Goal: Task Accomplishment & Management: Manage account settings

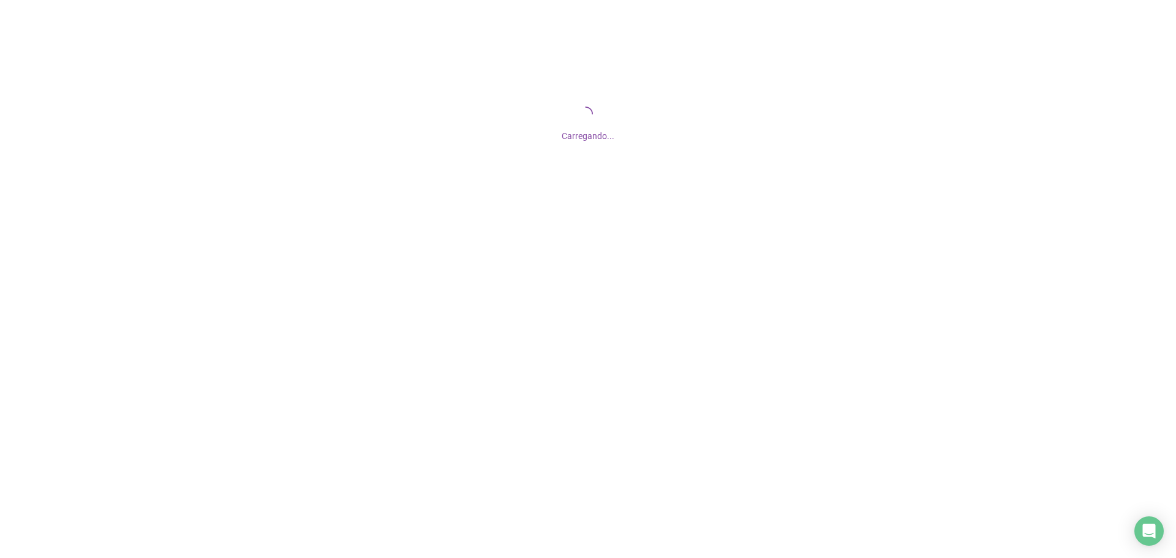
drag, startPoint x: 720, startPoint y: 150, endPoint x: 912, endPoint y: 118, distance: 194.9
click at [912, 118] on div "Carregando..." at bounding box center [588, 122] width 1176 height 245
drag, startPoint x: 937, startPoint y: 1, endPoint x: 836, endPoint y: 74, distance: 123.8
click at [858, 82] on div "Carregando..." at bounding box center [588, 122] width 1176 height 245
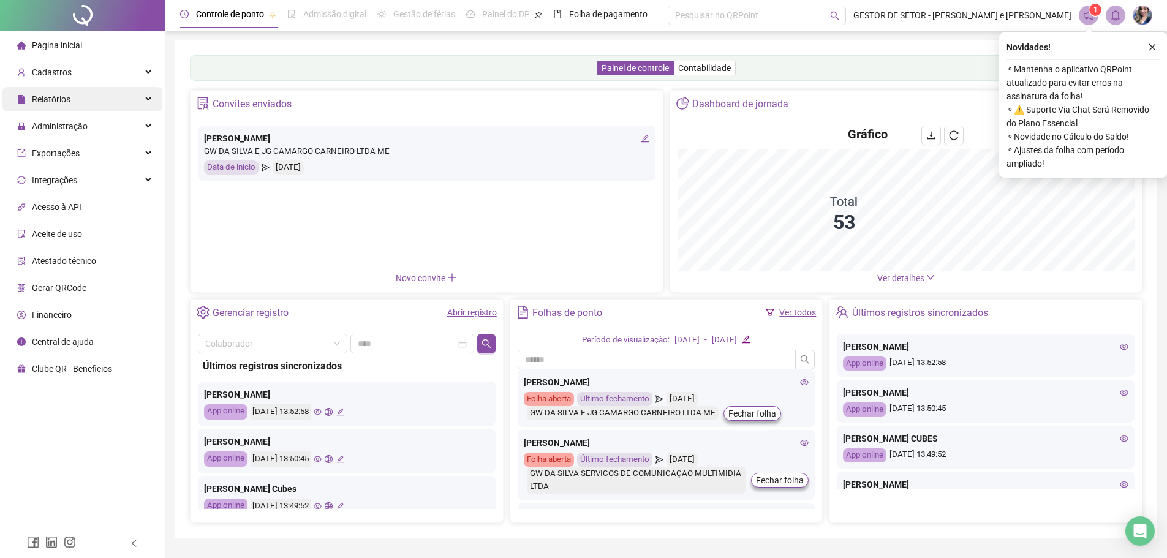
click at [103, 96] on div "Relatórios" at bounding box center [82, 99] width 160 height 25
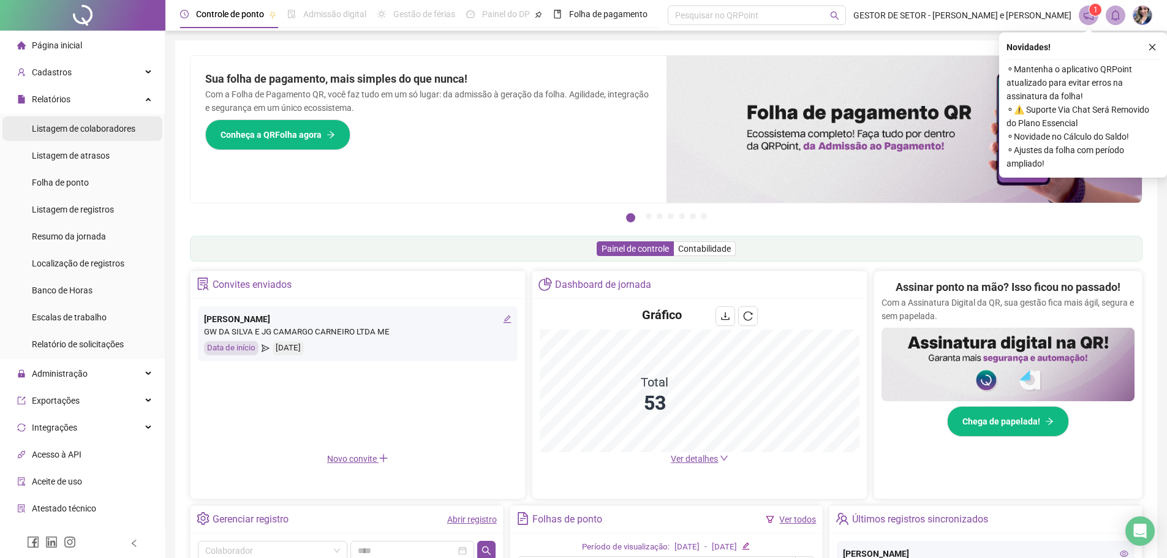
click at [94, 129] on span "Listagem de colaboradores" at bounding box center [84, 129] width 104 height 10
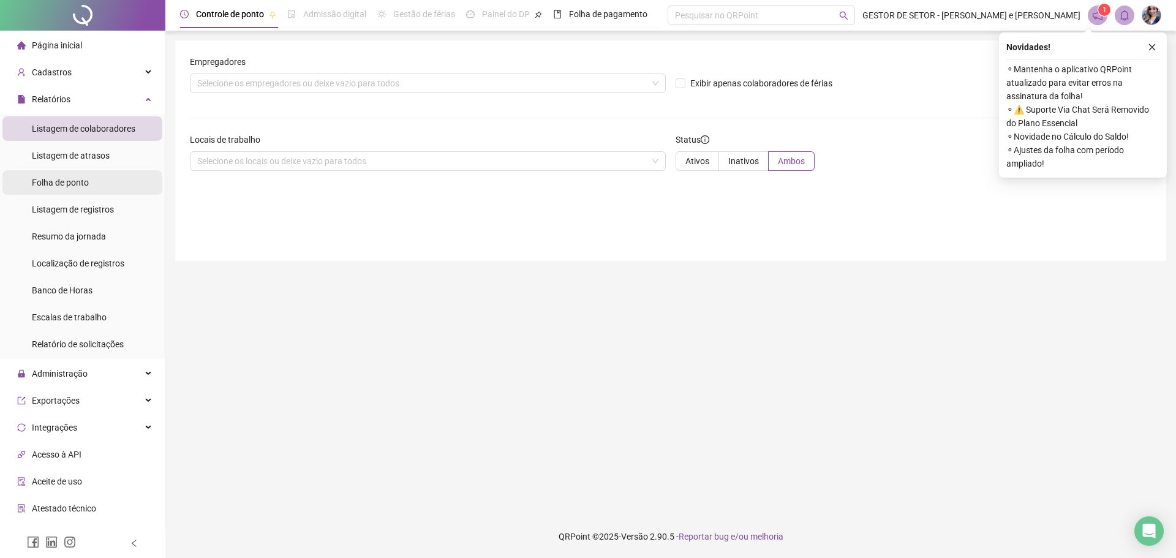
click at [98, 174] on li "Folha de ponto" at bounding box center [82, 182] width 160 height 25
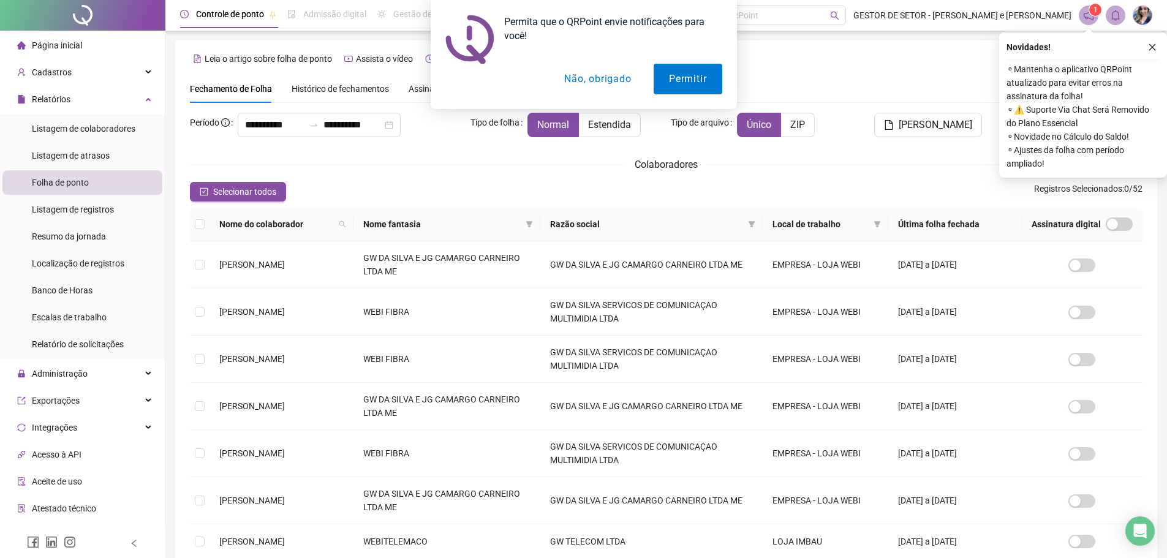
click at [103, 106] on div "Permita que o QRPoint envie notificações para você! Permitir Não, obrigado" at bounding box center [583, 54] width 1167 height 109
click at [146, 97] on div "Permita que o QRPoint envie notificações para você! Permitir Não, obrigado" at bounding box center [583, 54] width 1167 height 109
click at [137, 102] on div "Permita que o QRPoint envie notificações para você! Permitir Não, obrigado" at bounding box center [583, 54] width 1167 height 109
click at [134, 94] on div "Permita que o QRPoint envie notificações para você! Permitir Não, obrigado" at bounding box center [583, 54] width 1167 height 109
click at [110, 98] on div "Permita que o QRPoint envie notificações para você! Permitir Não, obrigado" at bounding box center [583, 54] width 1167 height 109
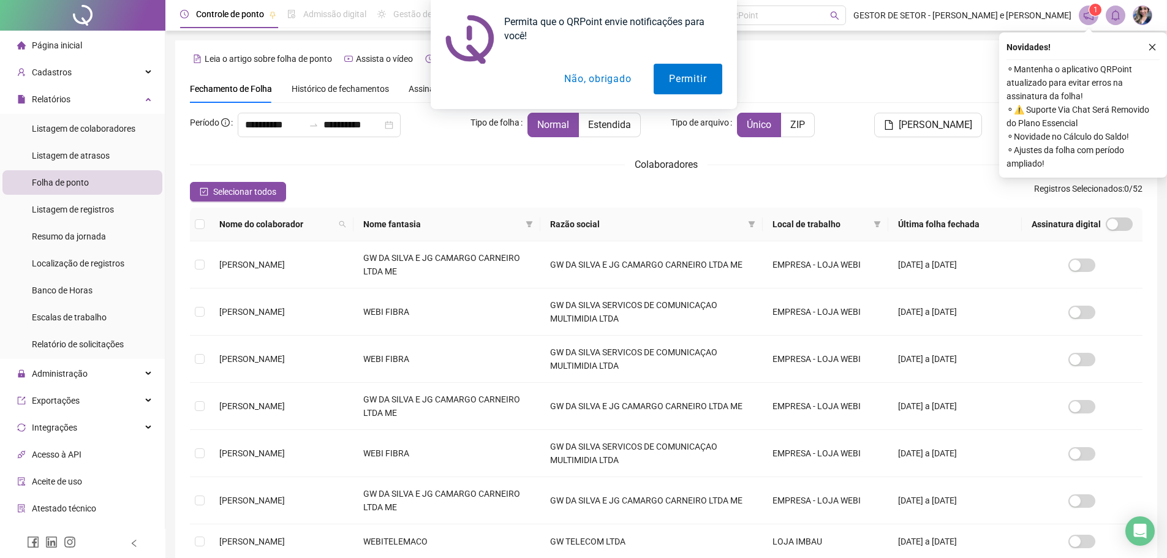
click at [75, 104] on div "Permita que o QRPoint envie notificações para você! Permitir Não, obrigado" at bounding box center [583, 54] width 1167 height 109
click at [134, 102] on div "Permita que o QRPoint envie notificações para você! Permitir Não, obrigado" at bounding box center [583, 54] width 1167 height 109
click at [140, 100] on div "Permita que o QRPoint envie notificações para você! Permitir Não, obrigado" at bounding box center [583, 54] width 1167 height 109
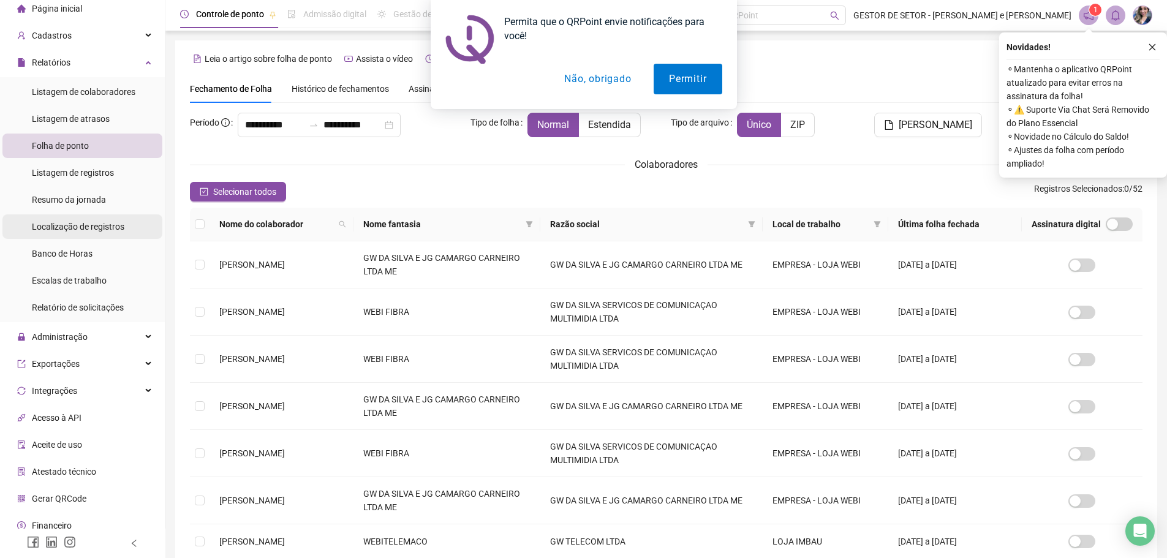
scroll to position [73, 0]
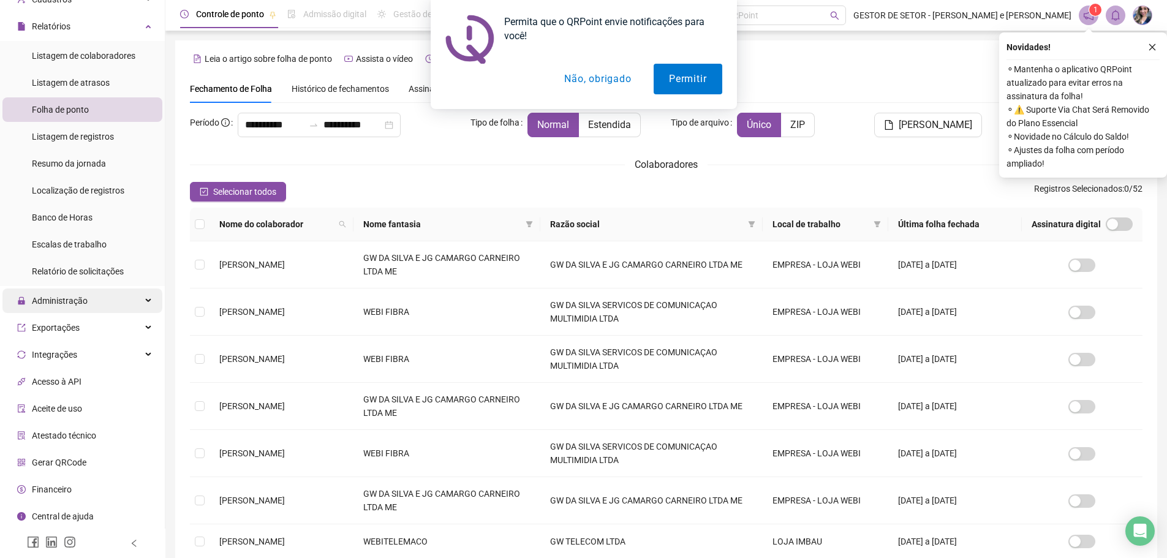
click at [129, 300] on div "Administração" at bounding box center [82, 301] width 160 height 25
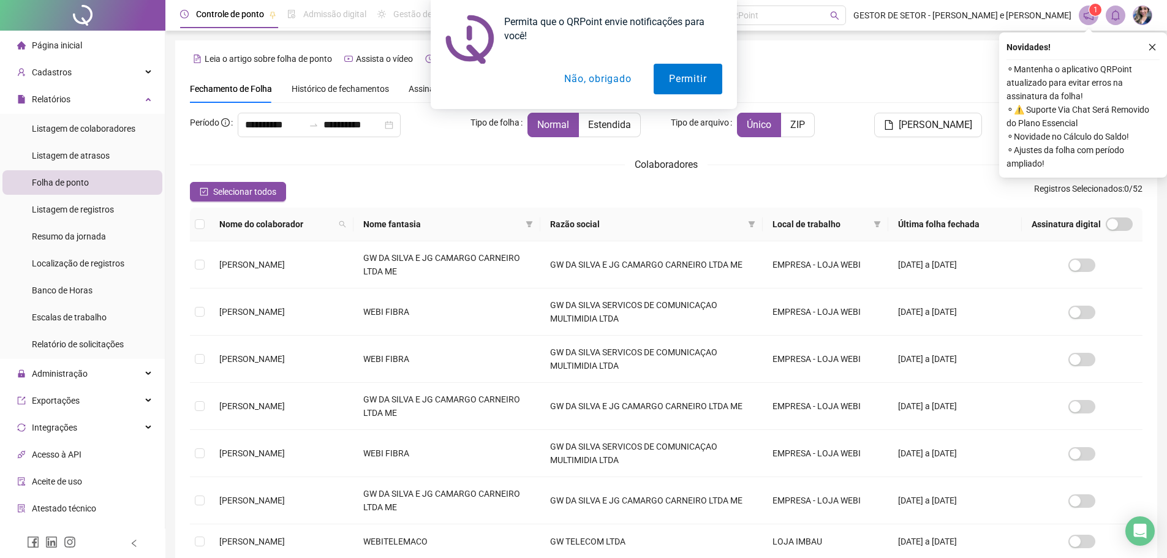
click at [137, 98] on div "Permita que o QRPoint envie notificações para você! Permitir Não, obrigado" at bounding box center [583, 54] width 1167 height 109
click at [81, 73] on div "Permita que o QRPoint envie notificações para você! Permitir Não, obrigado" at bounding box center [583, 54] width 1167 height 109
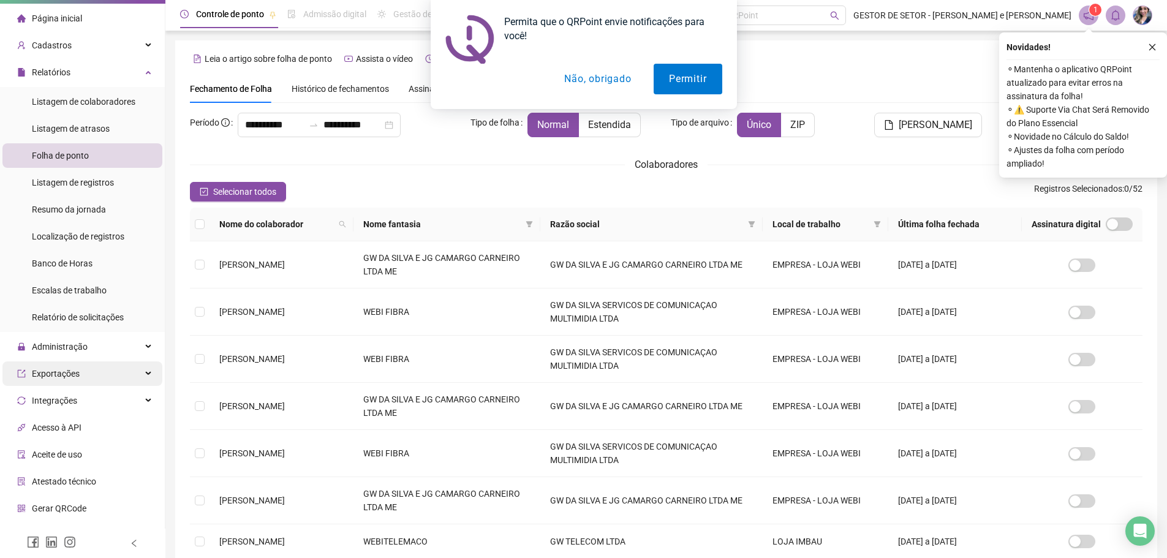
scroll to position [73, 0]
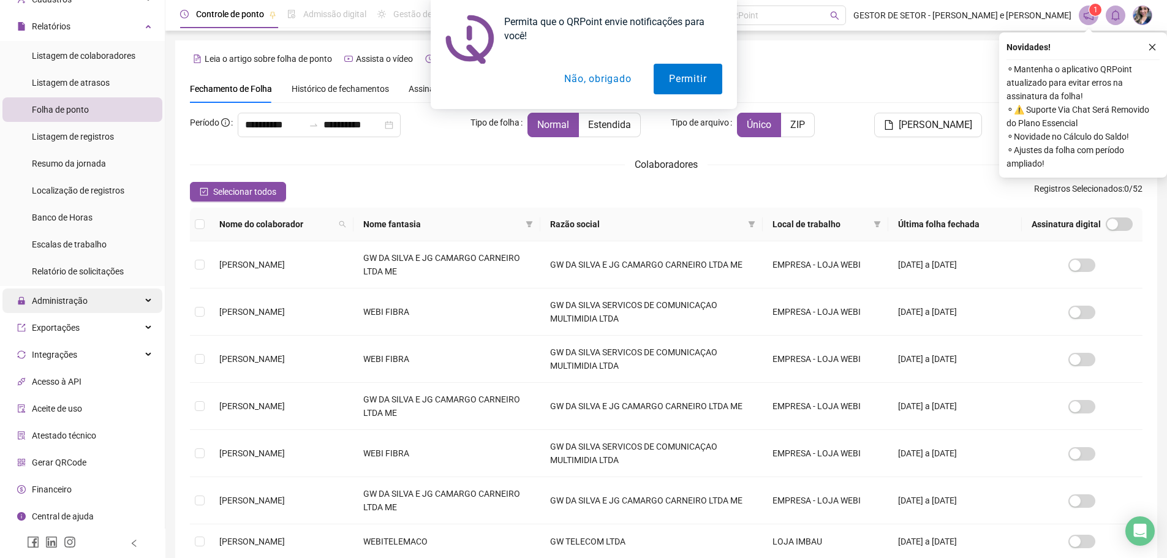
click at [85, 294] on span "Administração" at bounding box center [52, 301] width 70 height 25
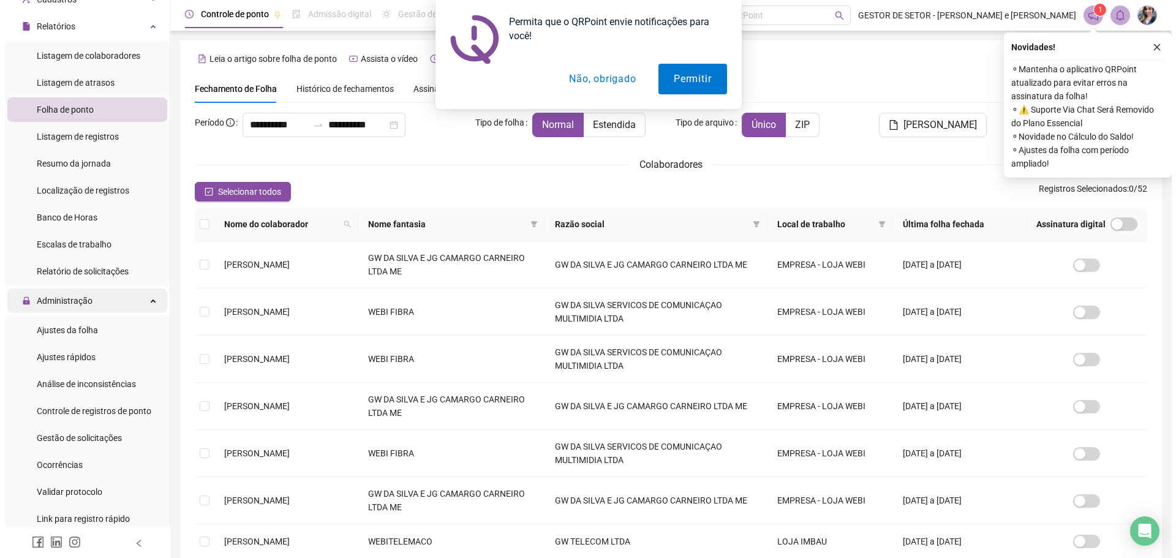
scroll to position [195, 0]
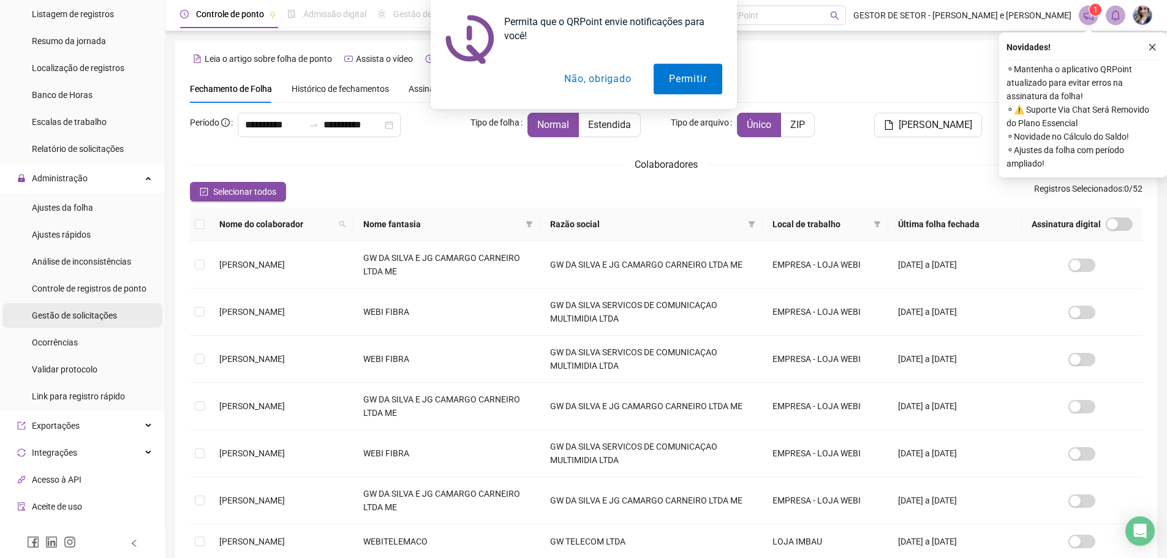
click at [81, 319] on span "Gestão de solicitações" at bounding box center [74, 316] width 85 height 10
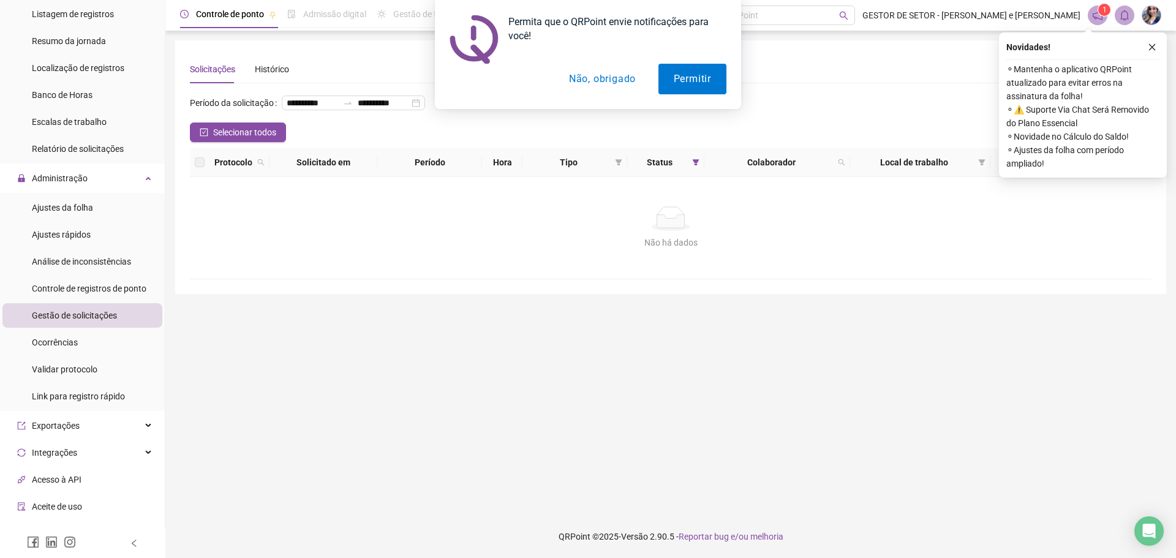
click at [1153, 44] on div "Permita que o QRPoint envie notificações para você! Permitir Não, obrigado" at bounding box center [588, 54] width 1176 height 109
click at [1154, 45] on div "Permita que o QRPoint envie notificações para você! Permitir Não, obrigado" at bounding box center [588, 54] width 1176 height 109
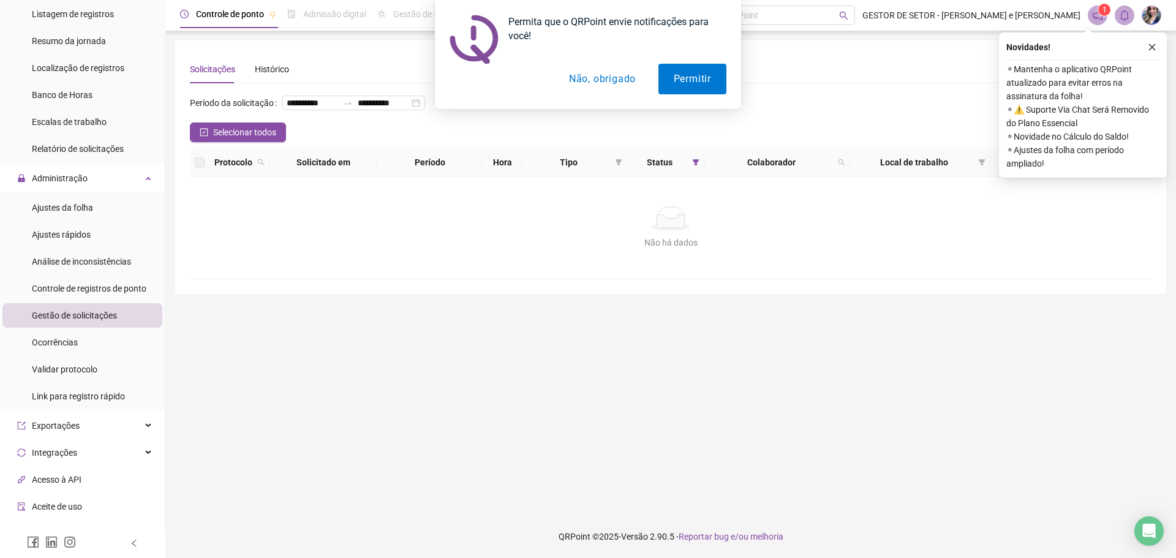
click at [1154, 45] on div "Permita que o QRPoint envie notificações para você! Permitir Não, obrigado" at bounding box center [588, 54] width 1176 height 109
click at [1151, 46] on div "Permita que o QRPoint envie notificações para você! Permitir Não, obrigado" at bounding box center [588, 54] width 1176 height 109
click at [1145, 48] on div "Permita que o QRPoint envie notificações para você! Permitir Não, obrigado" at bounding box center [588, 54] width 1176 height 109
click at [1156, 42] on div "Permita que o QRPoint envie notificações para você! Permitir Não, obrigado" at bounding box center [588, 54] width 1176 height 109
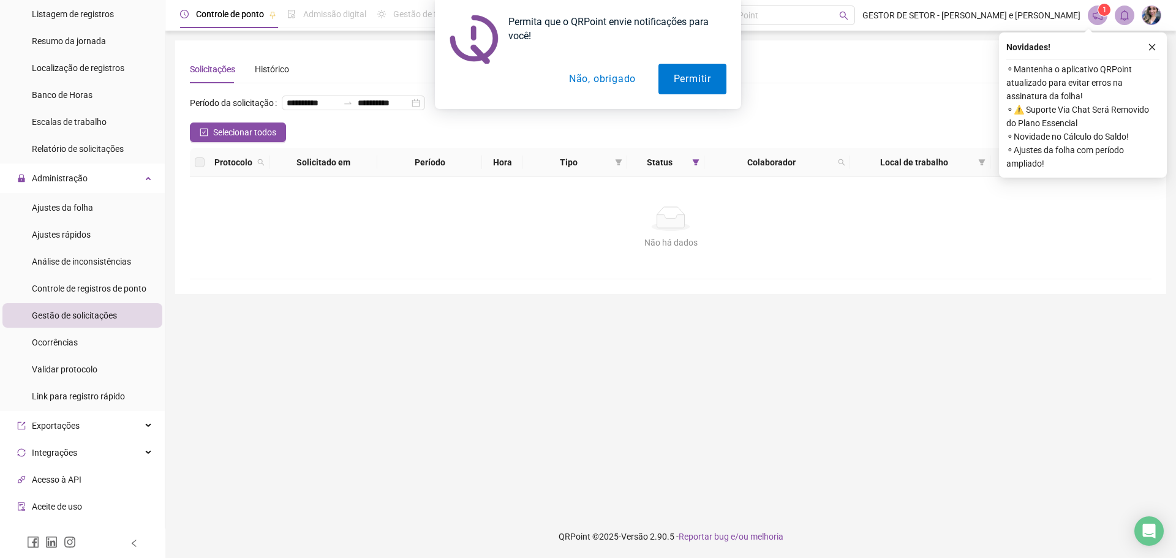
click at [1156, 42] on div "Permita que o QRPoint envie notificações para você! Permitir Não, obrigado" at bounding box center [588, 54] width 1176 height 109
click at [1147, 48] on div "Permita que o QRPoint envie notificações para você! Permitir Não, obrigado" at bounding box center [588, 54] width 1176 height 109
click at [1148, 46] on div "Permita que o QRPoint envie notificações para você! Permitir Não, obrigado" at bounding box center [588, 54] width 1176 height 109
click at [1148, 45] on div "Permita que o QRPoint envie notificações para você! Permitir Não, obrigado" at bounding box center [588, 54] width 1176 height 109
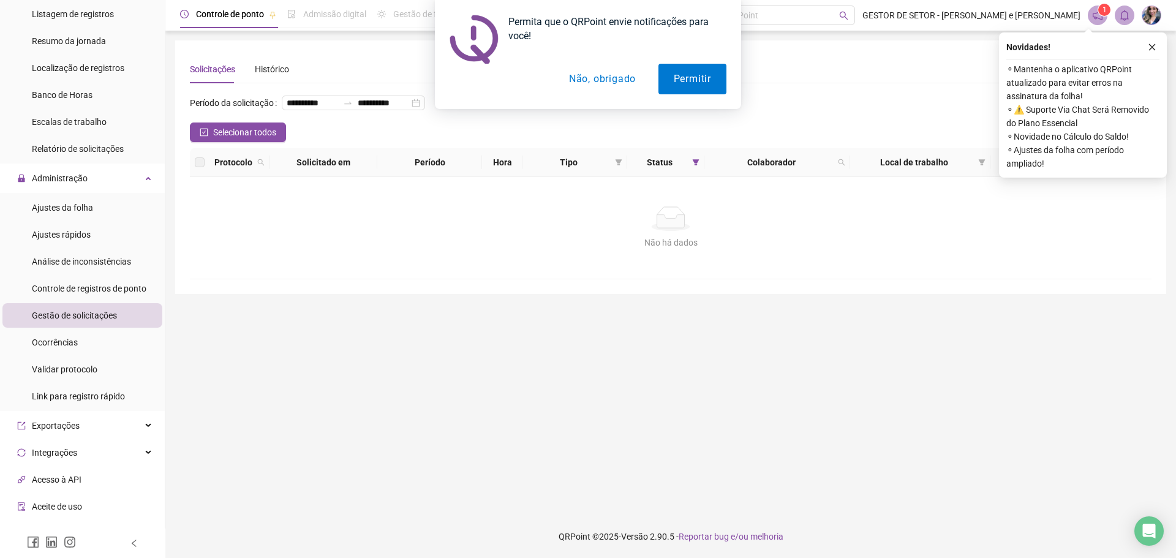
click at [1148, 45] on div "Permita que o QRPoint envie notificações para você! Permitir Não, obrigado" at bounding box center [588, 54] width 1176 height 109
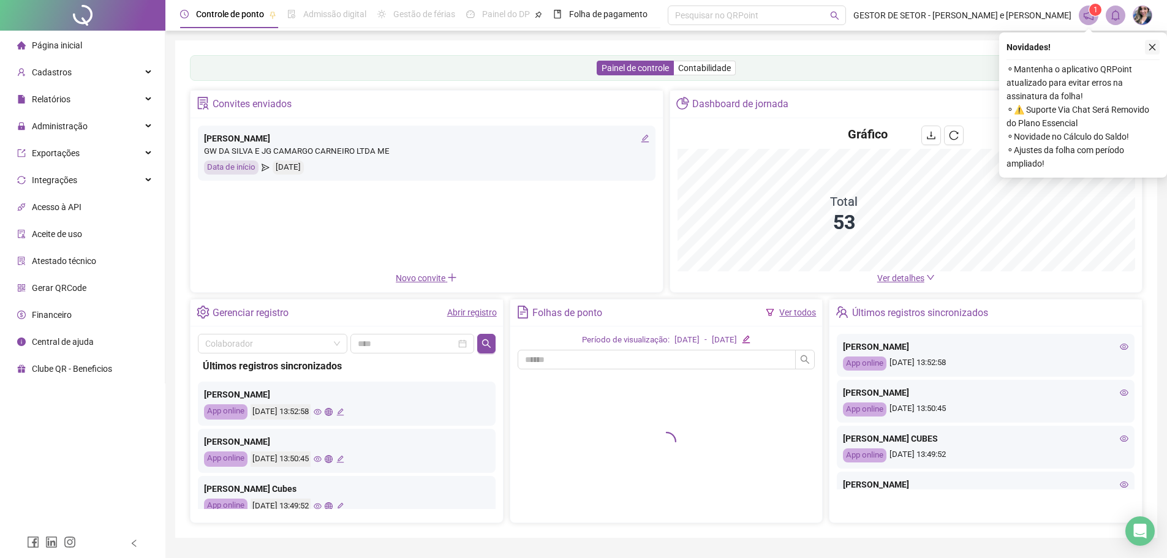
click at [1157, 45] on button "button" at bounding box center [1152, 47] width 15 height 15
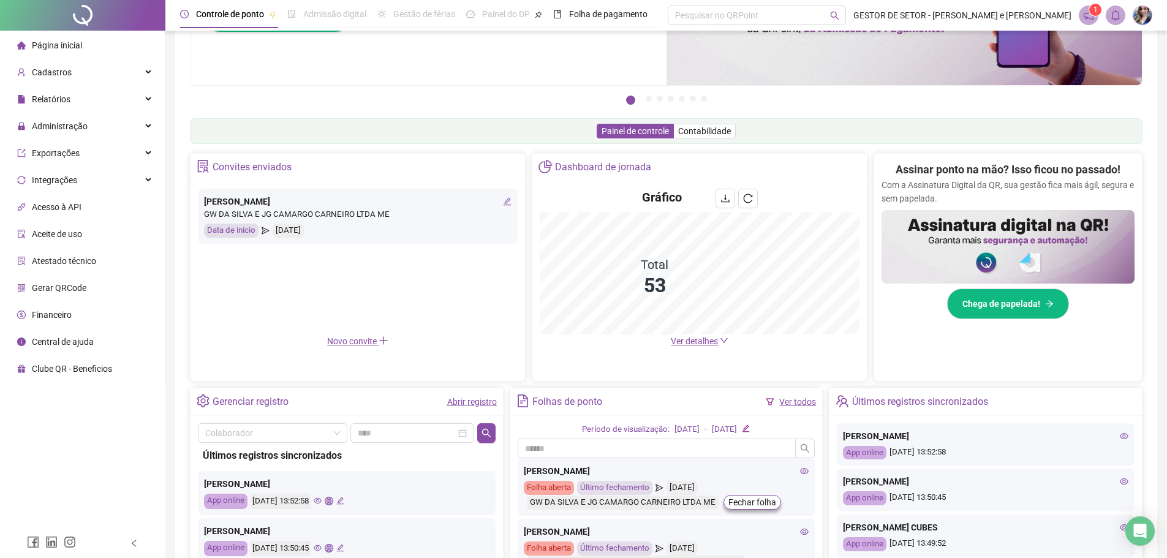
scroll to position [117, 0]
click at [131, 131] on div "Administração" at bounding box center [82, 126] width 160 height 25
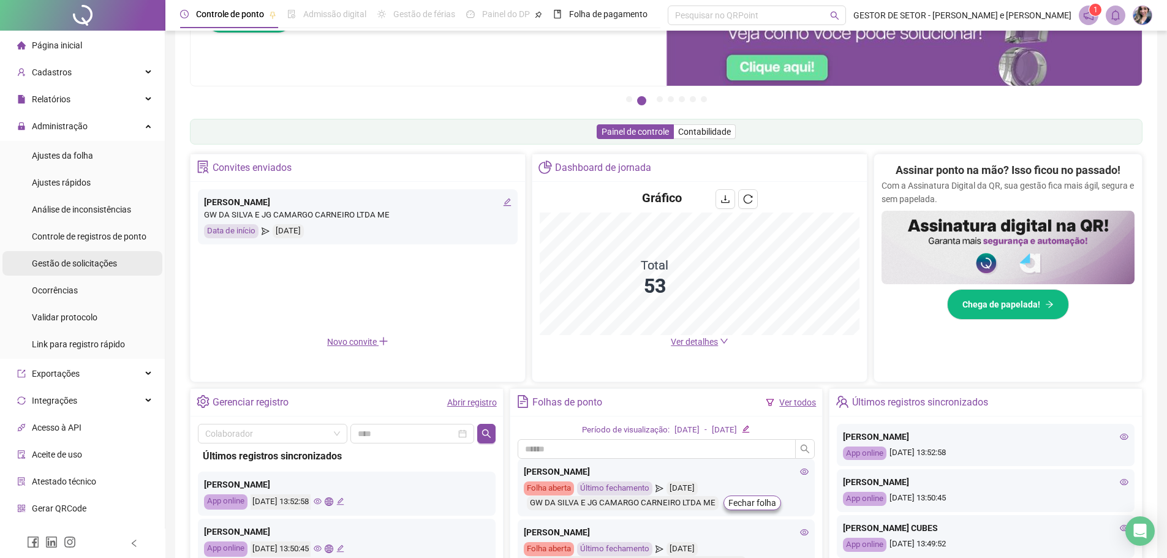
click at [86, 259] on span "Gestão de solicitações" at bounding box center [74, 264] width 85 height 10
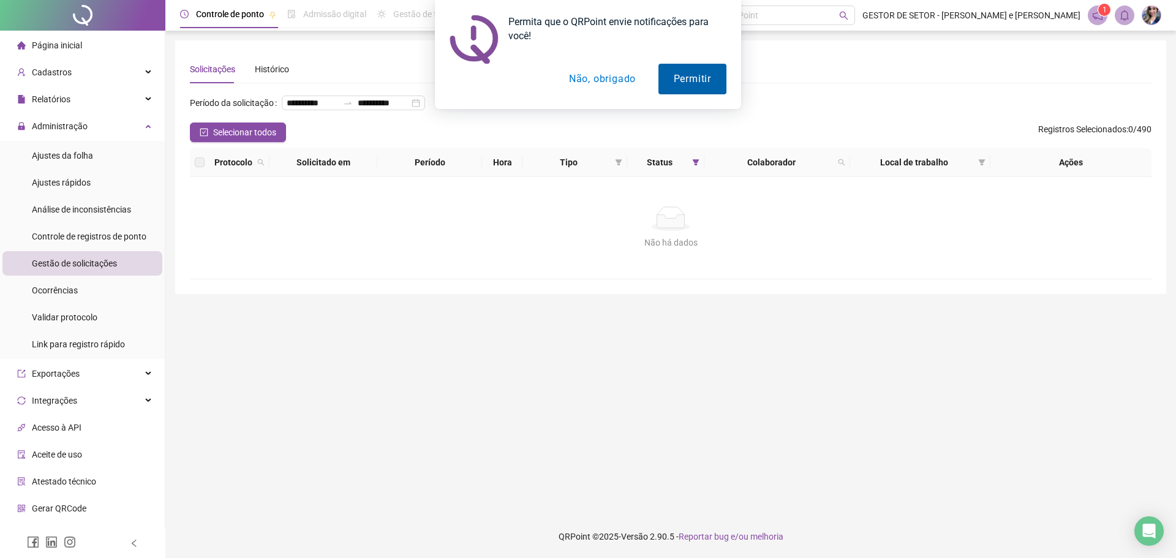
click at [689, 78] on button "Permitir" at bounding box center [693, 79] width 68 height 31
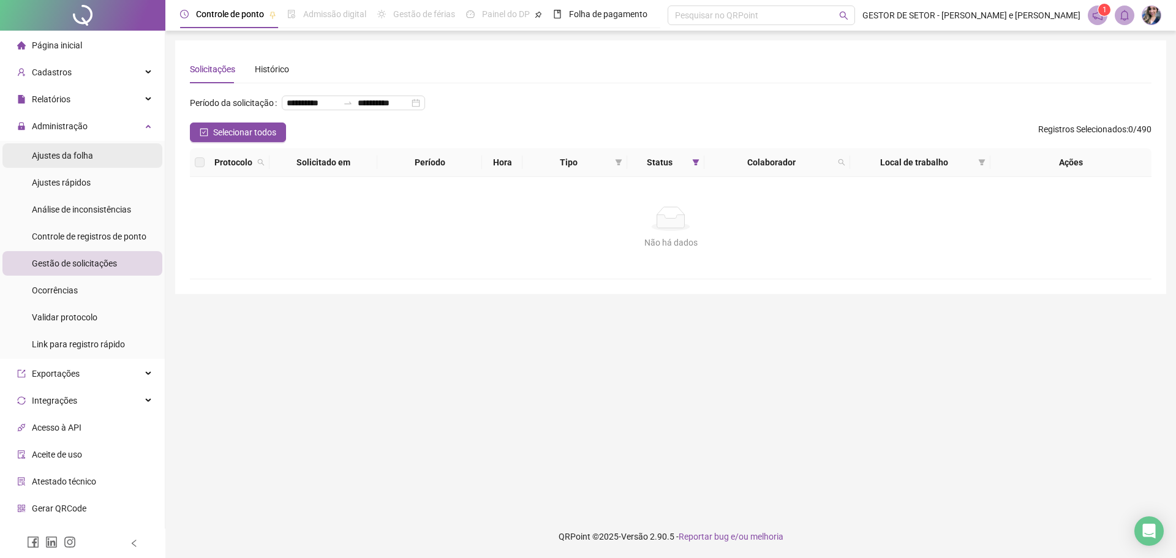
click at [54, 151] on span "Ajustes da folha" at bounding box center [62, 156] width 61 height 10
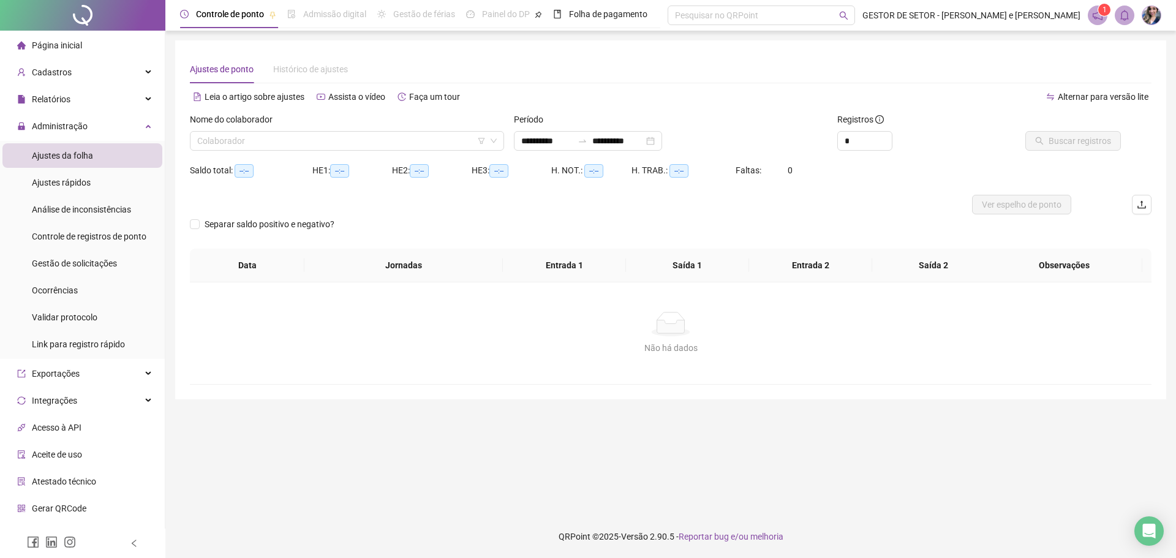
type input "**********"
click at [490, 141] on icon "down" at bounding box center [493, 140] width 7 height 7
click at [409, 147] on input "search" at bounding box center [341, 141] width 289 height 18
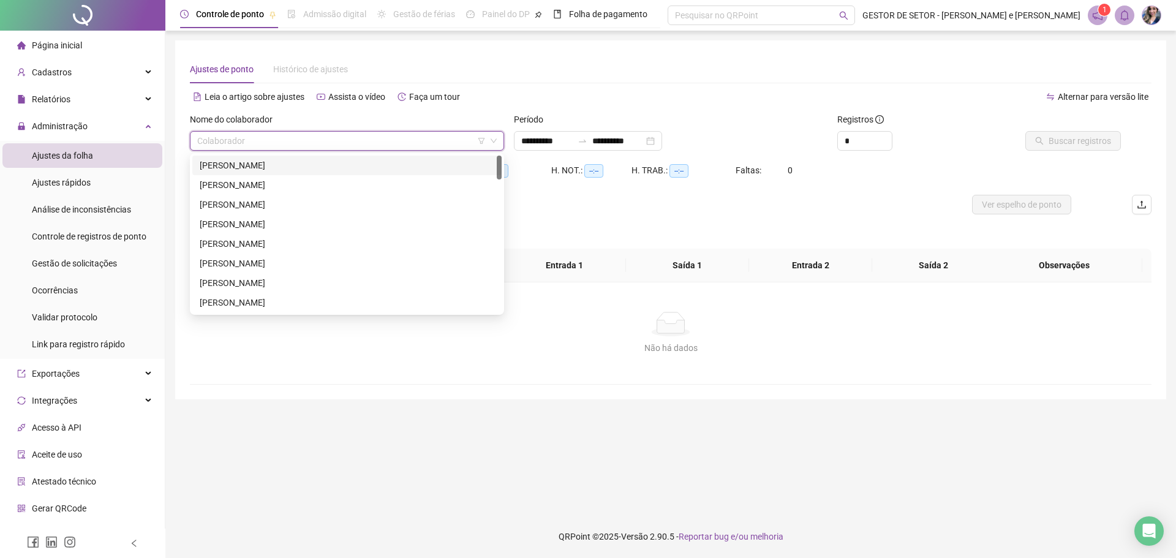
click at [282, 164] on div "[PERSON_NAME]" at bounding box center [347, 165] width 295 height 13
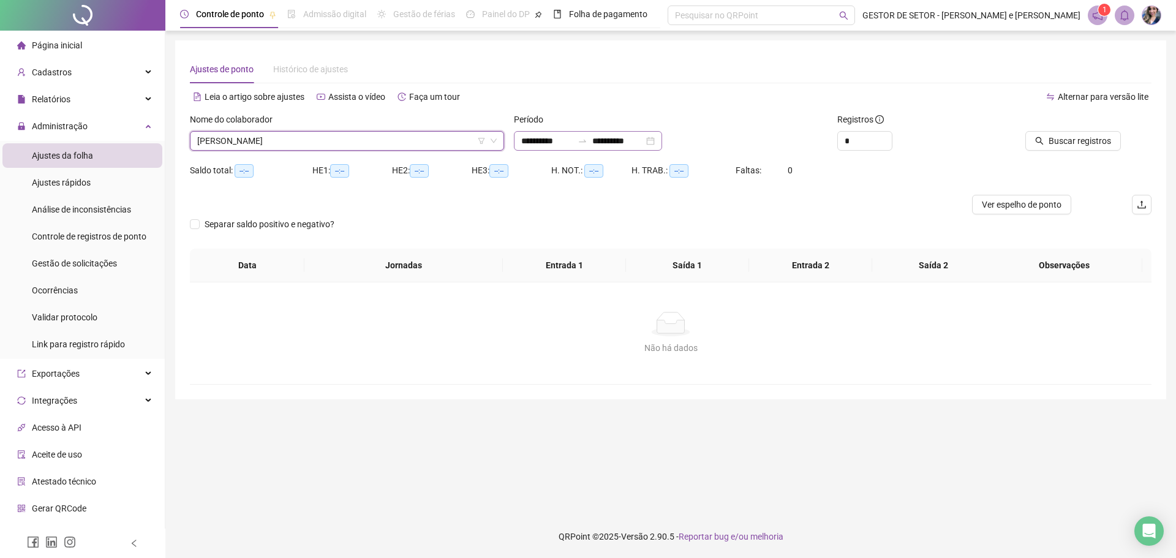
click at [662, 142] on div "**********" at bounding box center [588, 141] width 148 height 20
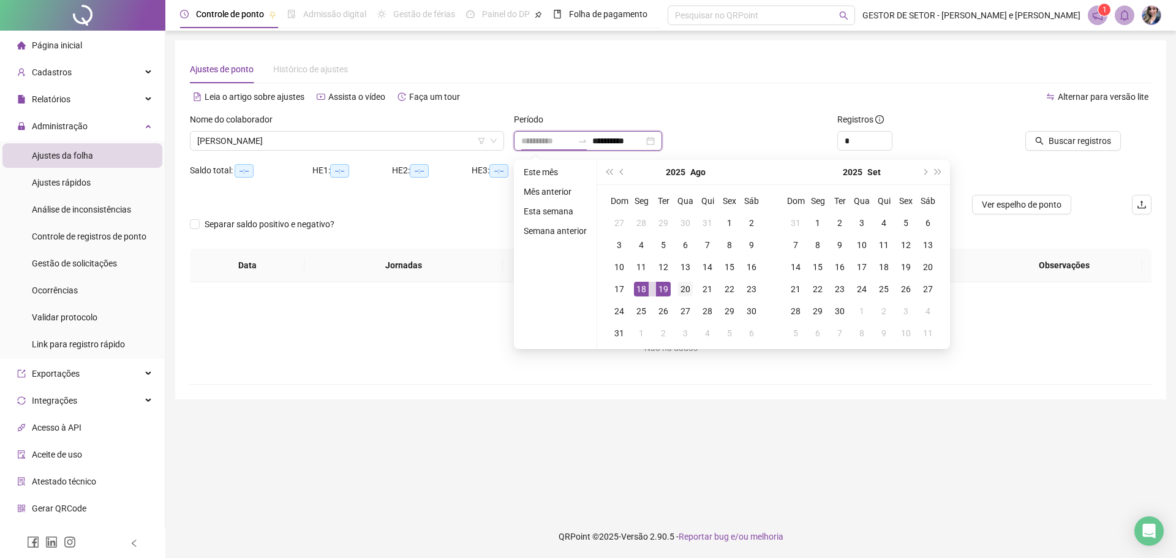
type input "**********"
click at [680, 286] on div "20" at bounding box center [685, 289] width 15 height 15
type input "**********"
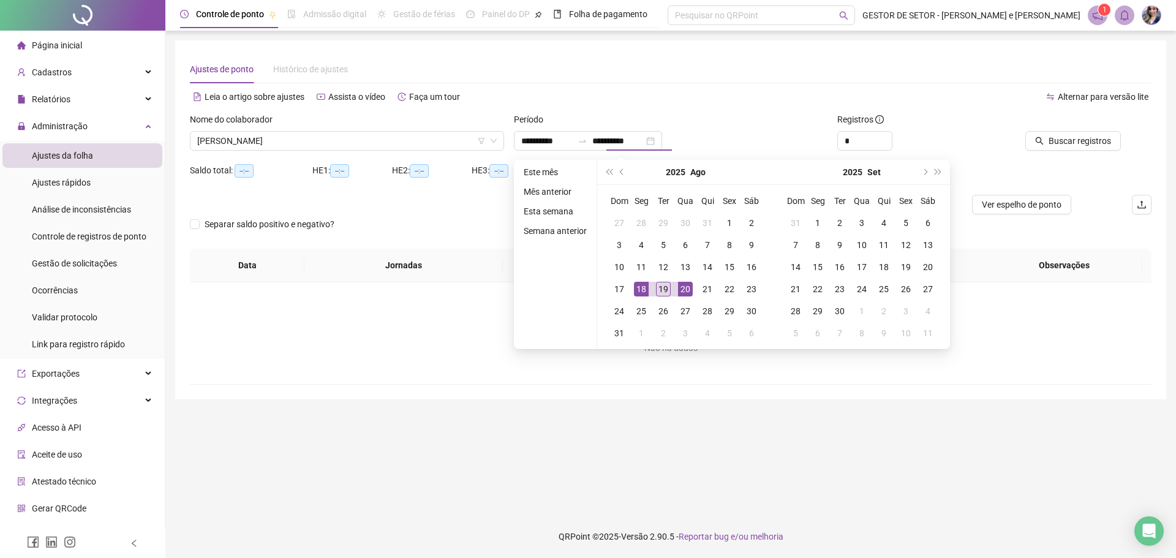
click at [749, 122] on div "Período" at bounding box center [671, 122] width 314 height 18
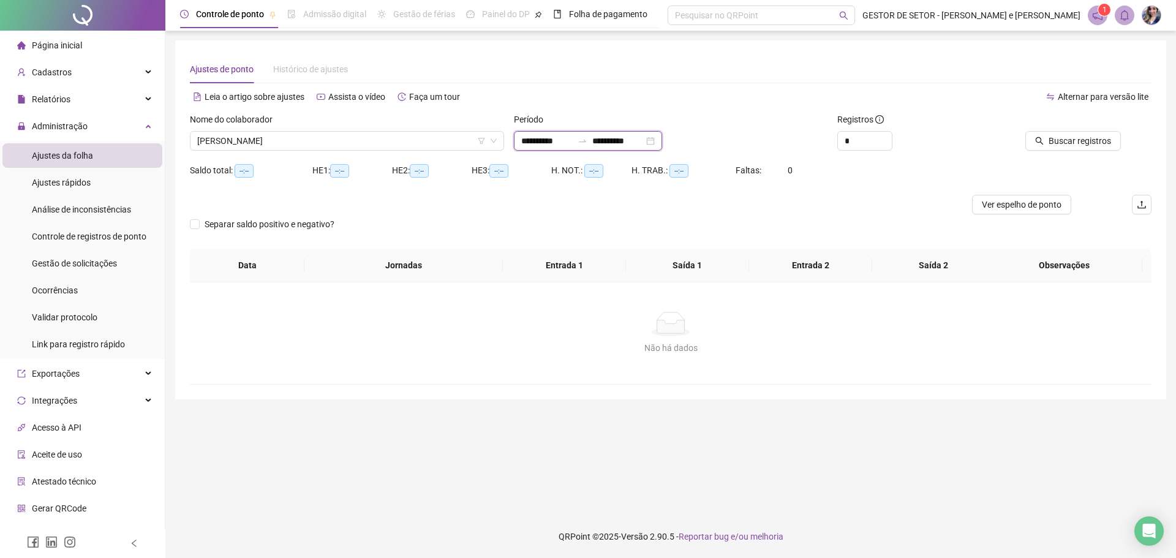
click at [536, 145] on input "**********" at bounding box center [546, 140] width 51 height 13
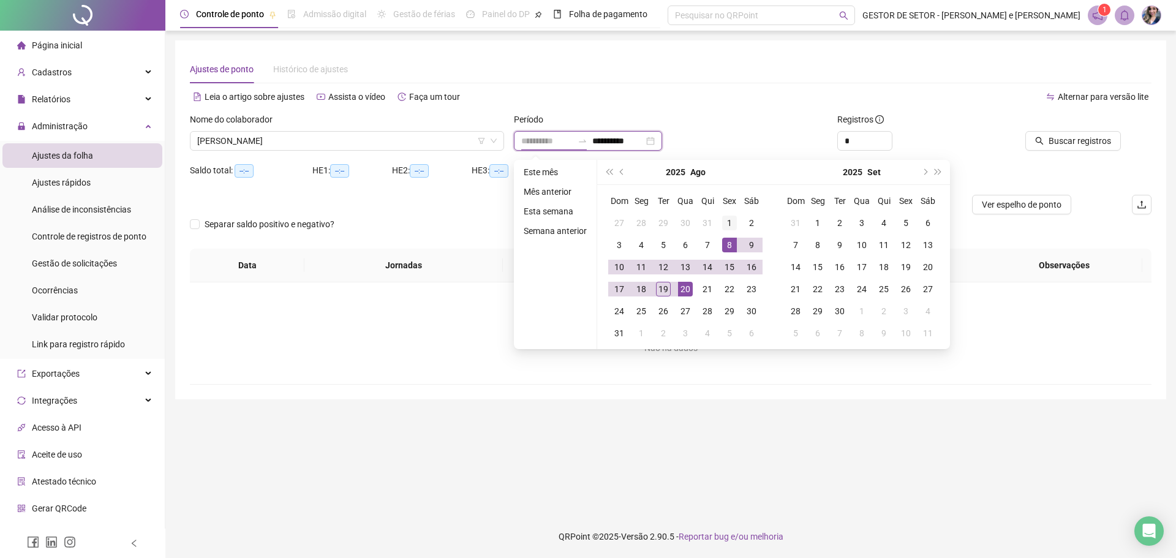
type input "**********"
click at [734, 224] on div "1" at bounding box center [729, 223] width 15 height 15
type input "**********"
click at [685, 286] on div "20" at bounding box center [685, 289] width 15 height 15
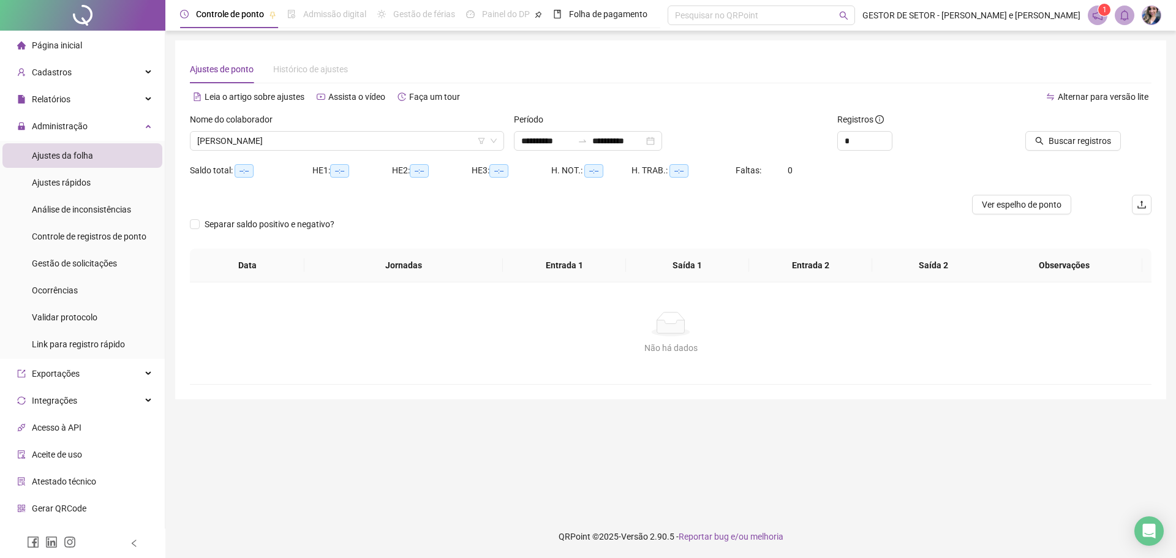
click at [744, 119] on div "Período" at bounding box center [671, 122] width 314 height 18
click at [1090, 142] on span "Buscar registros" at bounding box center [1080, 140] width 62 height 13
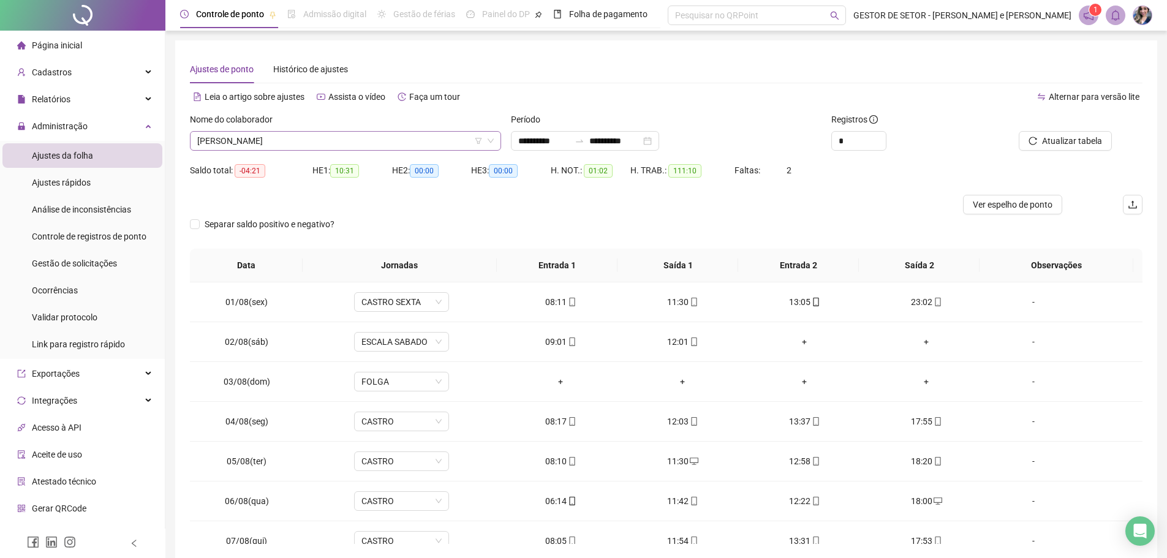
click at [491, 137] on icon "down" at bounding box center [490, 140] width 7 height 7
click at [493, 142] on icon "down" at bounding box center [490, 140] width 7 height 7
click at [443, 143] on span "[PERSON_NAME]" at bounding box center [345, 141] width 297 height 18
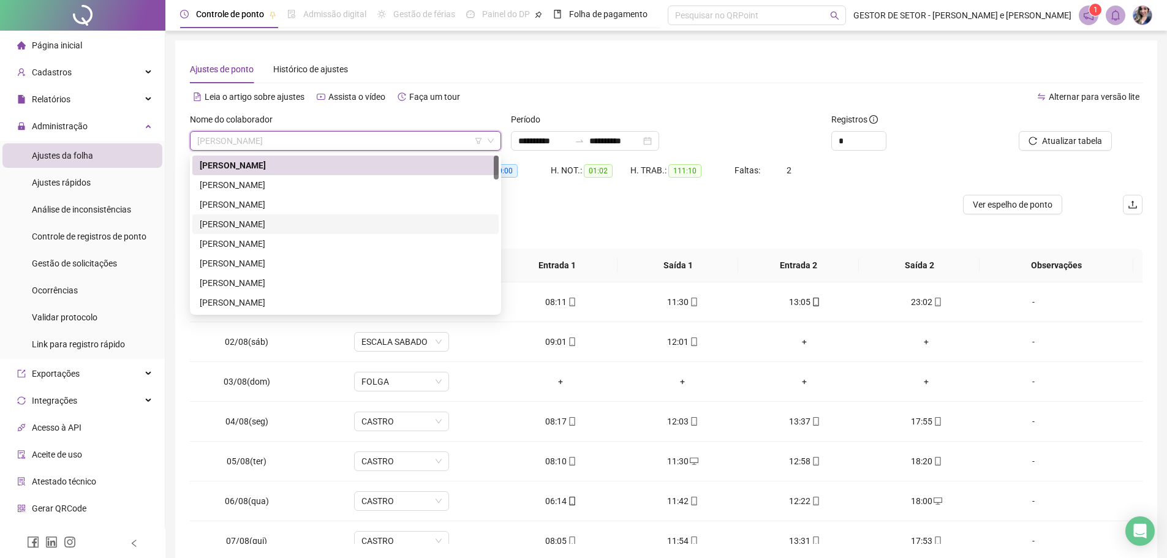
click at [659, 203] on div at bounding box center [547, 205] width 714 height 20
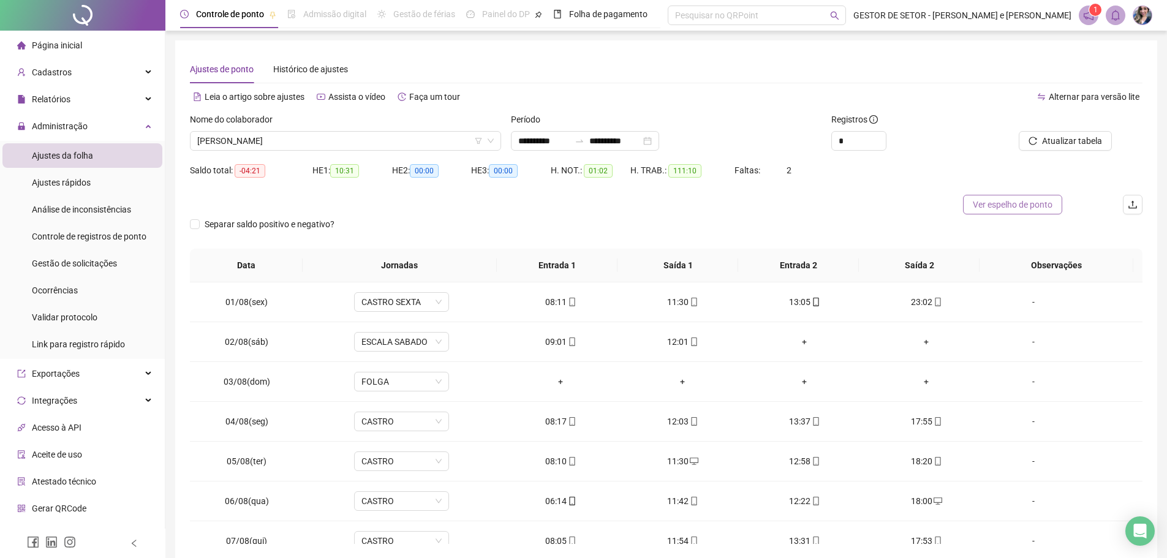
click at [1039, 206] on span "Ver espelho de ponto" at bounding box center [1013, 204] width 80 height 13
click at [490, 144] on icon "down" at bounding box center [490, 140] width 7 height 7
click at [459, 142] on span "[PERSON_NAME]" at bounding box center [345, 141] width 297 height 18
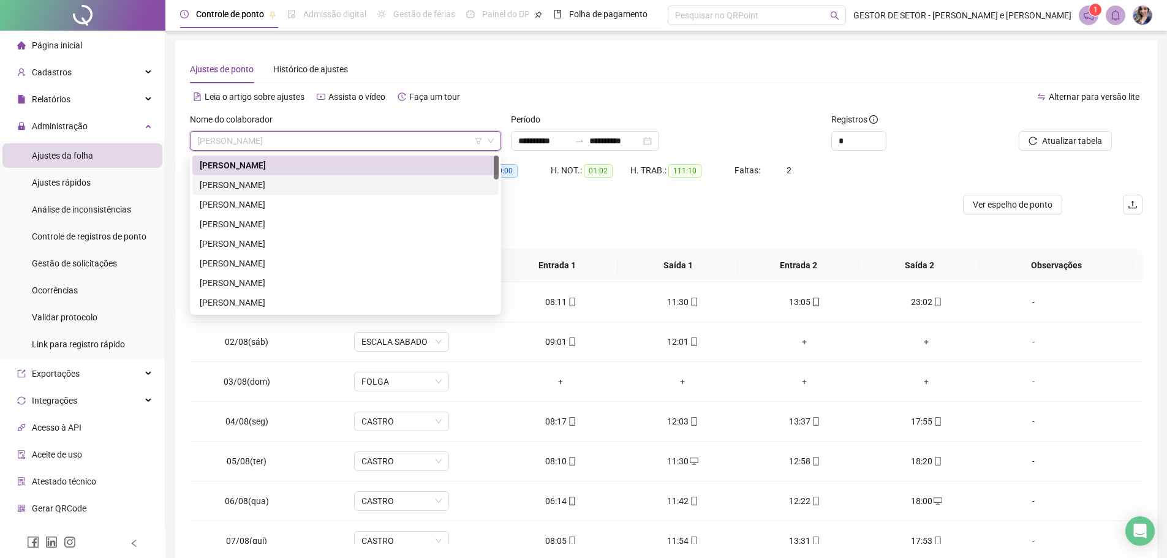
click at [383, 179] on div "[PERSON_NAME]" at bounding box center [346, 184] width 292 height 13
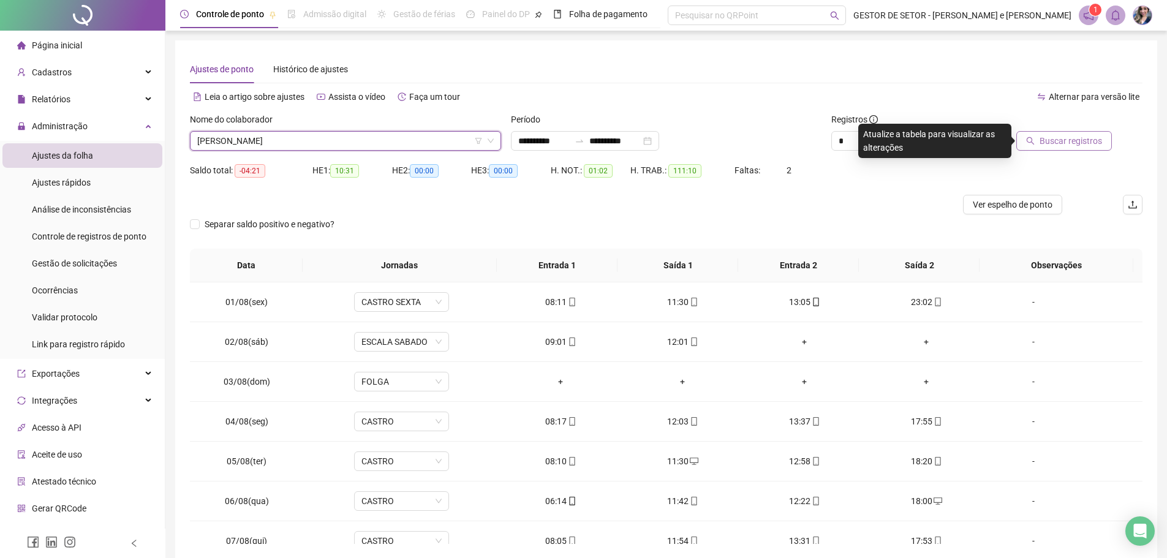
click at [1057, 137] on span "Buscar registros" at bounding box center [1071, 140] width 62 height 13
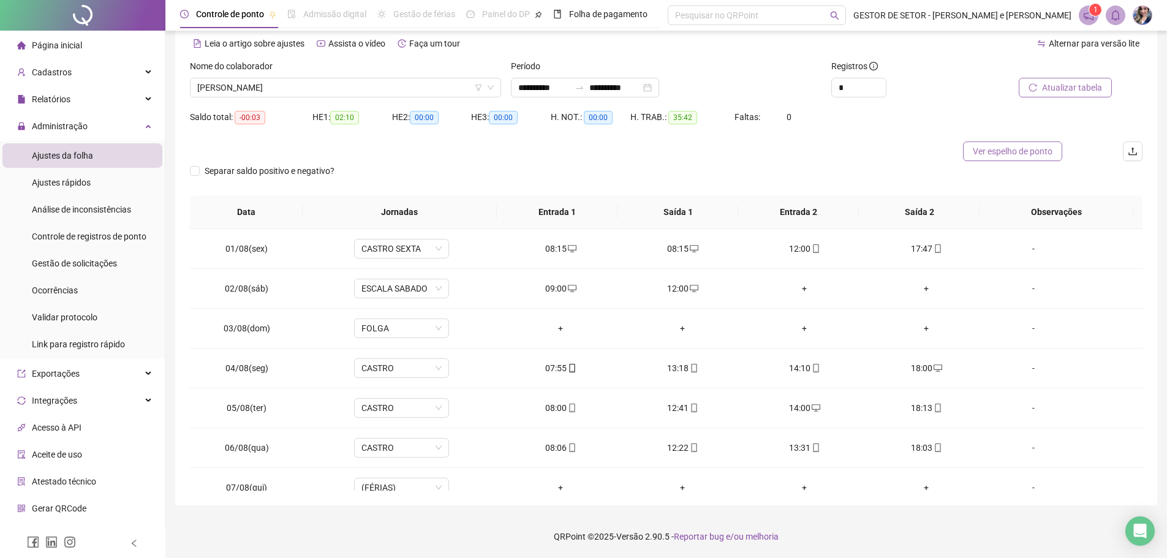
click at [1032, 152] on span "Ver espelho de ponto" at bounding box center [1013, 151] width 80 height 13
click at [453, 88] on span "[PERSON_NAME]" at bounding box center [345, 87] width 297 height 18
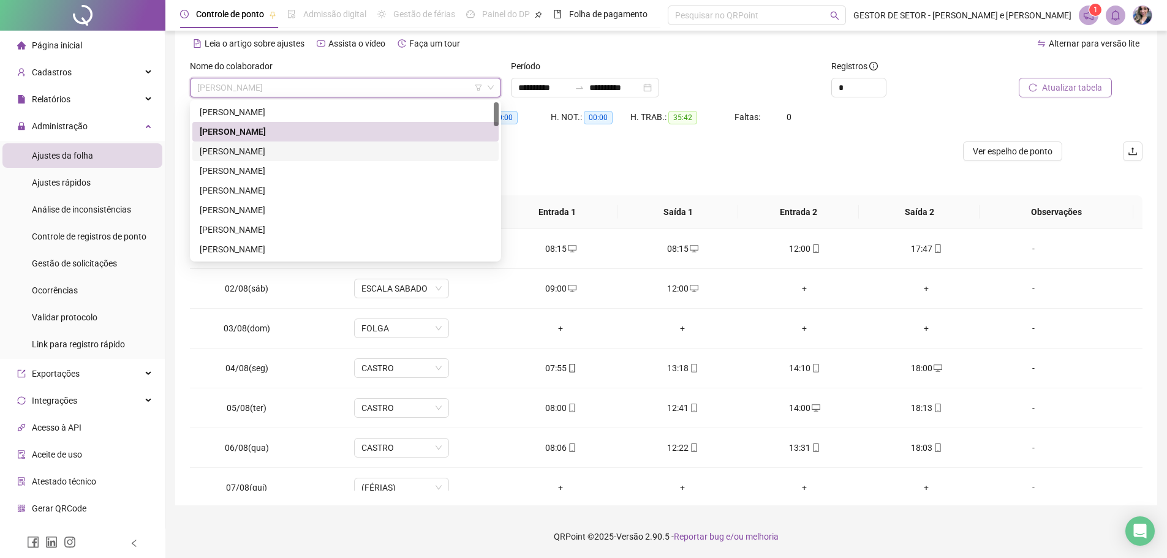
click at [324, 150] on div "[PERSON_NAME]" at bounding box center [346, 151] width 292 height 13
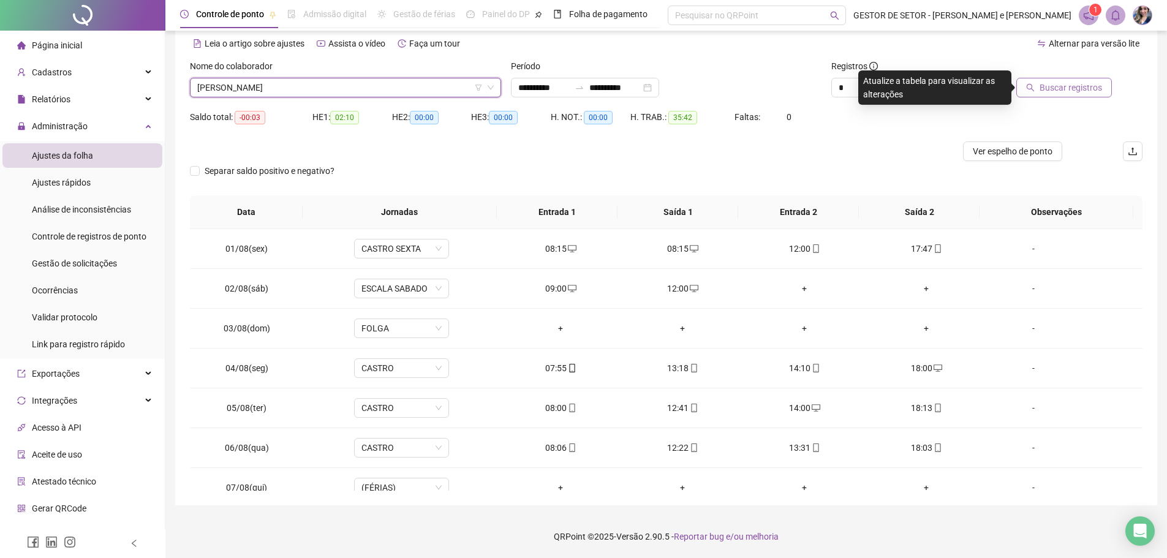
click at [1052, 91] on span "Buscar registros" at bounding box center [1071, 87] width 62 height 13
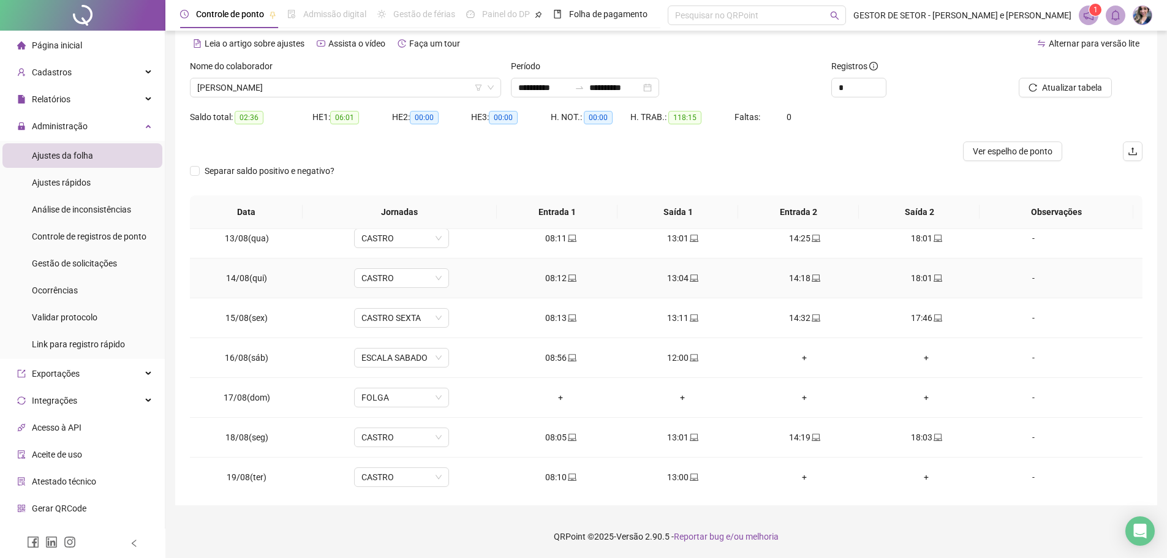
scroll to position [495, 0]
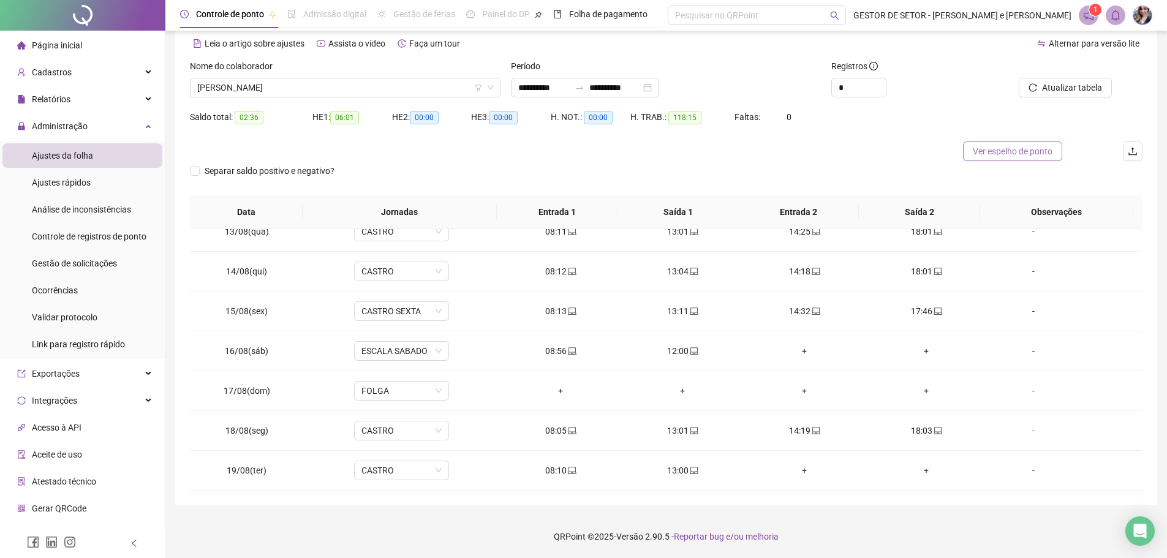
click at [1029, 153] on span "Ver espelho de ponto" at bounding box center [1013, 151] width 80 height 13
click at [1025, 156] on span "Ver espelho de ponto" at bounding box center [1013, 151] width 80 height 13
click at [350, 87] on span "[PERSON_NAME]" at bounding box center [345, 87] width 297 height 18
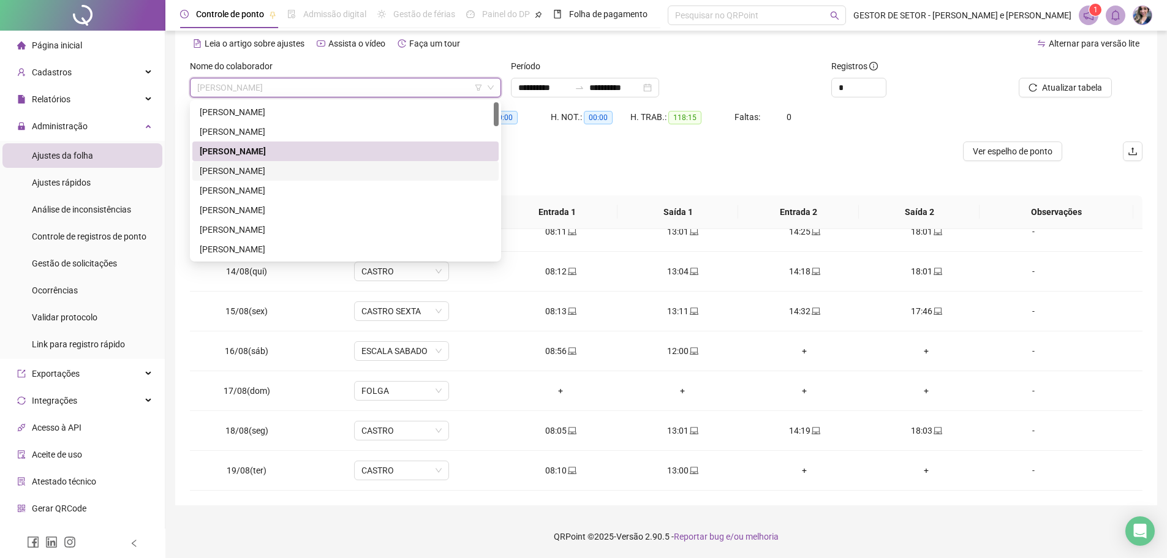
click at [295, 170] on div "[PERSON_NAME]" at bounding box center [346, 170] width 292 height 13
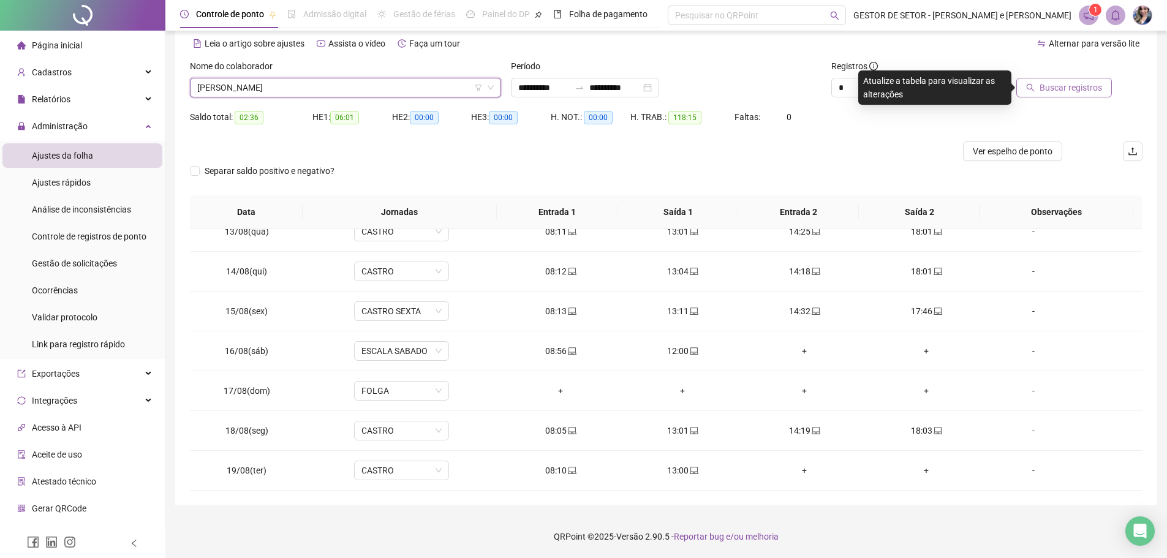
click at [1049, 89] on span "Buscar registros" at bounding box center [1071, 87] width 62 height 13
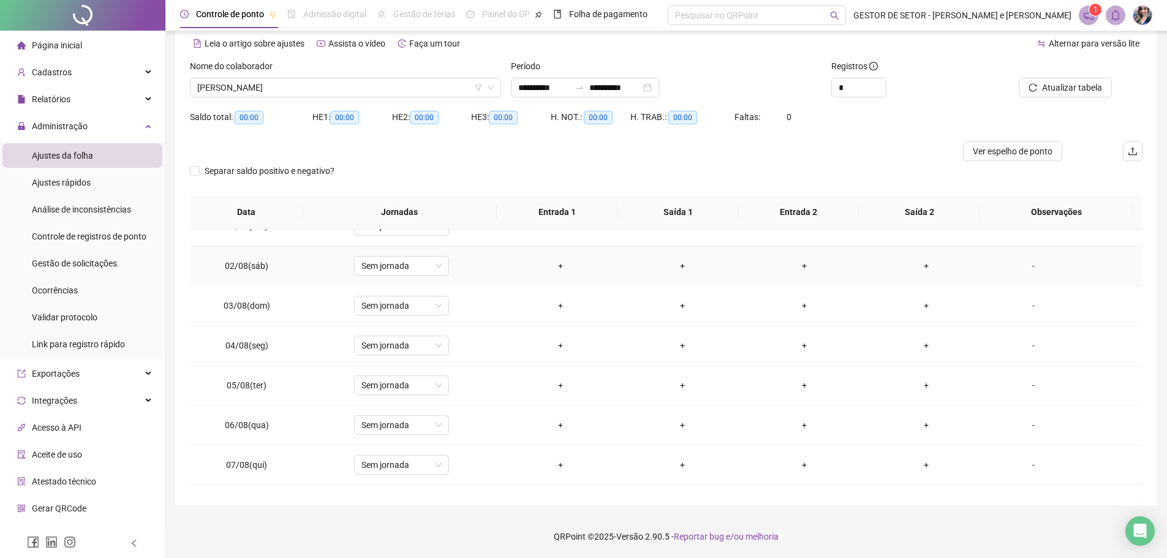
scroll to position [0, 0]
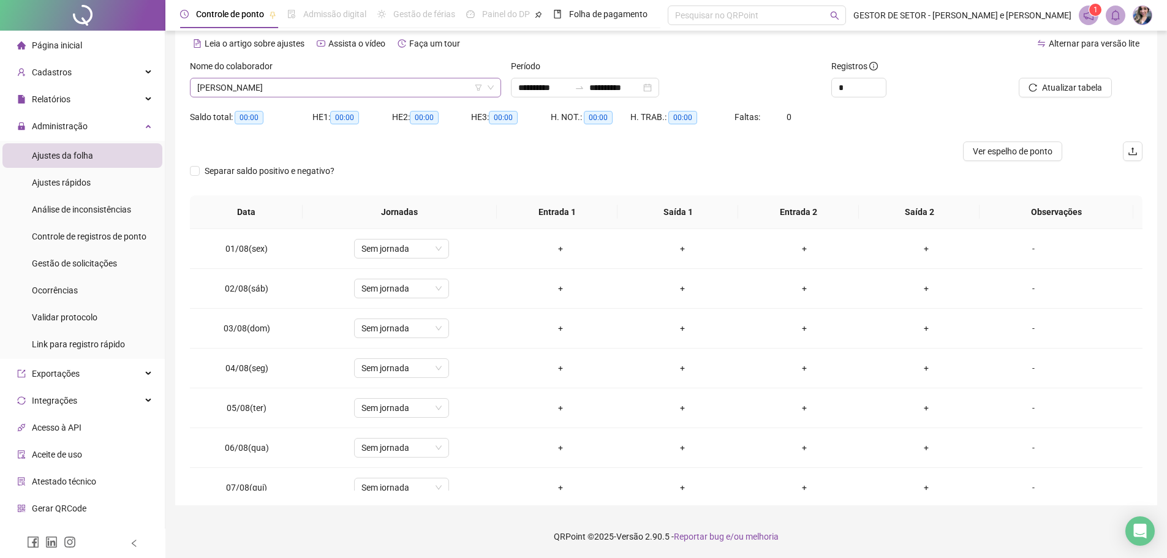
click at [474, 89] on span "[PERSON_NAME]" at bounding box center [345, 87] width 297 height 18
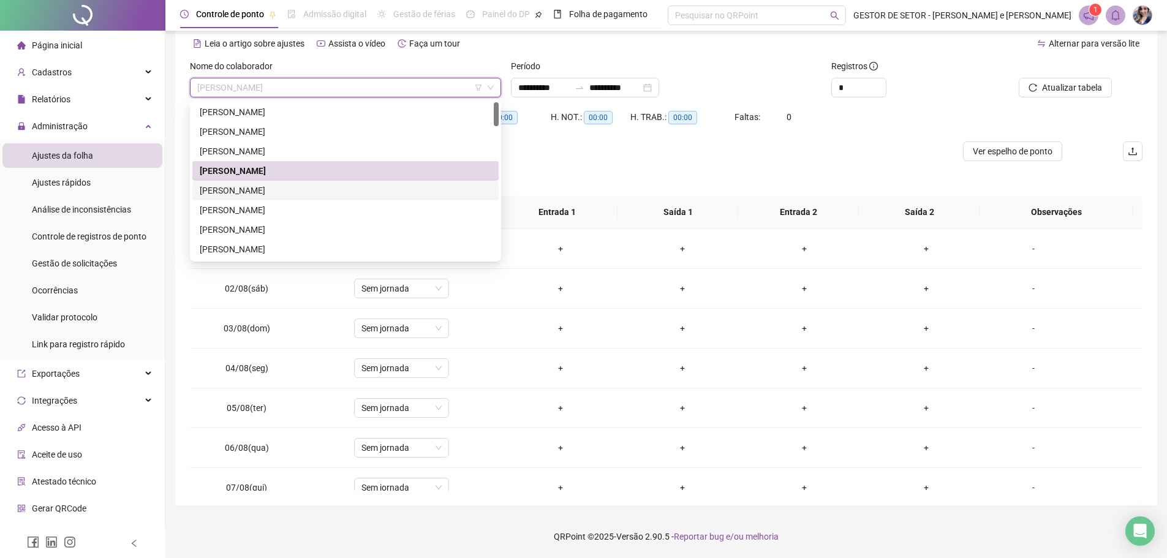
click at [314, 191] on div "[PERSON_NAME]" at bounding box center [346, 190] width 292 height 13
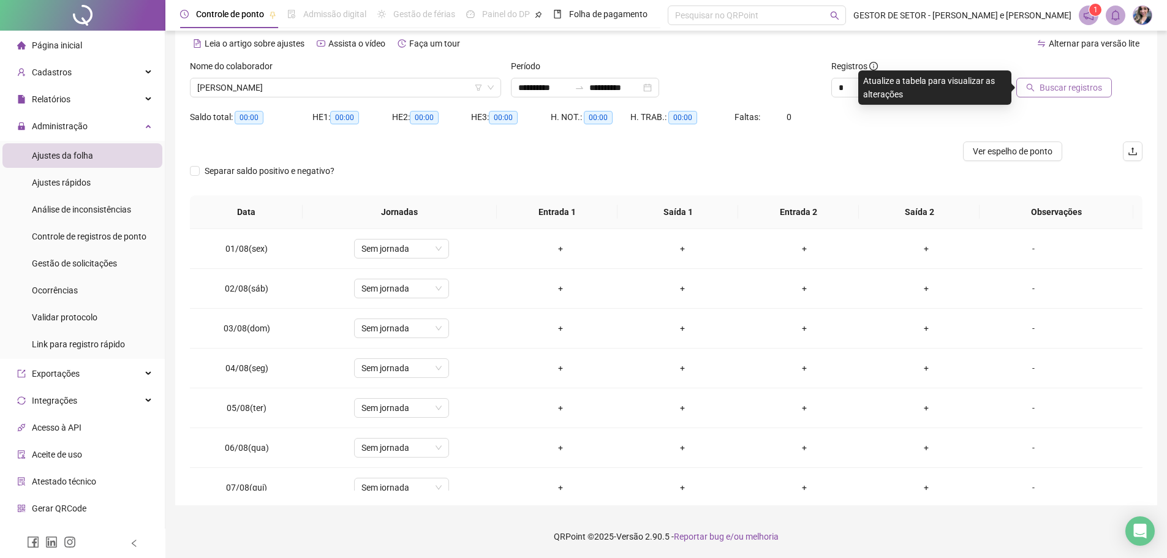
click at [1037, 93] on button "Buscar registros" at bounding box center [1065, 88] width 96 height 20
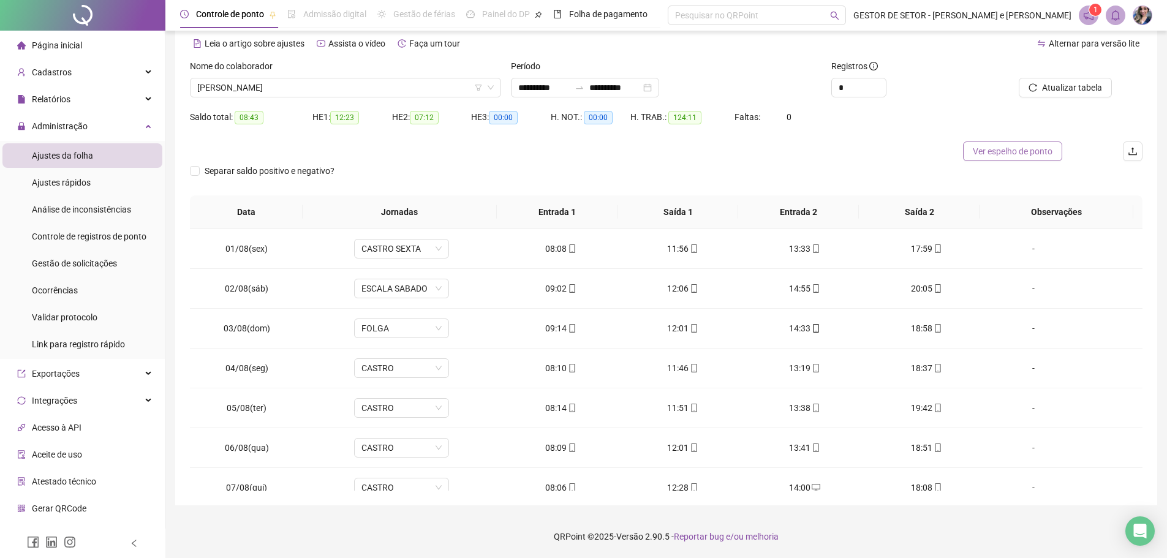
click at [1017, 156] on span "Ver espelho de ponto" at bounding box center [1013, 151] width 80 height 13
click at [458, 81] on span "[PERSON_NAME]" at bounding box center [345, 87] width 297 height 18
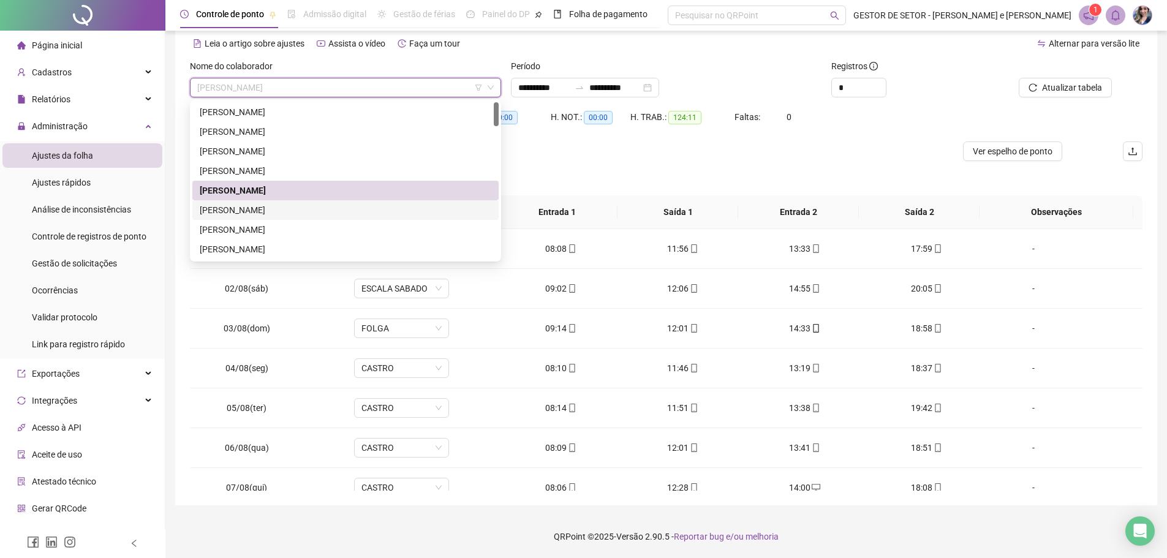
click at [314, 205] on div "[PERSON_NAME]" at bounding box center [346, 209] width 292 height 13
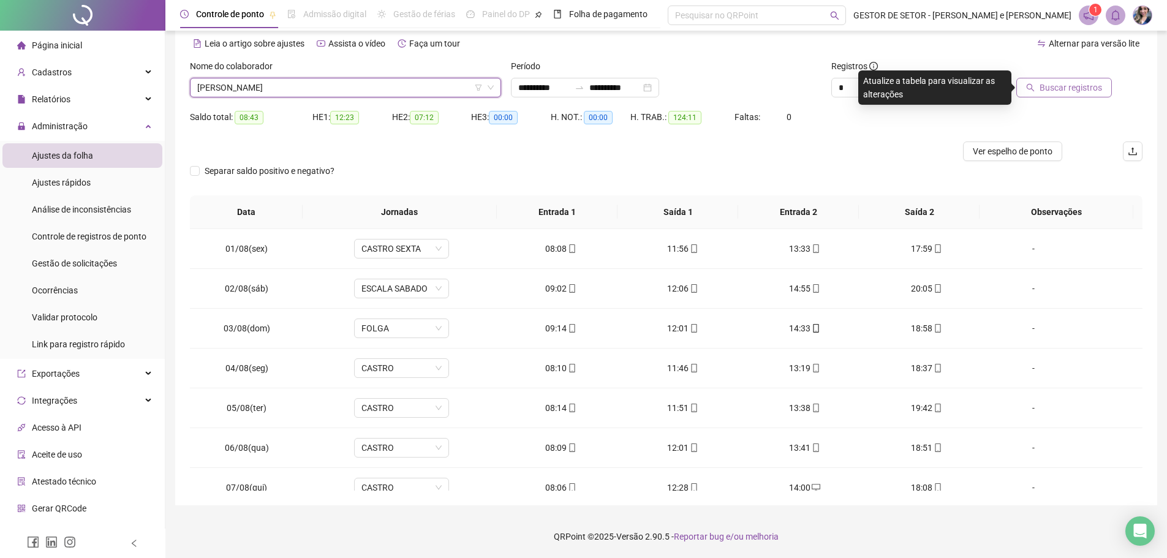
click at [1039, 86] on button "Buscar registros" at bounding box center [1065, 88] width 96 height 20
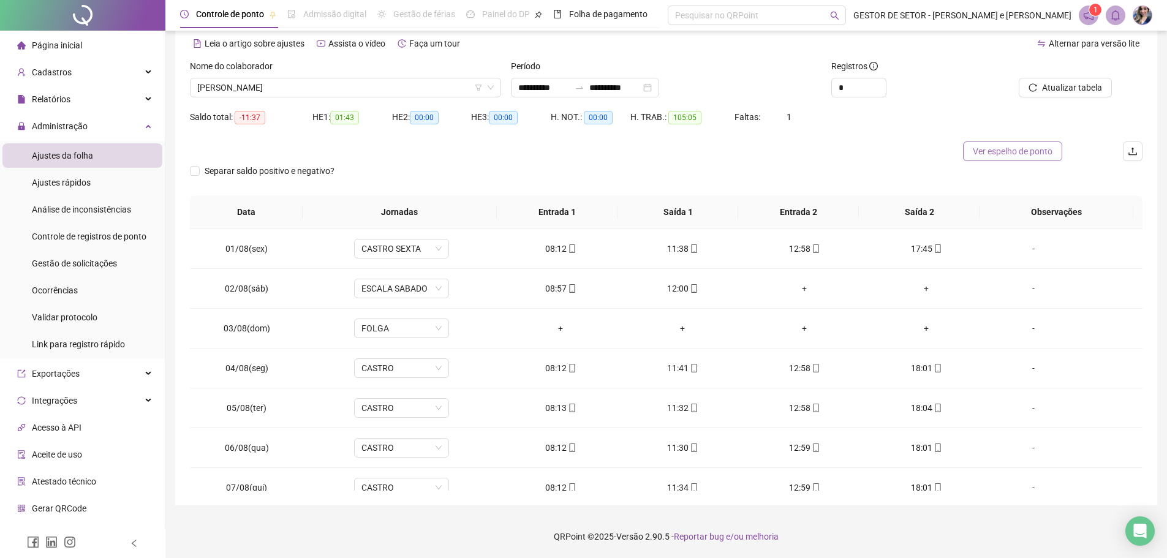
click at [999, 154] on span "Ver espelho de ponto" at bounding box center [1013, 151] width 80 height 13
click at [336, 85] on span "[PERSON_NAME]" at bounding box center [345, 87] width 297 height 18
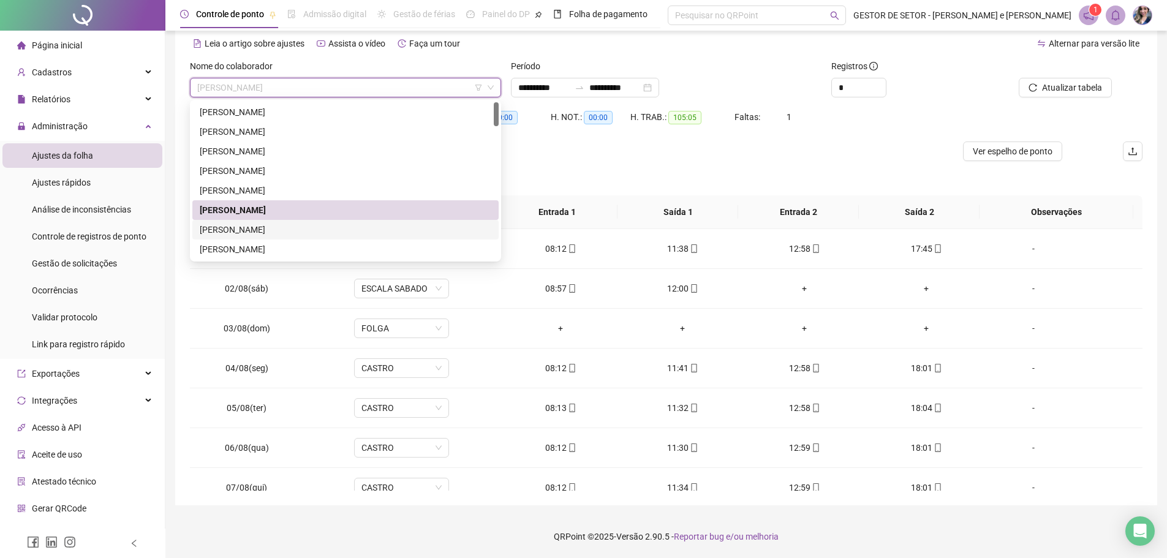
click at [263, 227] on div "[PERSON_NAME]" at bounding box center [346, 229] width 292 height 13
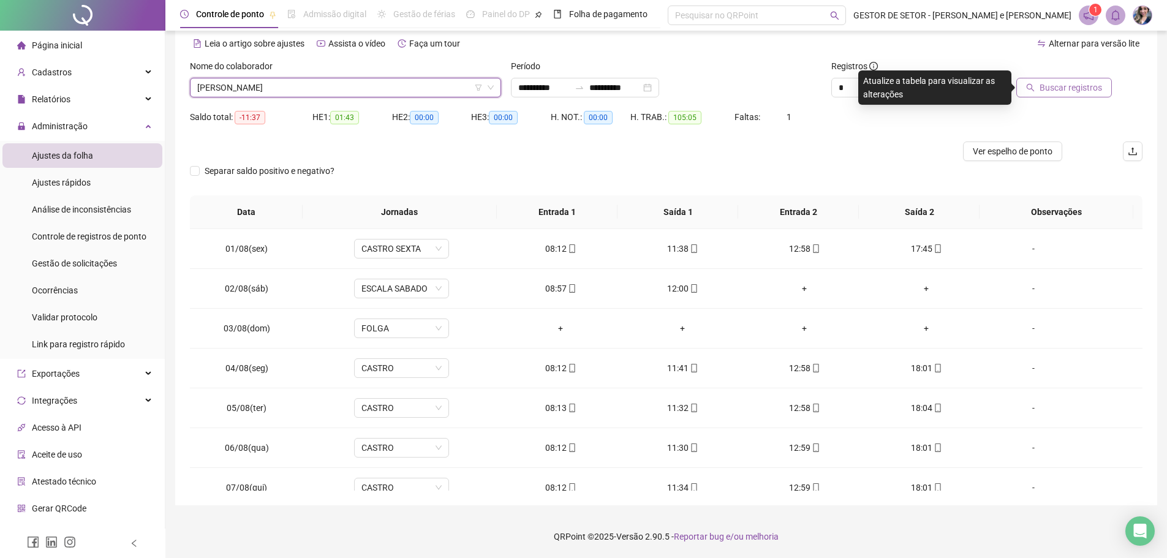
click at [1042, 89] on span "Buscar registros" at bounding box center [1071, 87] width 62 height 13
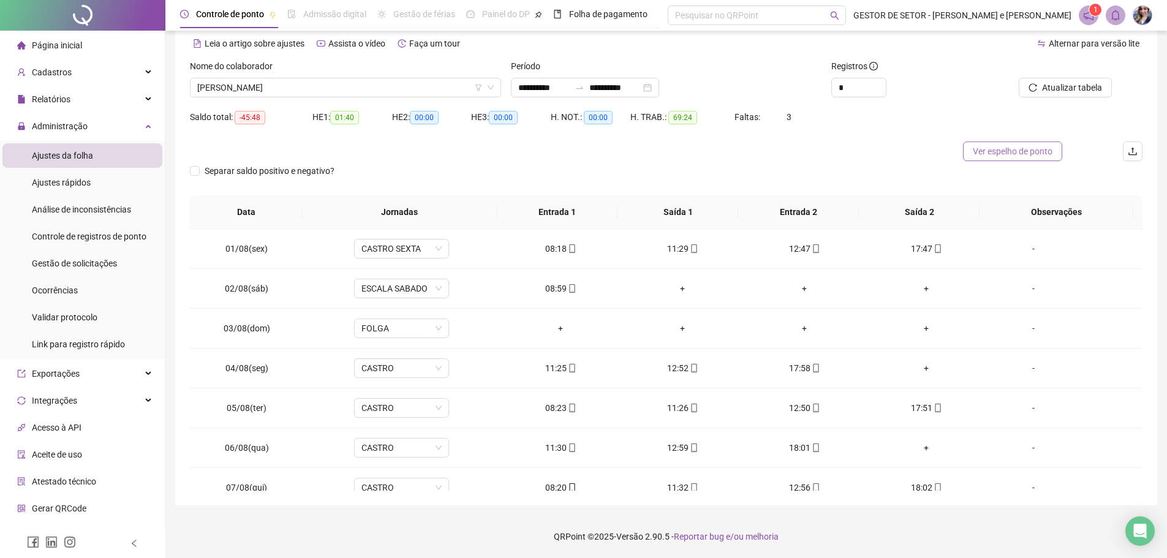
click at [1026, 150] on span "Ver espelho de ponto" at bounding box center [1013, 151] width 80 height 13
click at [439, 88] on span "[PERSON_NAME]" at bounding box center [345, 87] width 297 height 18
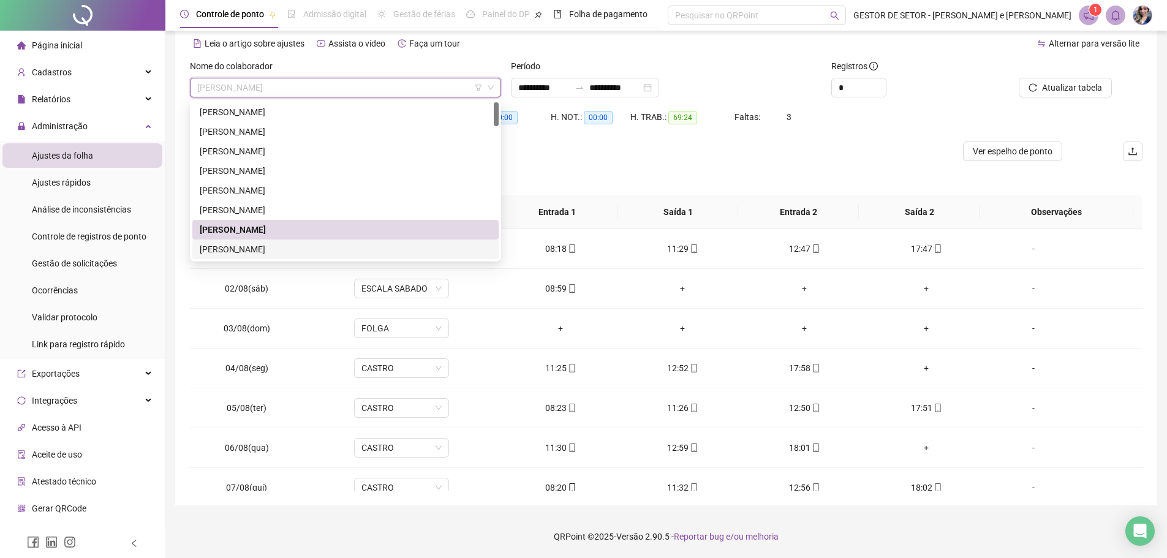
click at [309, 248] on div "[PERSON_NAME]" at bounding box center [346, 249] width 292 height 13
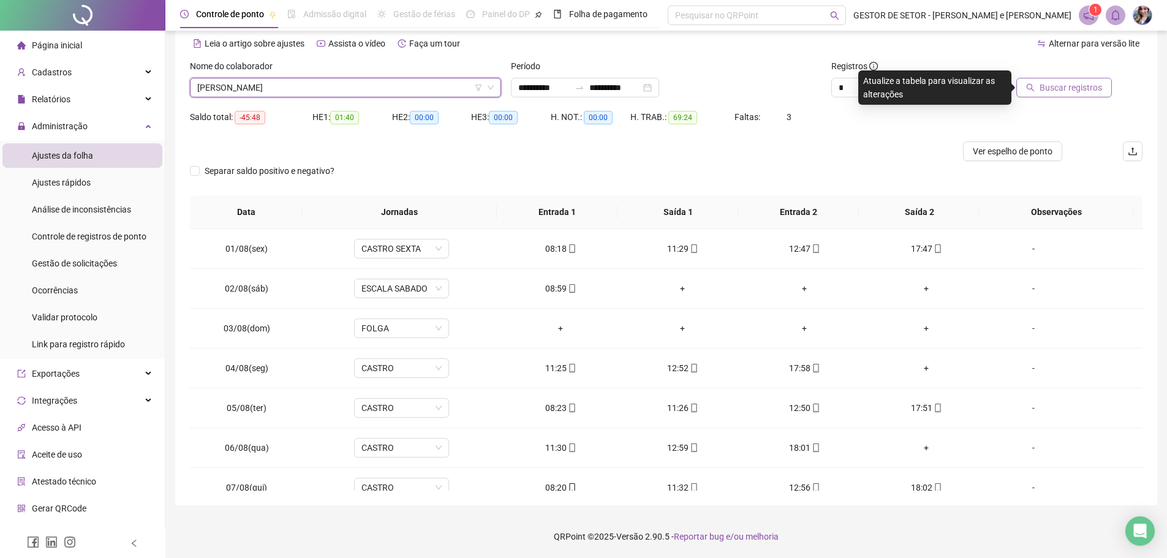
click at [1048, 87] on span "Buscar registros" at bounding box center [1071, 87] width 62 height 13
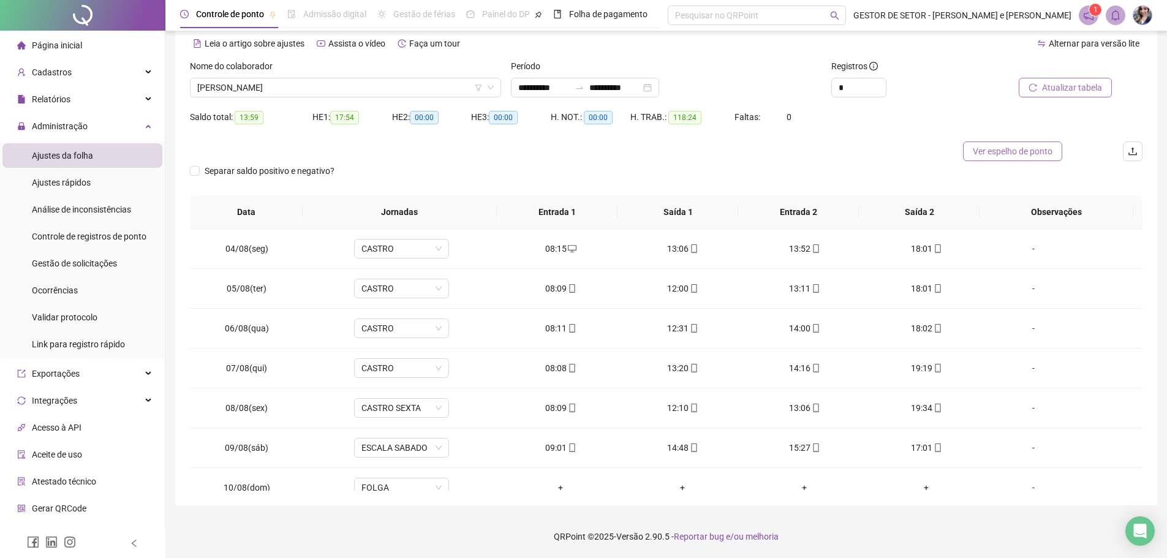
click at [998, 152] on span "Ver espelho de ponto" at bounding box center [1013, 151] width 80 height 13
click at [429, 86] on span "[PERSON_NAME]" at bounding box center [345, 87] width 297 height 18
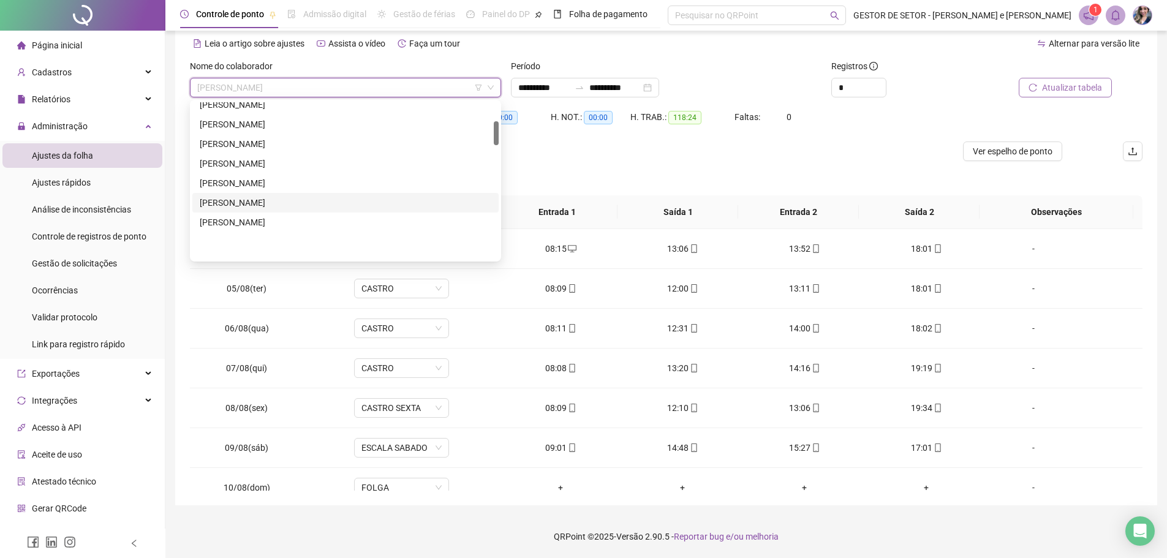
scroll to position [123, 0]
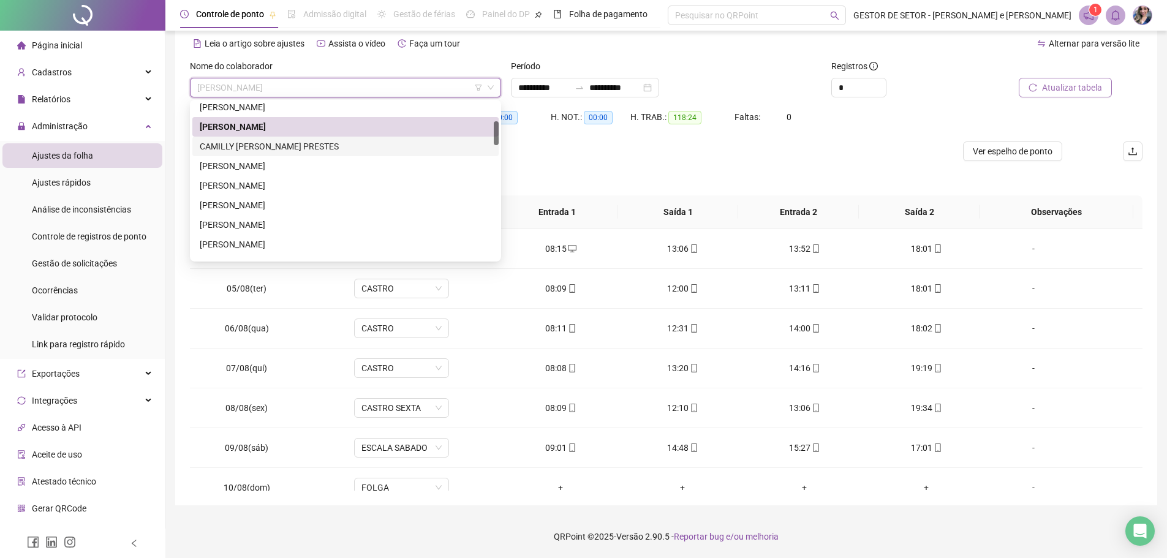
click at [289, 146] on div "CAMILLY [PERSON_NAME] PRESTES" at bounding box center [346, 146] width 292 height 13
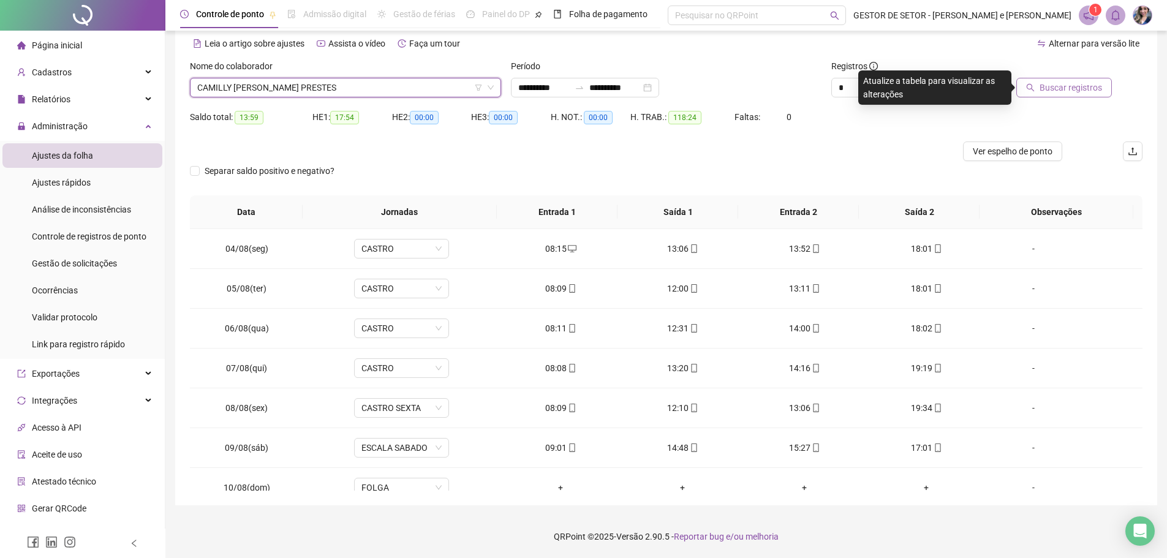
click at [1078, 84] on span "Buscar registros" at bounding box center [1071, 87] width 62 height 13
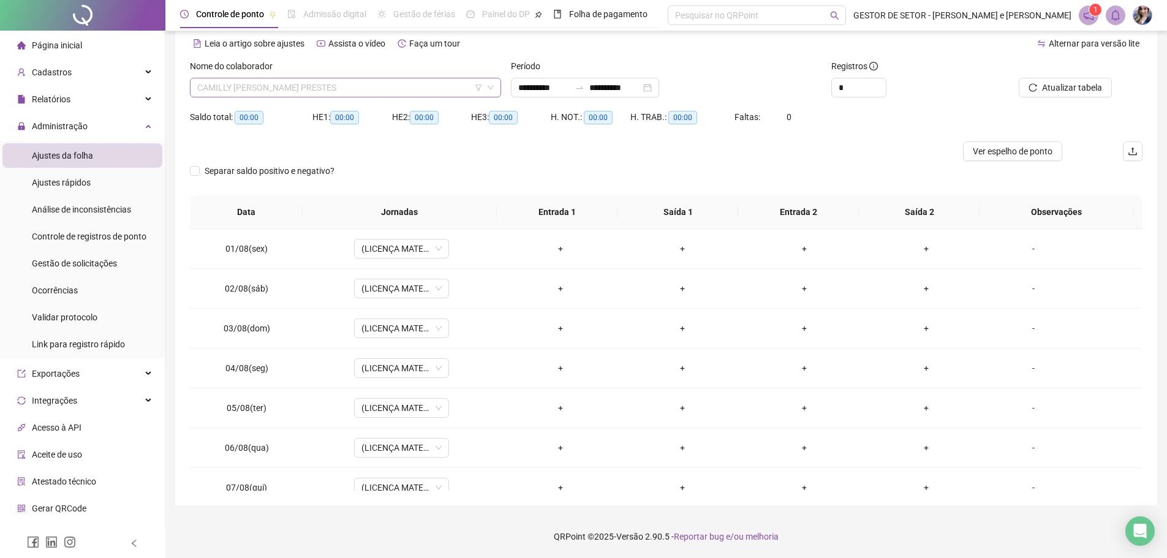
click at [455, 83] on span "CAMILLY [PERSON_NAME] PRESTES" at bounding box center [345, 87] width 297 height 18
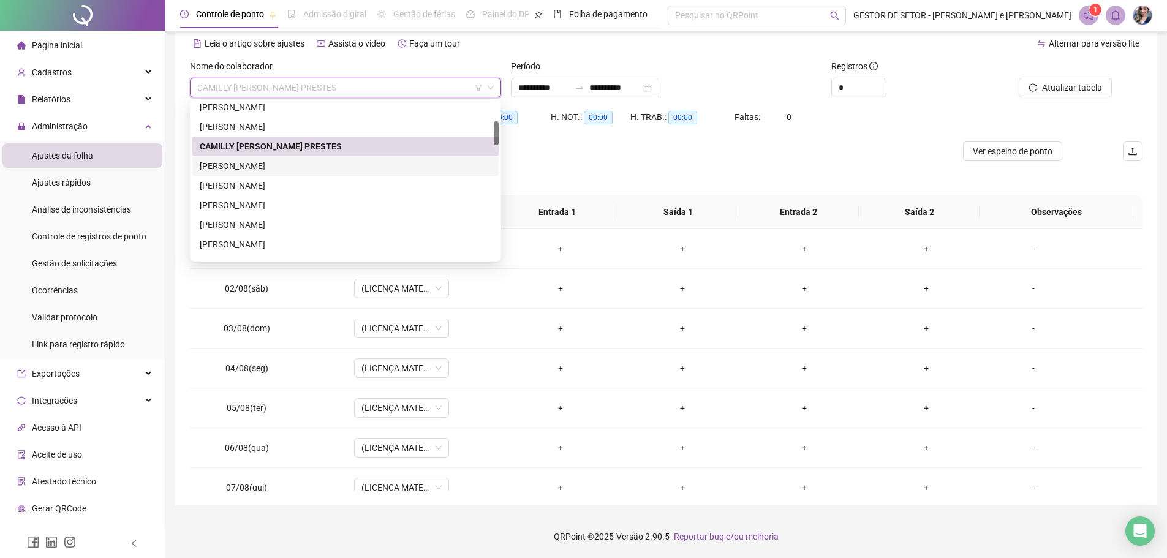
click at [316, 167] on div "[PERSON_NAME]" at bounding box center [346, 165] width 292 height 13
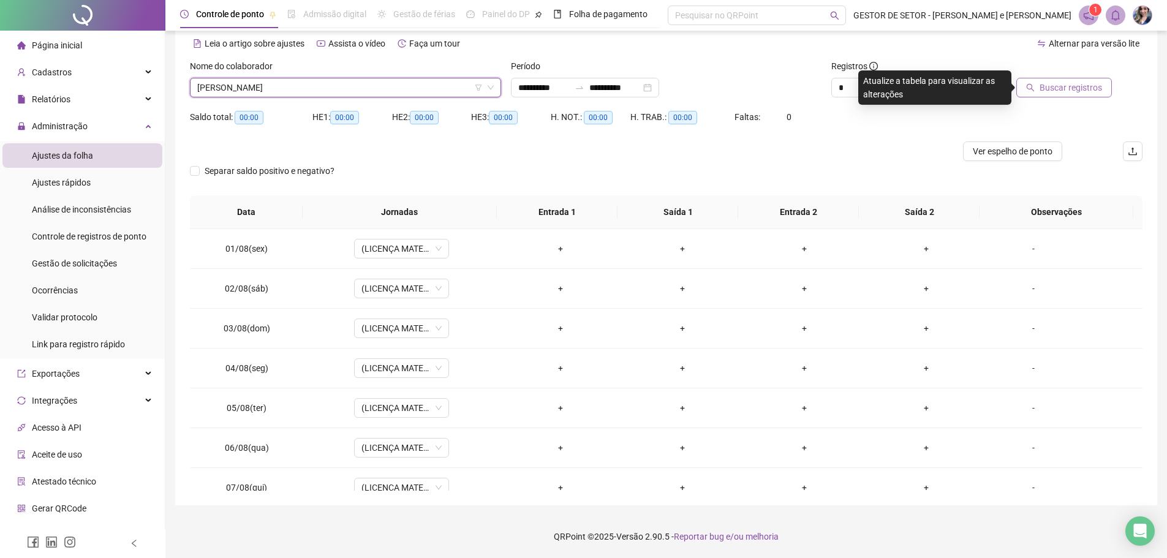
click at [1078, 85] on span "Buscar registros" at bounding box center [1071, 87] width 62 height 13
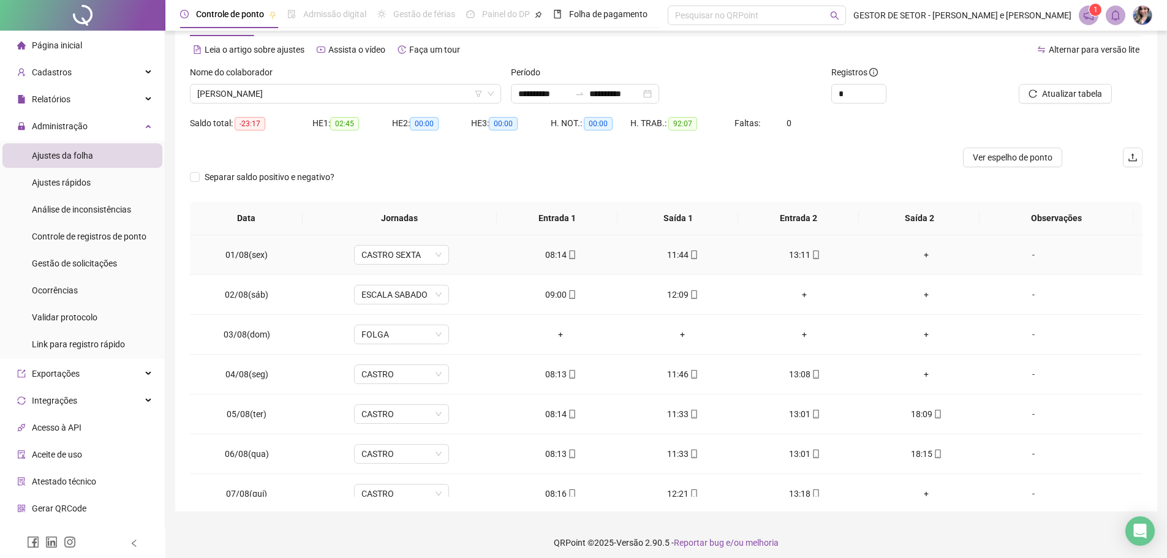
scroll to position [53, 0]
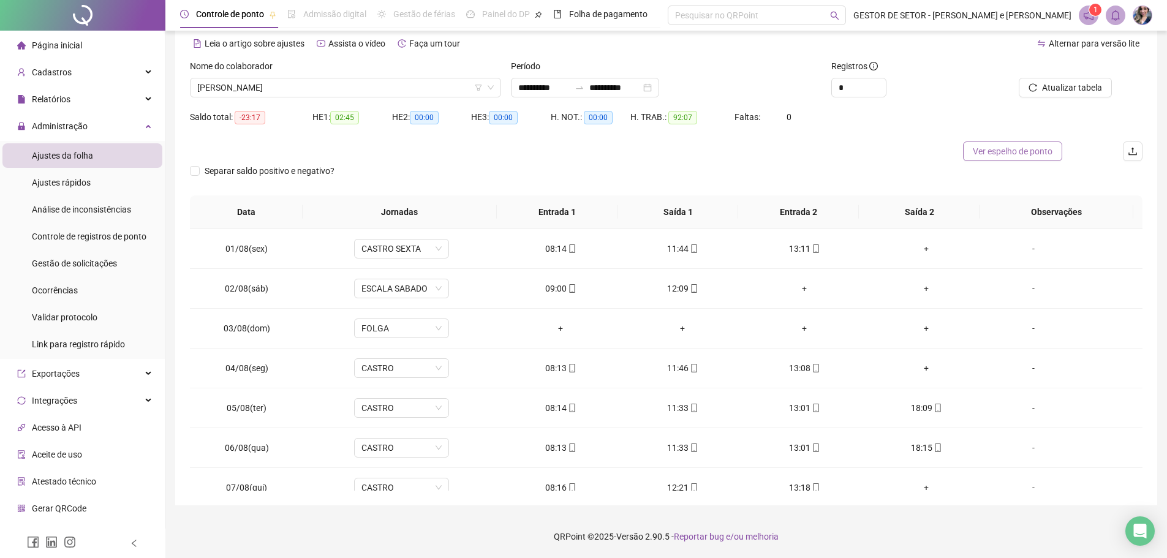
click at [991, 156] on span "Ver espelho de ponto" at bounding box center [1013, 151] width 80 height 13
click at [403, 87] on span "[PERSON_NAME]" at bounding box center [345, 87] width 297 height 18
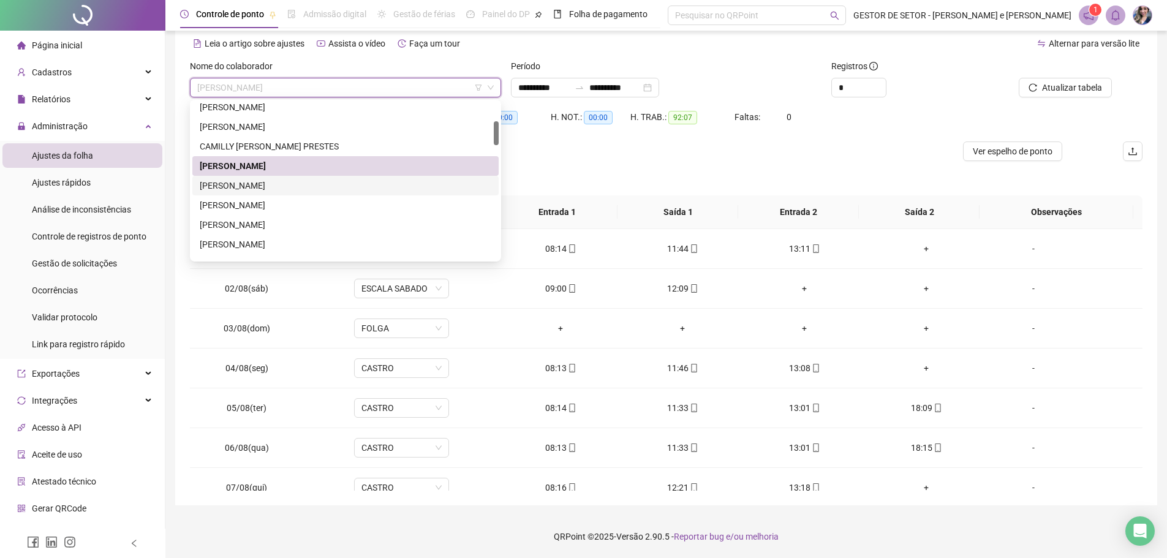
click at [307, 188] on div "[PERSON_NAME]" at bounding box center [346, 185] width 292 height 13
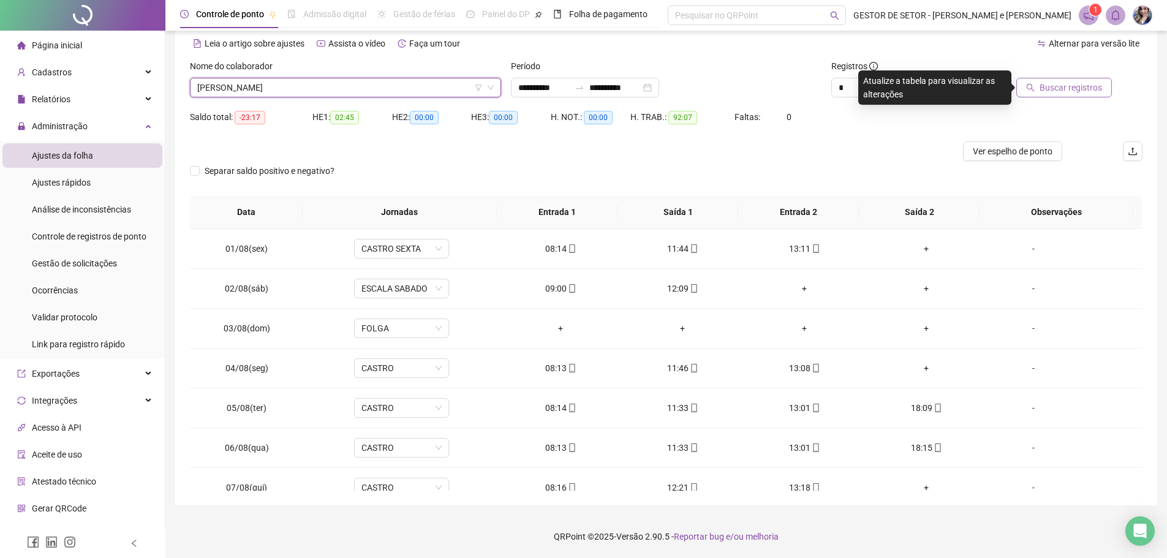
click at [1059, 91] on span "Buscar registros" at bounding box center [1071, 87] width 62 height 13
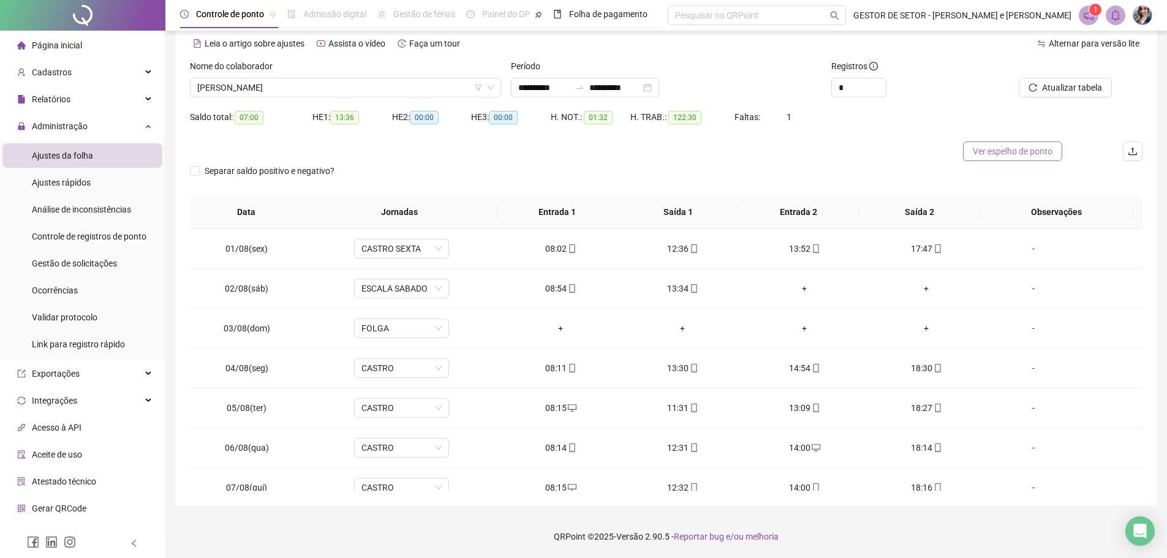
click at [987, 152] on span "Ver espelho de ponto" at bounding box center [1013, 151] width 80 height 13
click at [406, 88] on span "[PERSON_NAME]" at bounding box center [345, 87] width 297 height 18
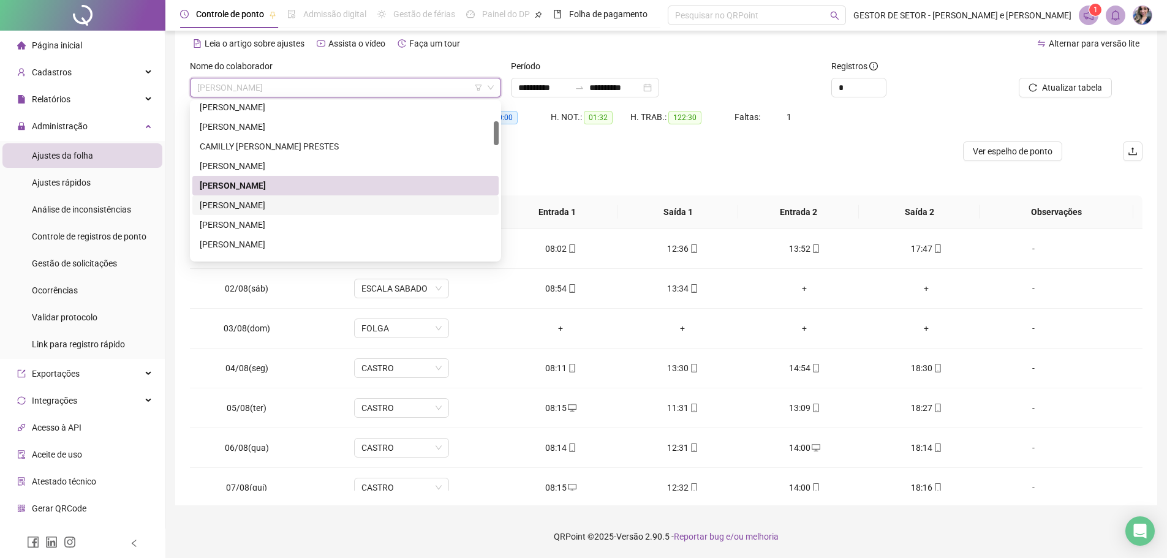
click at [300, 204] on div "[PERSON_NAME]" at bounding box center [346, 205] width 292 height 13
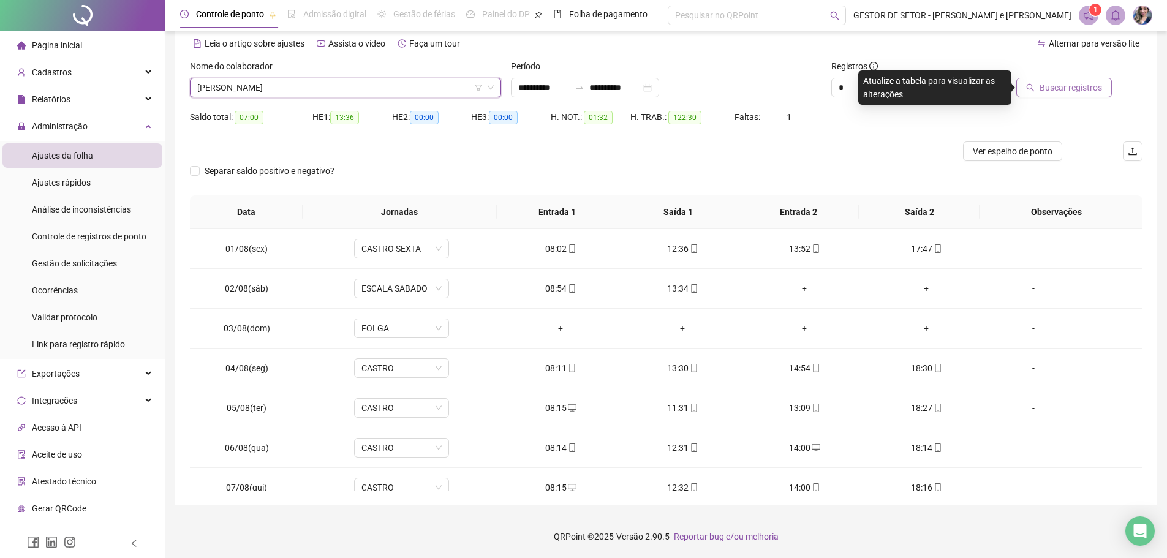
click at [1045, 84] on span "Buscar registros" at bounding box center [1071, 87] width 62 height 13
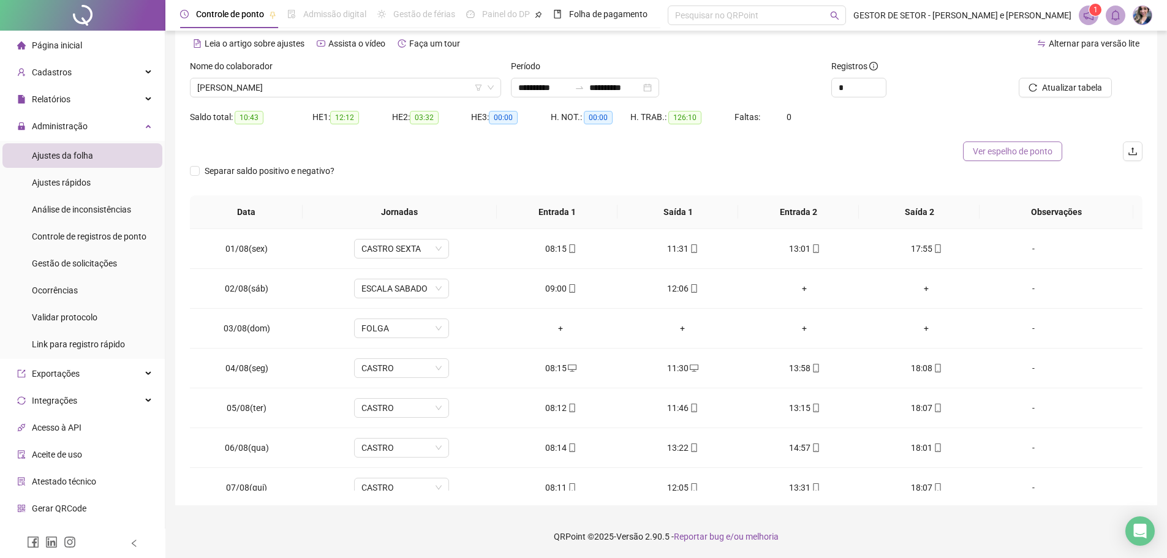
click at [1018, 146] on span "Ver espelho de ponto" at bounding box center [1013, 151] width 80 height 13
click at [408, 88] on span "[PERSON_NAME]" at bounding box center [345, 87] width 297 height 18
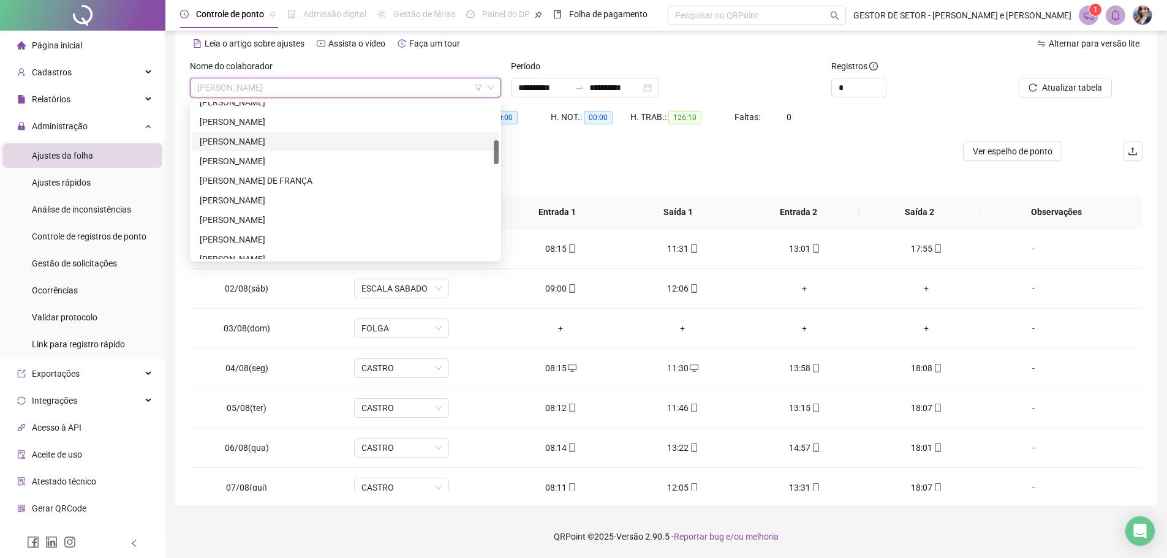
scroll to position [184, 0]
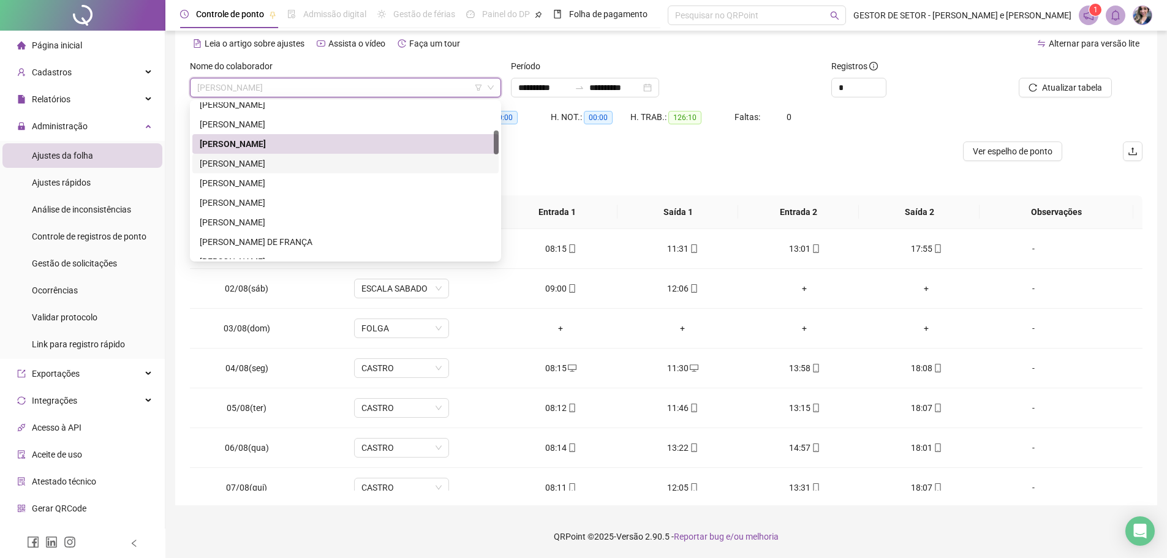
click at [271, 161] on div "[PERSON_NAME]" at bounding box center [346, 163] width 292 height 13
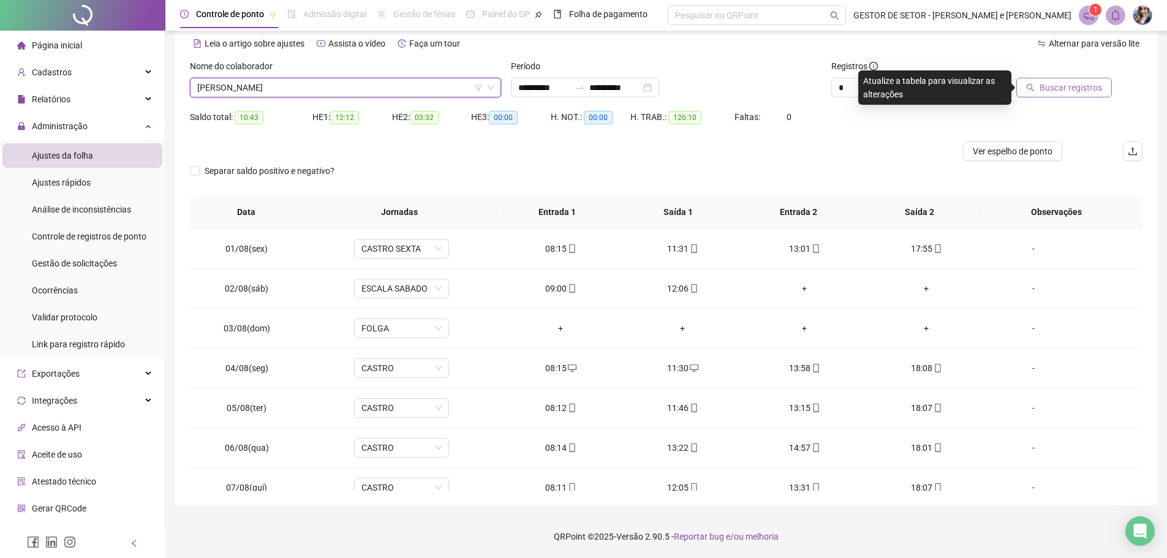
click at [1051, 94] on span "Buscar registros" at bounding box center [1071, 87] width 62 height 13
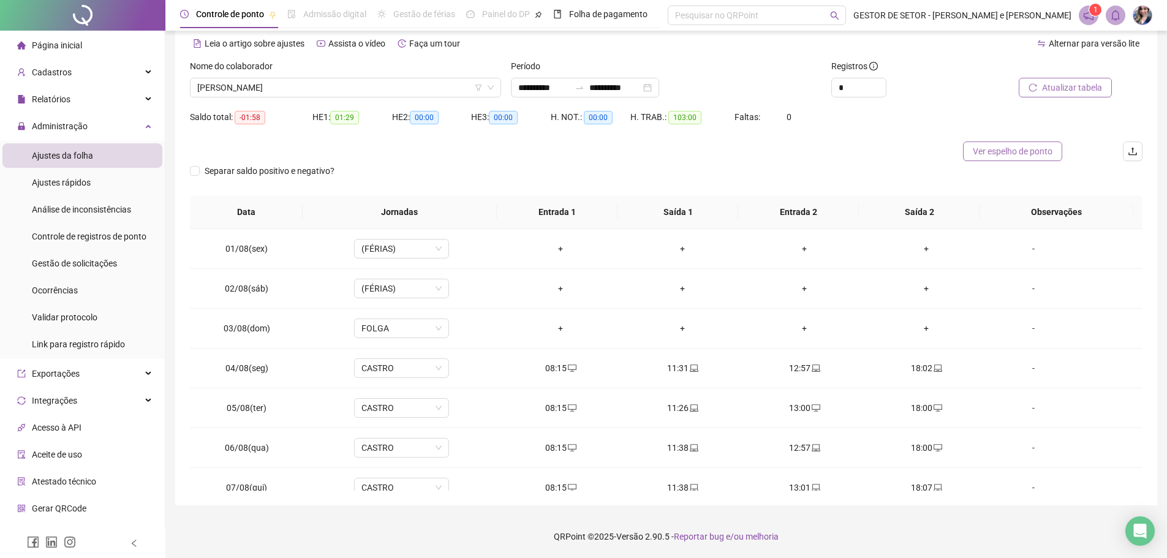
click at [1004, 152] on span "Ver espelho de ponto" at bounding box center [1013, 151] width 80 height 13
click at [434, 92] on span "[PERSON_NAME]" at bounding box center [345, 87] width 297 height 18
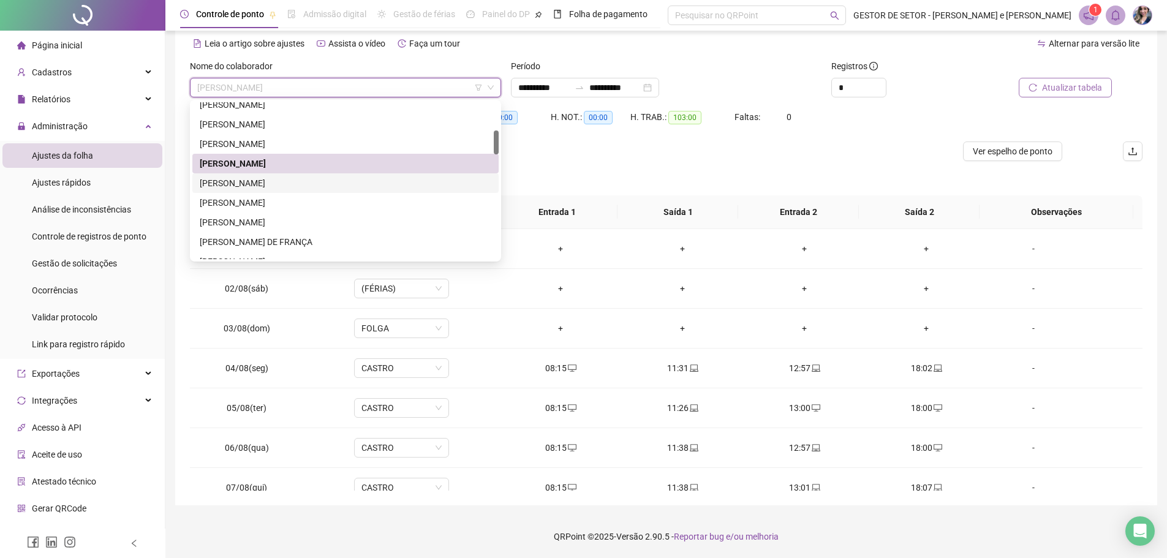
scroll to position [245, 0]
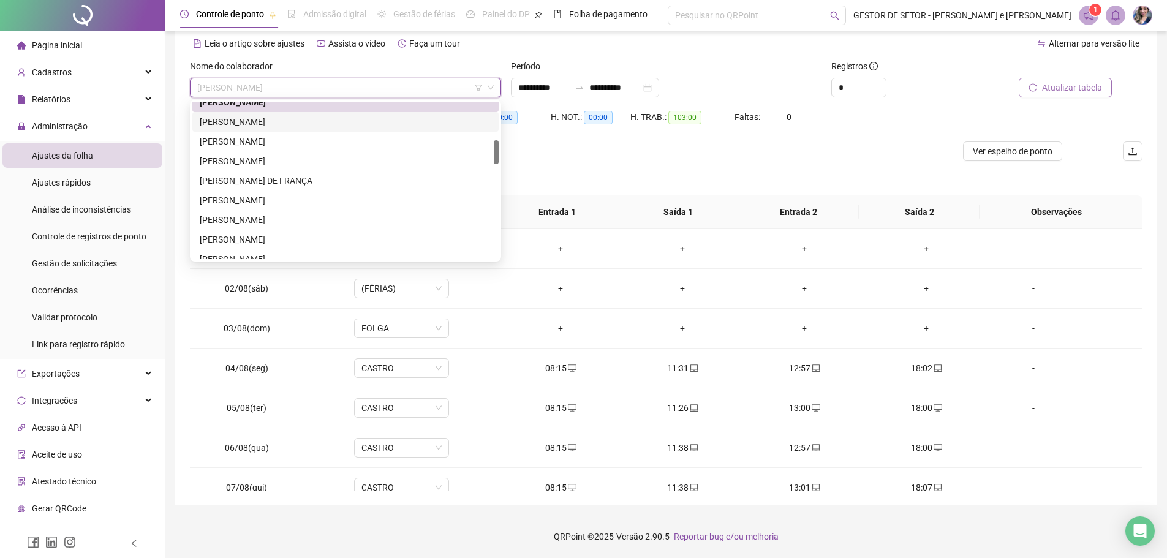
click at [285, 122] on div "[PERSON_NAME]" at bounding box center [346, 121] width 292 height 13
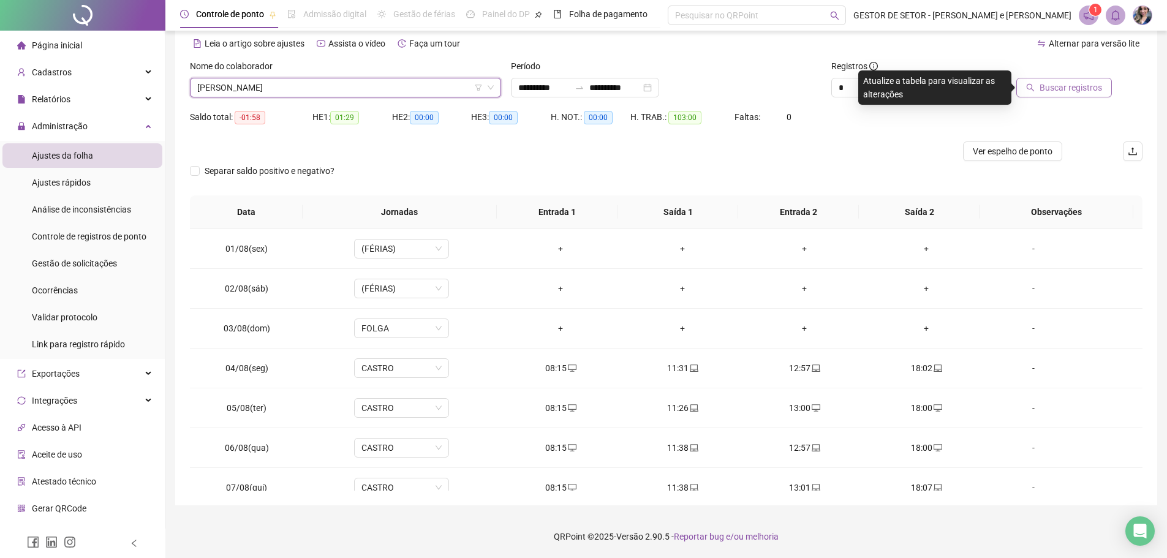
click at [1041, 85] on button "Buscar registros" at bounding box center [1065, 88] width 96 height 20
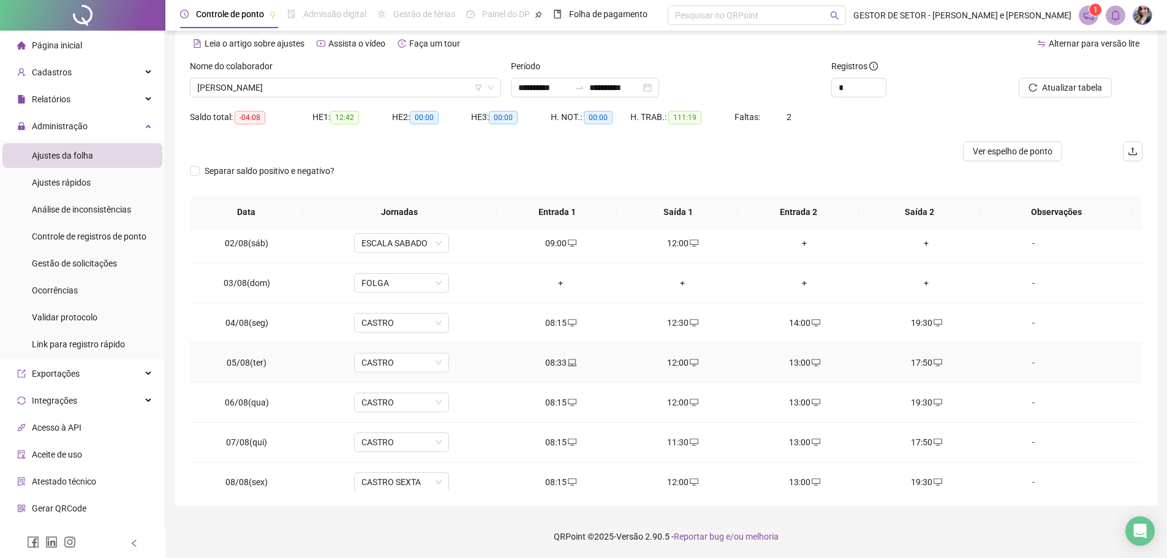
scroll to position [0, 0]
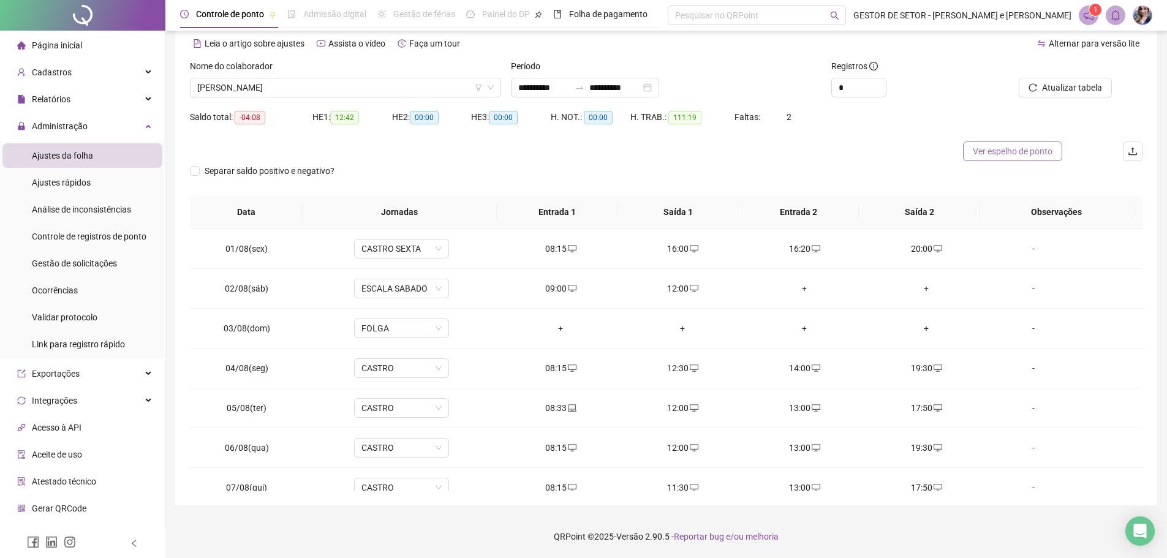
click at [1031, 153] on span "Ver espelho de ponto" at bounding box center [1013, 151] width 80 height 13
click at [442, 89] on span "[PERSON_NAME]" at bounding box center [345, 87] width 297 height 18
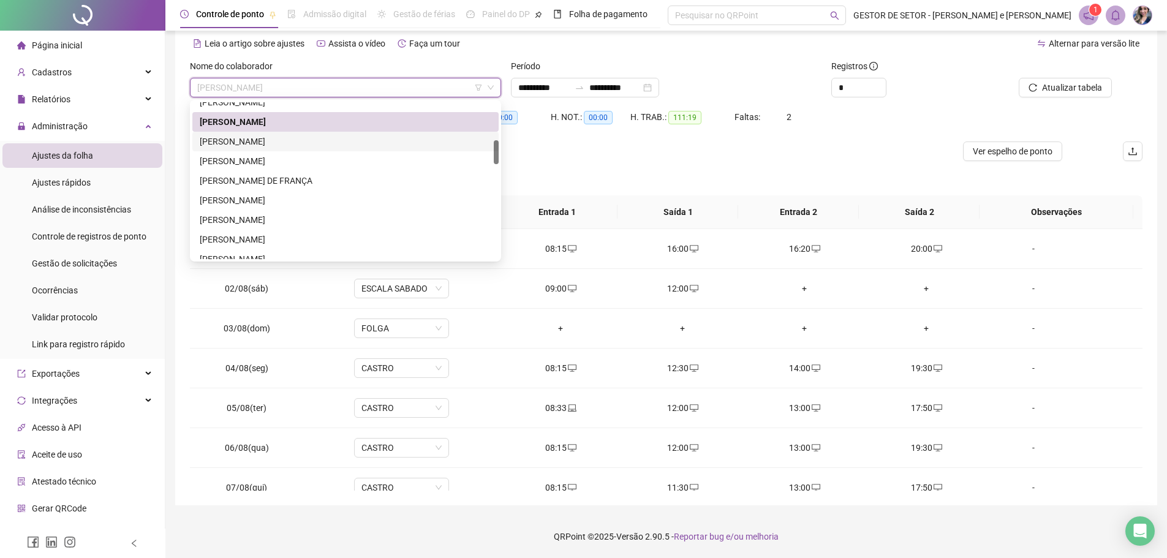
click at [273, 142] on div "[PERSON_NAME]" at bounding box center [346, 141] width 292 height 13
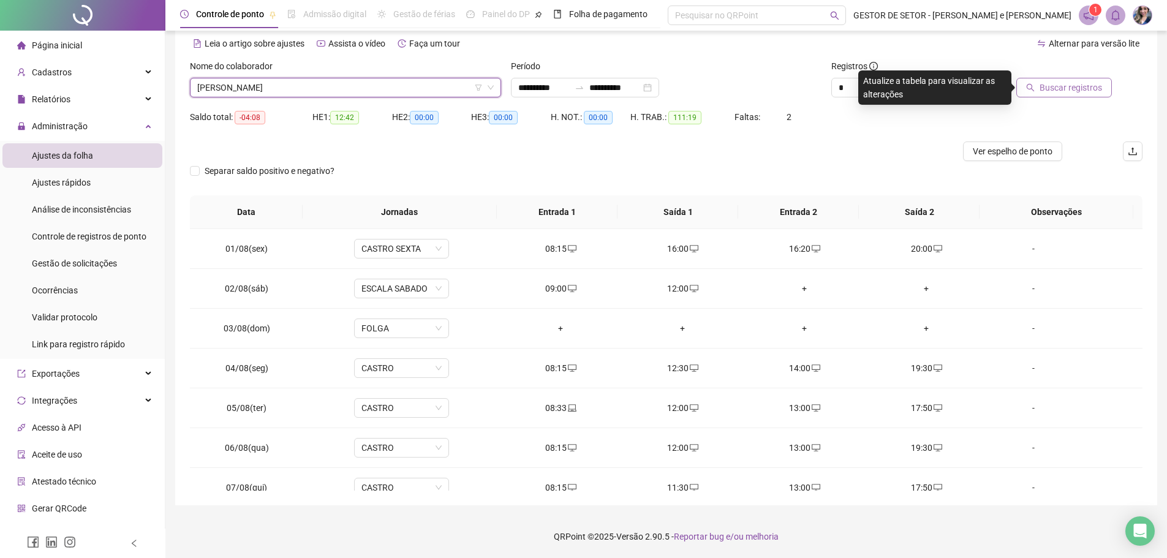
click at [1033, 86] on icon "search" at bounding box center [1030, 87] width 9 height 9
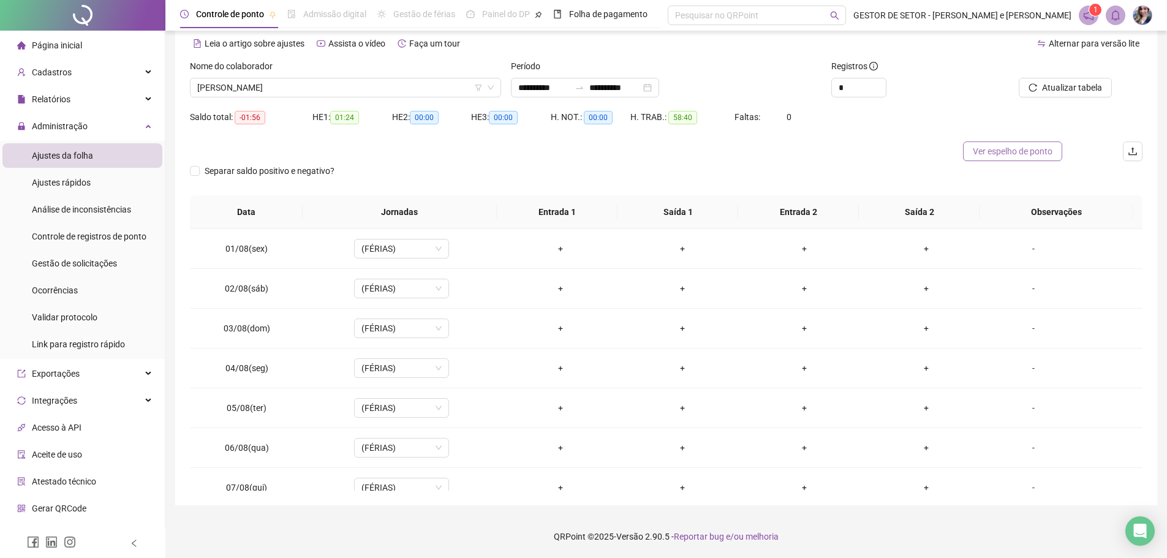
click at [993, 148] on span "Ver espelho de ponto" at bounding box center [1013, 151] width 80 height 13
click at [455, 80] on span "[PERSON_NAME]" at bounding box center [345, 87] width 297 height 18
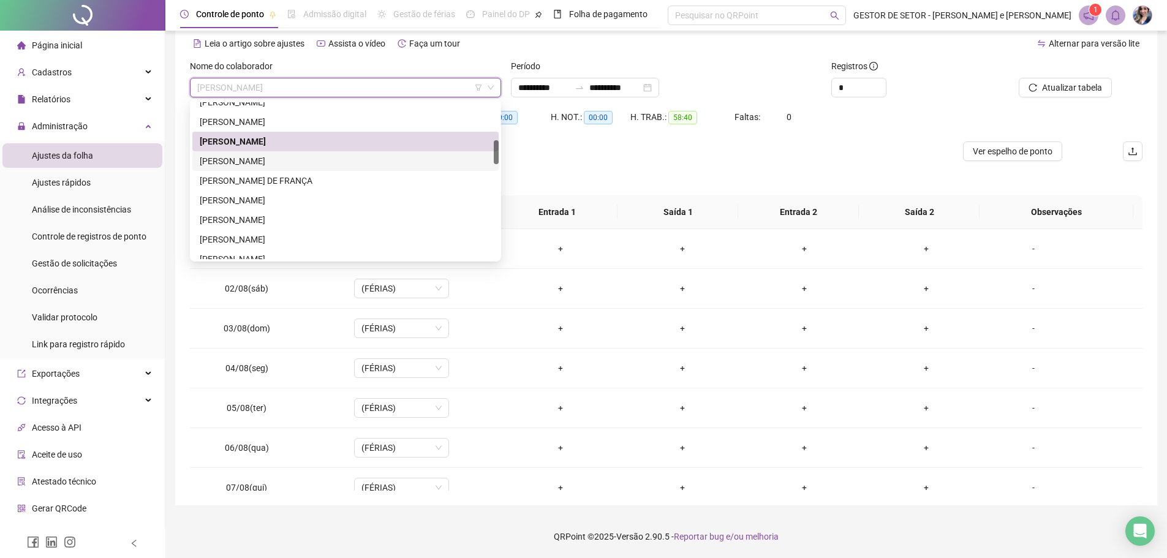
click at [307, 162] on div "[PERSON_NAME]" at bounding box center [346, 160] width 292 height 13
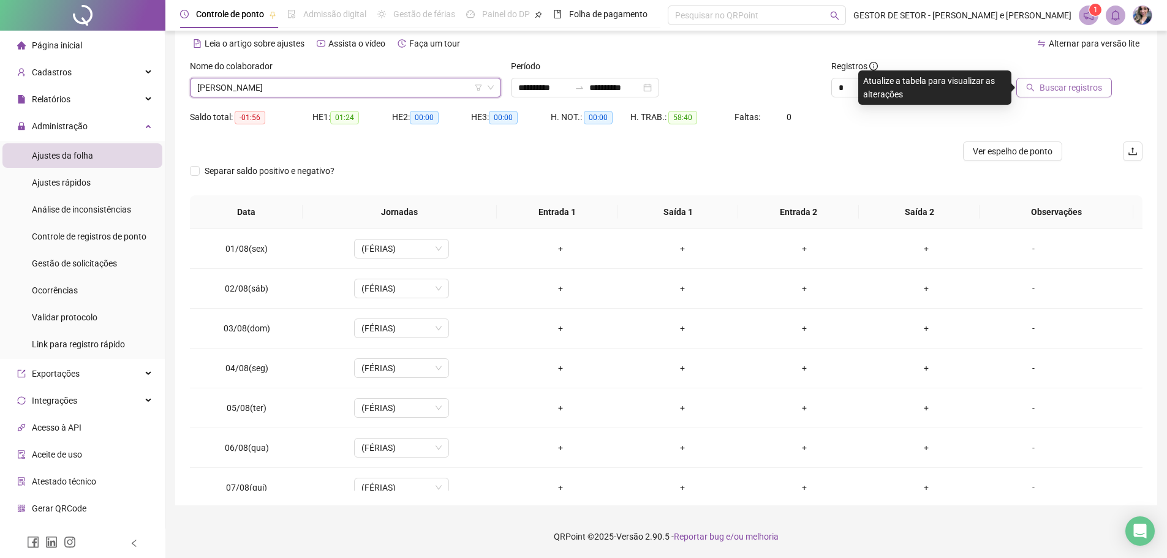
click at [1027, 85] on button "Buscar registros" at bounding box center [1065, 88] width 96 height 20
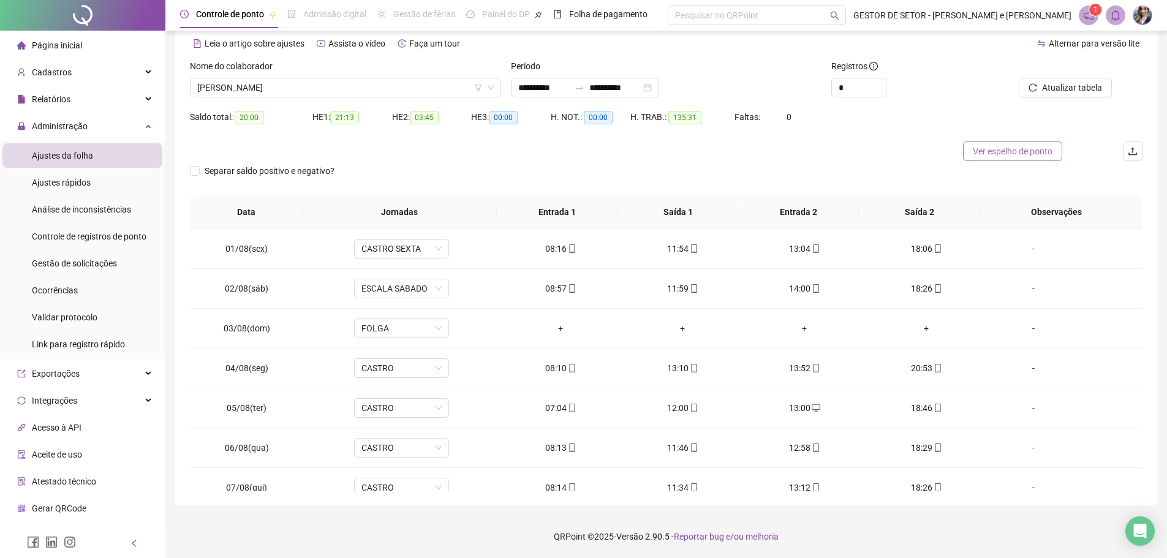
click at [993, 156] on span "Ver espelho de ponto" at bounding box center [1013, 151] width 80 height 13
click at [358, 93] on span "[PERSON_NAME]" at bounding box center [345, 87] width 297 height 18
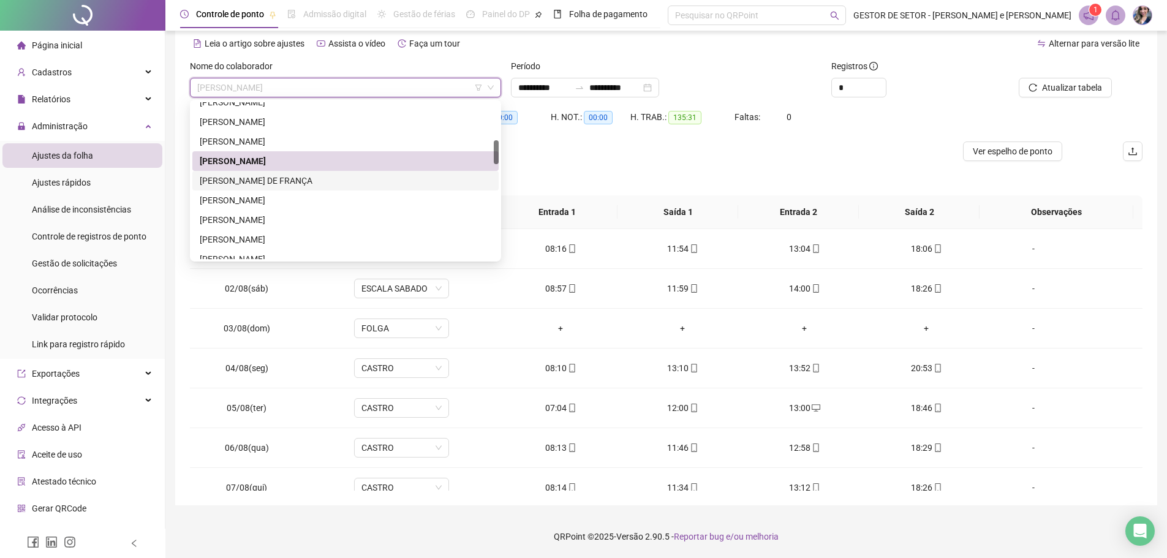
click at [297, 176] on div "[PERSON_NAME] DE FRANÇA" at bounding box center [346, 180] width 292 height 13
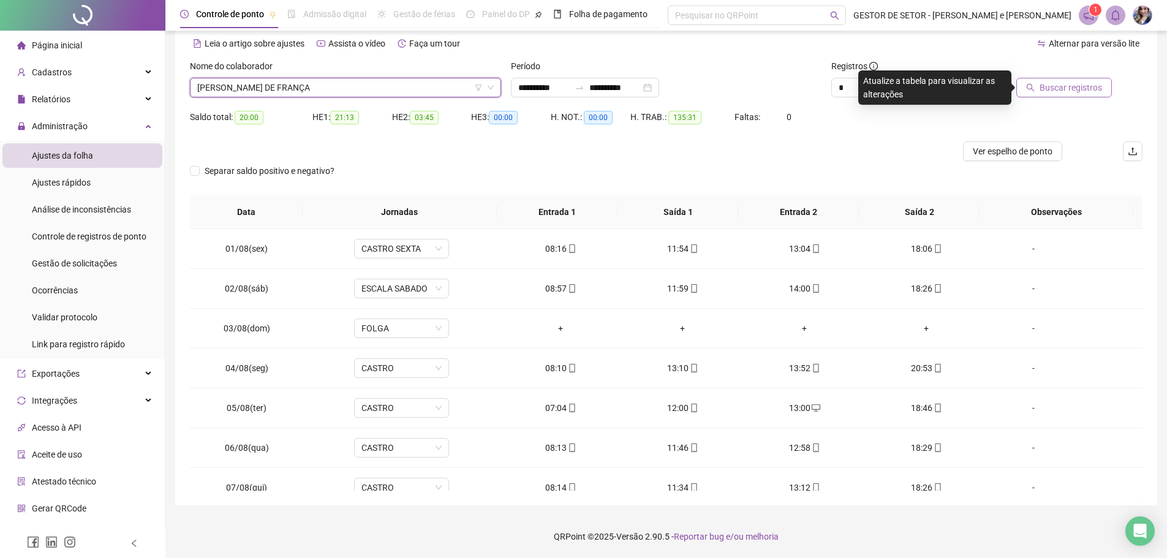
click at [1043, 86] on span "Buscar registros" at bounding box center [1071, 87] width 62 height 13
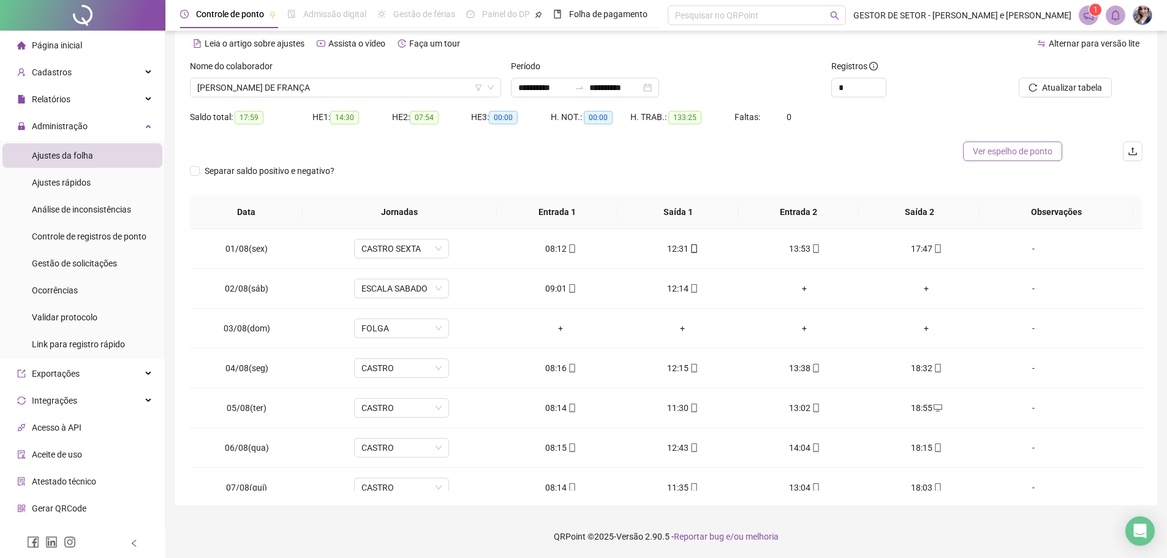
click at [987, 150] on span "Ver espelho de ponto" at bounding box center [1013, 151] width 80 height 13
click at [350, 90] on span "[PERSON_NAME] DE FRANÇA" at bounding box center [345, 87] width 297 height 18
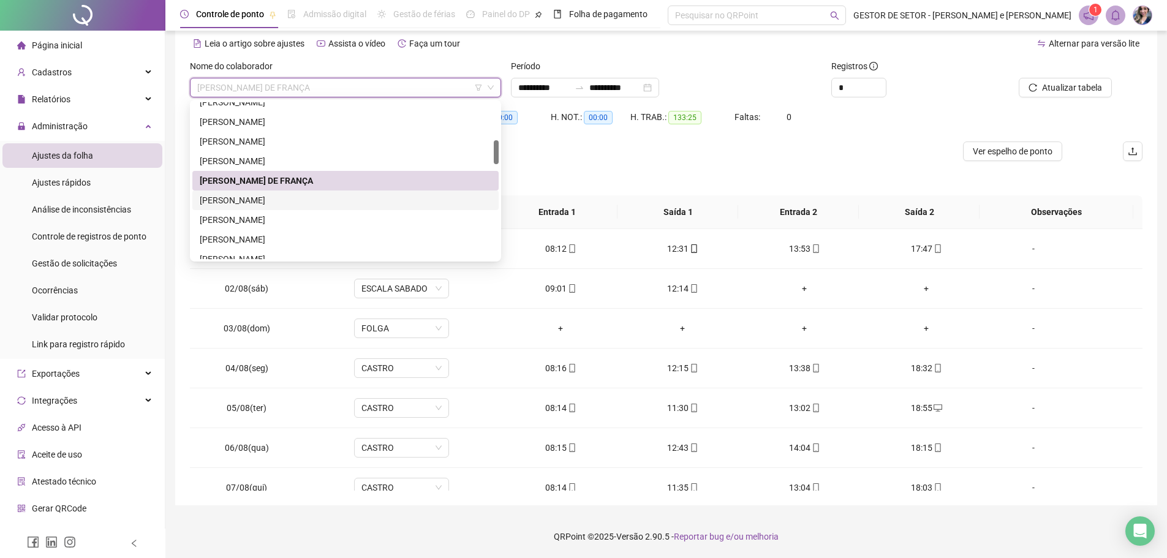
click at [286, 202] on div "[PERSON_NAME]" at bounding box center [346, 200] width 292 height 13
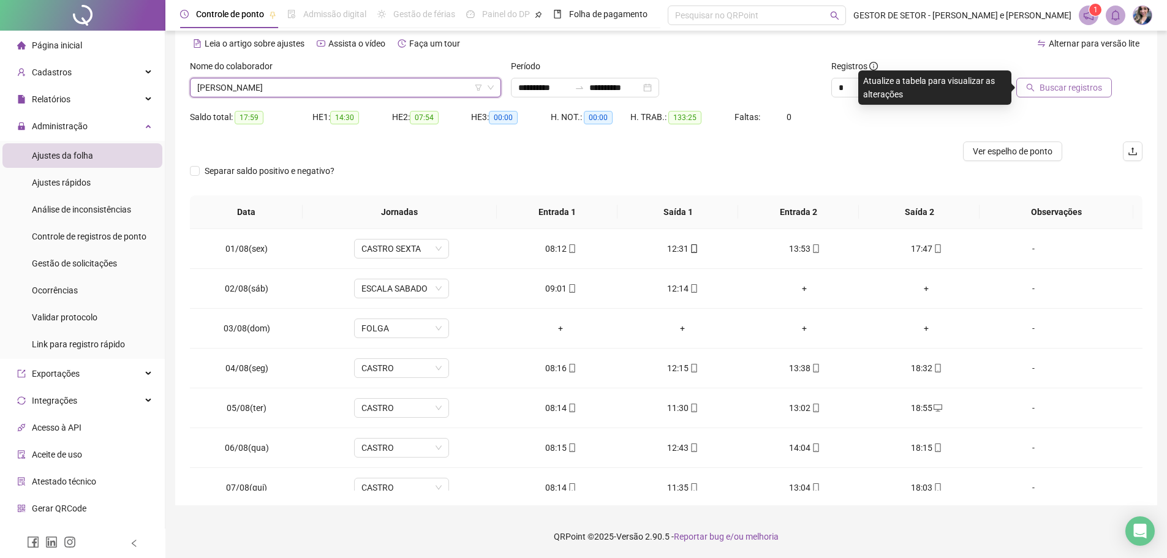
click at [1061, 91] on span "Buscar registros" at bounding box center [1071, 87] width 62 height 13
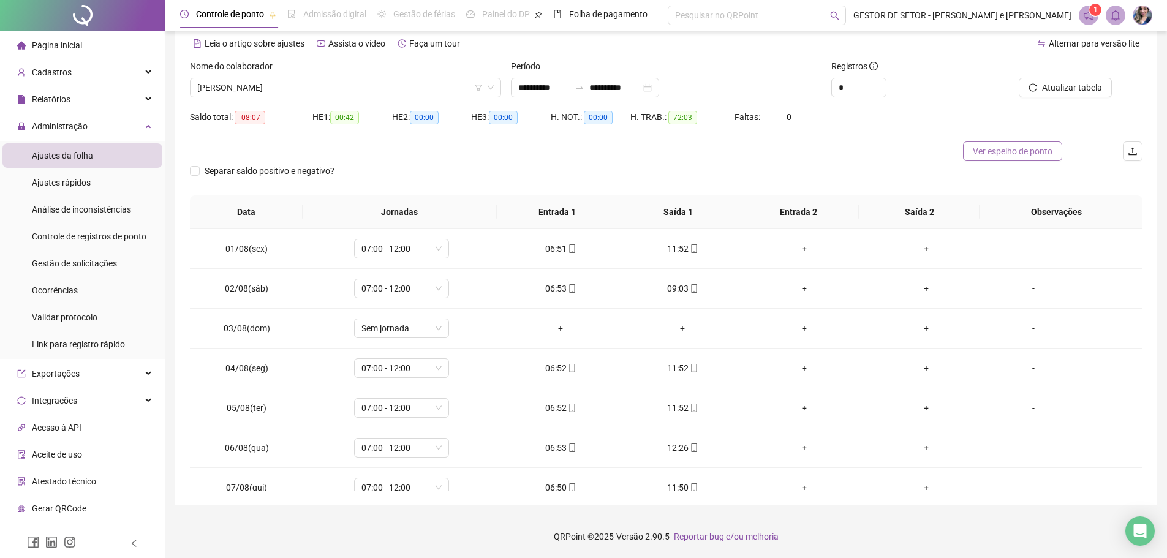
click at [996, 153] on span "Ver espelho de ponto" at bounding box center [1013, 151] width 80 height 13
click at [358, 88] on span "[PERSON_NAME]" at bounding box center [345, 87] width 297 height 18
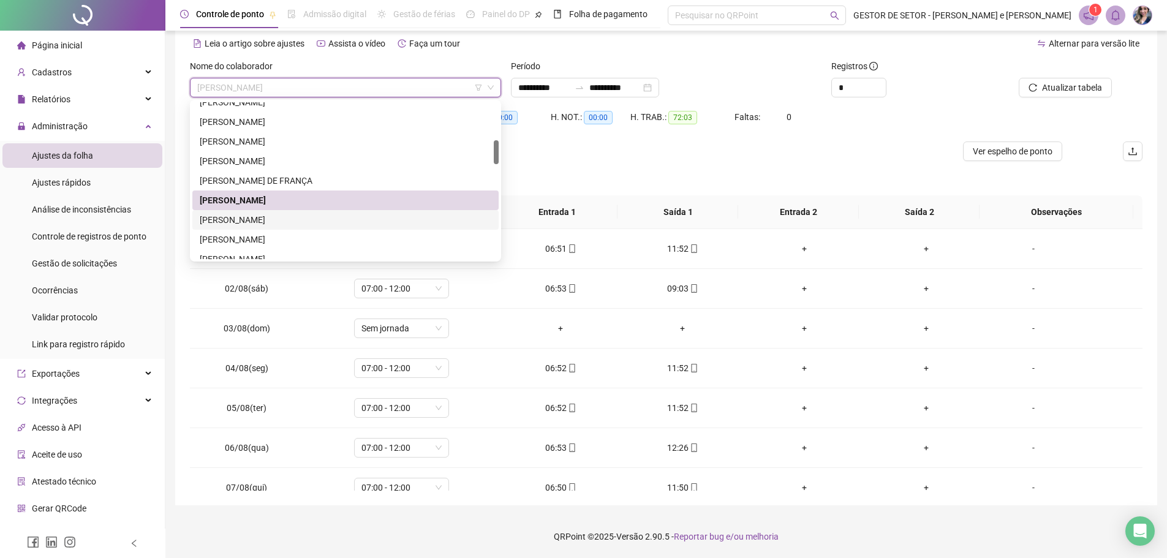
scroll to position [306, 0]
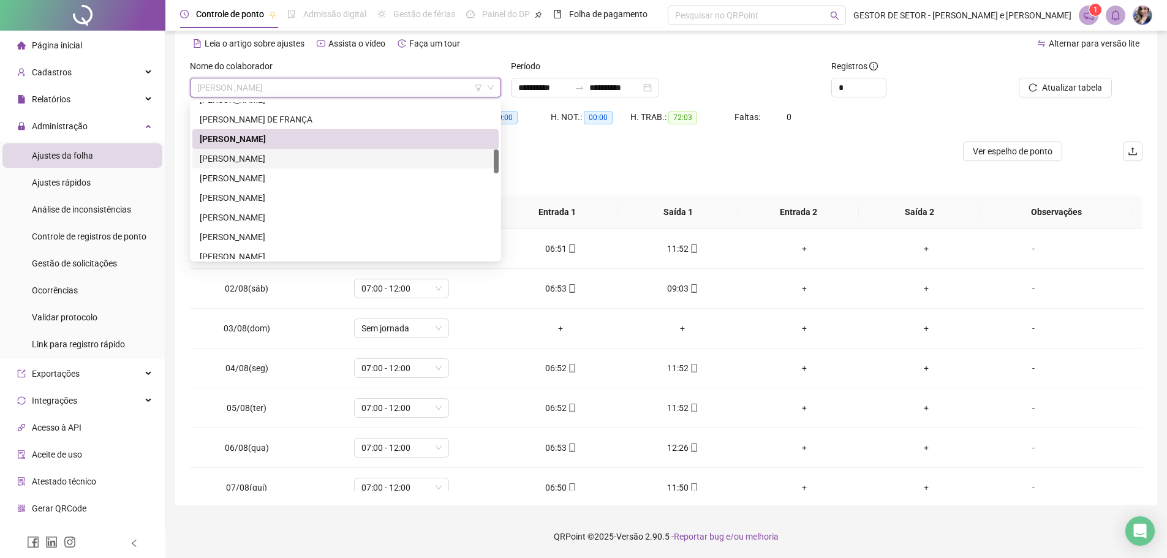
click at [282, 154] on div "[PERSON_NAME]" at bounding box center [346, 158] width 292 height 13
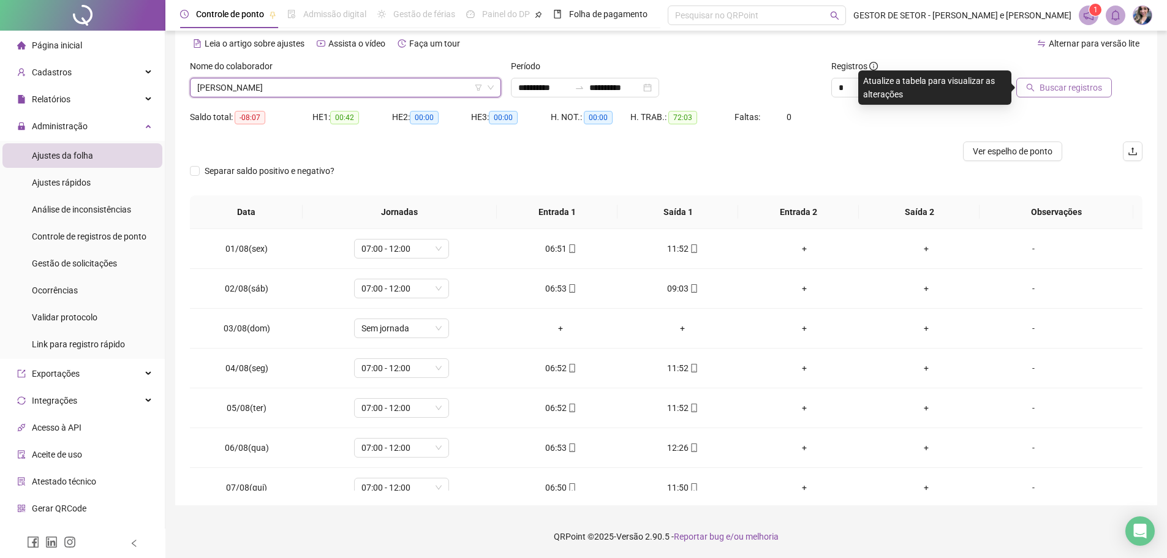
click at [1038, 89] on button "Buscar registros" at bounding box center [1065, 88] width 96 height 20
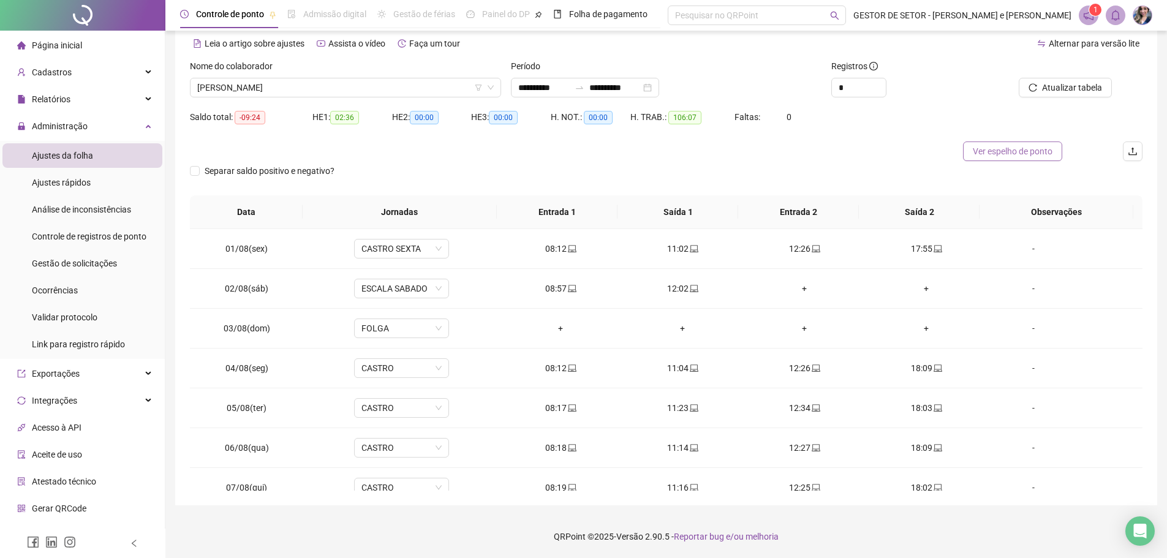
click at [1000, 153] on span "Ver espelho de ponto" at bounding box center [1013, 151] width 80 height 13
click at [430, 85] on span "[PERSON_NAME]" at bounding box center [345, 87] width 297 height 18
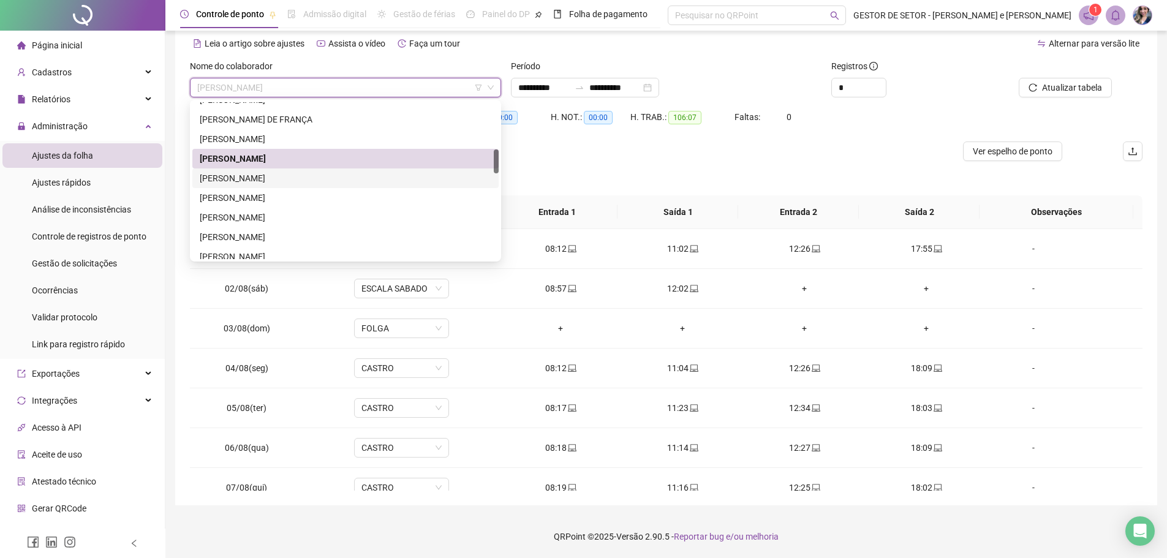
click at [263, 176] on div "[PERSON_NAME]" at bounding box center [346, 178] width 292 height 13
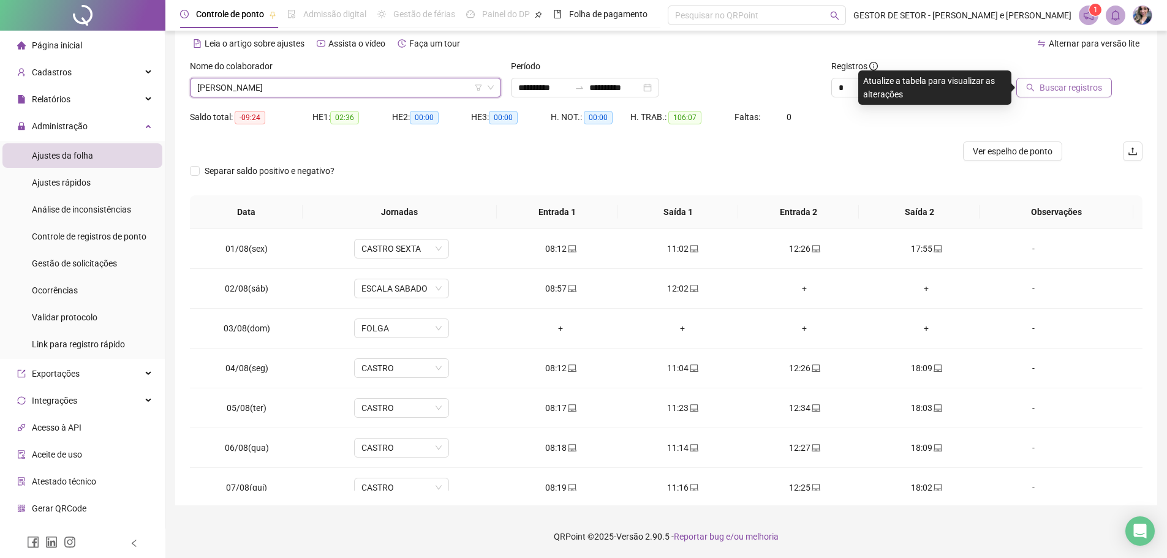
click at [1065, 92] on span "Buscar registros" at bounding box center [1071, 87] width 62 height 13
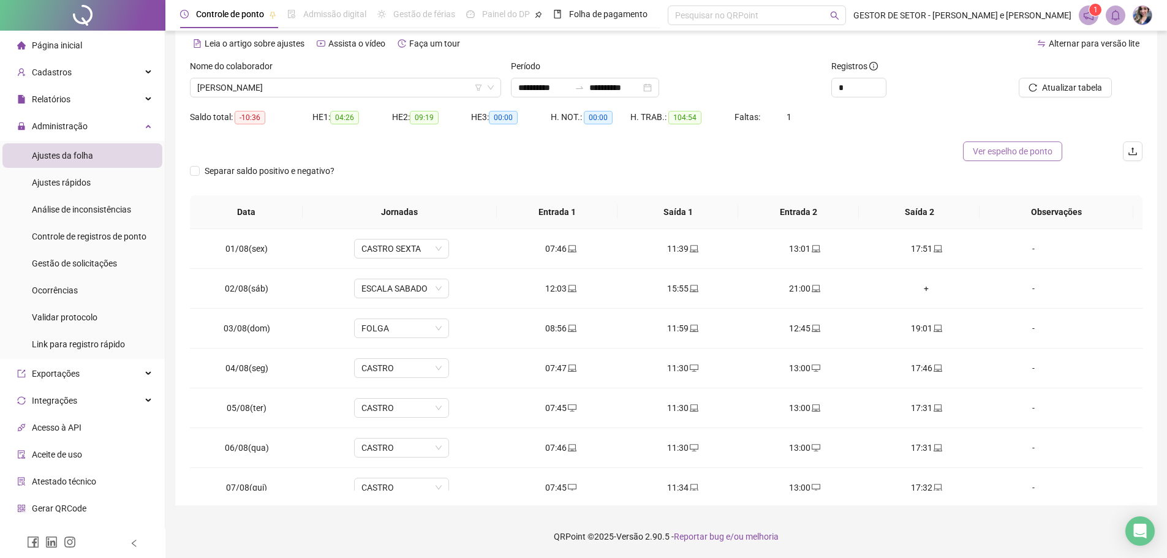
click at [1021, 147] on span "Ver espelho de ponto" at bounding box center [1013, 151] width 80 height 13
click at [429, 87] on span "[PERSON_NAME]" at bounding box center [345, 87] width 297 height 18
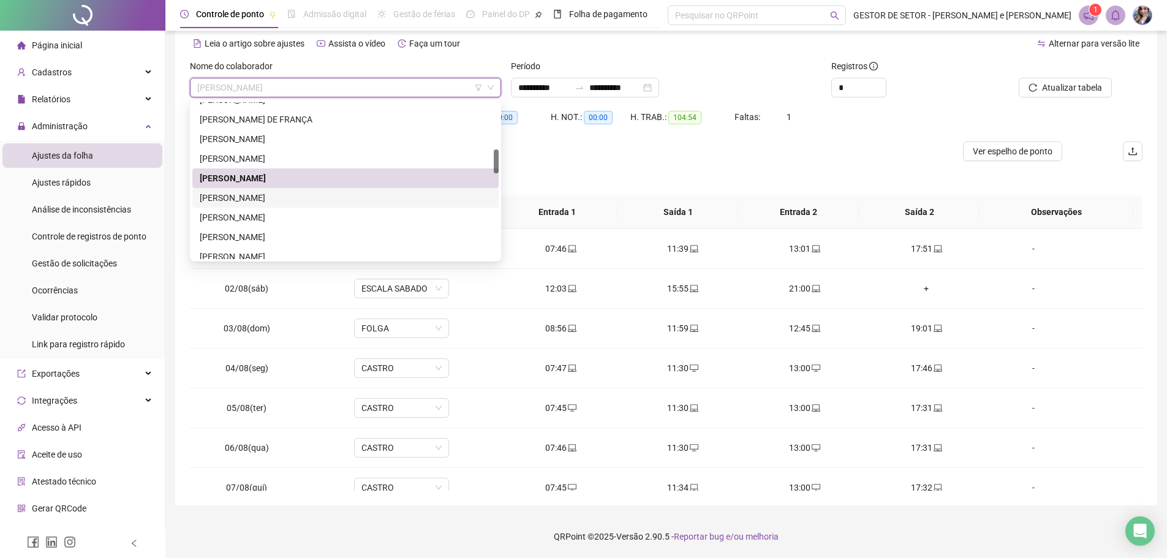
click at [320, 197] on div "[PERSON_NAME]" at bounding box center [346, 197] width 292 height 13
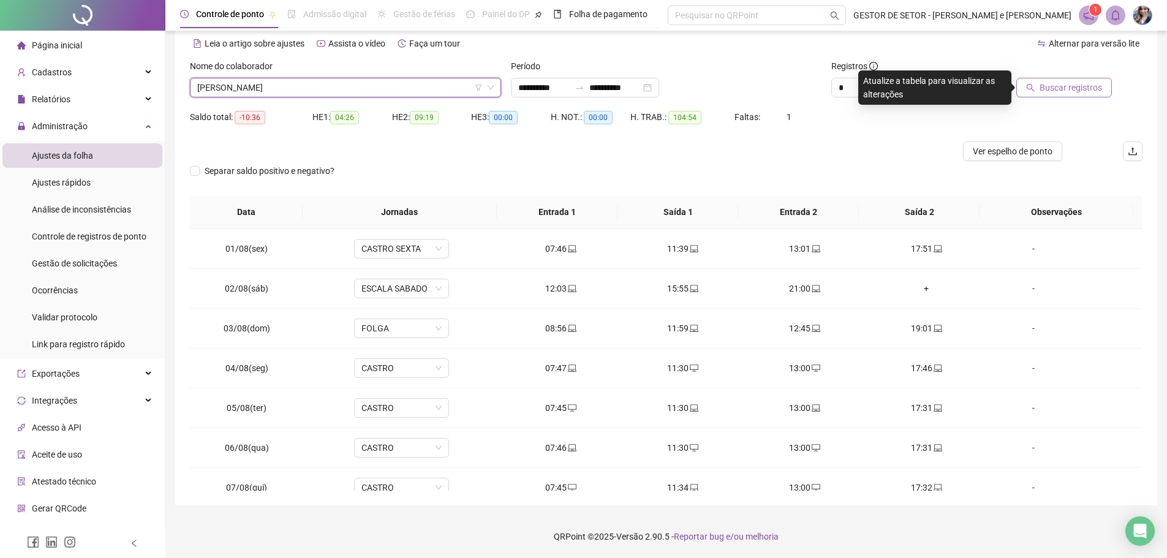
click at [1056, 86] on span "Buscar registros" at bounding box center [1071, 87] width 62 height 13
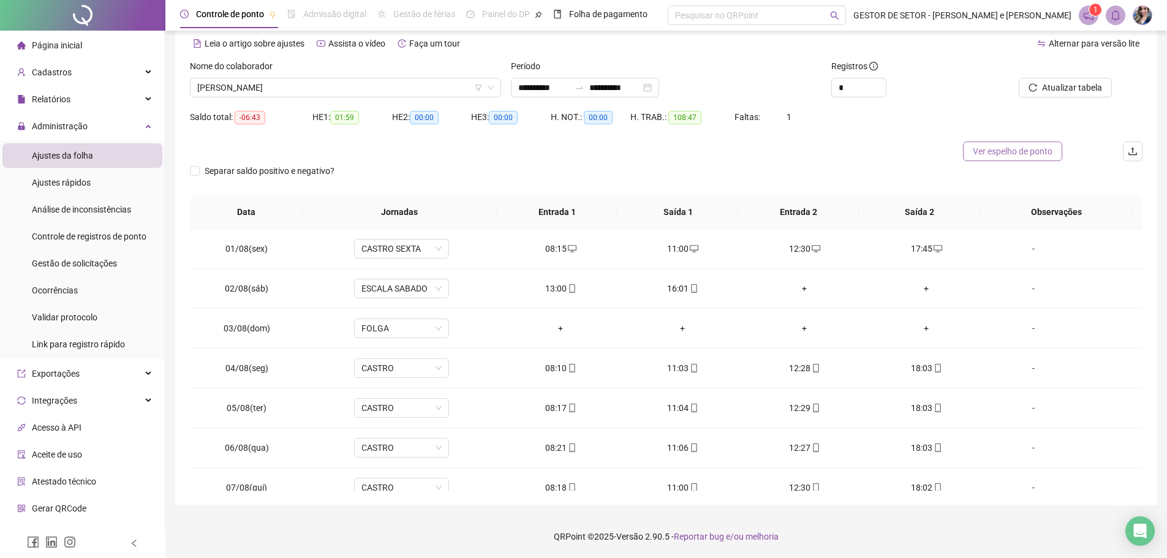
click at [1018, 152] on span "Ver espelho de ponto" at bounding box center [1013, 151] width 80 height 13
click at [568, 288] on icon "mobile" at bounding box center [572, 288] width 9 height 9
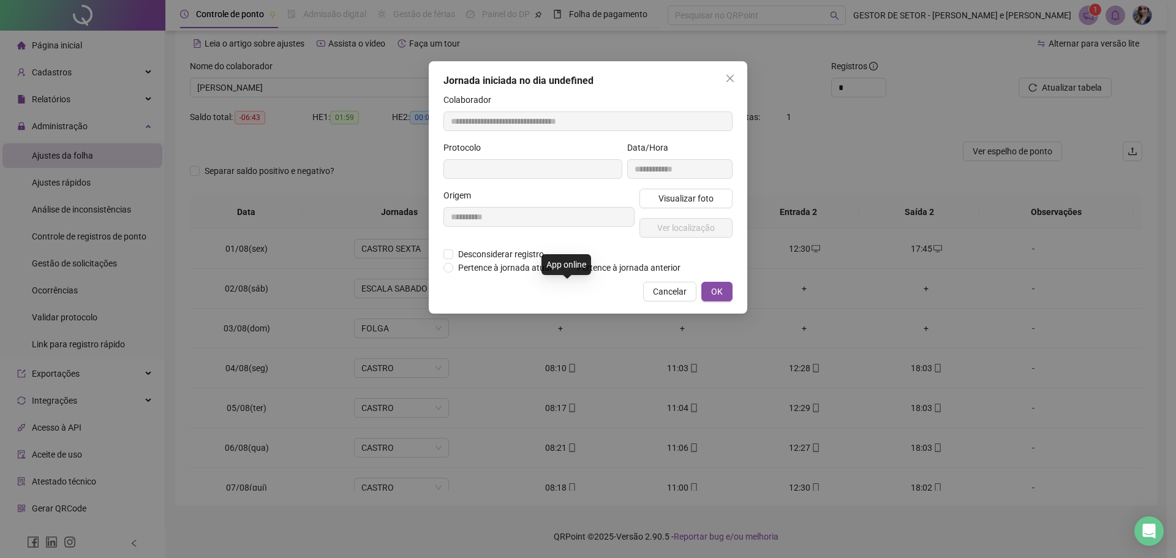
type input "**********"
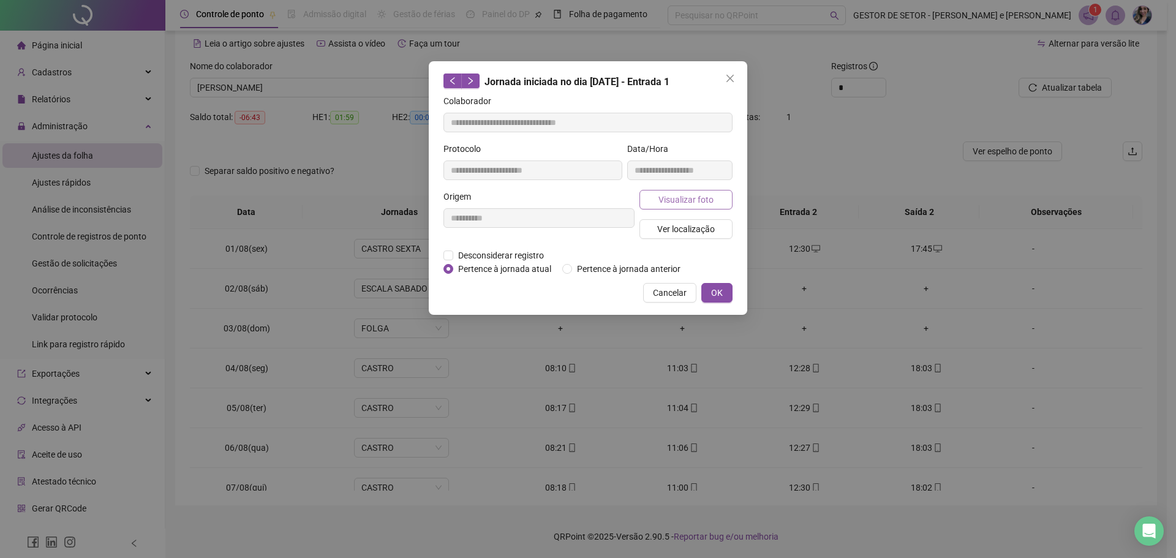
click at [687, 195] on span "Visualizar foto" at bounding box center [686, 199] width 55 height 13
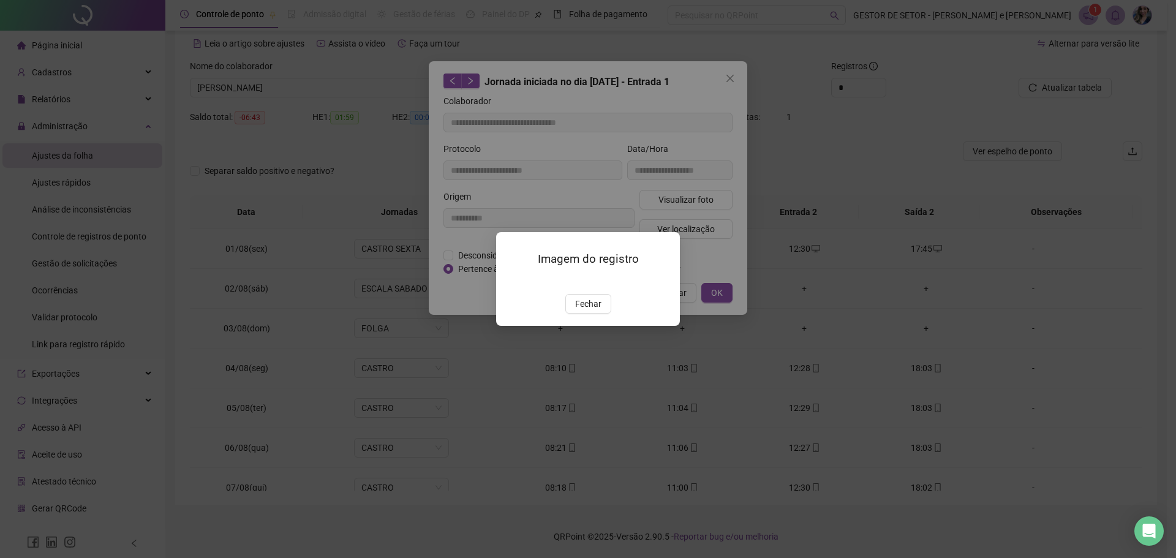
click at [511, 281] on img at bounding box center [511, 281] width 0 height 0
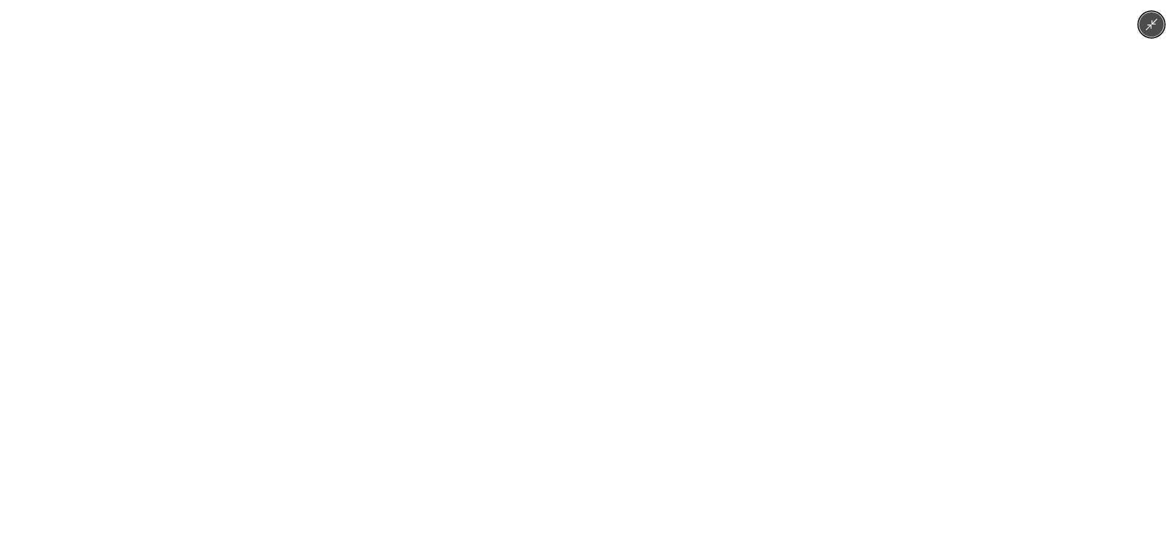
click at [699, 431] on img at bounding box center [588, 279] width 419 height 558
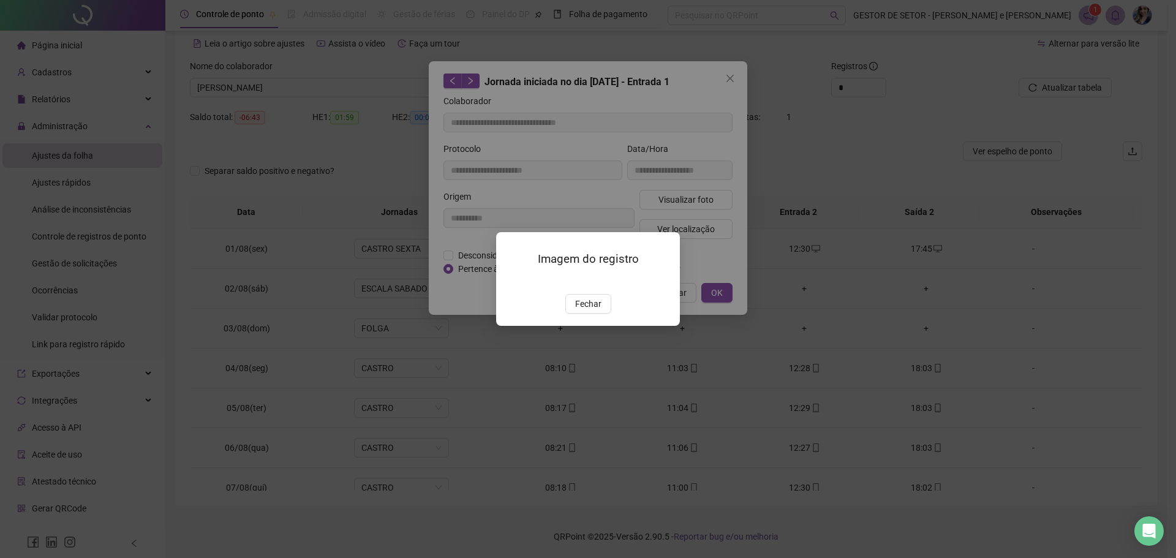
click at [787, 314] on div "Imagem do registro Fechar" at bounding box center [588, 279] width 1176 height 558
click at [596, 311] on span "Fechar" at bounding box center [588, 303] width 26 height 13
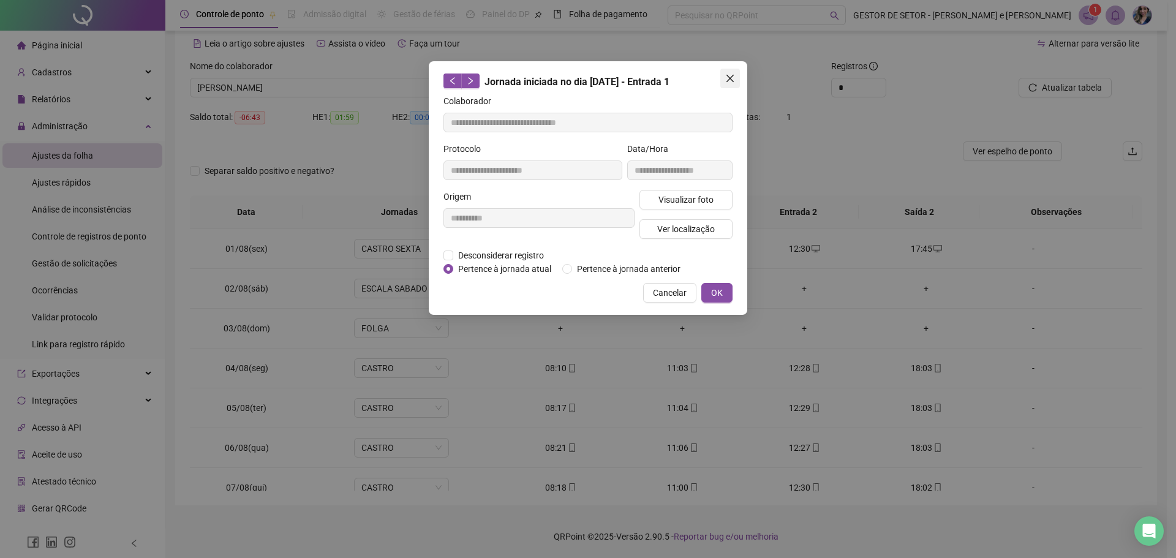
click at [730, 78] on icon "close" at bounding box center [730, 78] width 7 height 7
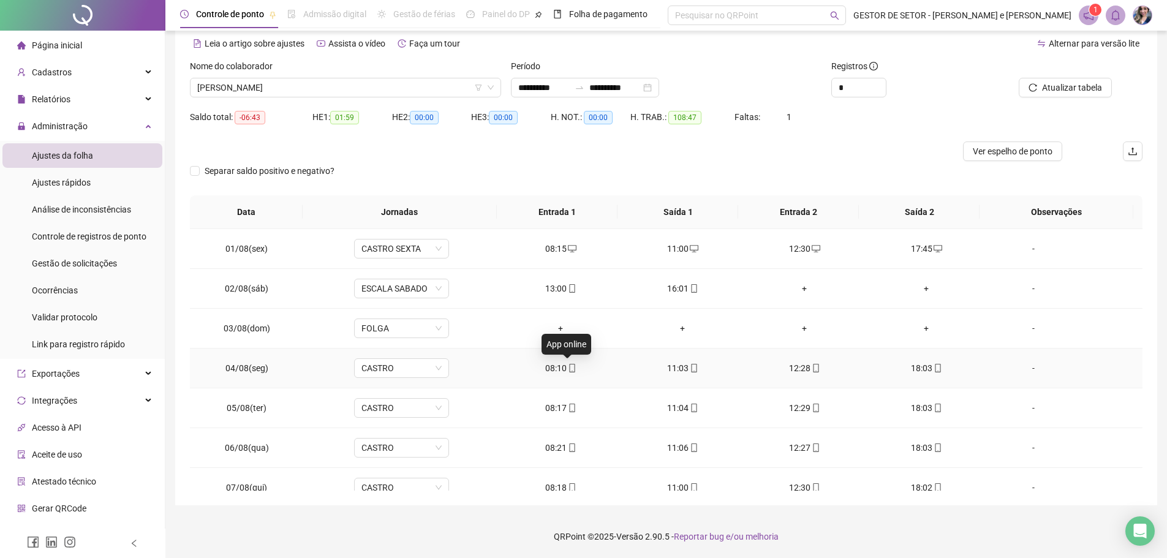
click at [570, 366] on icon "mobile" at bounding box center [572, 368] width 6 height 9
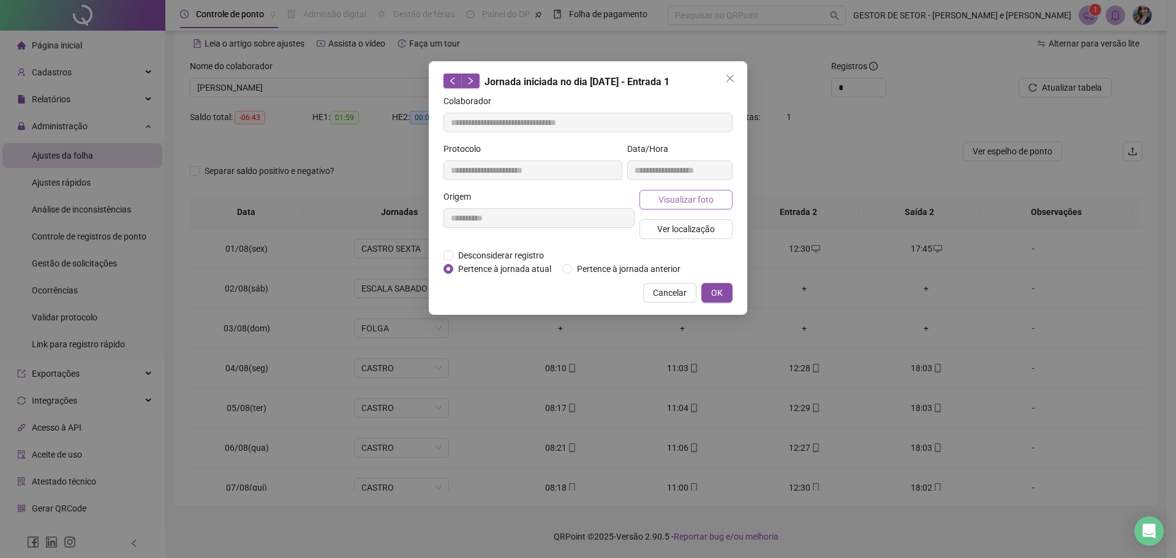
click at [683, 199] on span "Visualizar foto" at bounding box center [686, 199] width 55 height 13
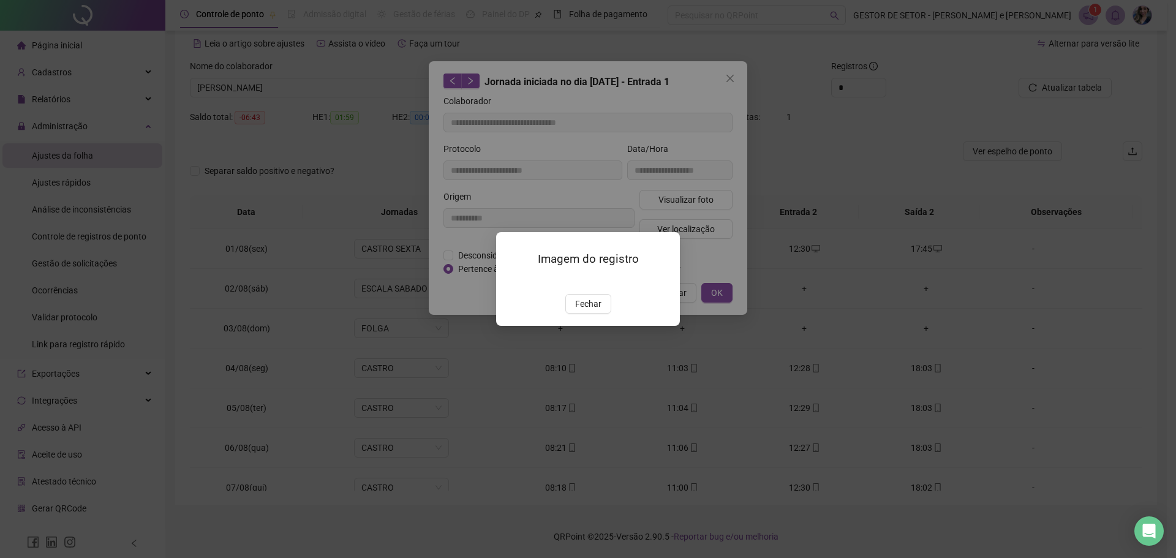
type input "**********"
click at [511, 281] on img at bounding box center [511, 281] width 0 height 0
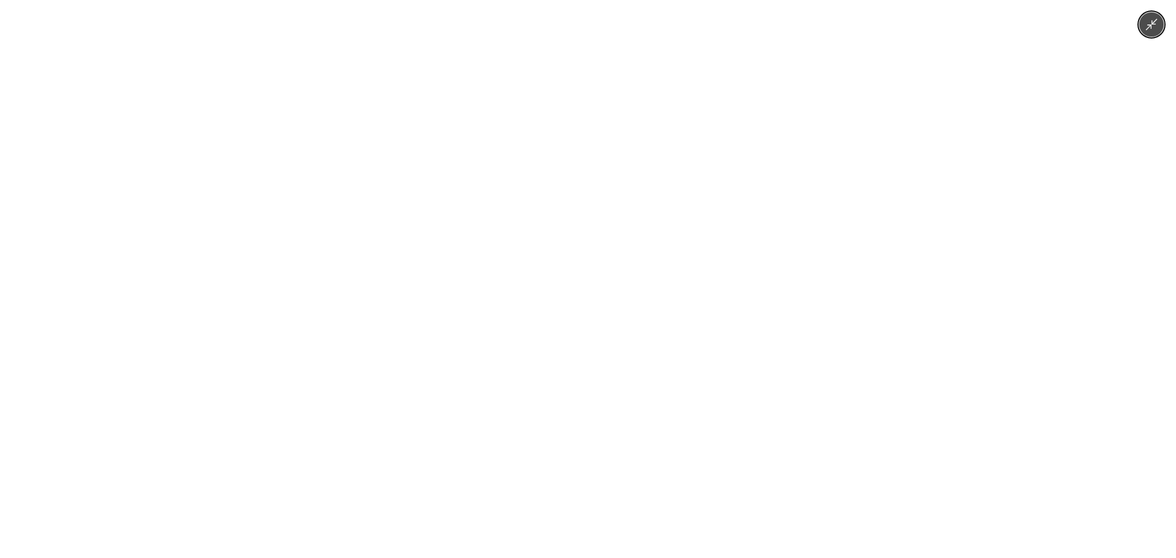
click at [631, 259] on img at bounding box center [588, 279] width 419 height 558
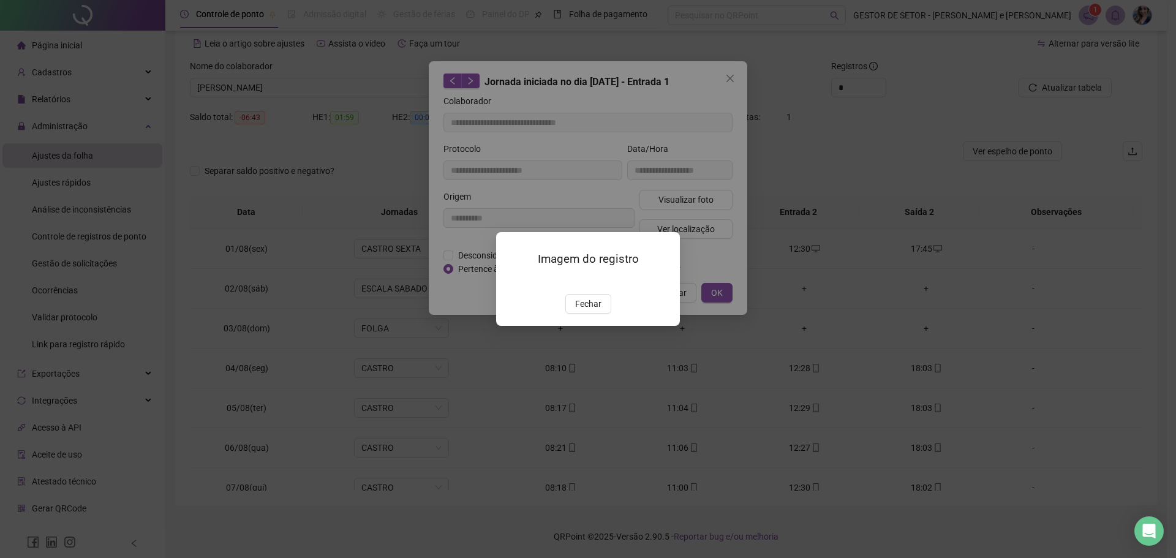
click at [786, 260] on div "Imagem do registro Fechar" at bounding box center [588, 279] width 1176 height 558
click at [606, 314] on button "Fechar" at bounding box center [589, 304] width 46 height 20
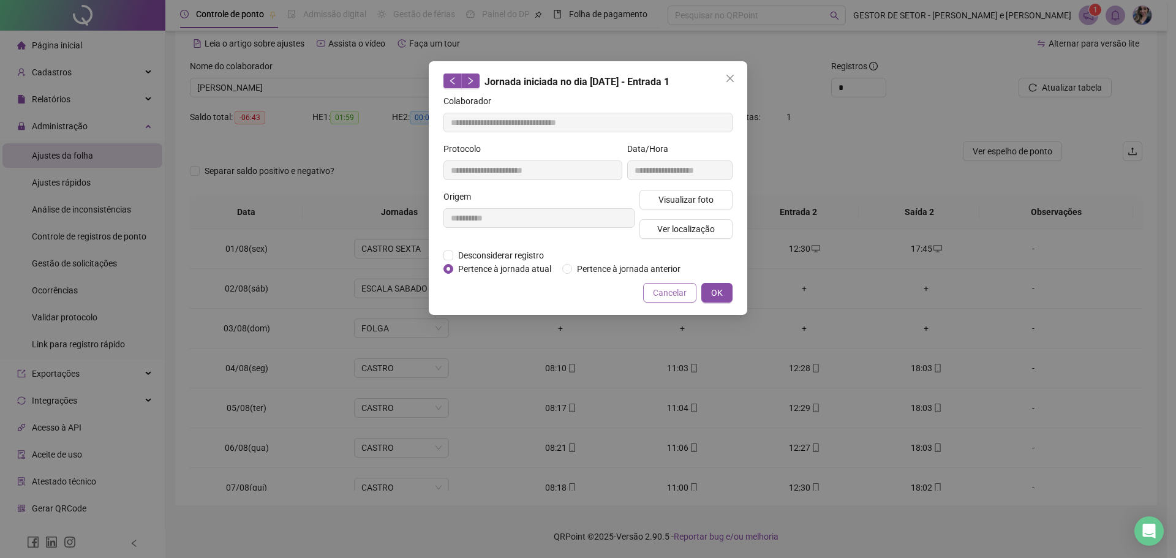
click at [676, 294] on span "Cancelar" at bounding box center [670, 292] width 34 height 13
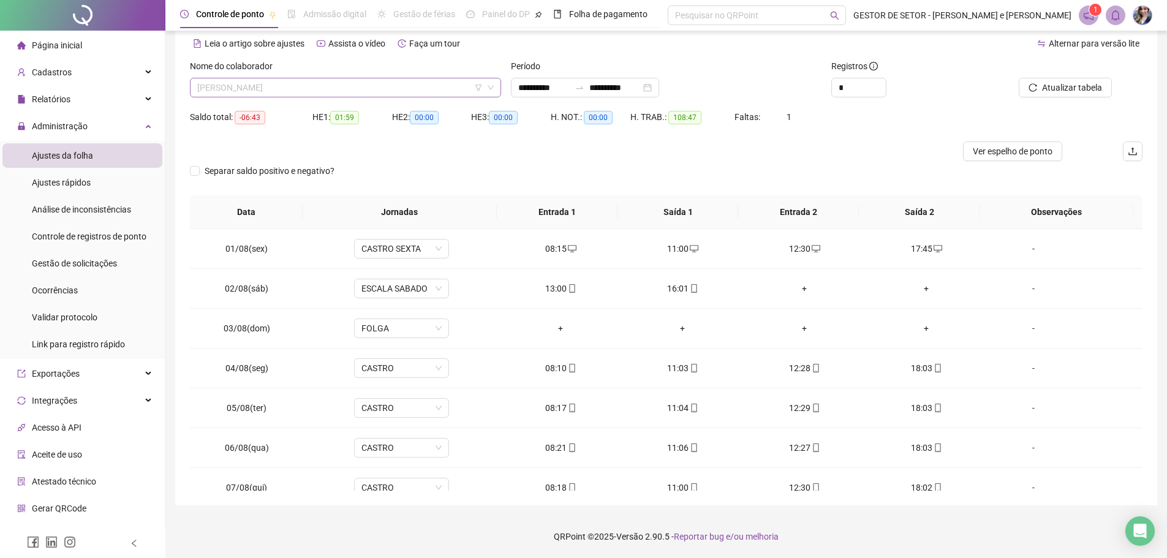
click at [452, 86] on span "[PERSON_NAME]" at bounding box center [345, 87] width 297 height 18
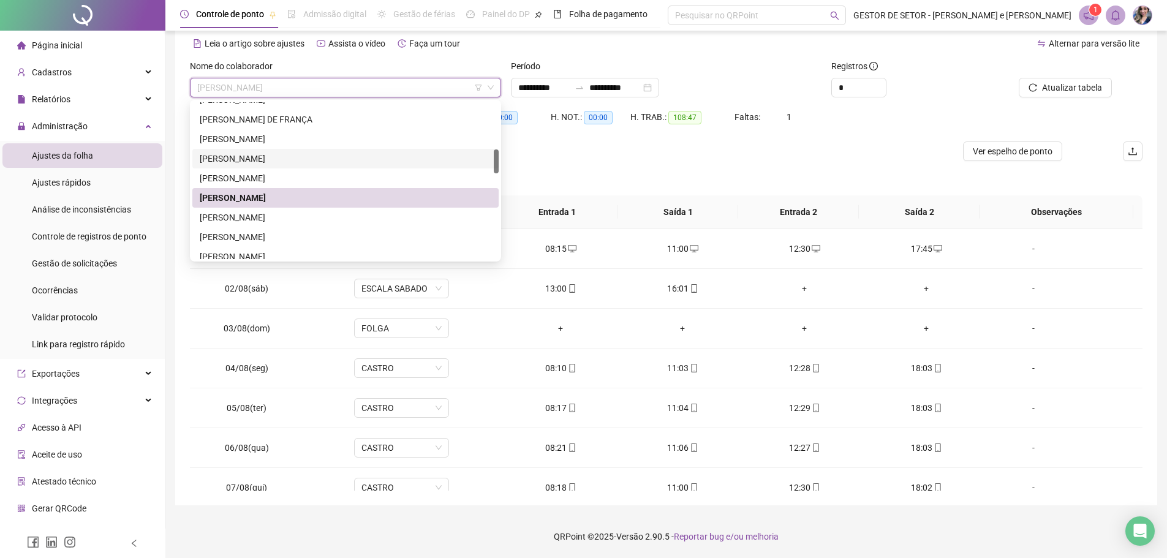
click at [332, 158] on div "[PERSON_NAME]" at bounding box center [346, 158] width 292 height 13
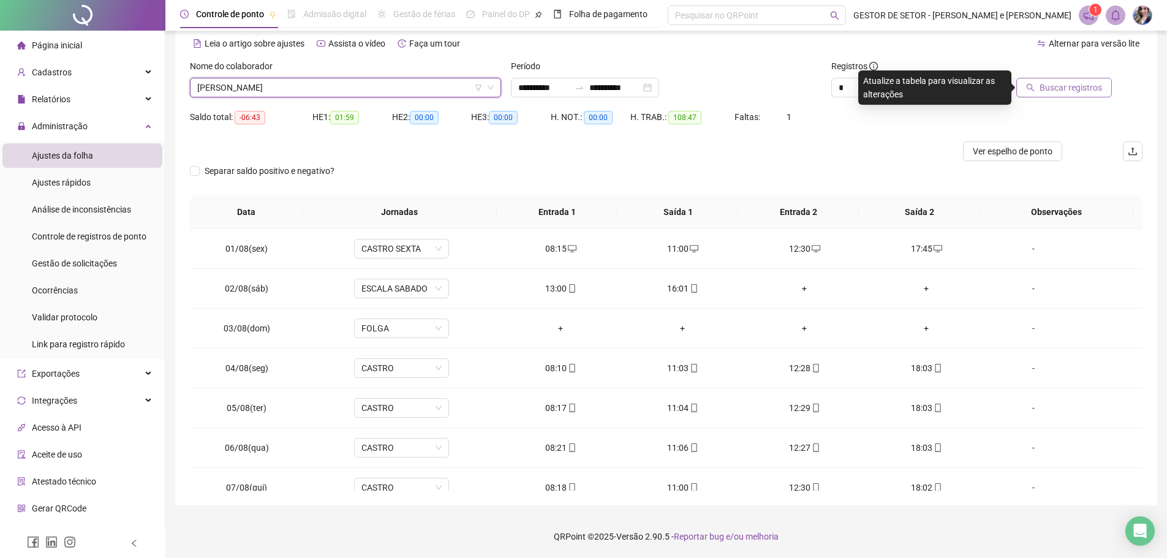
click at [1032, 93] on button "Buscar registros" at bounding box center [1065, 88] width 96 height 20
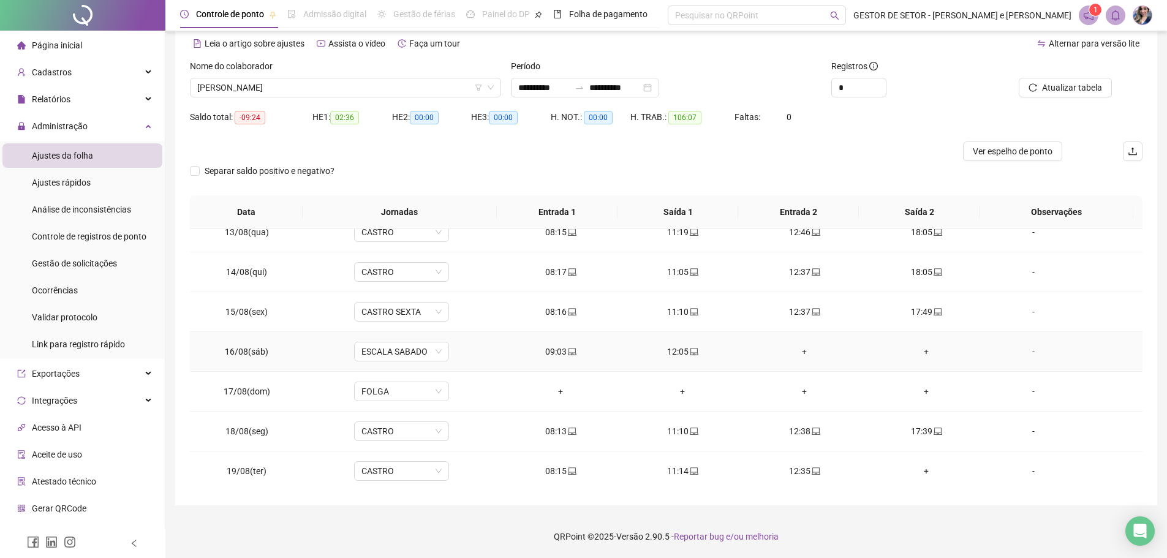
scroll to position [495, 0]
click at [812, 469] on icon "laptop" at bounding box center [816, 470] width 9 height 9
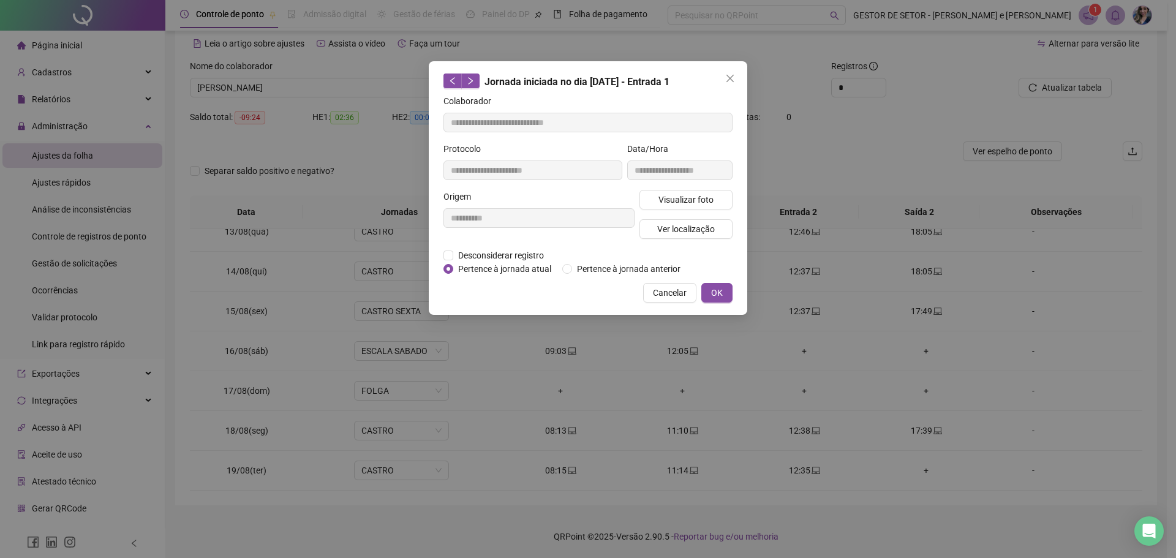
type input "**********"
click at [669, 203] on span "Visualizar foto" at bounding box center [686, 199] width 55 height 13
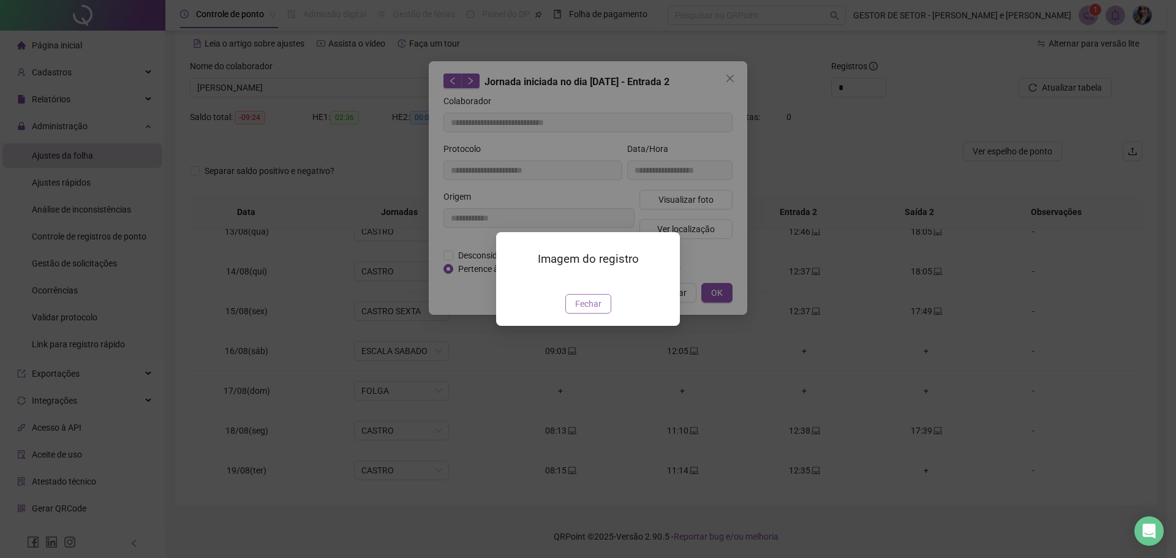
click at [597, 311] on span "Fechar" at bounding box center [588, 303] width 26 height 13
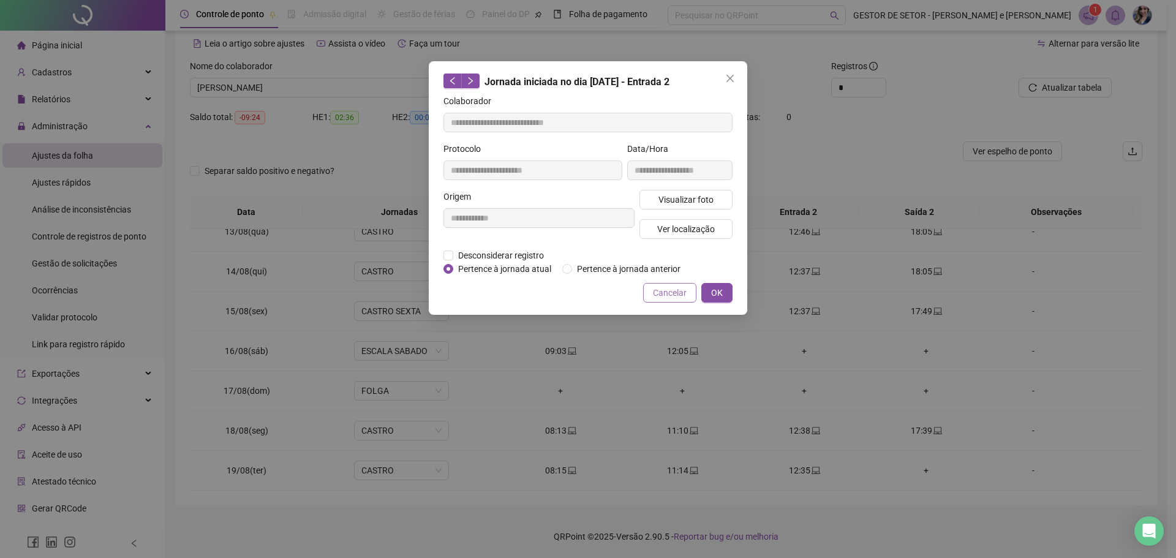
click at [670, 293] on span "Cancelar" at bounding box center [670, 292] width 34 height 13
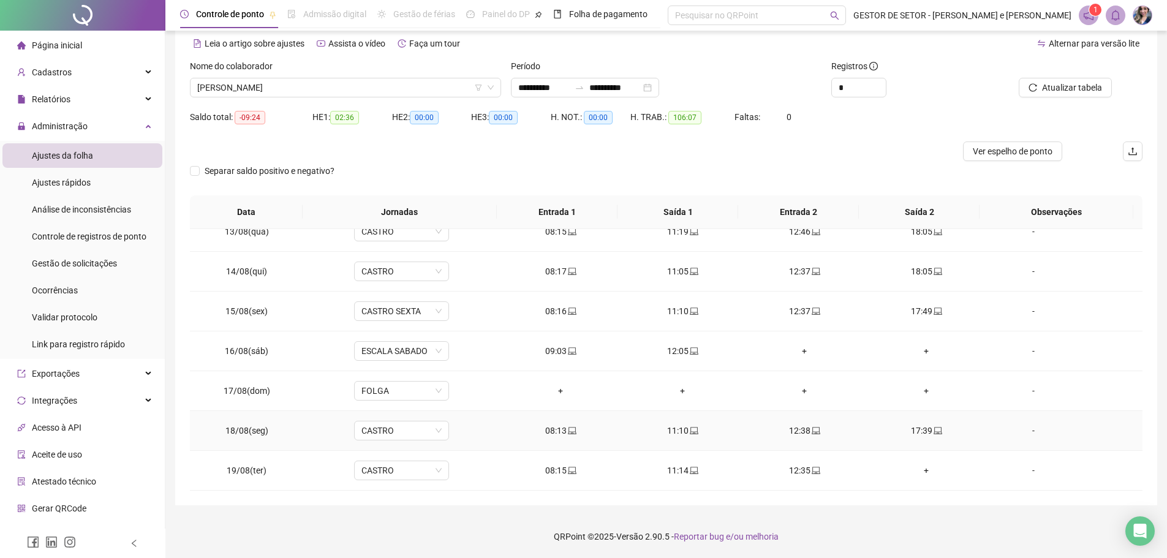
click at [812, 428] on icon "laptop" at bounding box center [816, 430] width 9 height 7
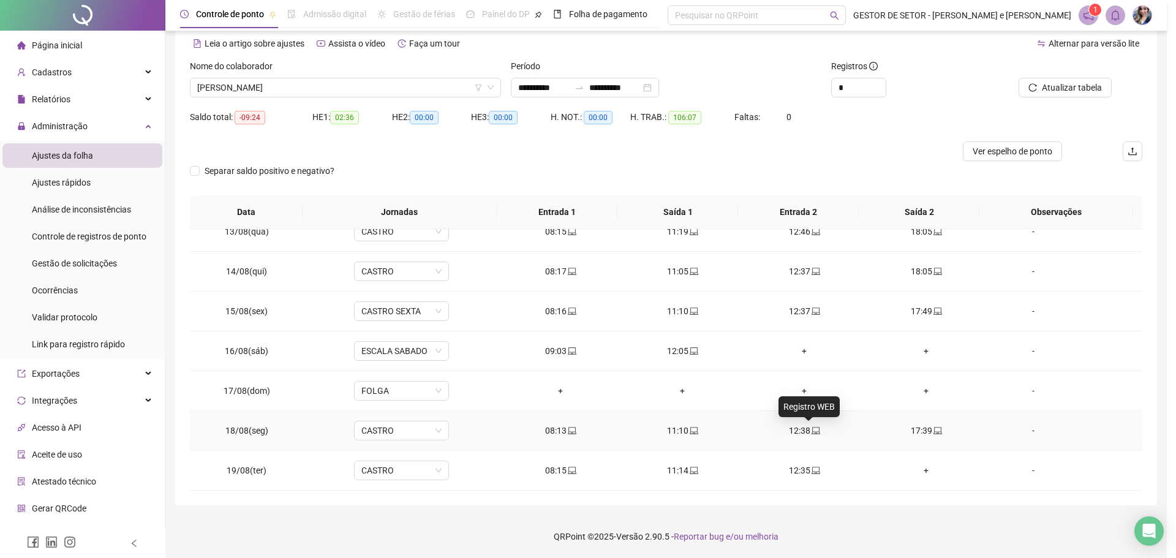
type input "**********"
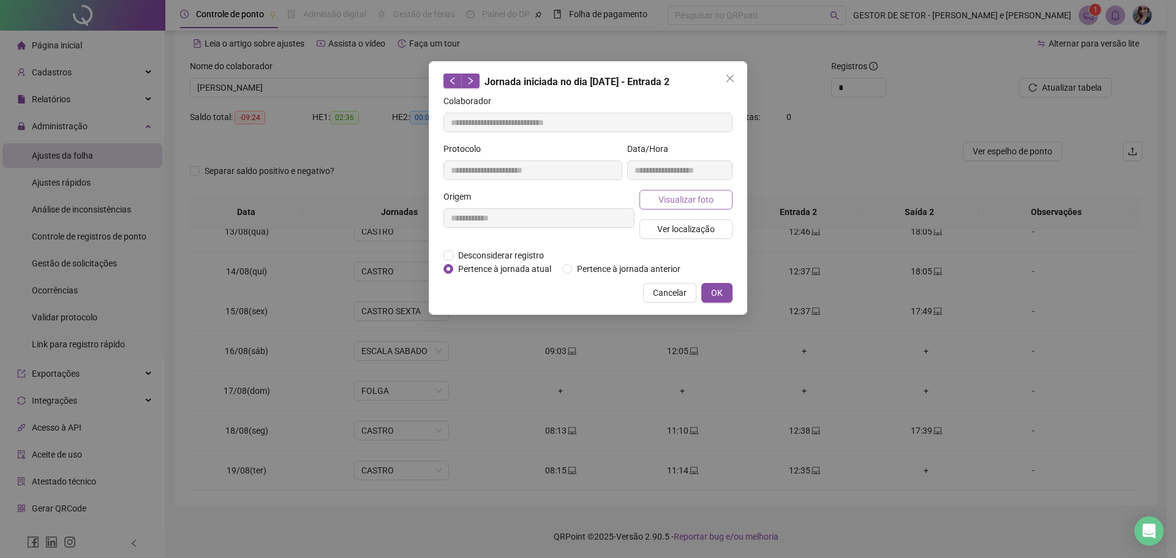
click at [676, 194] on span "Visualizar foto" at bounding box center [686, 199] width 55 height 13
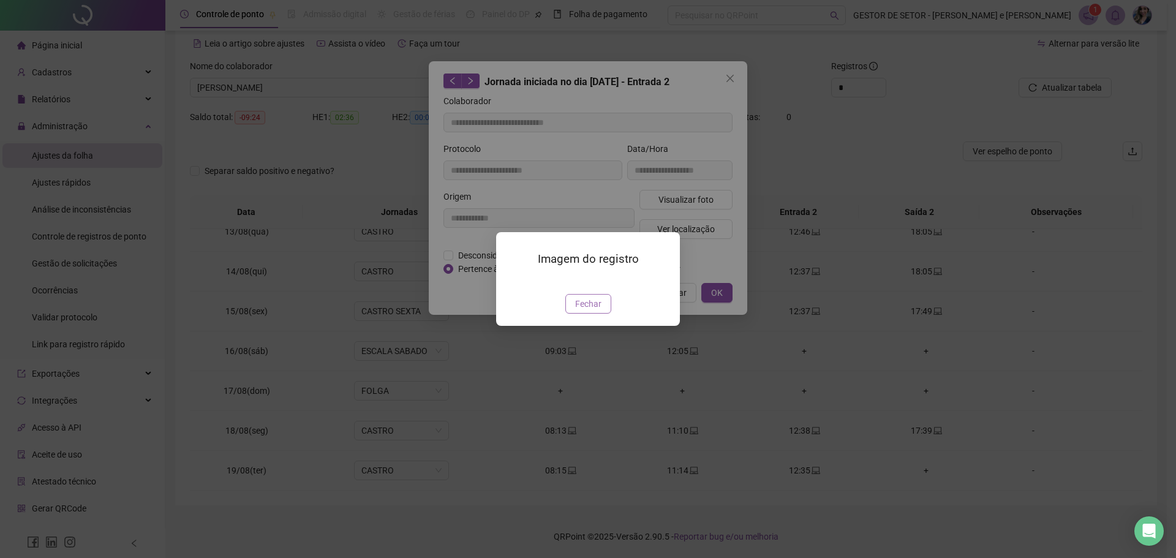
click at [596, 311] on span "Fechar" at bounding box center [588, 303] width 26 height 13
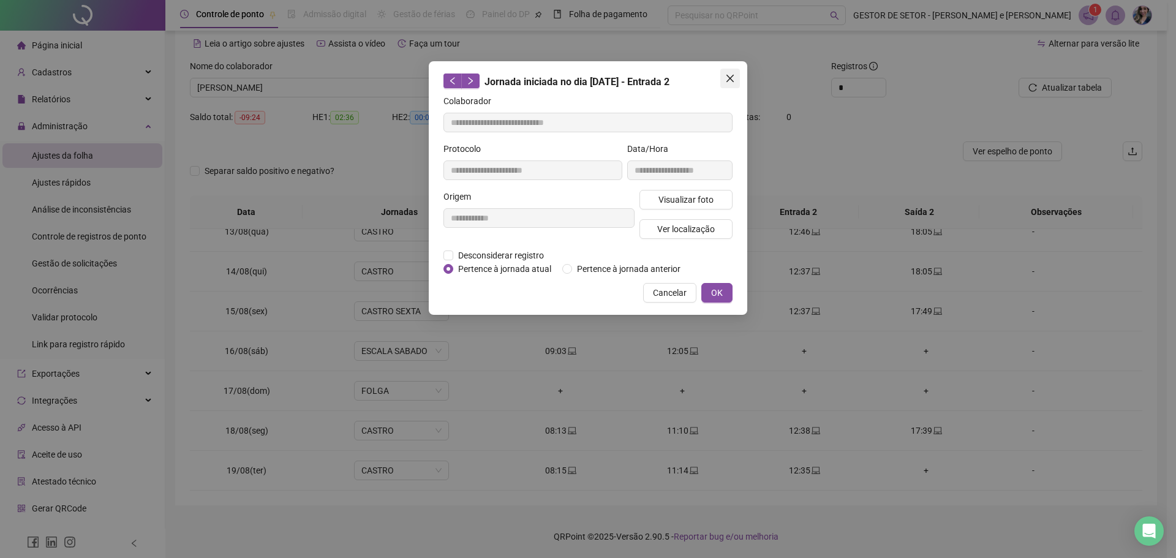
click at [734, 74] on icon "close" at bounding box center [730, 79] width 10 height 10
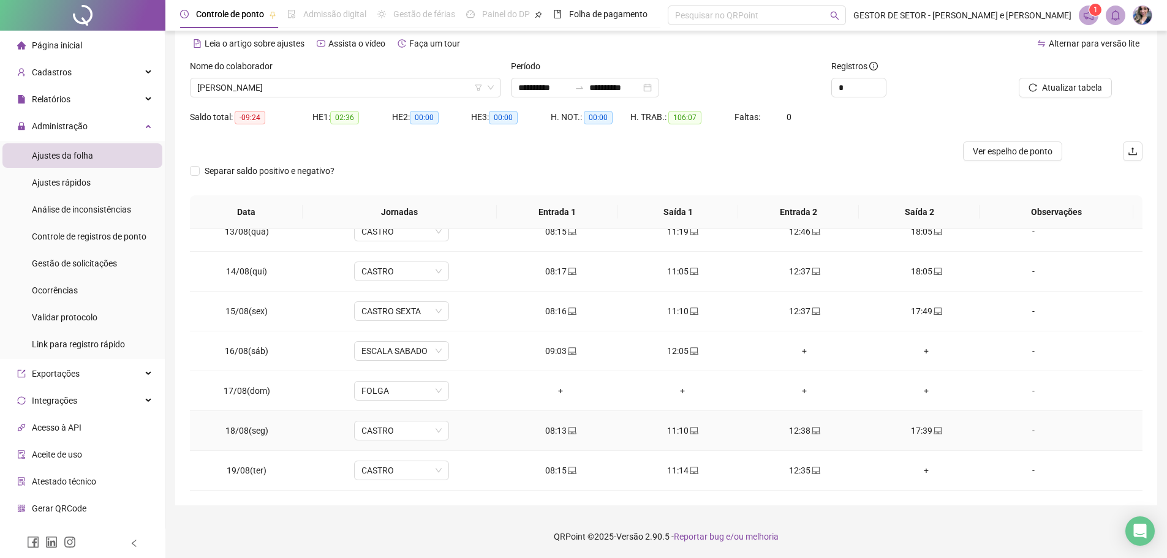
click at [933, 435] on span at bounding box center [938, 431] width 10 height 10
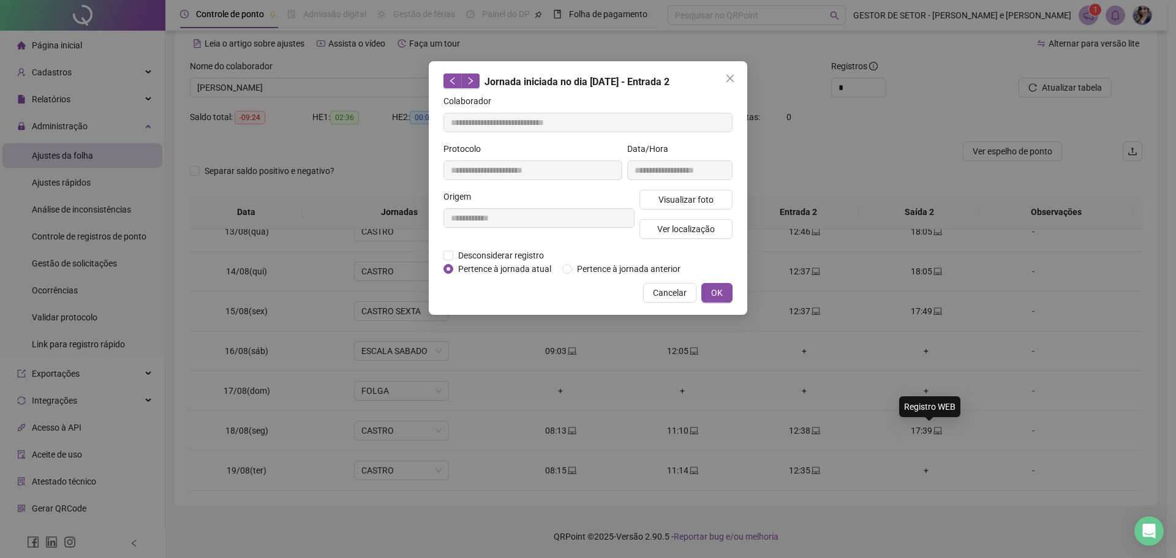
type input "**********"
click at [705, 191] on button "Visualizar foto" at bounding box center [686, 200] width 93 height 20
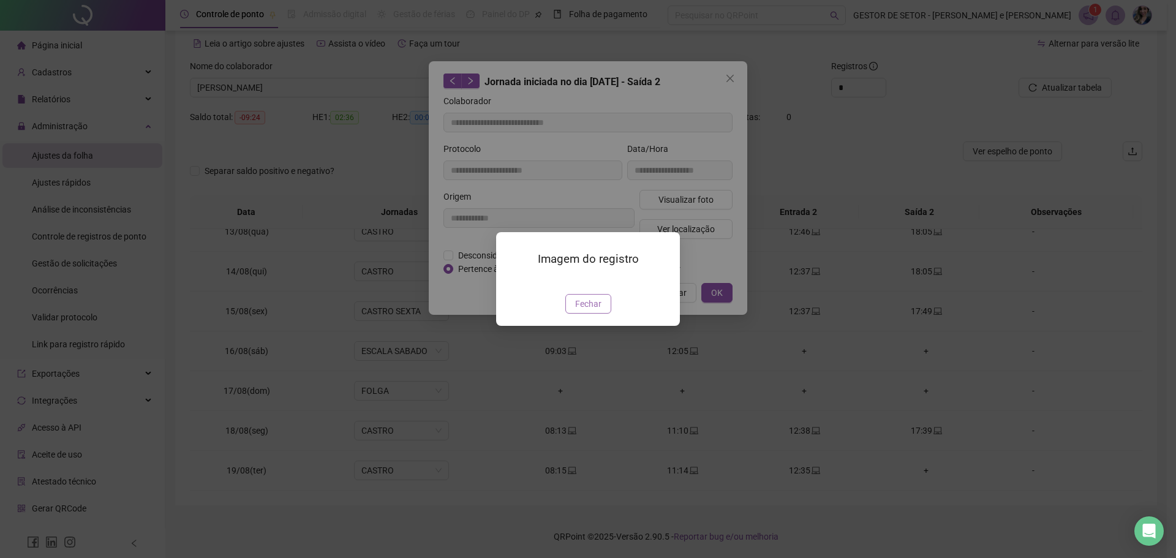
click at [583, 311] on span "Fechar" at bounding box center [588, 303] width 26 height 13
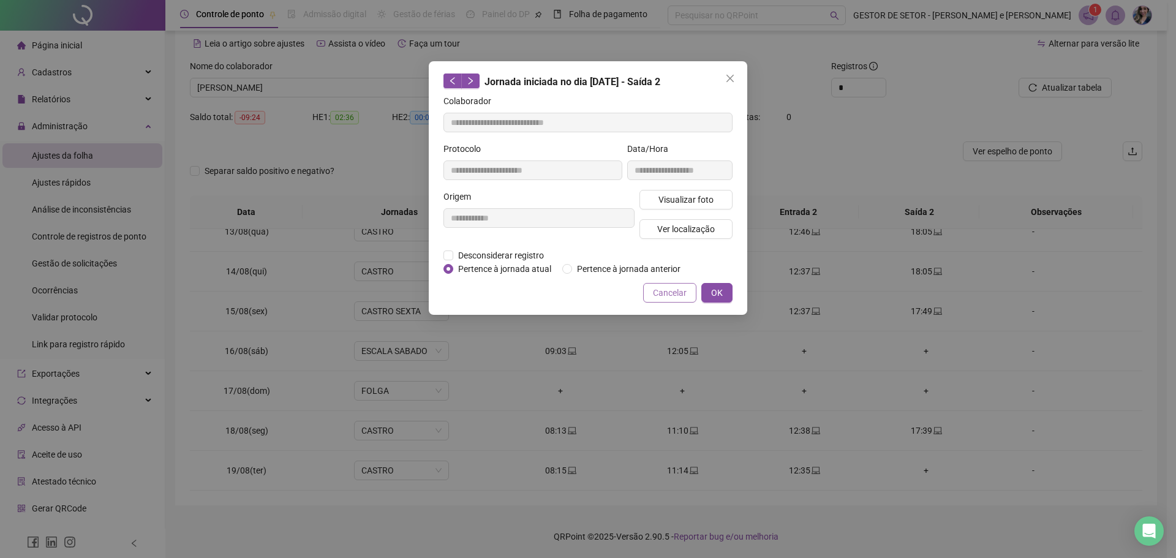
click at [676, 289] on span "Cancelar" at bounding box center [670, 292] width 34 height 13
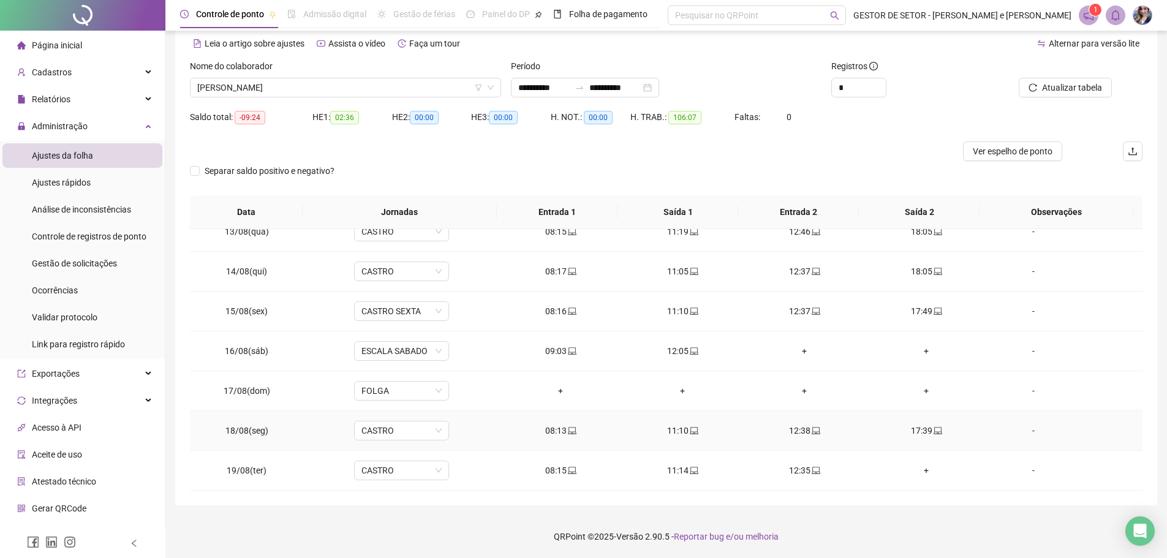
click at [812, 433] on icon "laptop" at bounding box center [816, 430] width 9 height 9
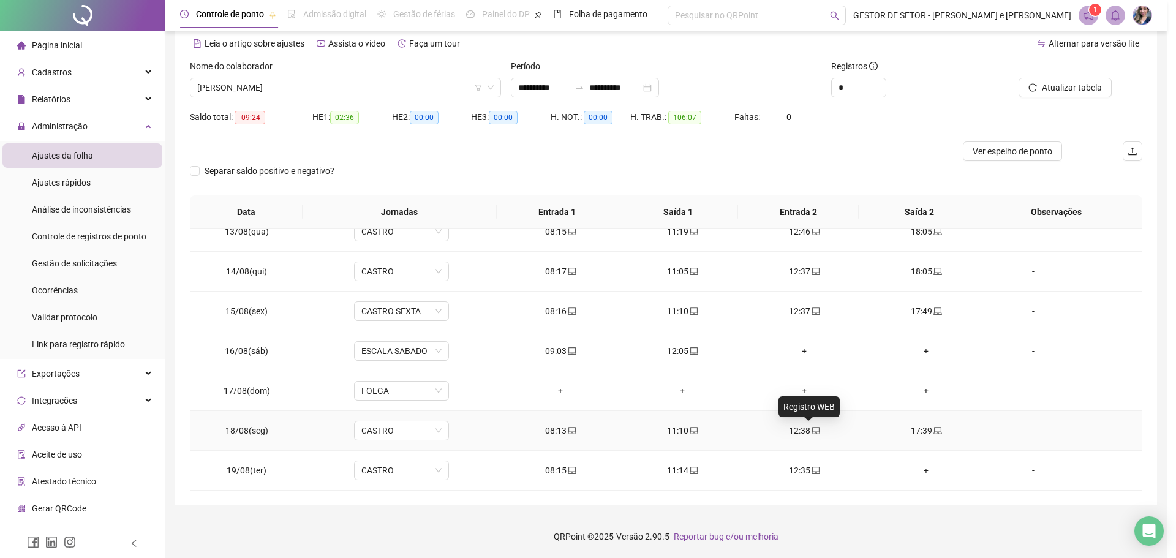
type input "**********"
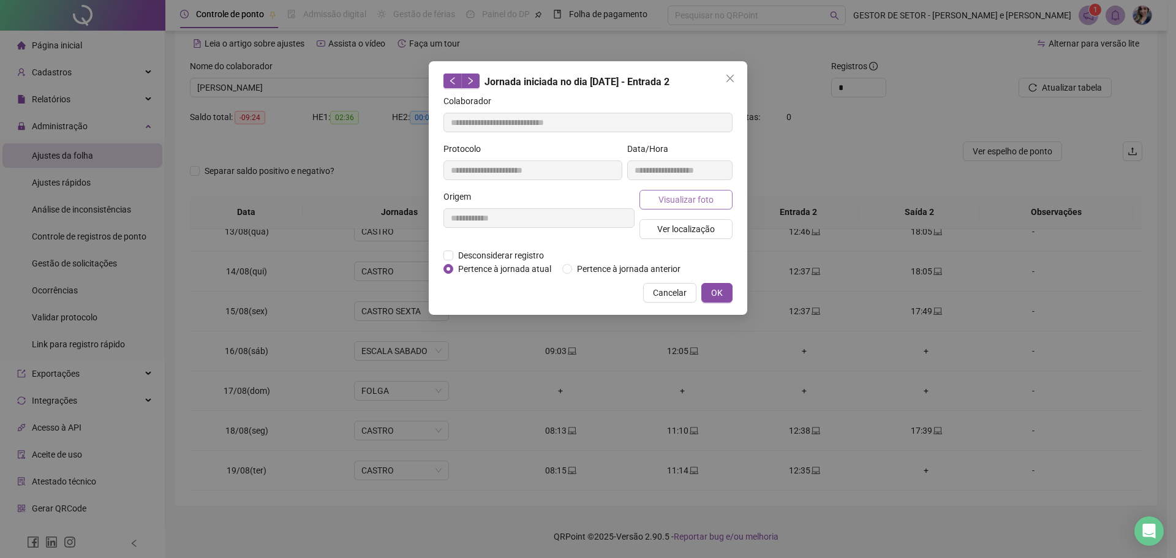
click at [691, 202] on span "Visualizar foto" at bounding box center [686, 199] width 55 height 13
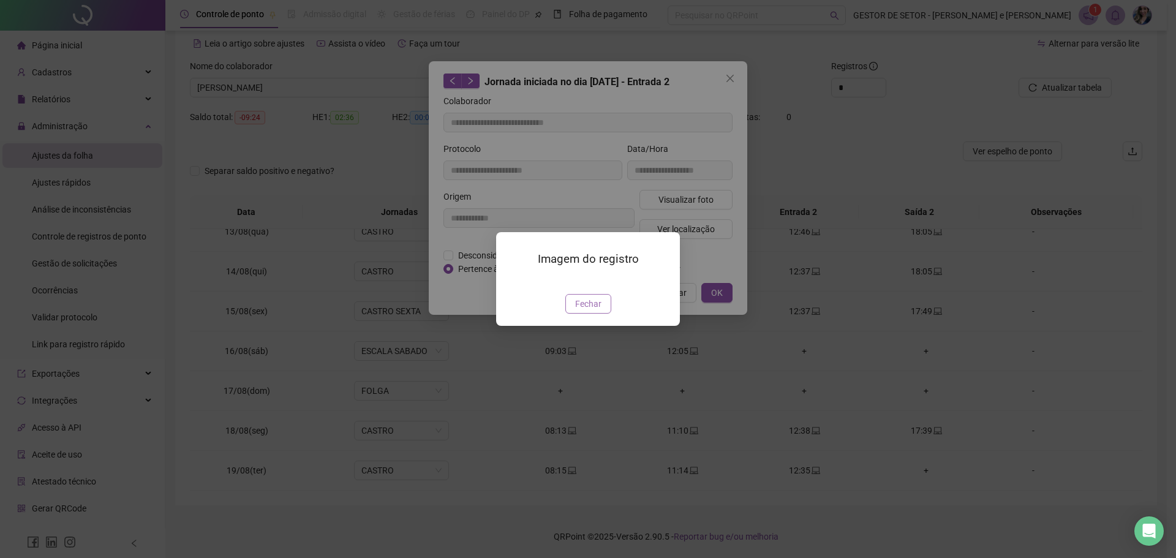
click at [603, 314] on button "Fechar" at bounding box center [589, 304] width 46 height 20
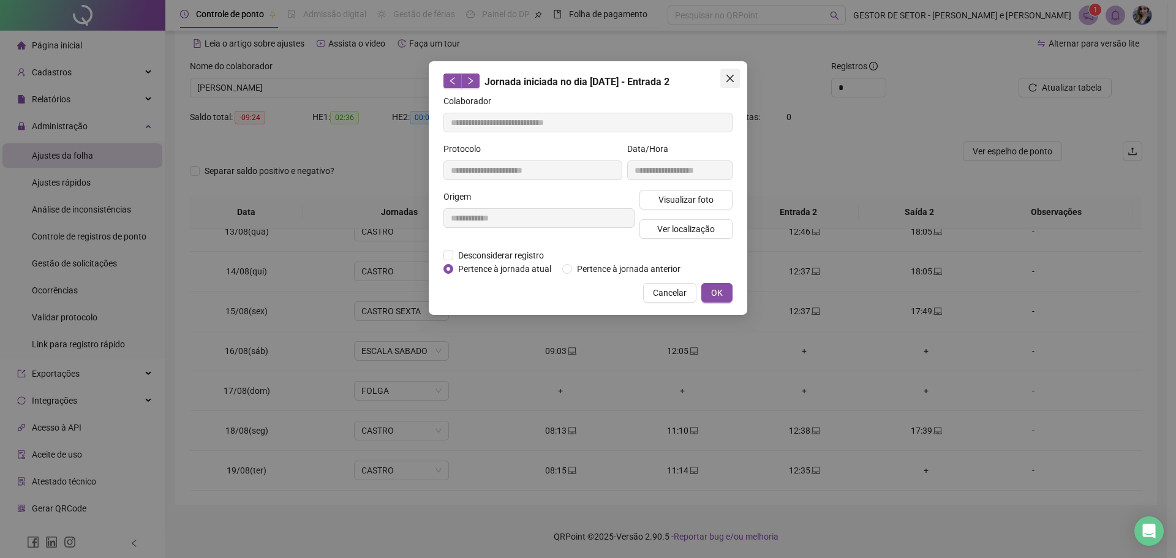
click at [727, 74] on icon "close" at bounding box center [730, 79] width 10 height 10
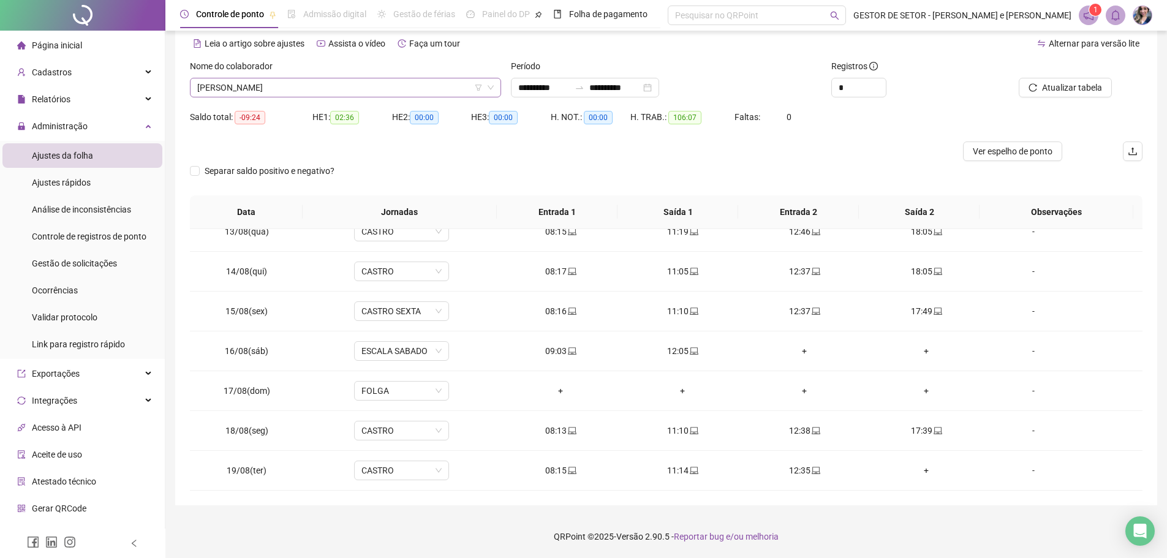
click at [479, 90] on icon "filter" at bounding box center [478, 88] width 7 height 6
click at [457, 87] on span "[PERSON_NAME]" at bounding box center [345, 87] width 297 height 18
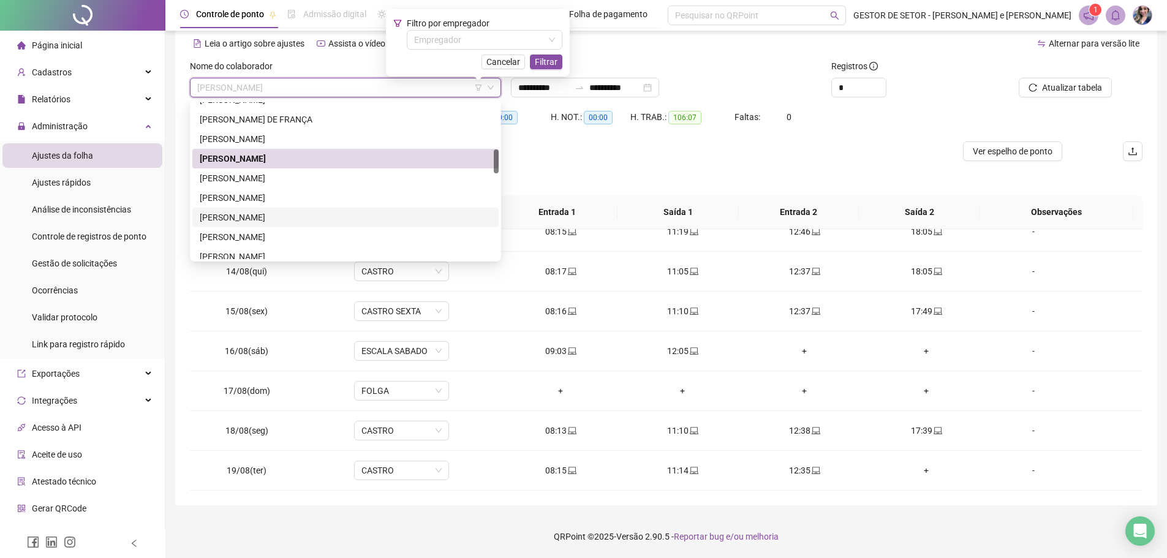
click at [309, 216] on div "[PERSON_NAME]" at bounding box center [346, 217] width 292 height 13
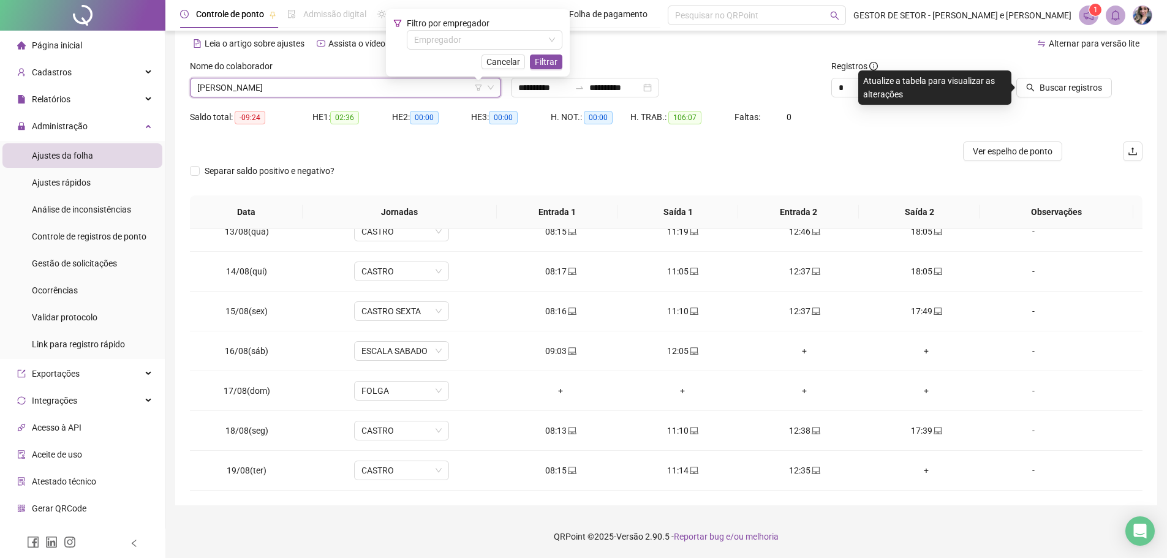
click at [438, 88] on span "[PERSON_NAME]" at bounding box center [345, 87] width 297 height 18
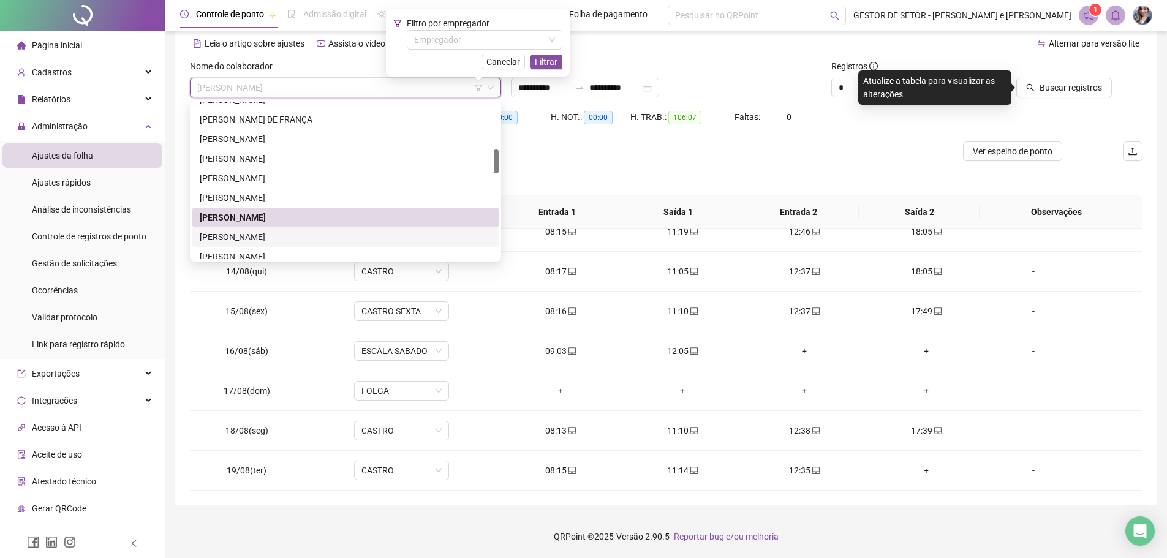
click at [295, 233] on div "[PERSON_NAME]" at bounding box center [346, 236] width 292 height 13
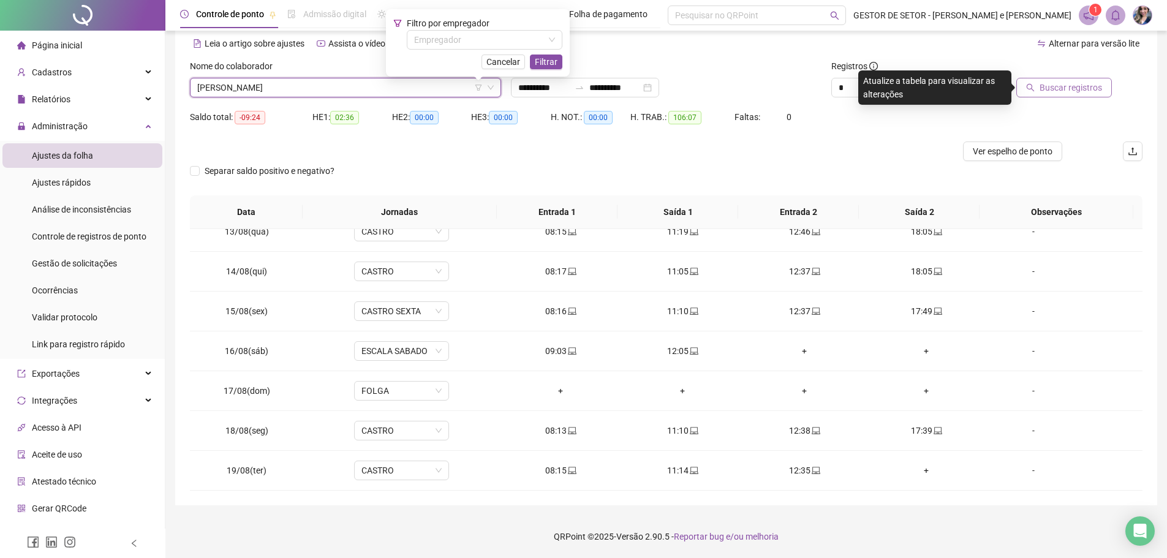
click at [1061, 84] on span "Buscar registros" at bounding box center [1071, 87] width 62 height 13
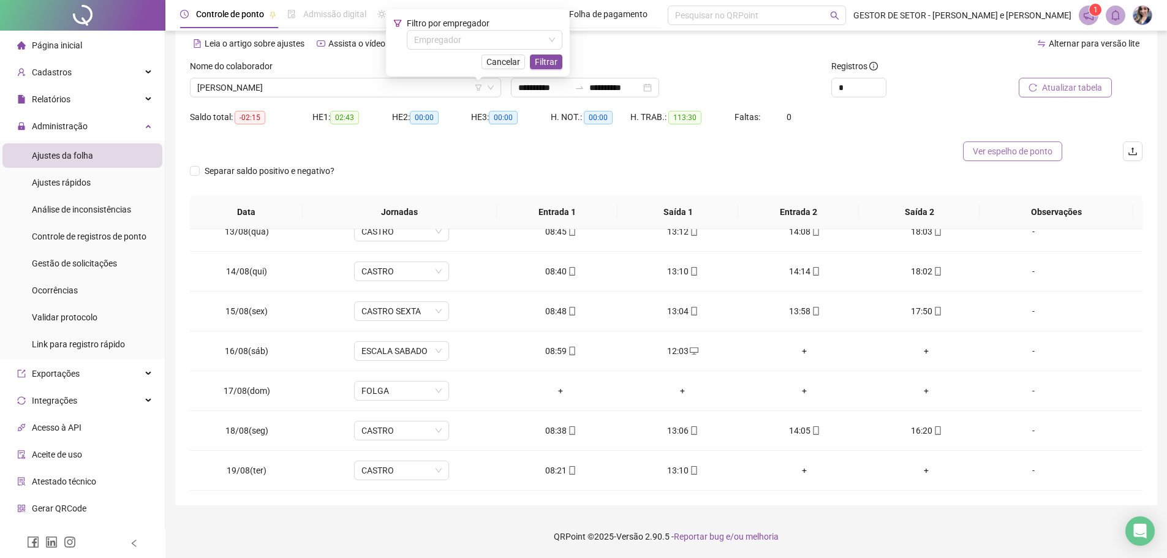
click at [994, 153] on span "Ver espelho de ponto" at bounding box center [1013, 151] width 80 height 13
click at [412, 87] on span "[PERSON_NAME]" at bounding box center [345, 87] width 297 height 18
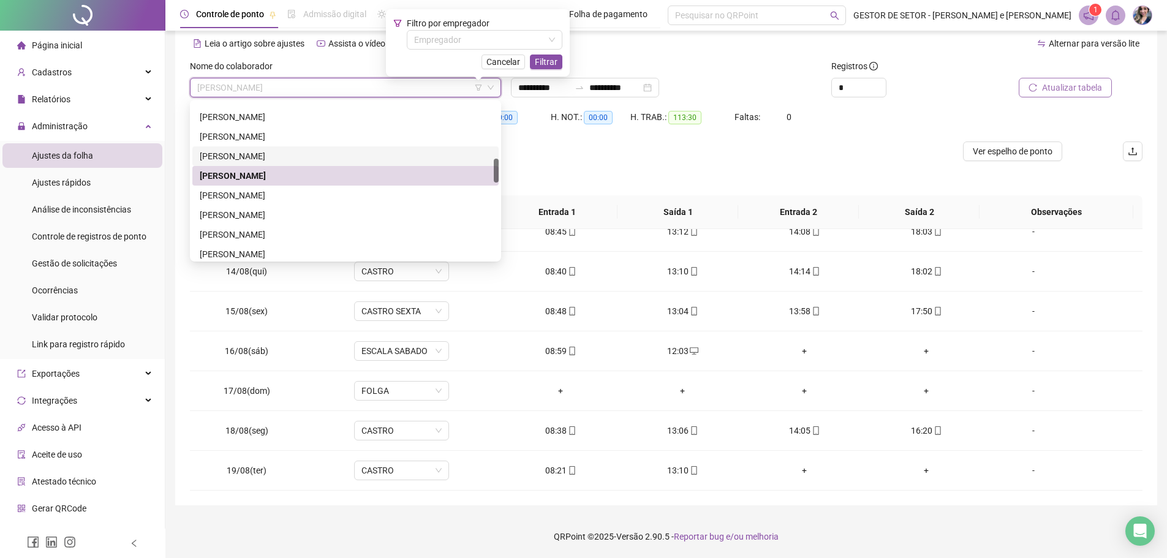
scroll to position [429, 0]
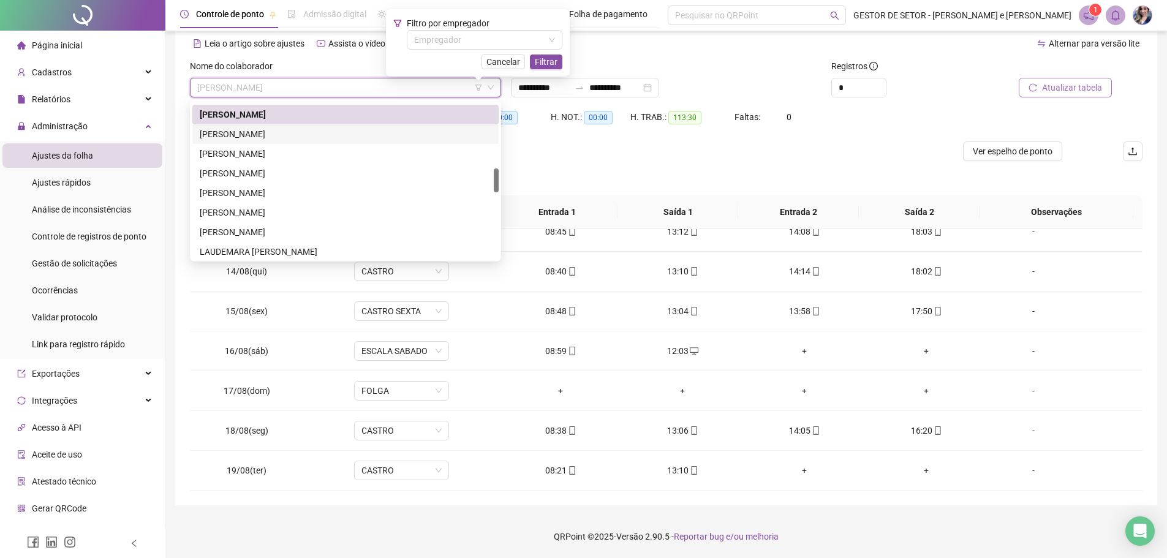
click at [301, 135] on div "[PERSON_NAME]" at bounding box center [346, 133] width 292 height 13
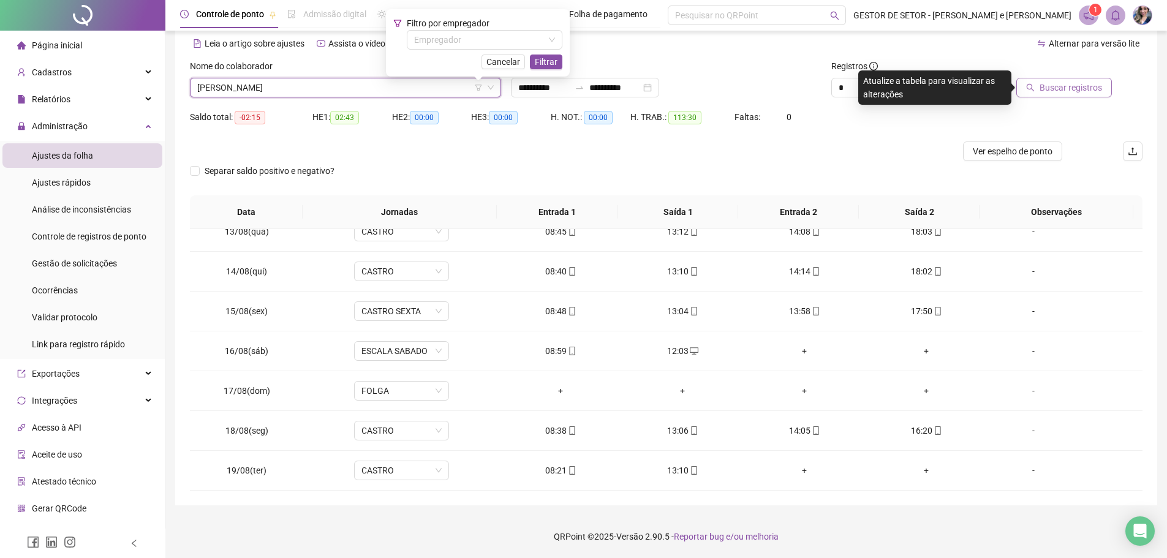
click at [1050, 89] on span "Buscar registros" at bounding box center [1071, 87] width 62 height 13
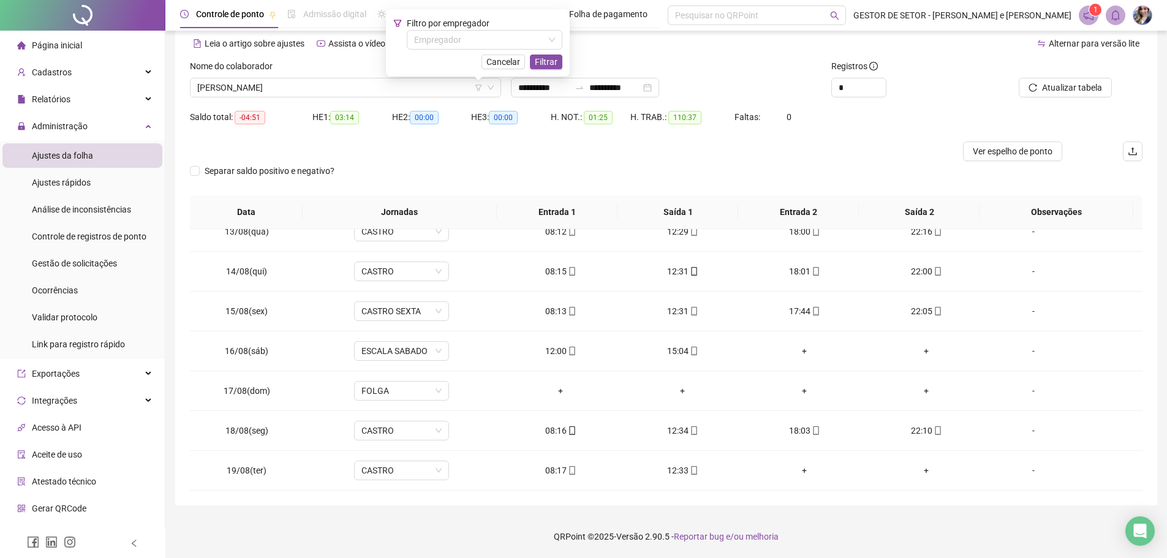
click at [996, 140] on div "Saldo total: -04:51 HE 1: 03:14 HE 2: 00:00 HE 3: 00:00 H. NOT.: 01:25 H. TRAB.…" at bounding box center [666, 124] width 953 height 34
click at [999, 150] on span "Ver espelho de ponto" at bounding box center [1013, 151] width 80 height 13
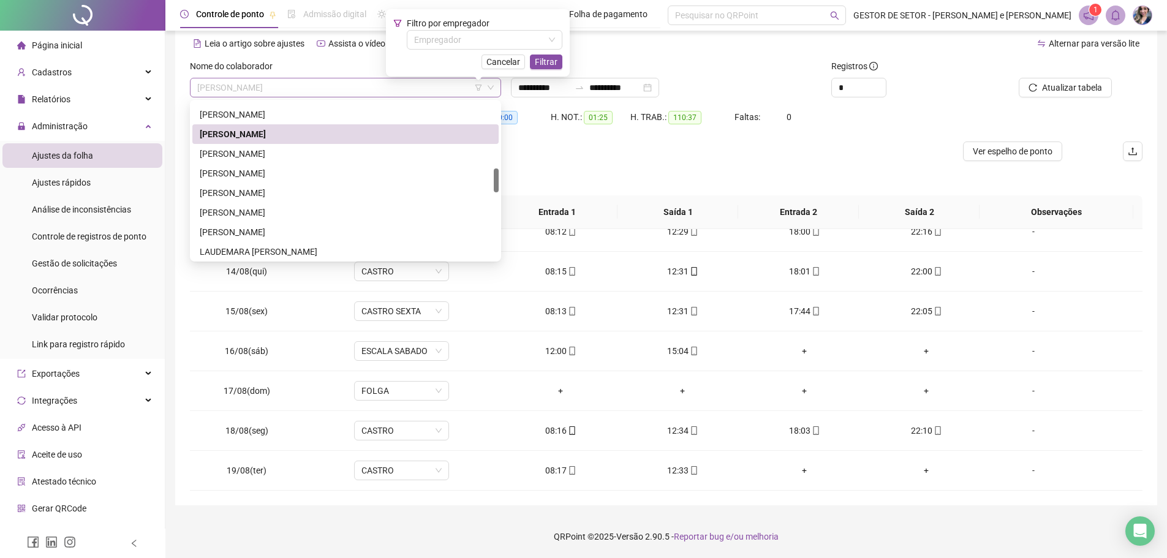
click at [387, 85] on span "[PERSON_NAME]" at bounding box center [345, 87] width 297 height 18
click at [308, 151] on div "[PERSON_NAME]" at bounding box center [346, 153] width 292 height 13
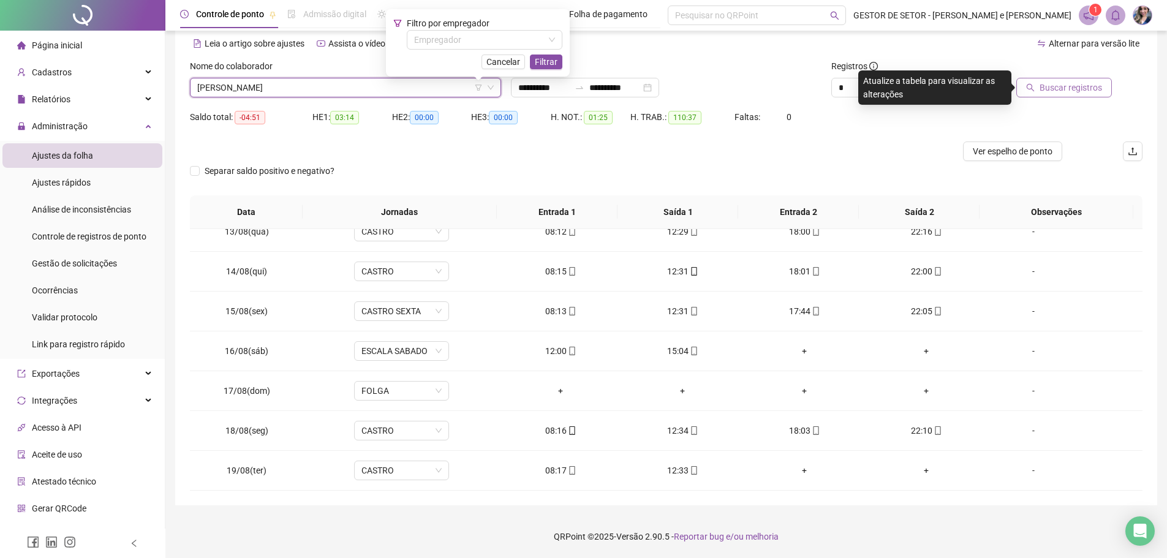
click at [1035, 89] on icon "search" at bounding box center [1031, 88] width 8 height 8
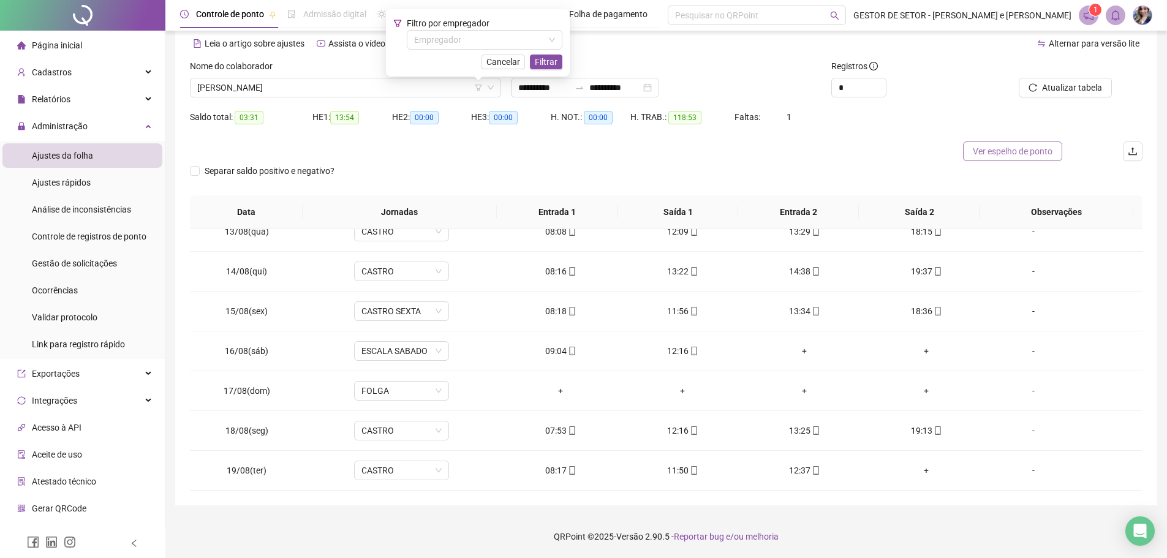
click at [1021, 156] on span "Ver espelho de ponto" at bounding box center [1013, 151] width 80 height 13
click at [430, 86] on span "[PERSON_NAME]" at bounding box center [345, 87] width 297 height 18
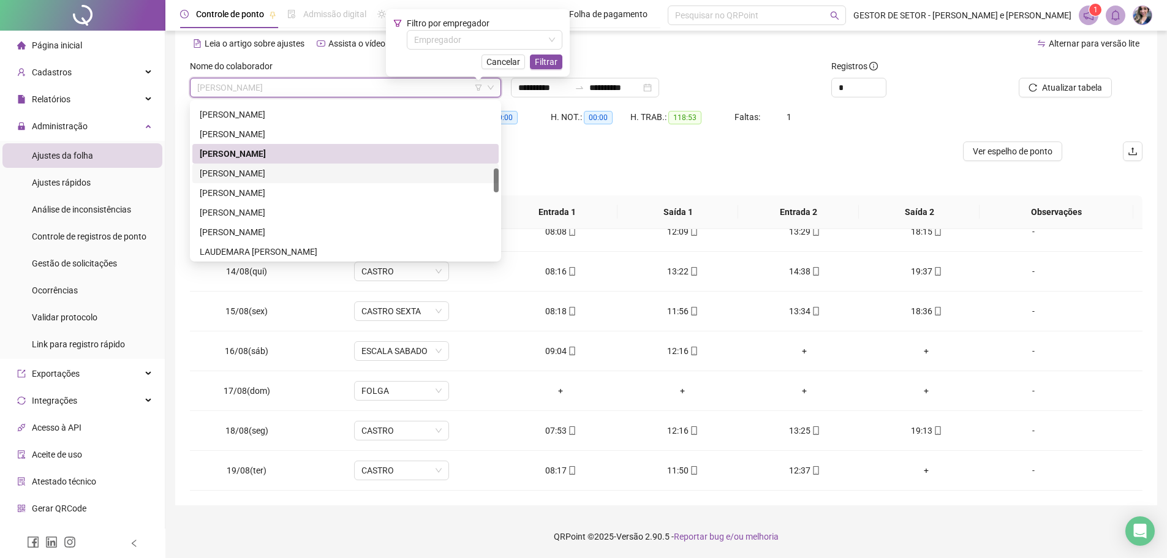
click at [331, 167] on div "[PERSON_NAME]" at bounding box center [346, 173] width 292 height 13
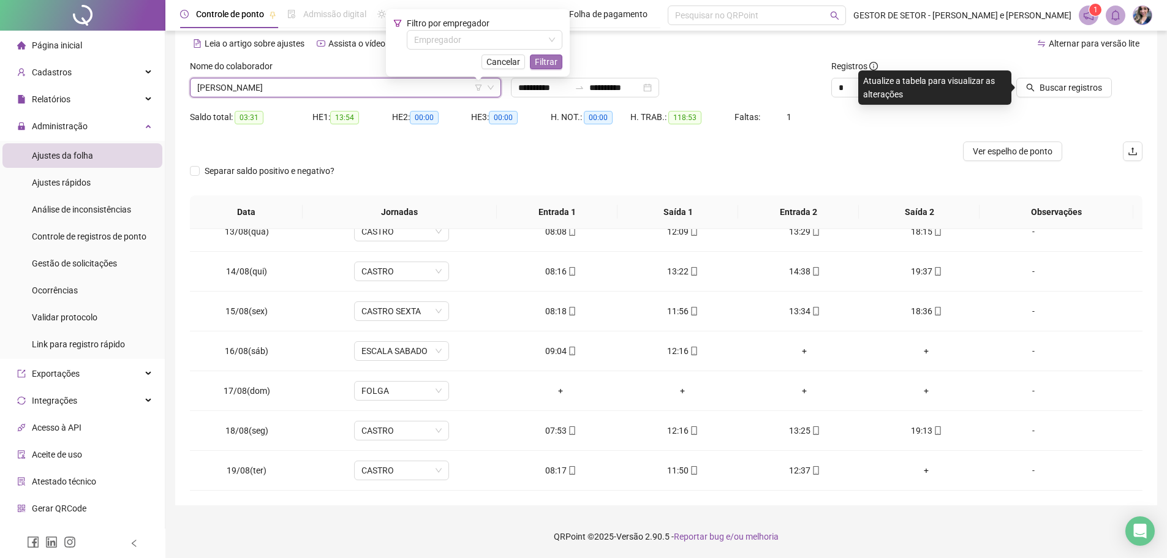
click at [556, 61] on span "Filtrar" at bounding box center [546, 61] width 23 height 13
click at [1057, 86] on span "Buscar registros" at bounding box center [1071, 87] width 62 height 13
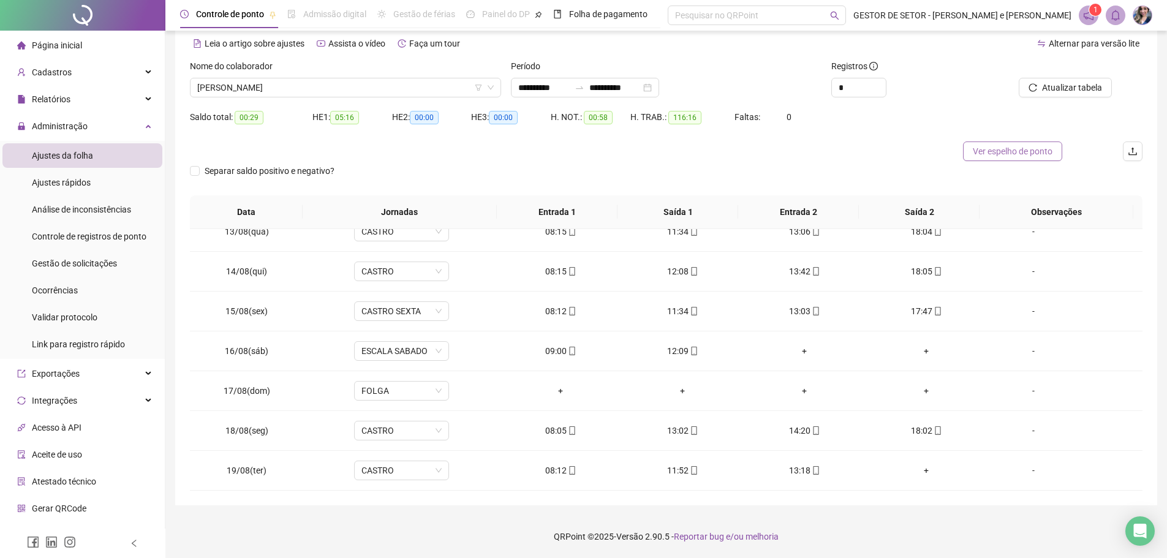
click at [1002, 145] on span "Ver espelho de ponto" at bounding box center [1013, 151] width 80 height 13
click at [386, 89] on span "[PERSON_NAME]" at bounding box center [345, 87] width 297 height 18
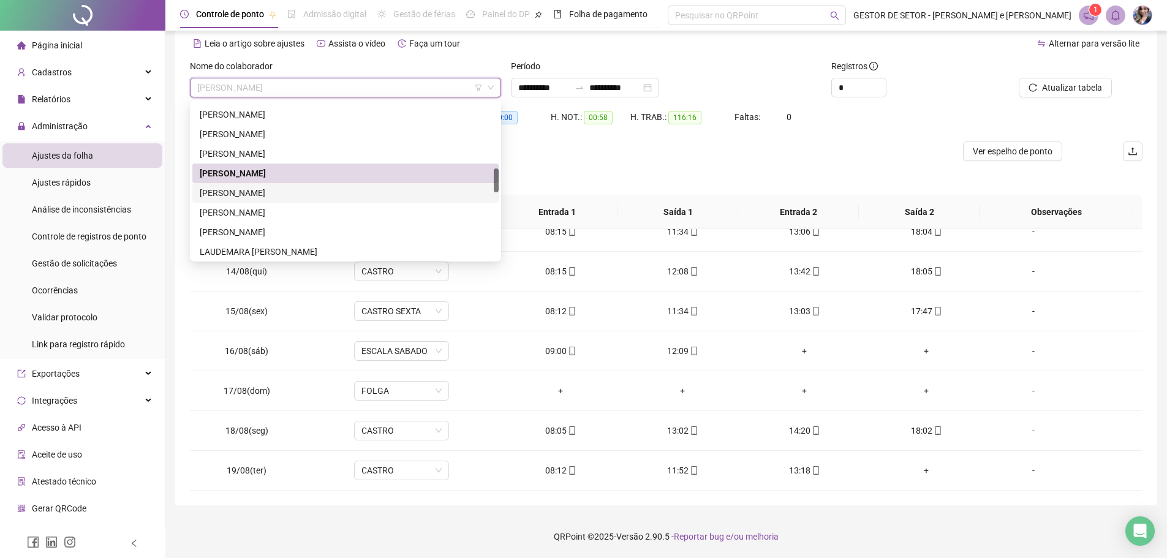
scroll to position [490, 0]
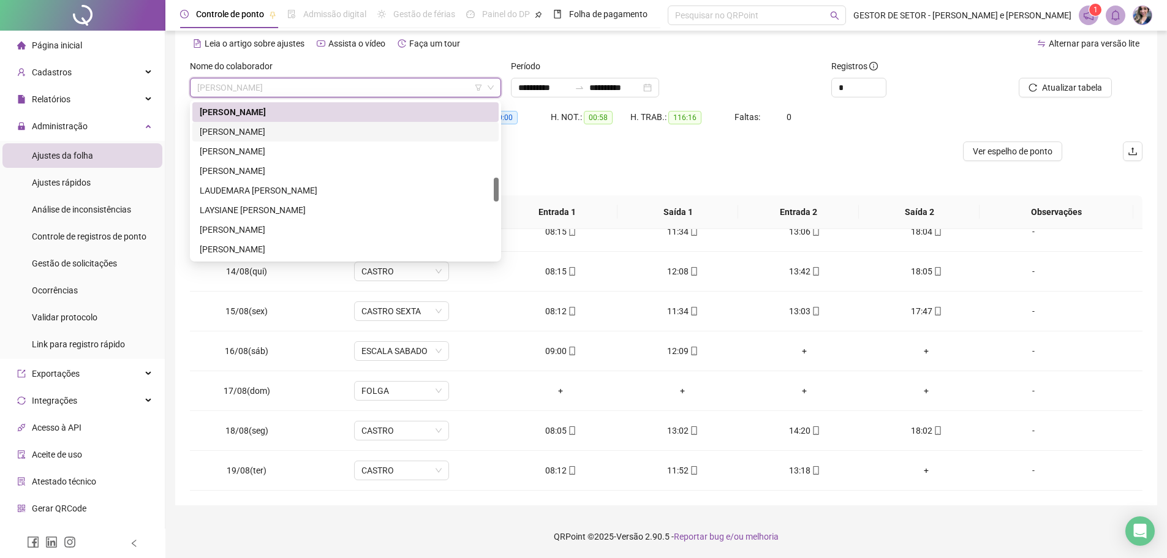
click at [288, 129] on div "[PERSON_NAME]" at bounding box center [346, 131] width 292 height 13
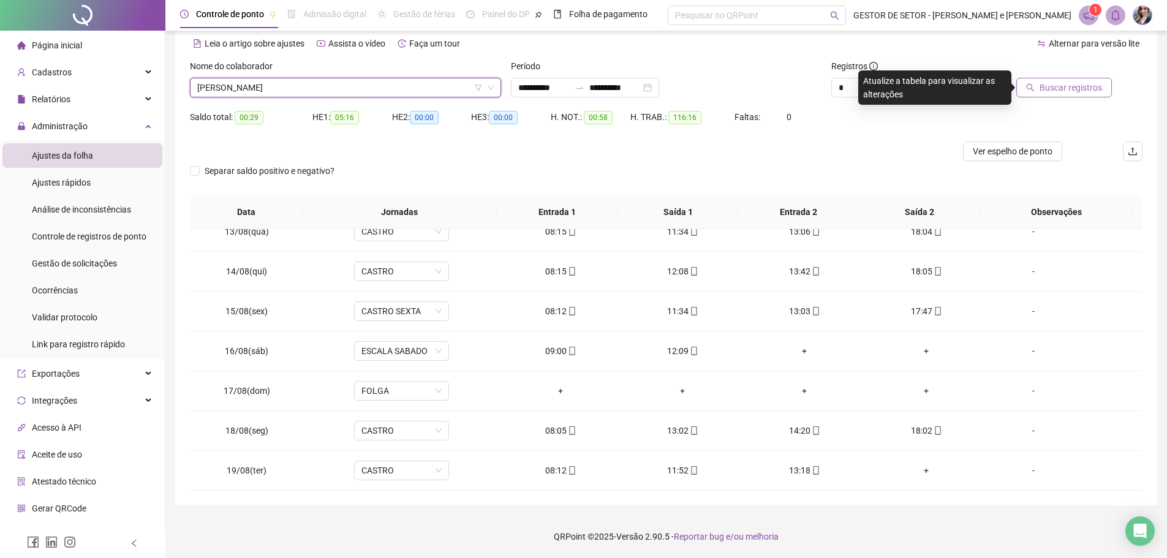
click at [1050, 86] on span "Buscar registros" at bounding box center [1071, 87] width 62 height 13
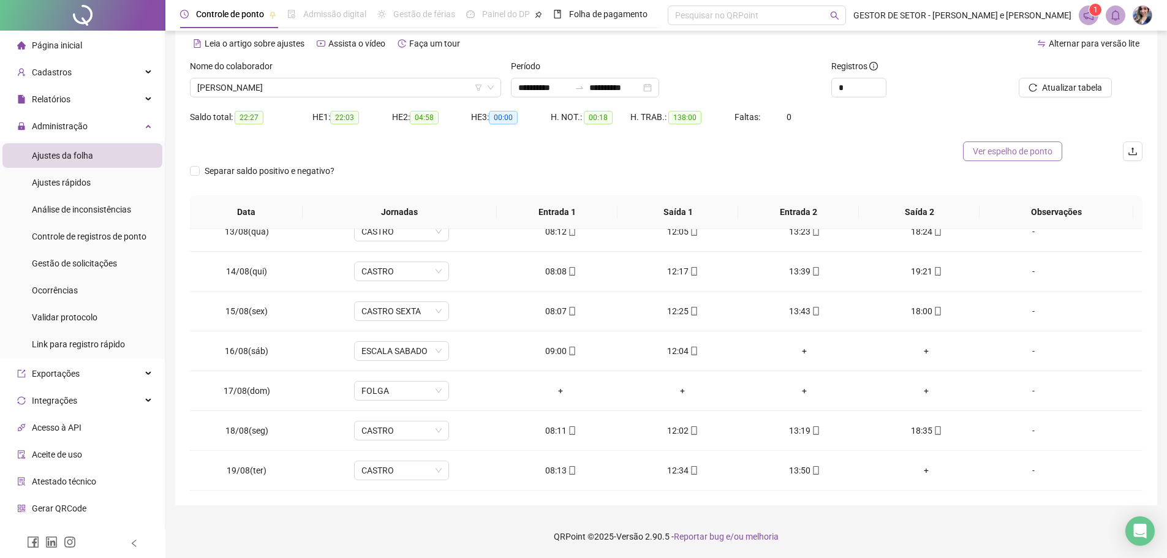
click at [999, 150] on span "Ver espelho de ponto" at bounding box center [1013, 151] width 80 height 13
click at [433, 88] on span "[PERSON_NAME]" at bounding box center [345, 87] width 297 height 18
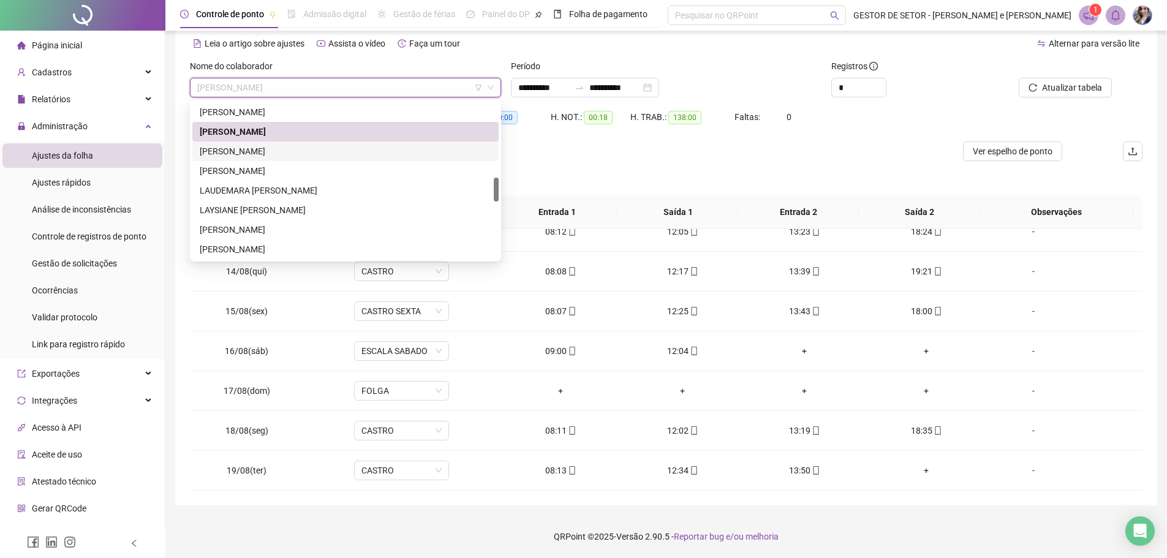
click at [286, 150] on div "[PERSON_NAME]" at bounding box center [346, 151] width 292 height 13
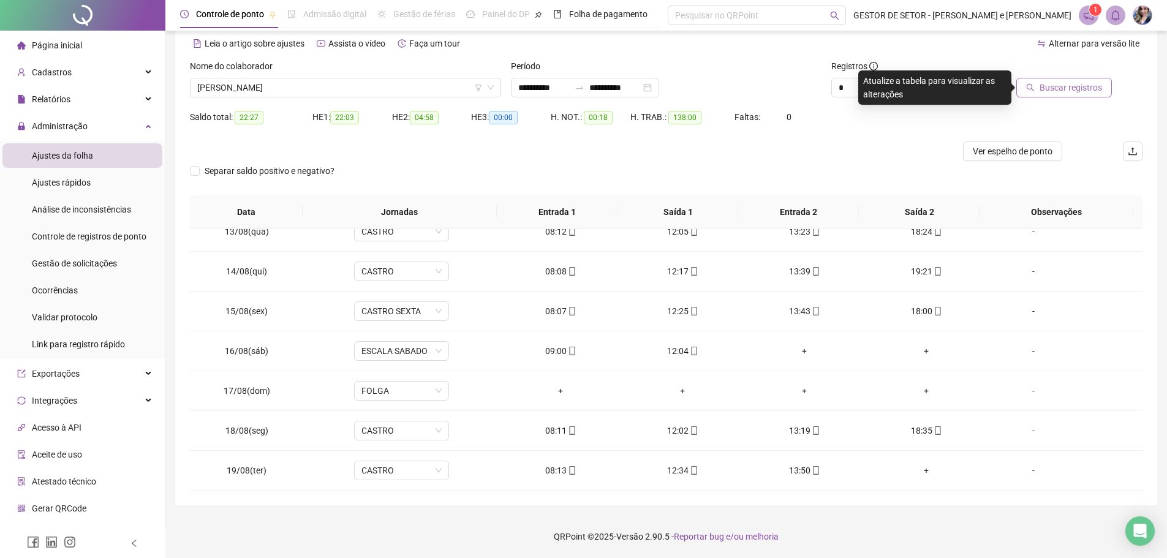
click at [1050, 88] on span "Buscar registros" at bounding box center [1071, 87] width 62 height 13
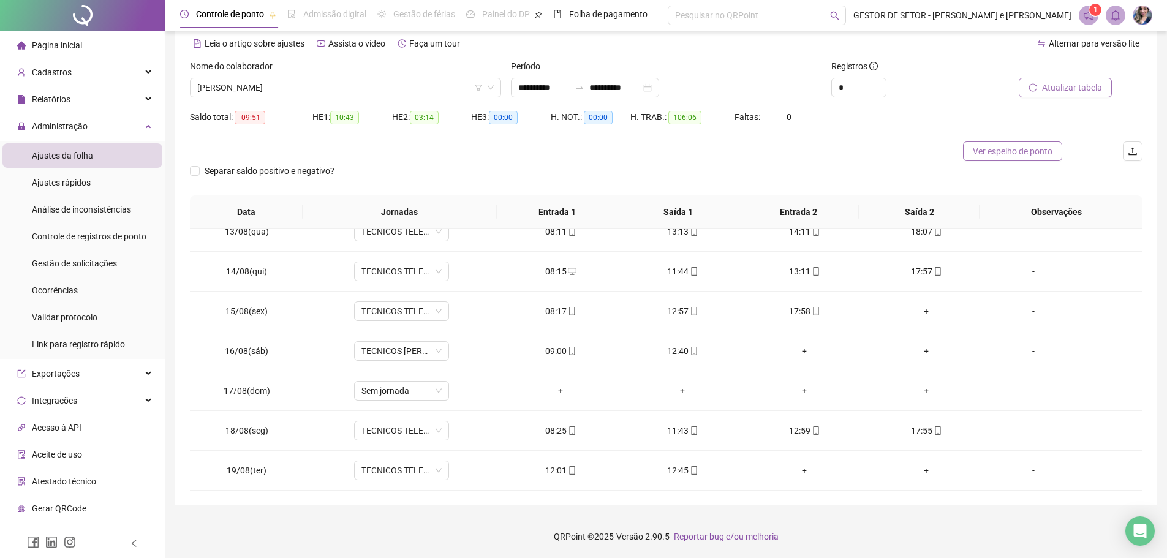
click at [1010, 151] on span "Ver espelho de ponto" at bounding box center [1013, 151] width 80 height 13
click at [450, 84] on span "[PERSON_NAME]" at bounding box center [345, 87] width 297 height 18
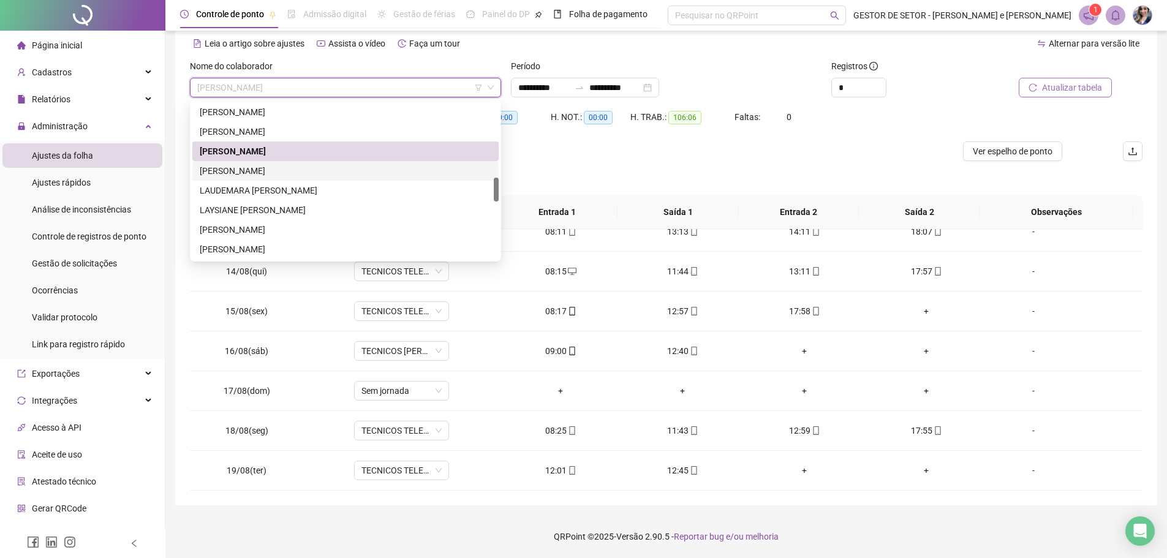
click at [303, 170] on div "[PERSON_NAME]" at bounding box center [346, 170] width 292 height 13
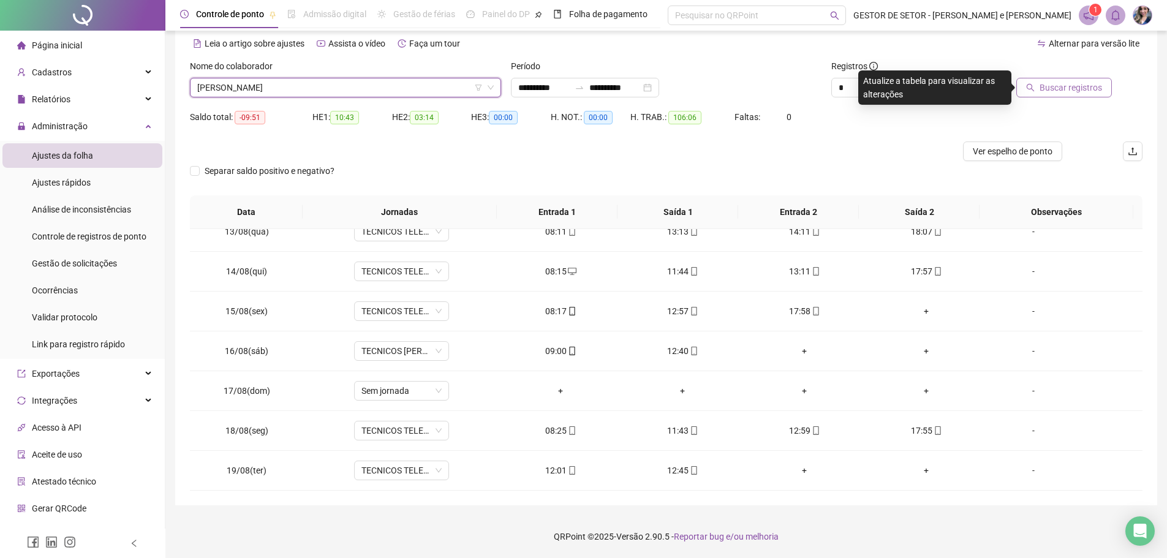
click at [1080, 88] on span "Buscar registros" at bounding box center [1071, 87] width 62 height 13
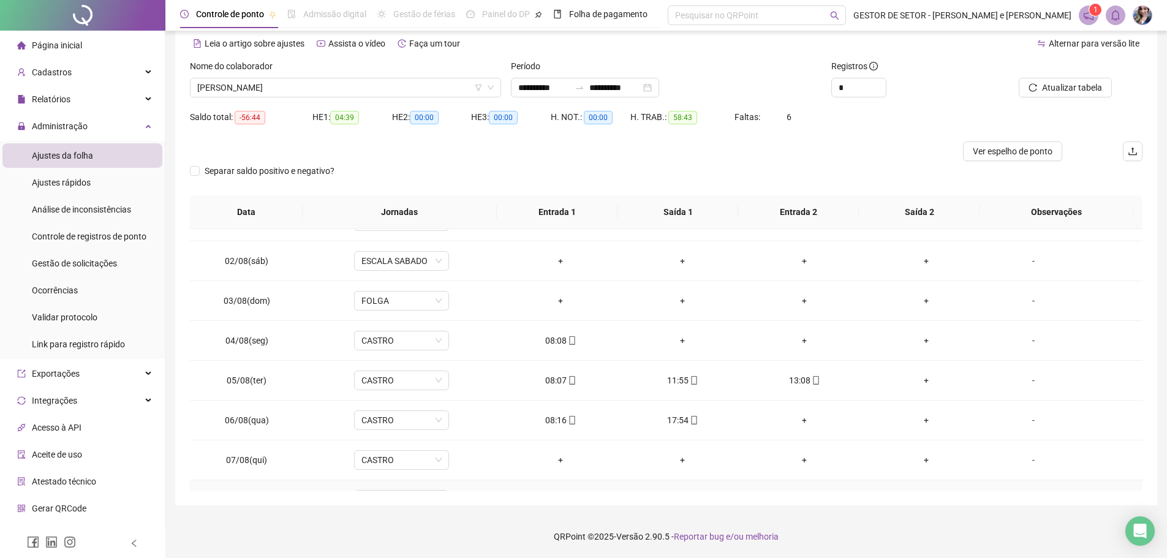
scroll to position [0, 0]
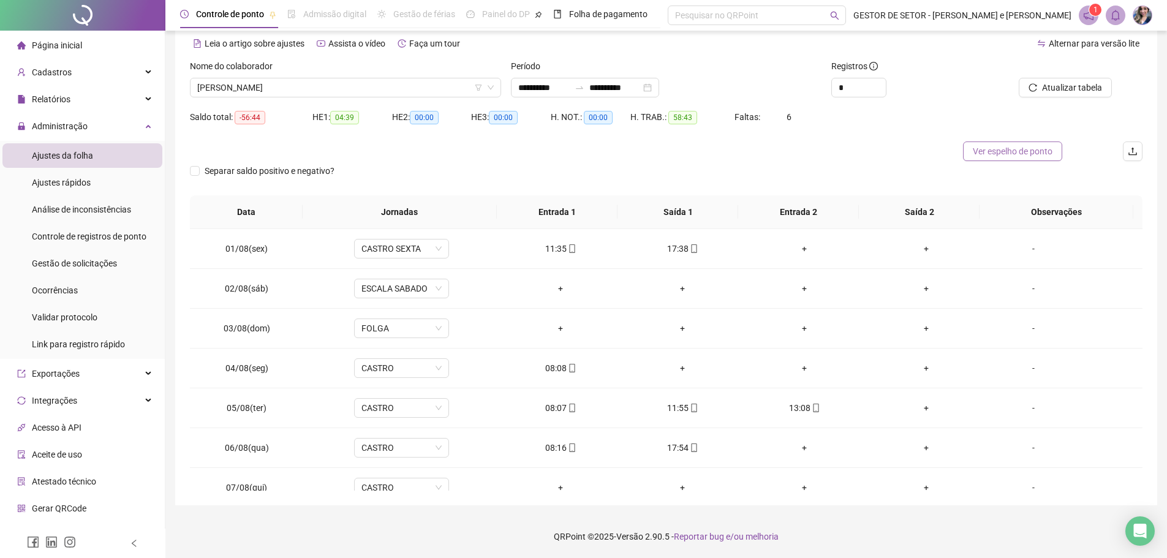
click at [1000, 154] on span "Ver espelho de ponto" at bounding box center [1013, 151] width 80 height 13
click at [447, 91] on span "[PERSON_NAME]" at bounding box center [345, 87] width 297 height 18
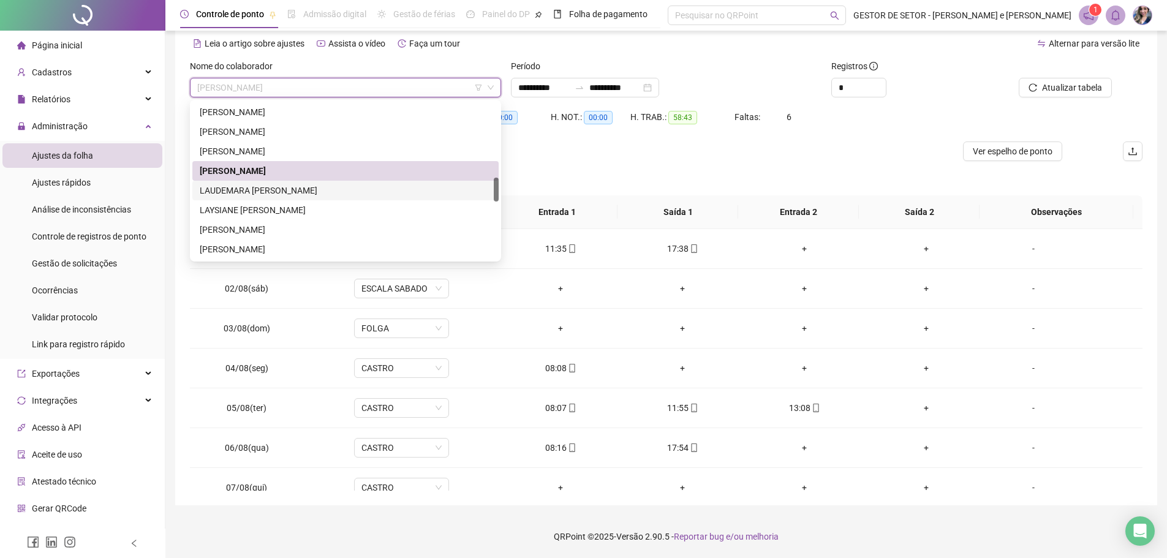
click at [276, 192] on div "LAUDEMARA [PERSON_NAME]" at bounding box center [346, 190] width 292 height 13
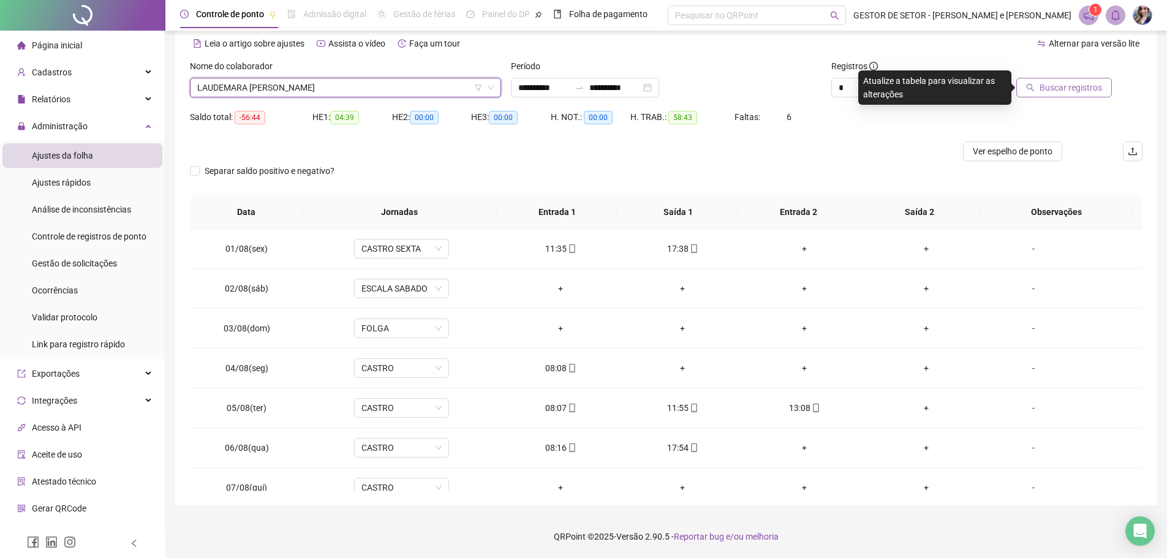
click at [1060, 82] on span "Buscar registros" at bounding box center [1071, 87] width 62 height 13
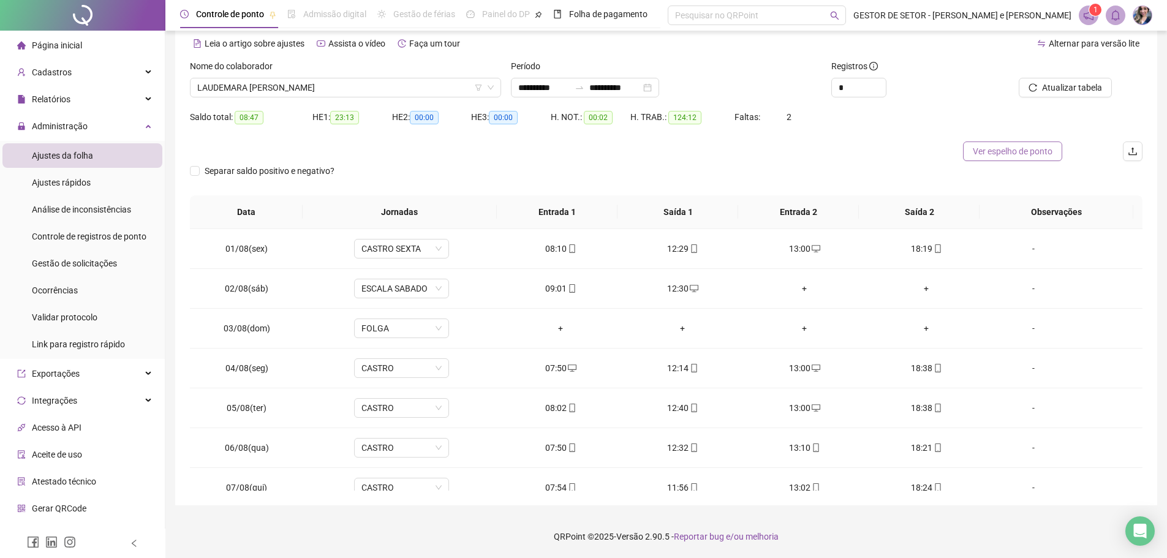
click at [1016, 151] on span "Ver espelho de ponto" at bounding box center [1013, 151] width 80 height 13
click at [389, 83] on span "LAUDEMARA [PERSON_NAME]" at bounding box center [345, 87] width 297 height 18
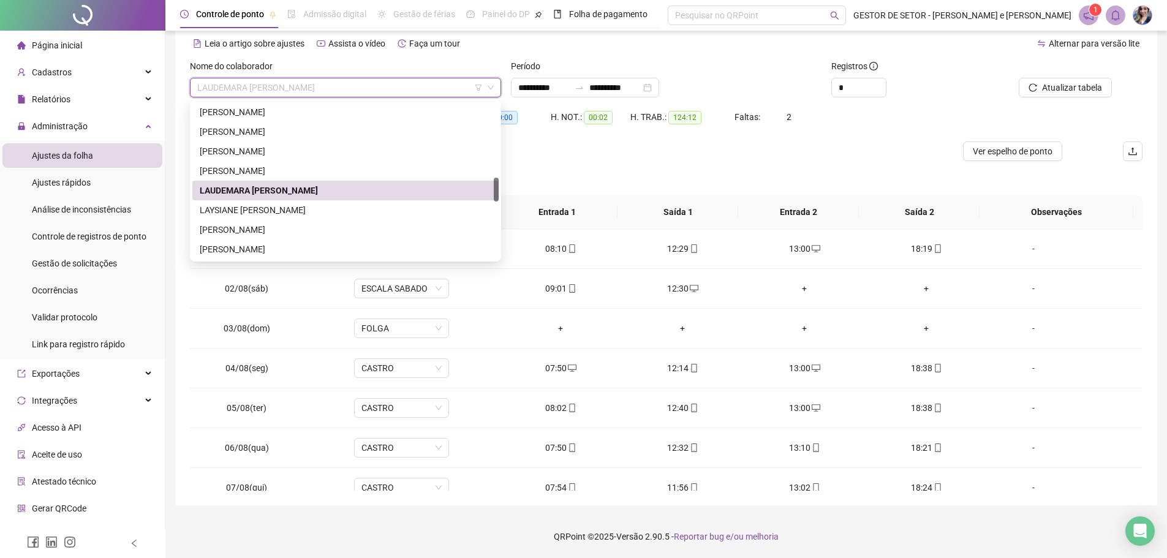
scroll to position [551, 0]
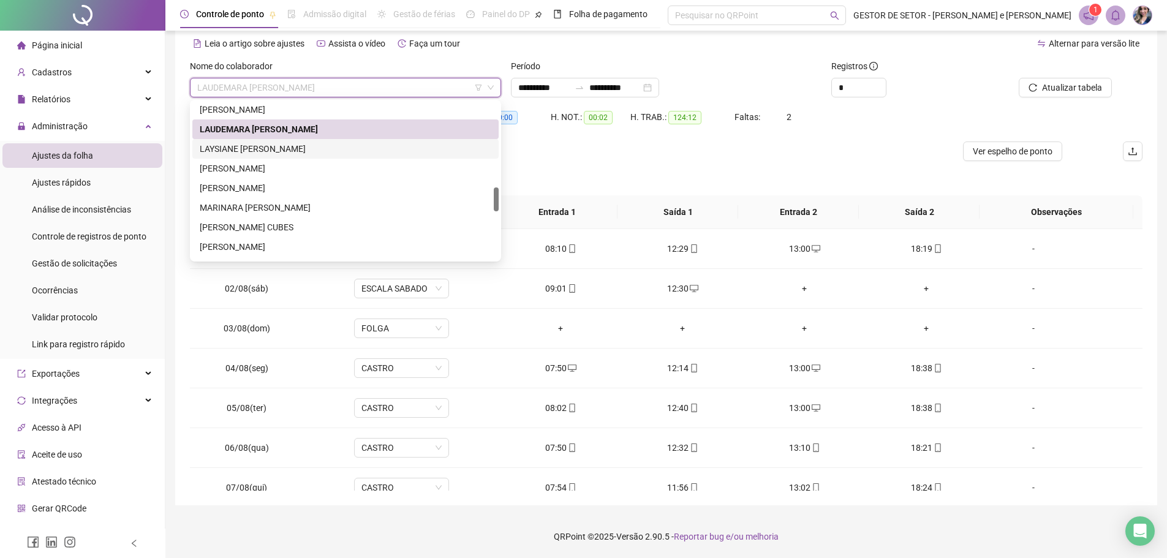
click at [308, 148] on div "LAYSIANE [PERSON_NAME]" at bounding box center [346, 148] width 292 height 13
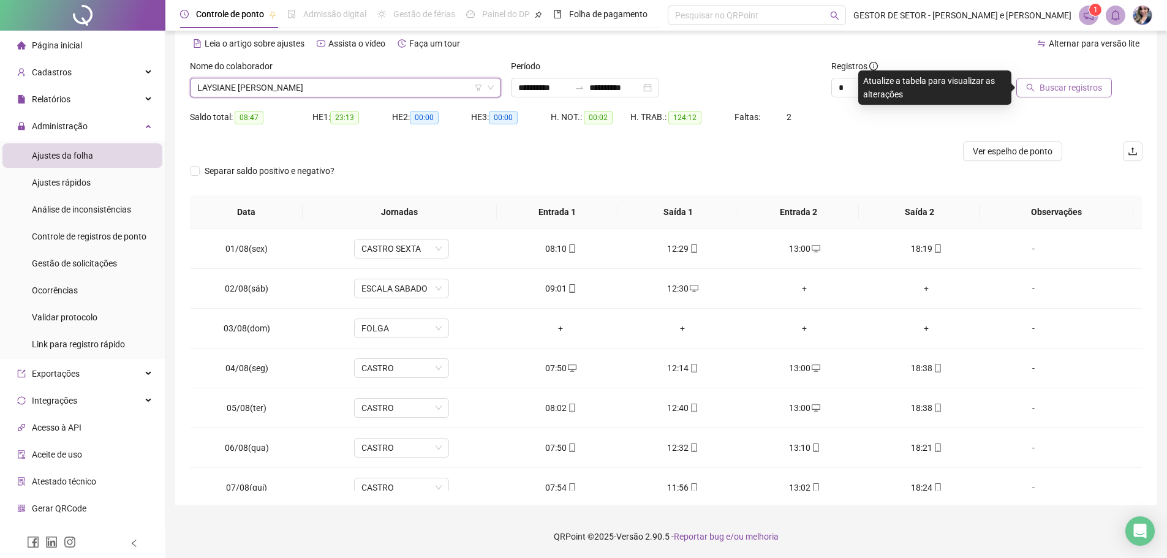
click at [1069, 91] on span "Buscar registros" at bounding box center [1071, 87] width 62 height 13
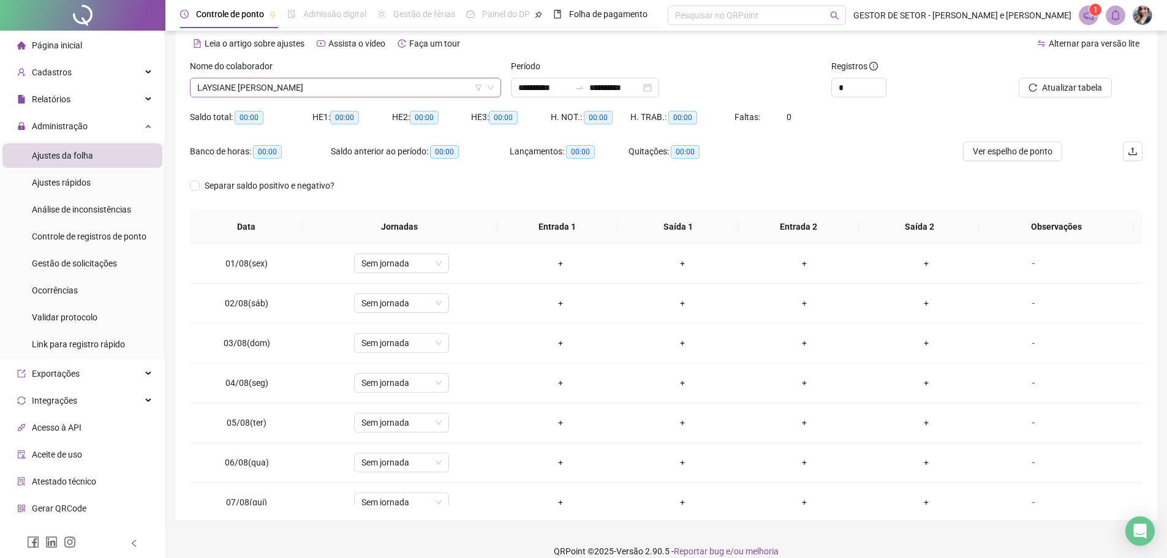
click at [344, 86] on span "LAYSIANE [PERSON_NAME]" at bounding box center [345, 87] width 297 height 18
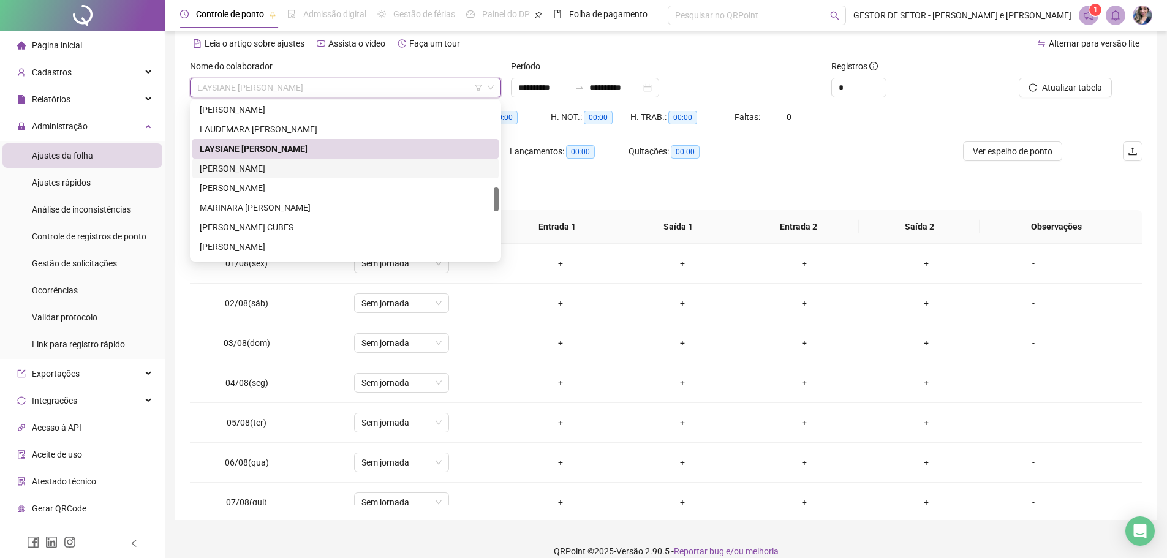
click at [271, 167] on div "[PERSON_NAME]" at bounding box center [346, 168] width 292 height 13
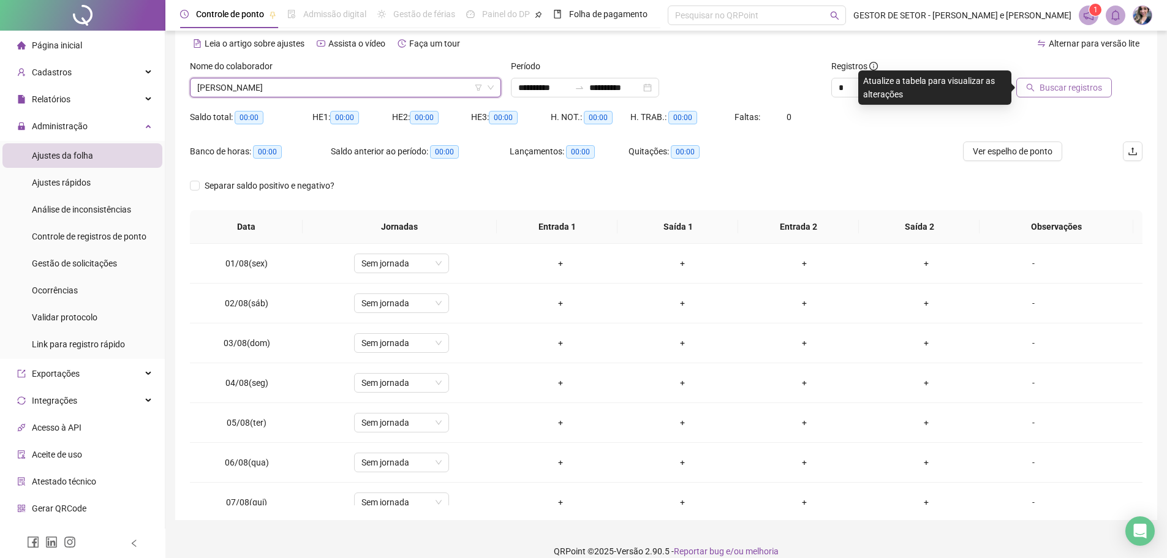
click at [1038, 88] on button "Buscar registros" at bounding box center [1065, 88] width 96 height 20
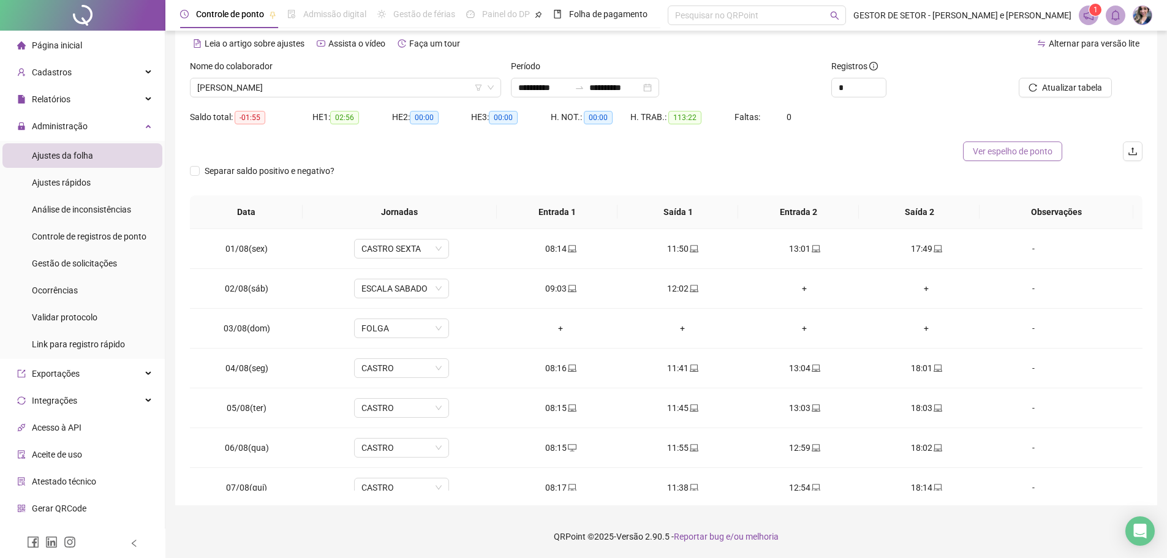
click at [1006, 154] on span "Ver espelho de ponto" at bounding box center [1013, 151] width 80 height 13
click at [405, 93] on span "[PERSON_NAME]" at bounding box center [345, 87] width 297 height 18
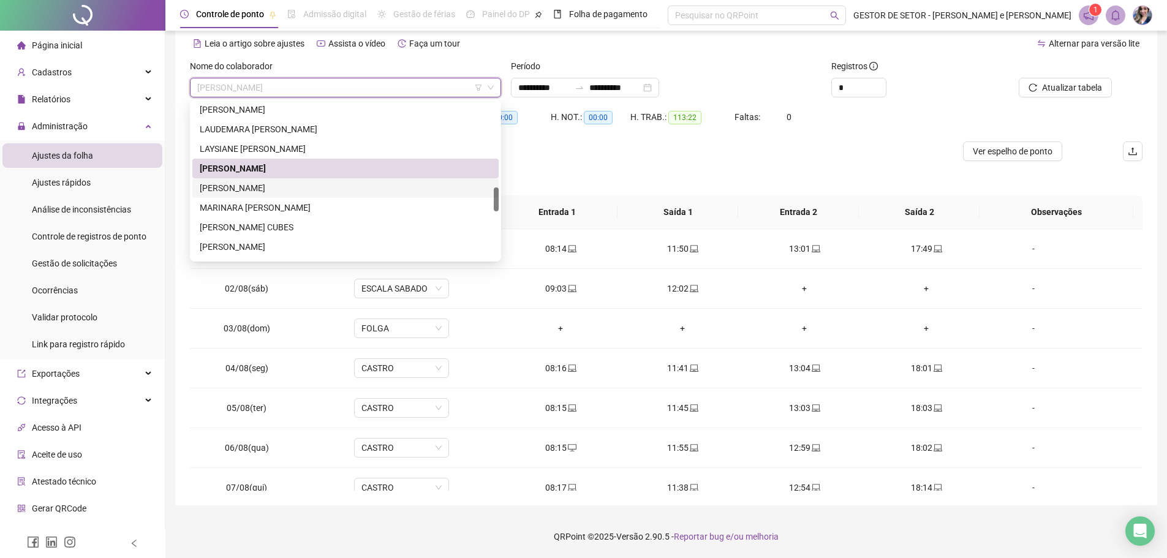
click at [295, 184] on div "[PERSON_NAME]" at bounding box center [346, 187] width 292 height 13
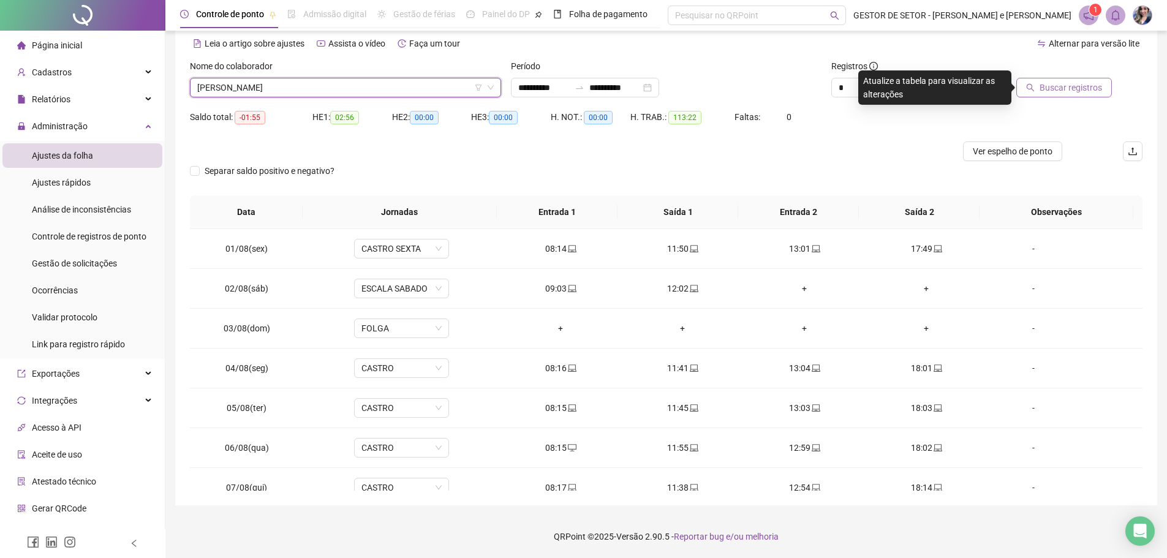
click at [1073, 82] on span "Buscar registros" at bounding box center [1071, 87] width 62 height 13
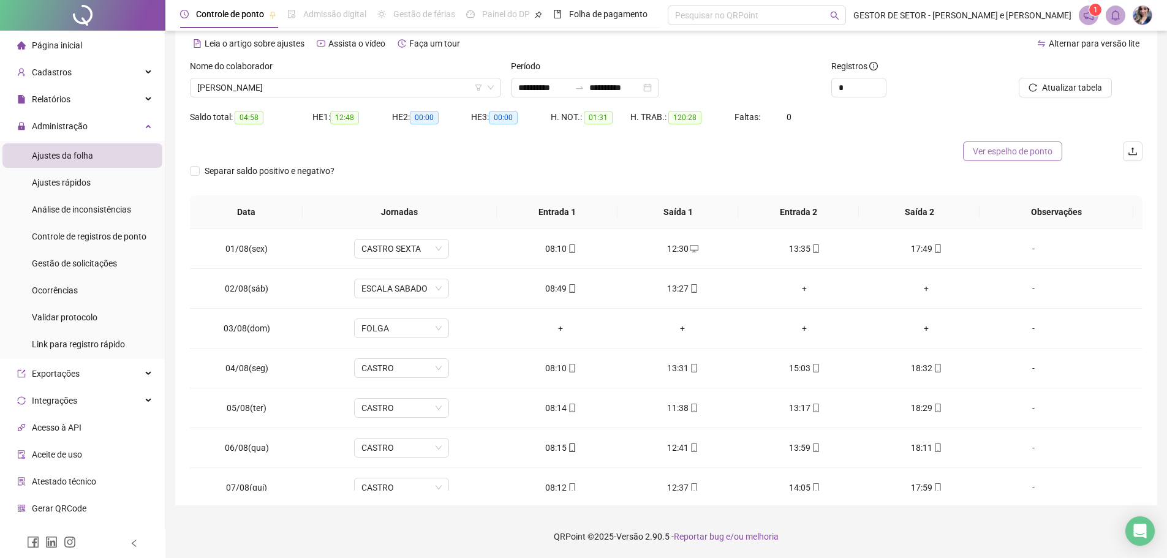
click at [983, 154] on span "Ver espelho de ponto" at bounding box center [1013, 151] width 80 height 13
click at [400, 93] on span "[PERSON_NAME]" at bounding box center [345, 87] width 297 height 18
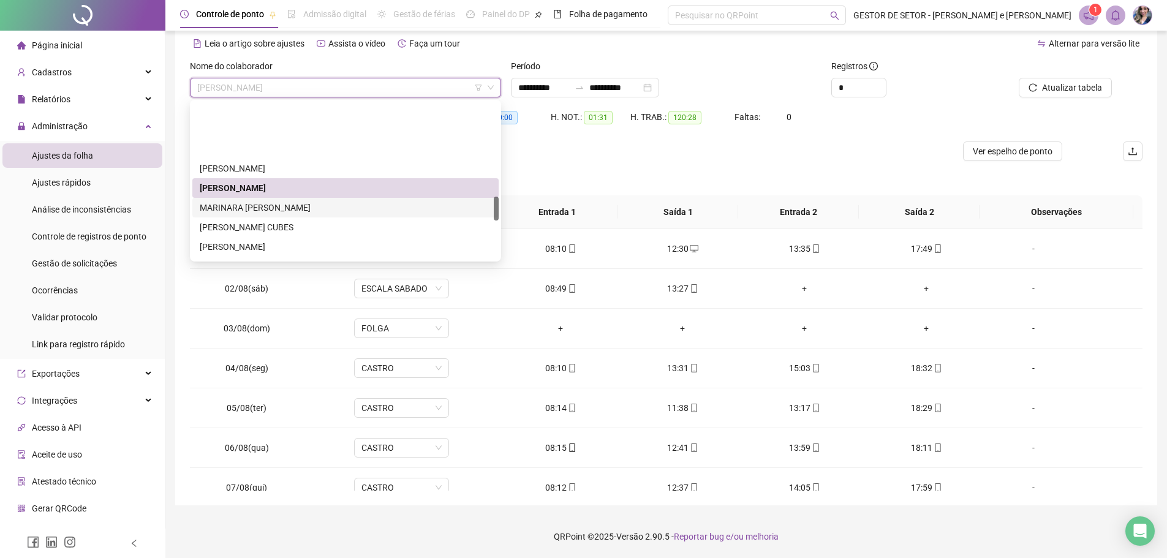
scroll to position [613, 0]
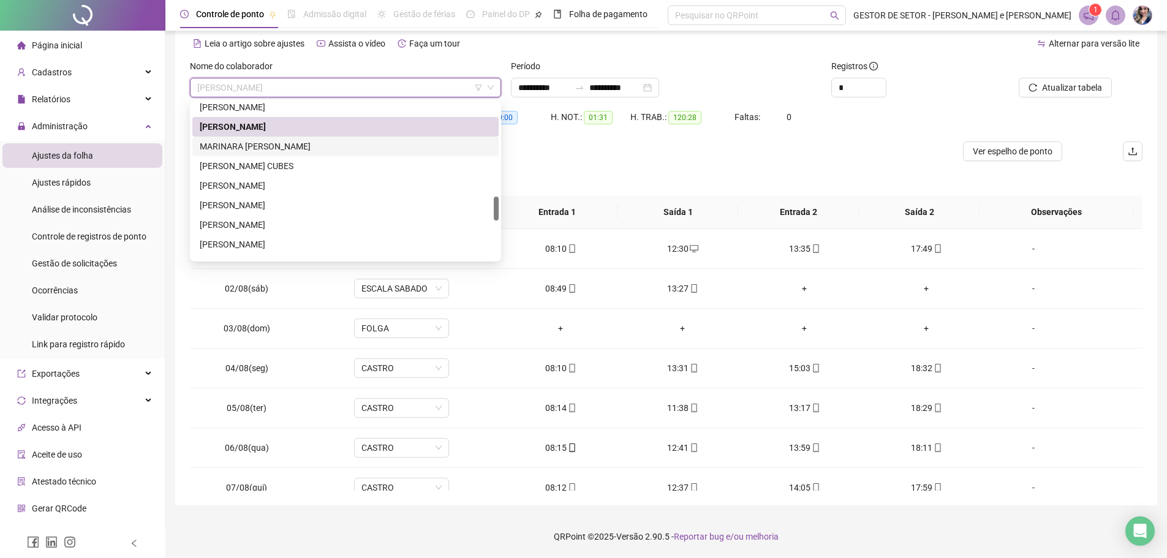
click at [308, 143] on div "MARINARA [PERSON_NAME]" at bounding box center [346, 146] width 292 height 13
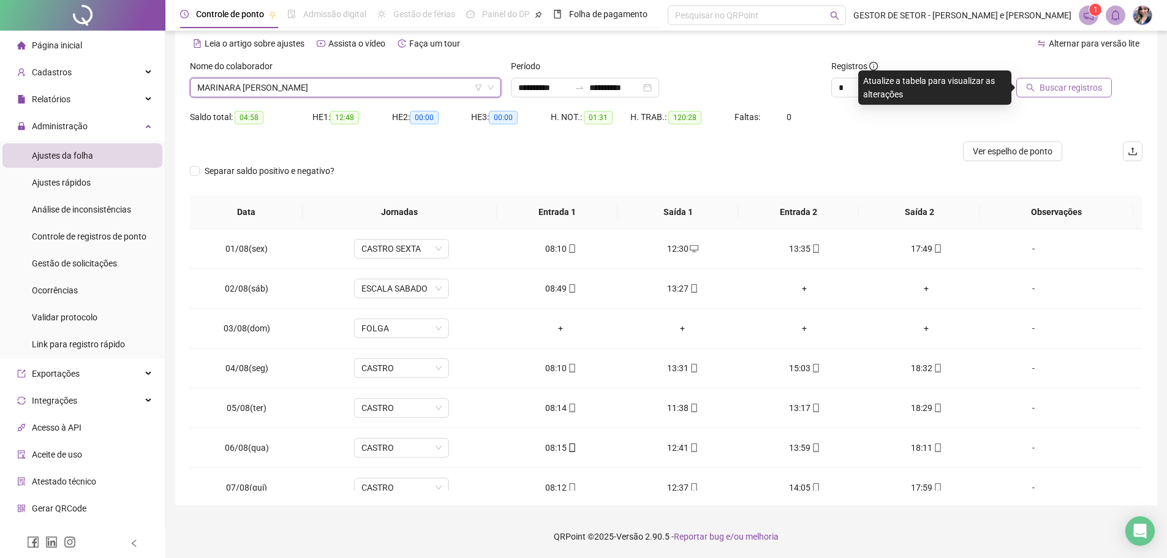
click at [1064, 88] on span "Buscar registros" at bounding box center [1071, 87] width 62 height 13
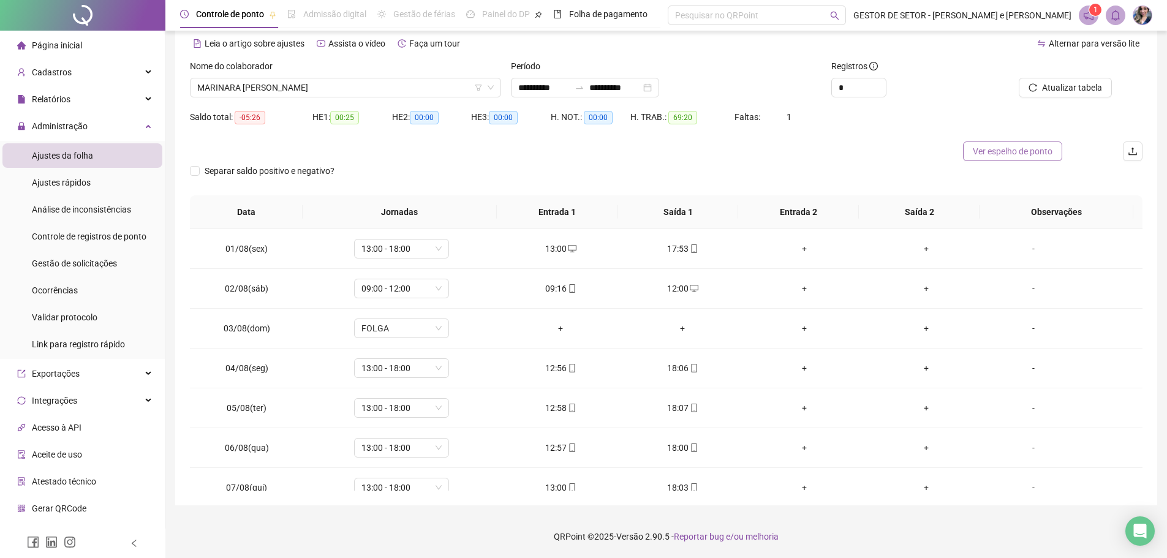
click at [1019, 155] on span "Ver espelho de ponto" at bounding box center [1013, 151] width 80 height 13
click at [336, 89] on span "MARINARA [PERSON_NAME]" at bounding box center [345, 87] width 297 height 18
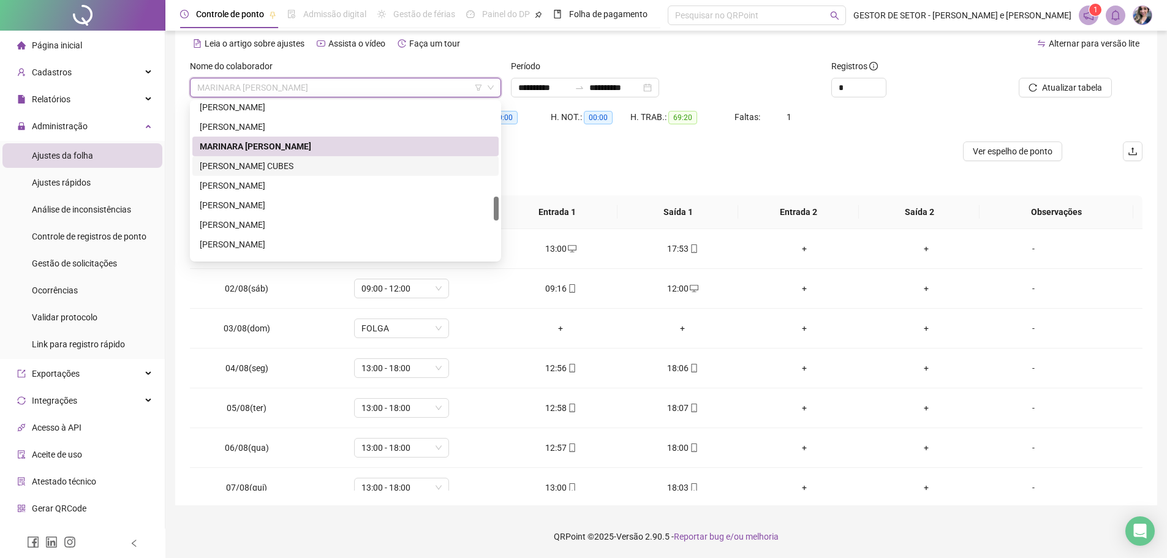
click at [262, 163] on div "[PERSON_NAME] CUBES" at bounding box center [346, 165] width 292 height 13
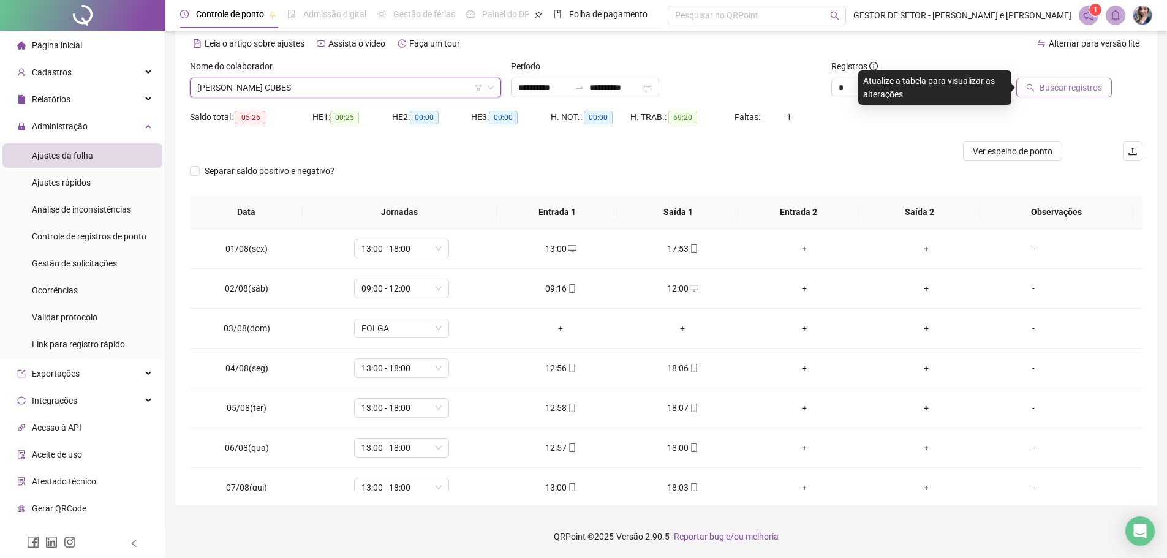
click at [1033, 89] on icon "search" at bounding box center [1030, 87] width 9 height 9
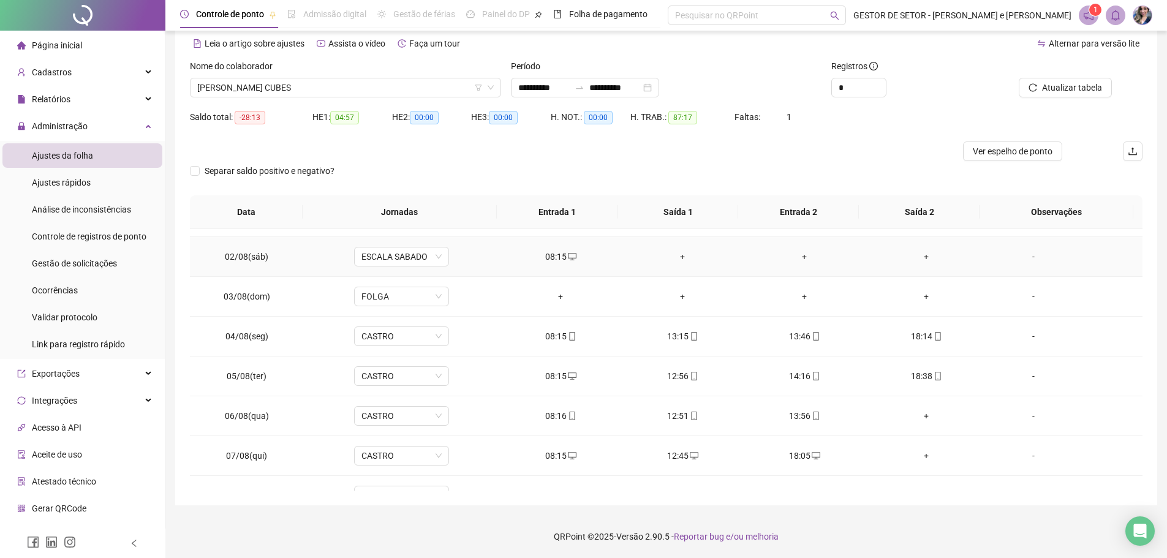
scroll to position [0, 0]
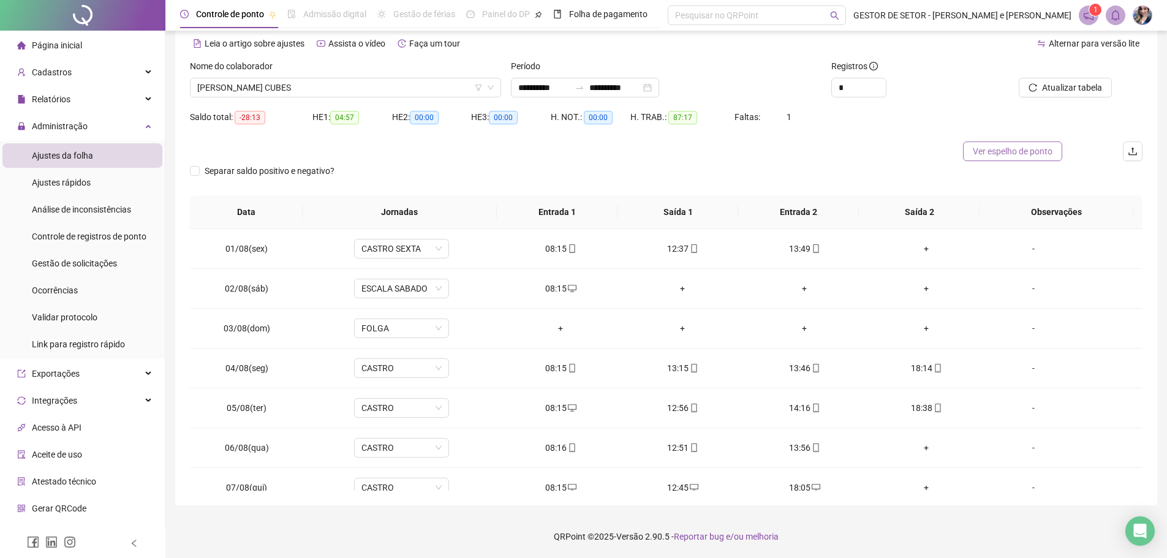
click at [985, 151] on span "Ver espelho de ponto" at bounding box center [1013, 151] width 80 height 13
click at [346, 91] on span "[PERSON_NAME] CUBES" at bounding box center [345, 87] width 297 height 18
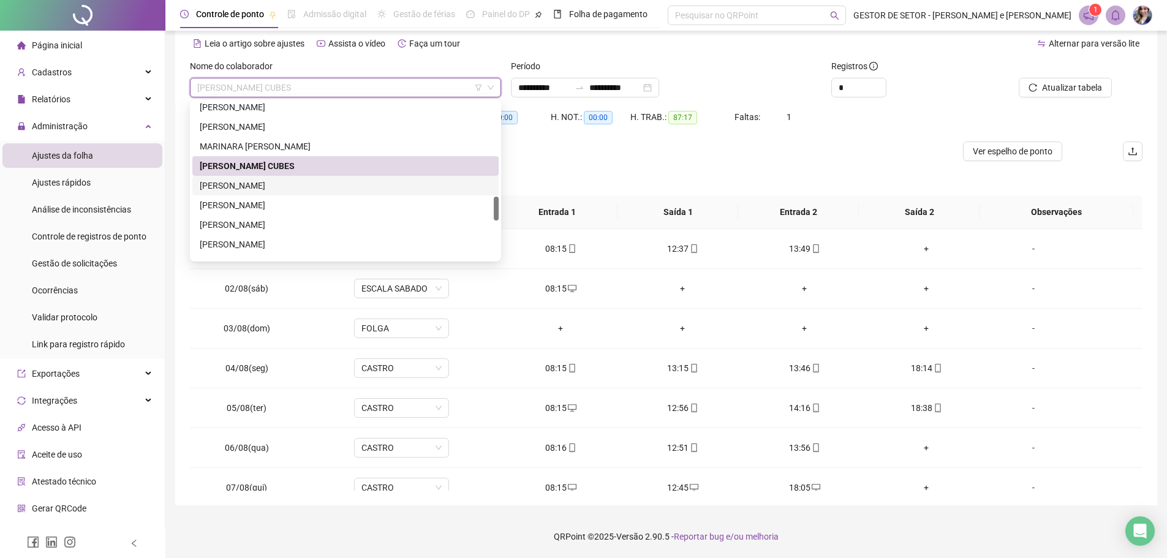
scroll to position [674, 0]
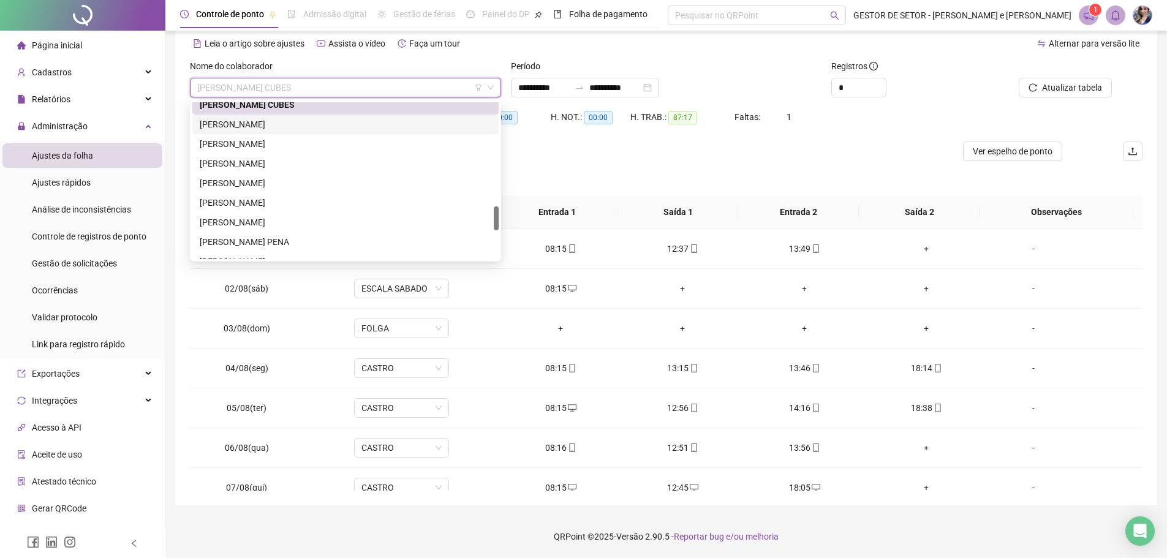
click at [286, 124] on div "[PERSON_NAME]" at bounding box center [346, 124] width 292 height 13
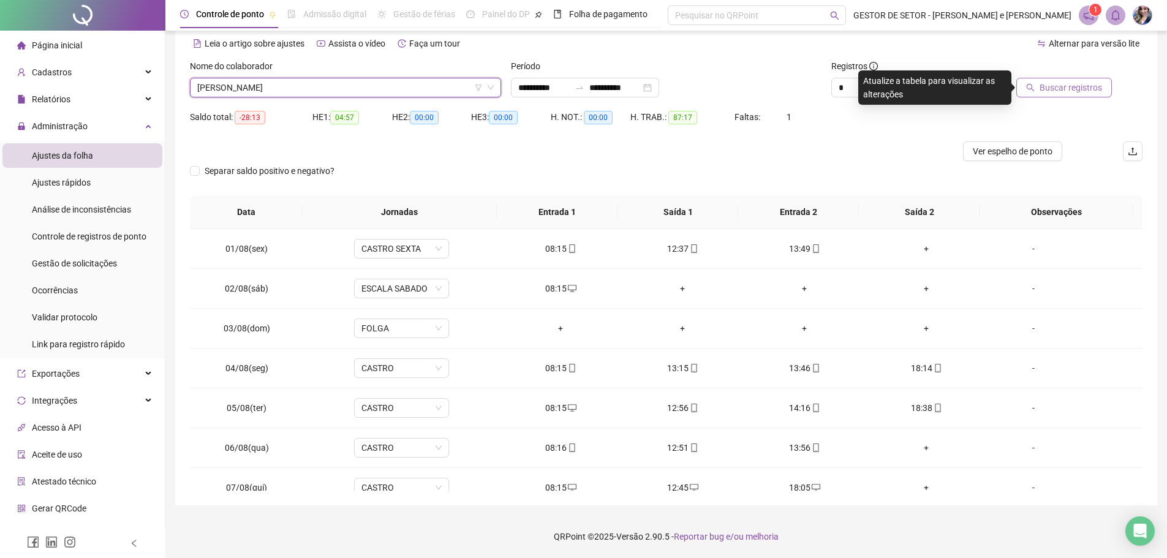
click at [1043, 86] on span "Buscar registros" at bounding box center [1071, 87] width 62 height 13
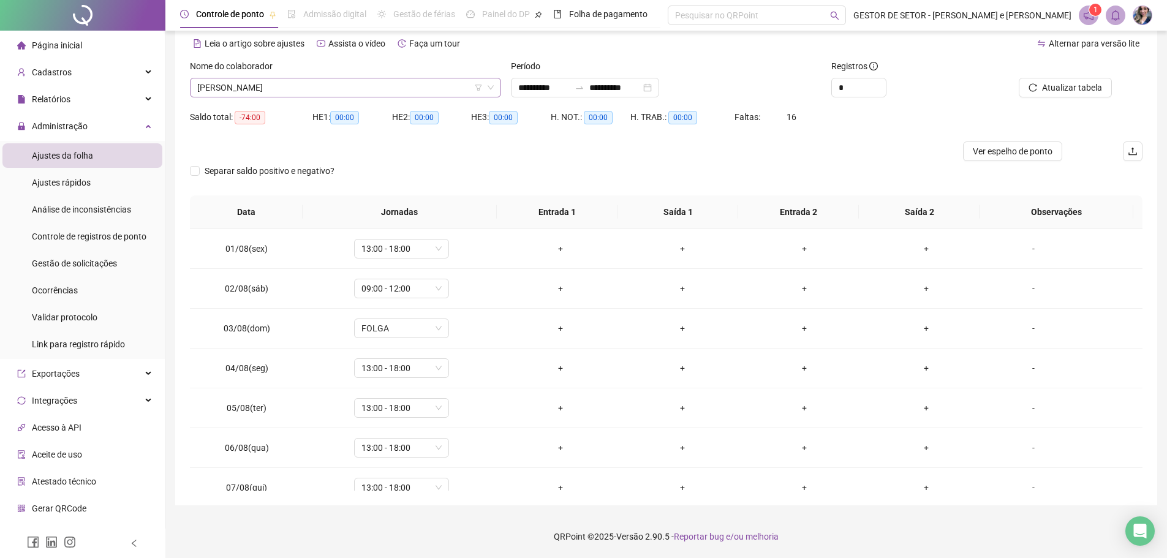
click at [436, 92] on span "[PERSON_NAME]" at bounding box center [345, 87] width 297 height 18
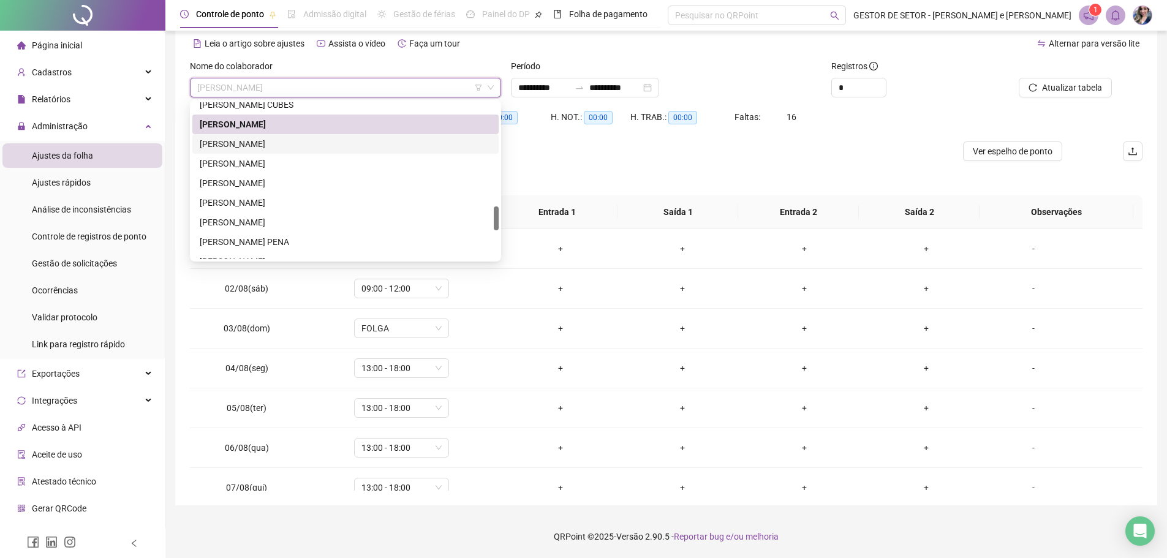
click at [282, 140] on div "[PERSON_NAME]" at bounding box center [346, 143] width 292 height 13
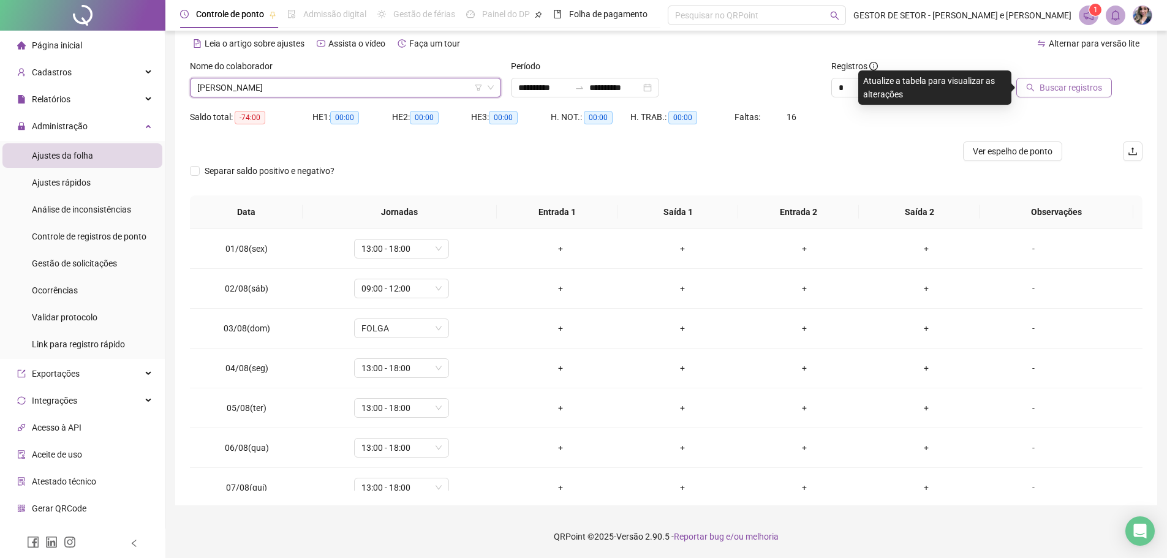
click at [1041, 90] on button "Buscar registros" at bounding box center [1065, 88] width 96 height 20
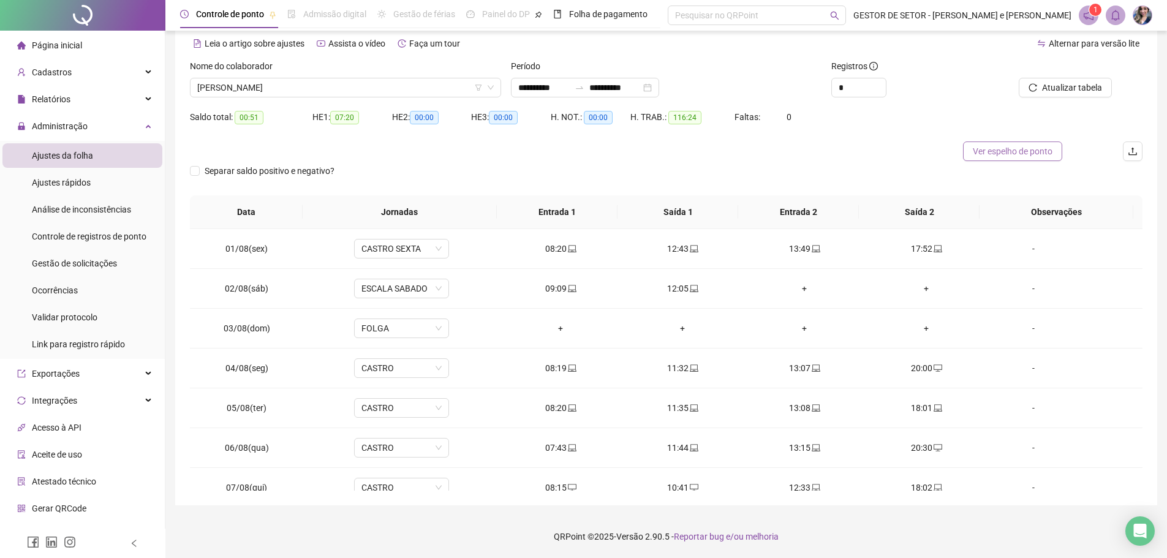
click at [980, 149] on span "Ver espelho de ponto" at bounding box center [1013, 151] width 80 height 13
click at [445, 80] on span "[PERSON_NAME]" at bounding box center [345, 87] width 297 height 18
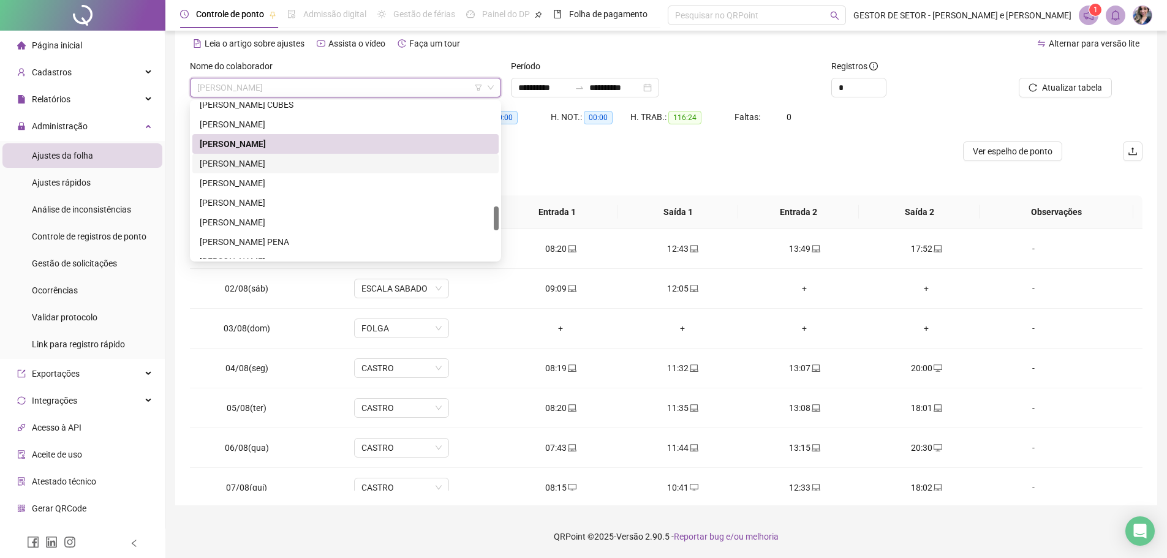
click at [293, 162] on div "[PERSON_NAME]" at bounding box center [346, 163] width 292 height 13
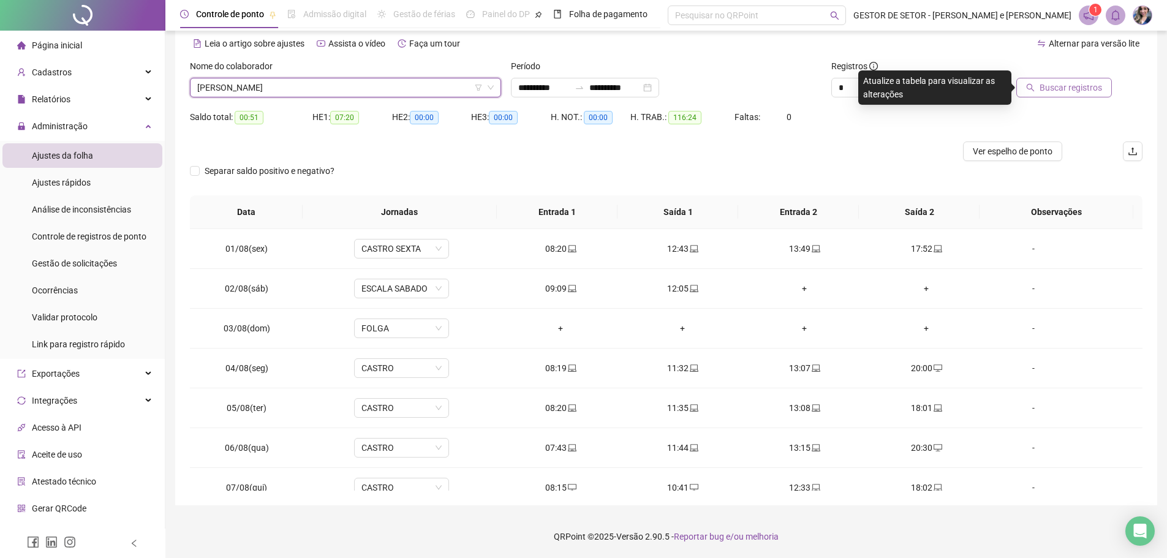
click at [1056, 92] on span "Buscar registros" at bounding box center [1071, 87] width 62 height 13
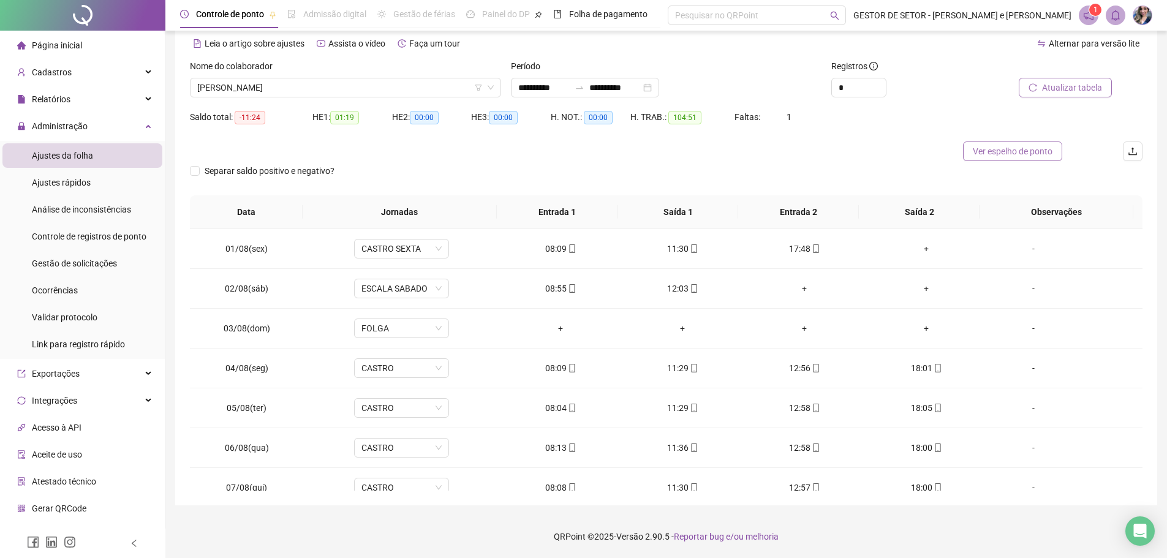
click at [988, 159] on button "Ver espelho de ponto" at bounding box center [1012, 152] width 99 height 20
click at [417, 81] on span "[PERSON_NAME]" at bounding box center [345, 87] width 297 height 18
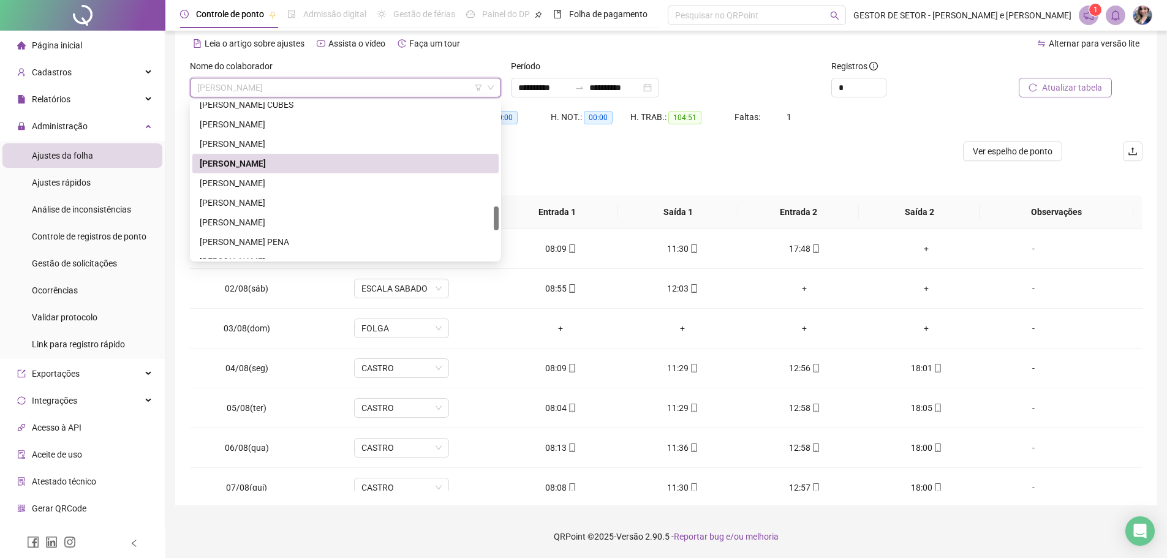
scroll to position [735, 0]
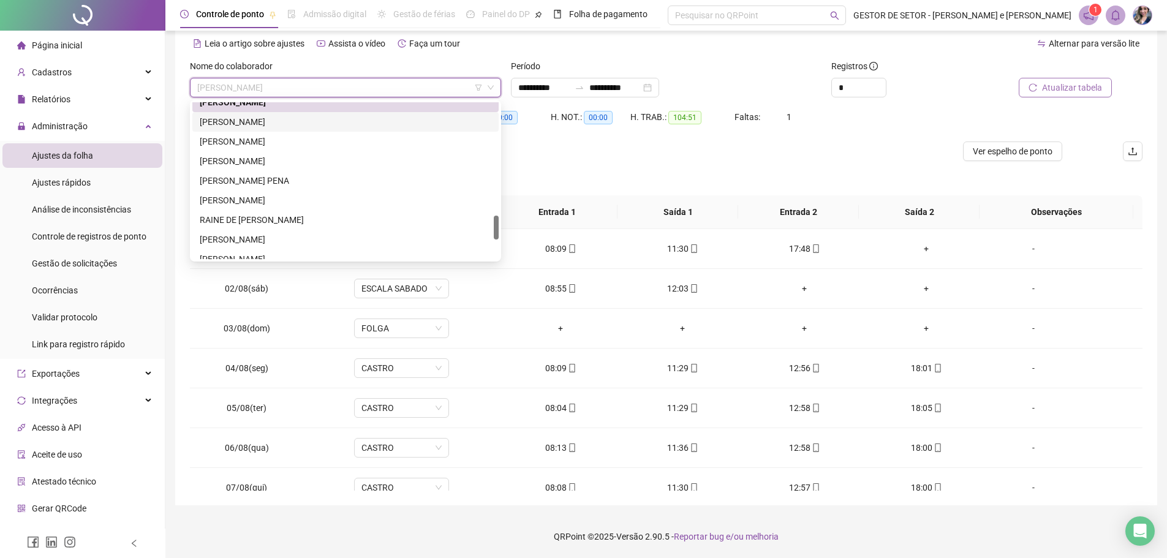
click at [278, 117] on div "[PERSON_NAME]" at bounding box center [346, 121] width 292 height 13
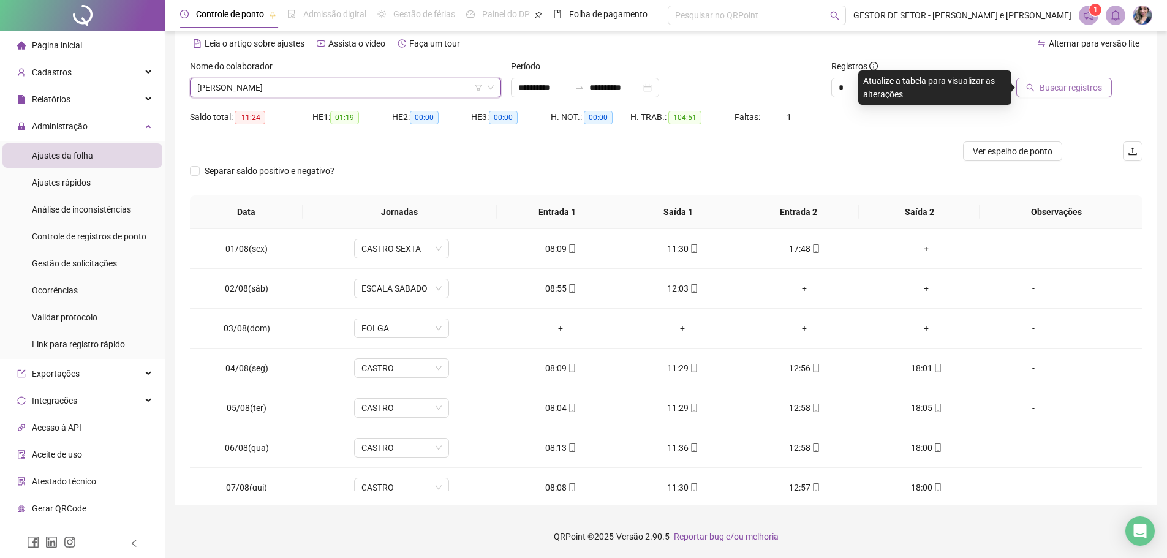
click at [1035, 89] on icon "search" at bounding box center [1030, 87] width 9 height 9
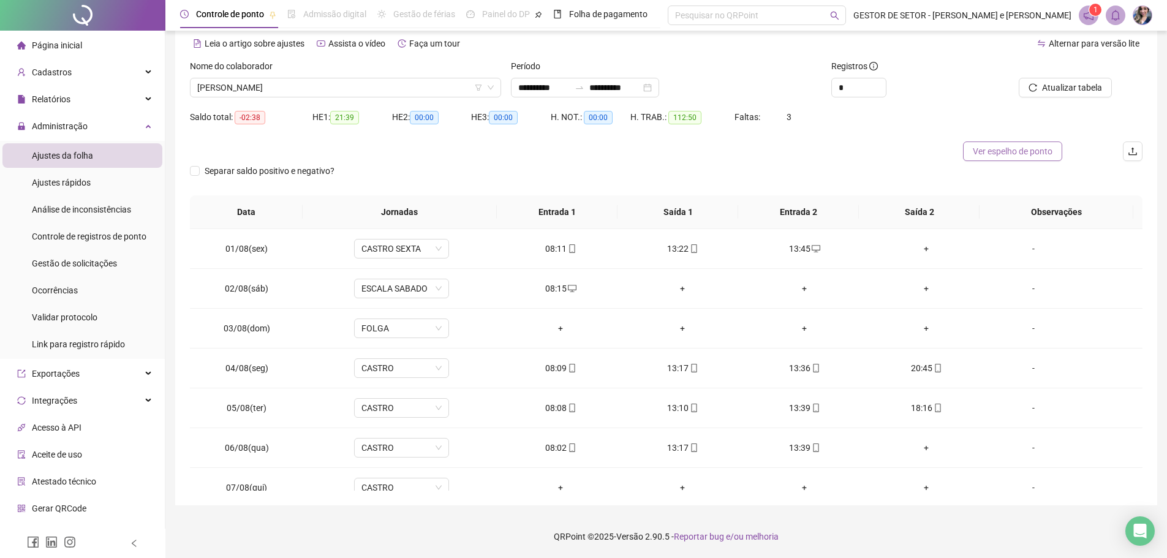
click at [998, 150] on span "Ver espelho de ponto" at bounding box center [1013, 151] width 80 height 13
click at [453, 88] on span "[PERSON_NAME]" at bounding box center [345, 87] width 297 height 18
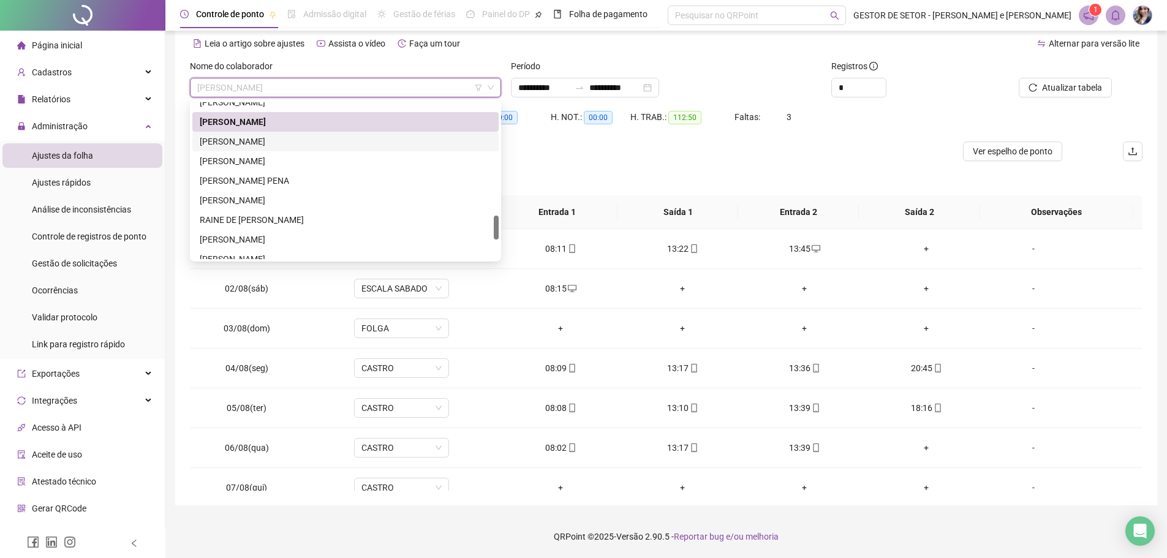
click at [277, 141] on div "[PERSON_NAME]" at bounding box center [346, 141] width 292 height 13
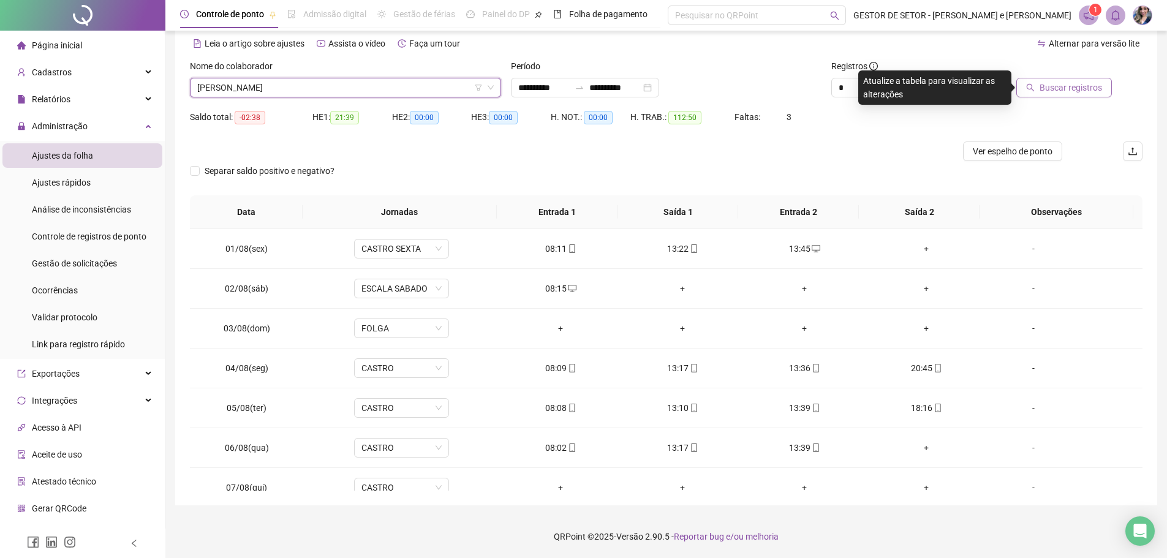
click at [1055, 89] on span "Buscar registros" at bounding box center [1071, 87] width 62 height 13
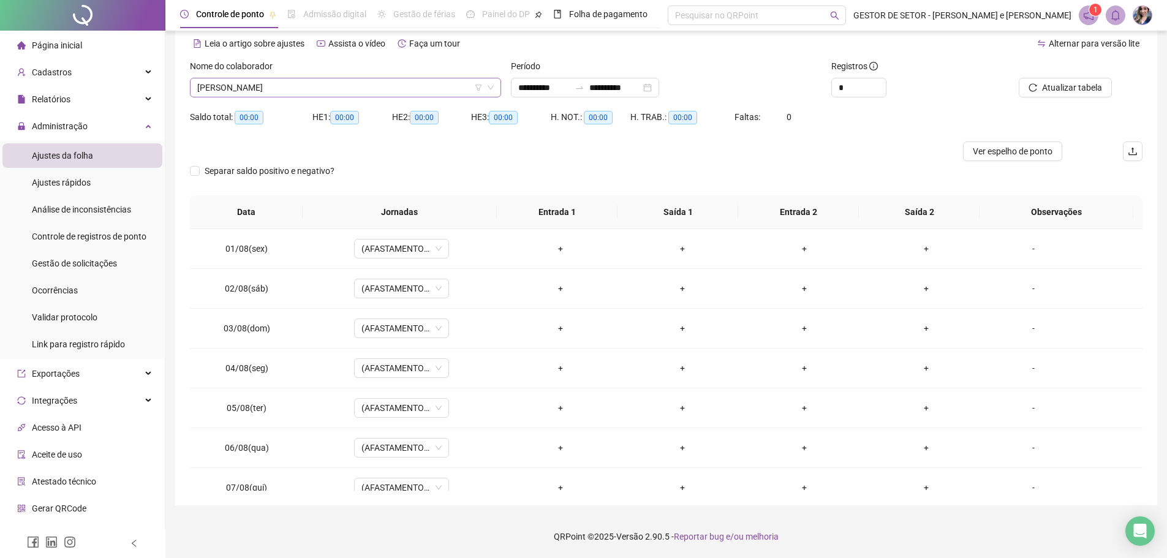
click at [401, 94] on span "[PERSON_NAME]" at bounding box center [345, 87] width 297 height 18
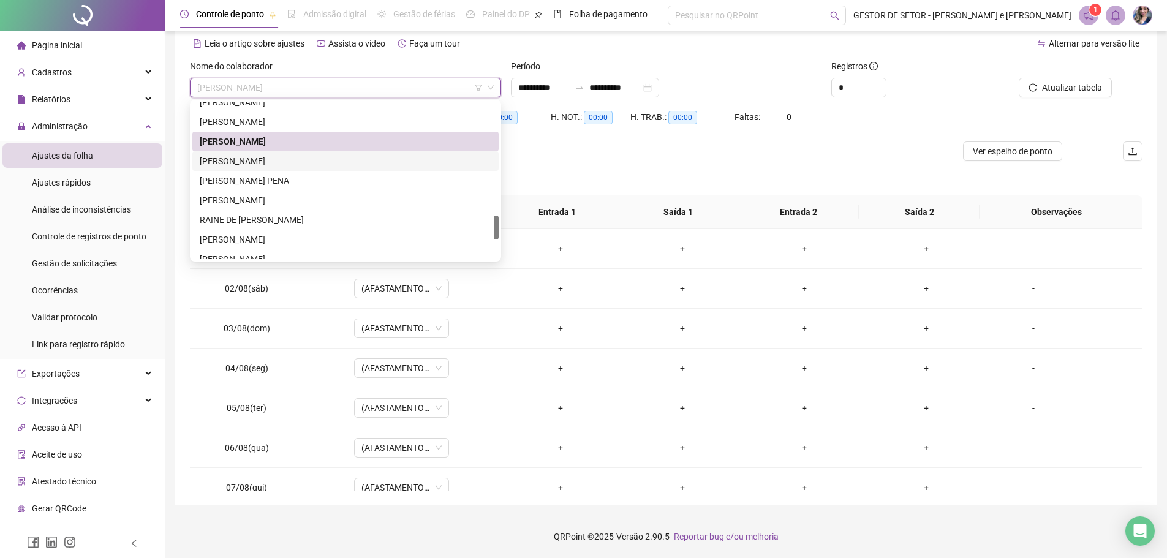
click at [262, 163] on div "[PERSON_NAME]" at bounding box center [346, 160] width 292 height 13
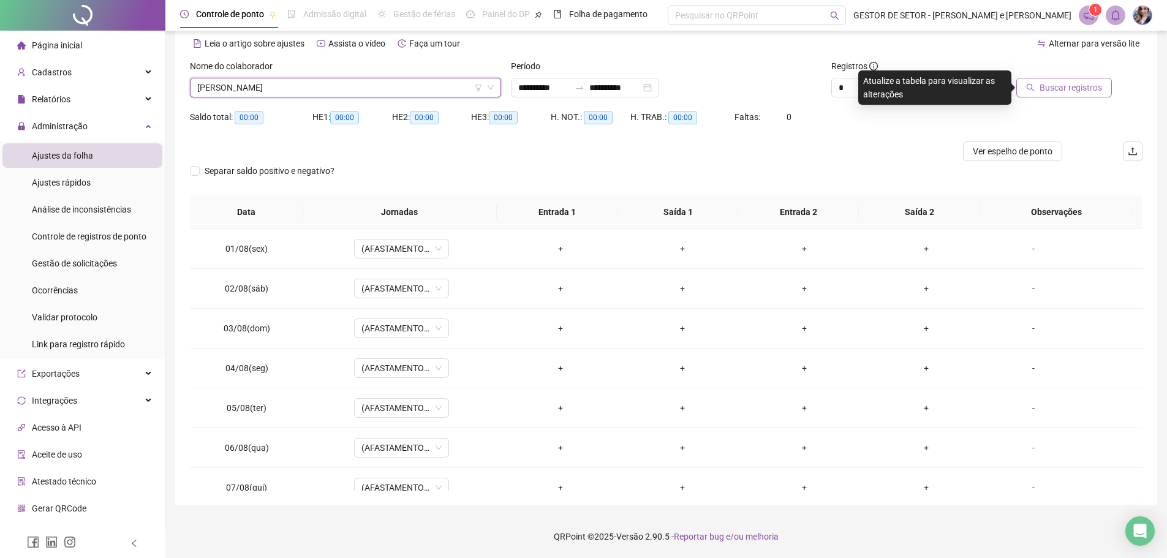
click at [1047, 81] on span "Buscar registros" at bounding box center [1071, 87] width 62 height 13
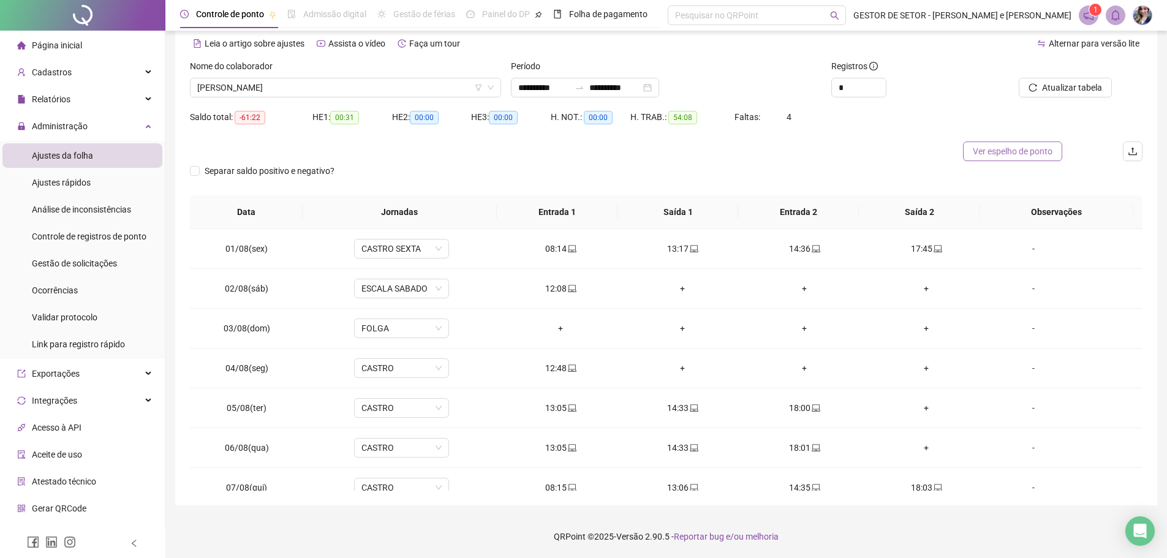
click at [1021, 151] on span "Ver espelho de ponto" at bounding box center [1013, 151] width 80 height 13
click at [335, 93] on span "[PERSON_NAME]" at bounding box center [345, 87] width 297 height 18
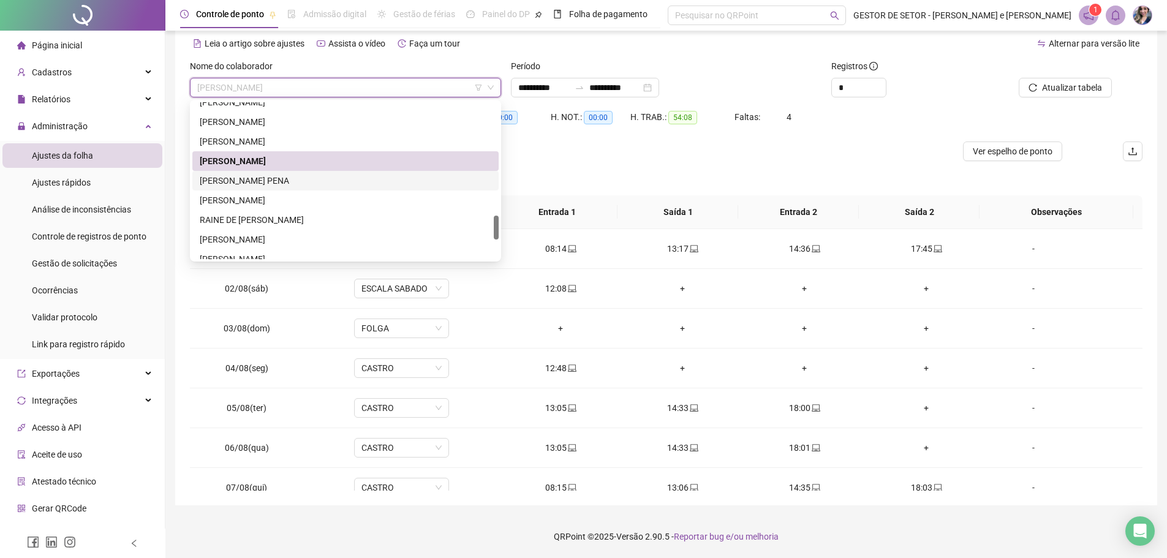
click at [276, 178] on div "[PERSON_NAME] PENA" at bounding box center [346, 180] width 292 height 13
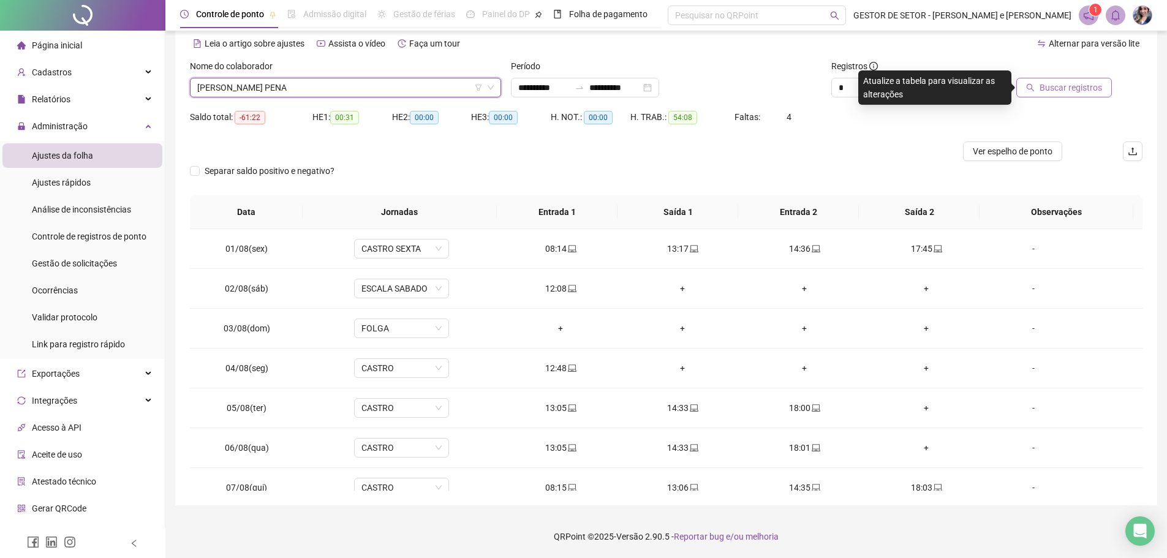
click at [1054, 83] on span "Buscar registros" at bounding box center [1071, 87] width 62 height 13
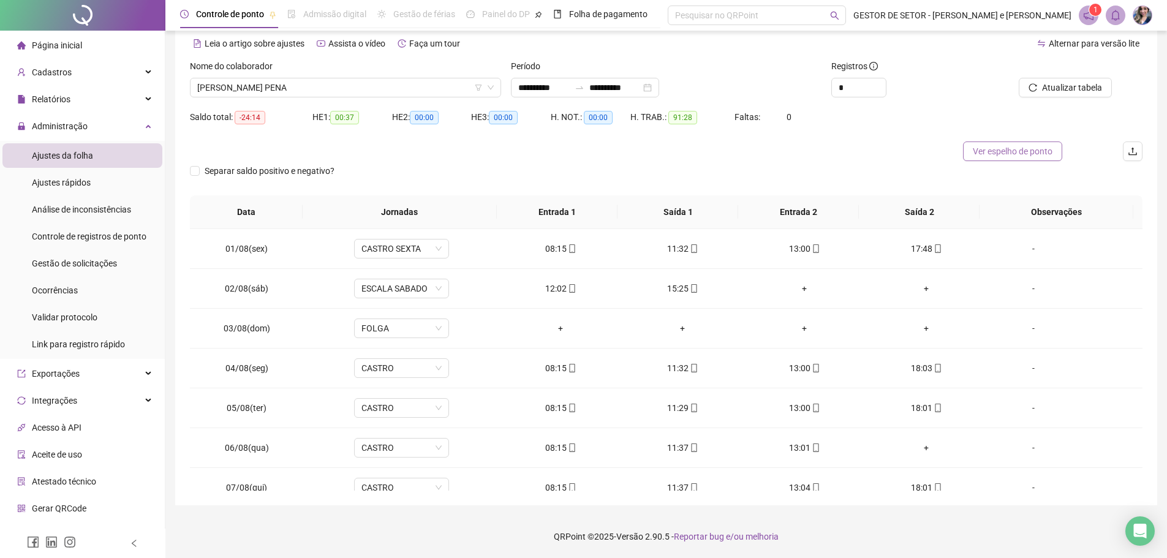
click at [1001, 150] on span "Ver espelho de ponto" at bounding box center [1013, 151] width 80 height 13
click at [418, 88] on span "[PERSON_NAME] PENA" at bounding box center [345, 87] width 297 height 18
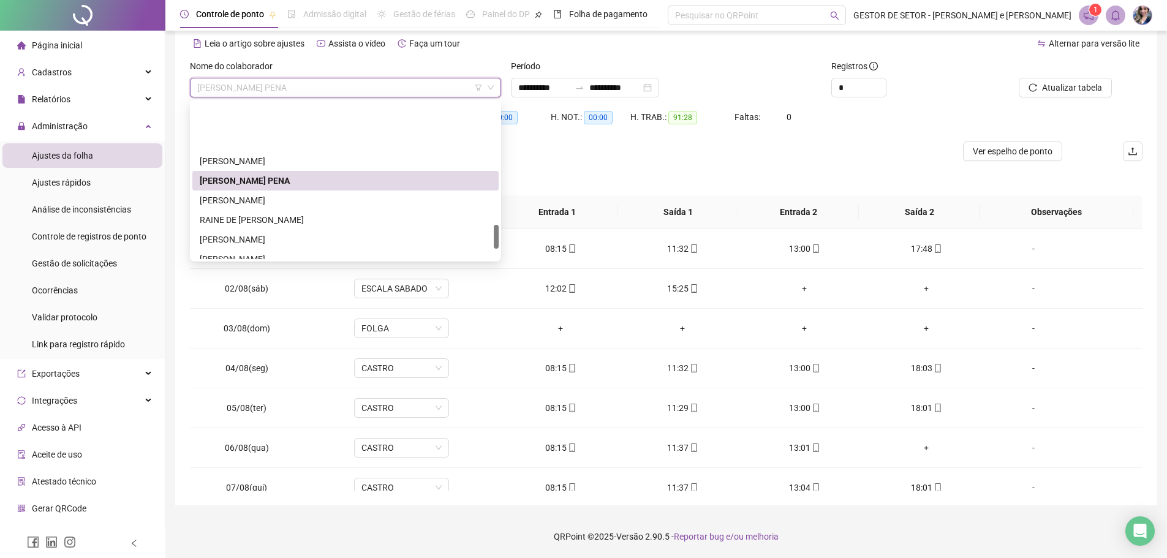
scroll to position [797, 0]
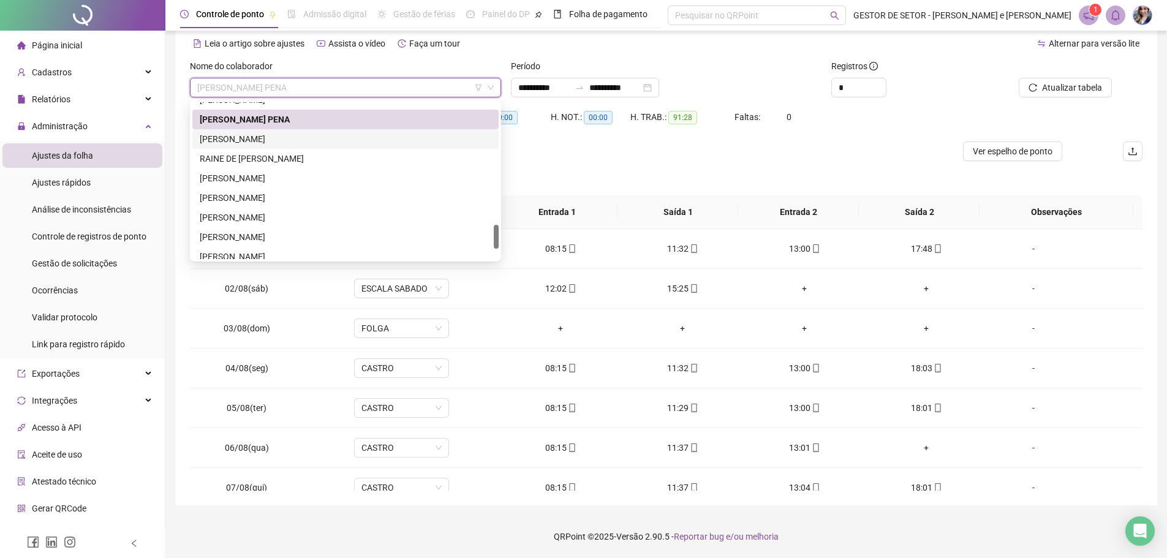
click at [276, 140] on div "[PERSON_NAME]" at bounding box center [346, 138] width 292 height 13
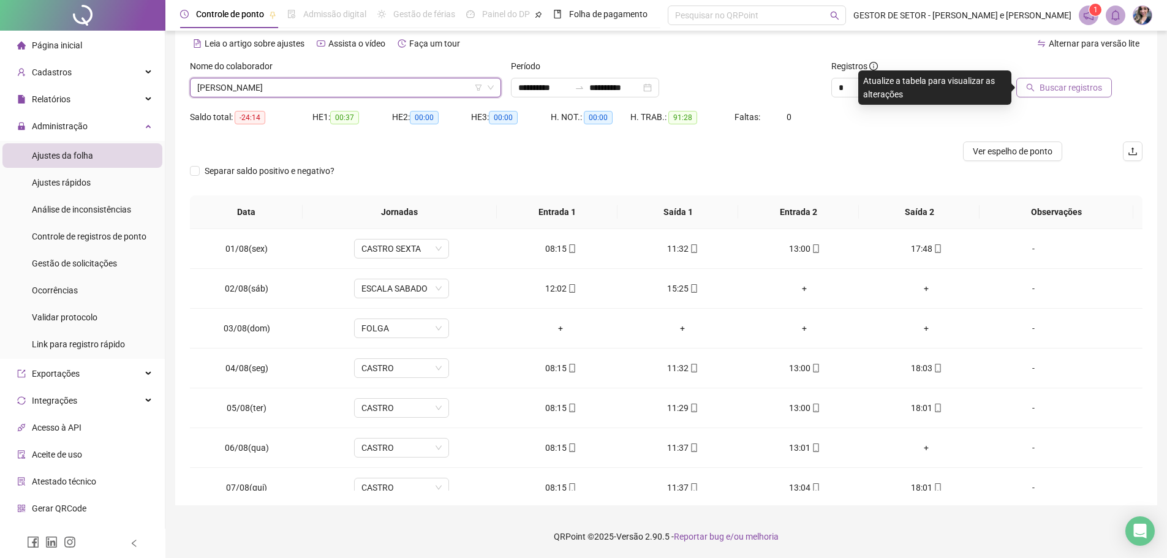
click at [1064, 85] on span "Buscar registros" at bounding box center [1071, 87] width 62 height 13
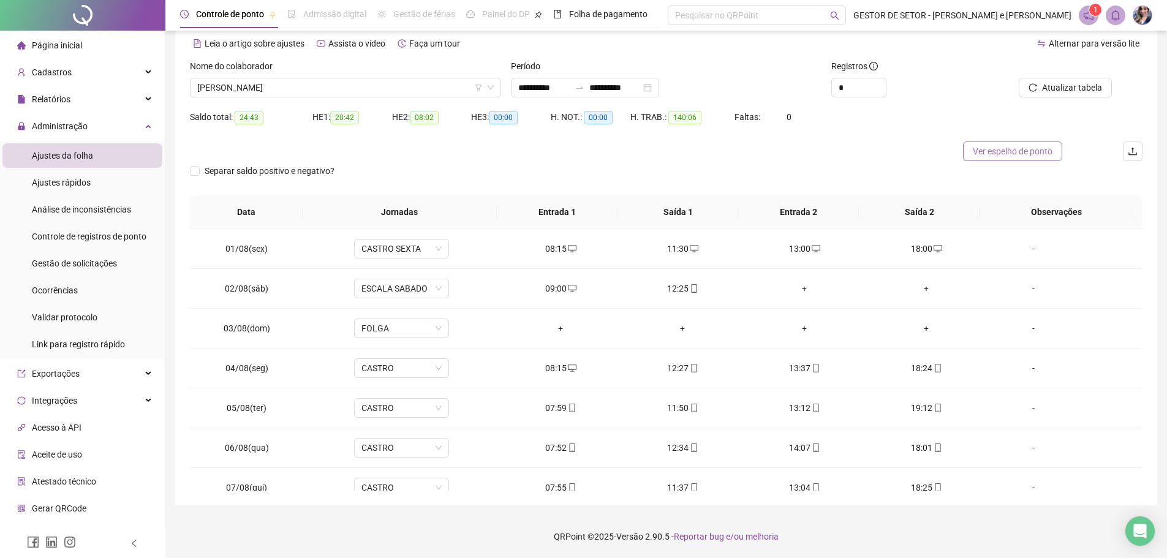
click at [987, 154] on span "Ver espelho de ponto" at bounding box center [1013, 151] width 80 height 13
click at [338, 88] on span "[PERSON_NAME]" at bounding box center [345, 87] width 297 height 18
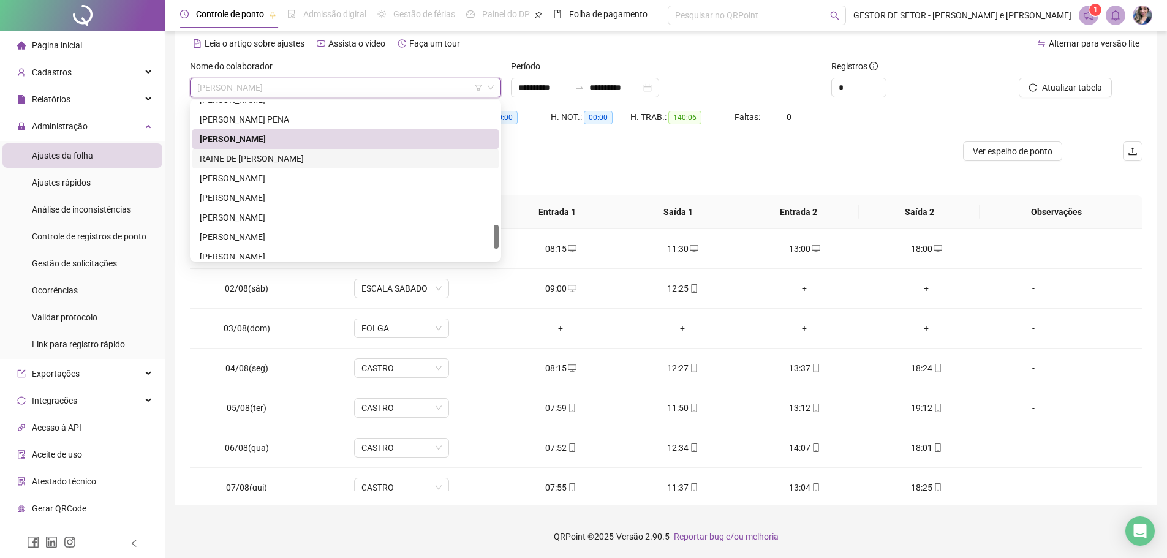
click at [262, 157] on div "RAINE DE [PERSON_NAME]" at bounding box center [346, 158] width 292 height 13
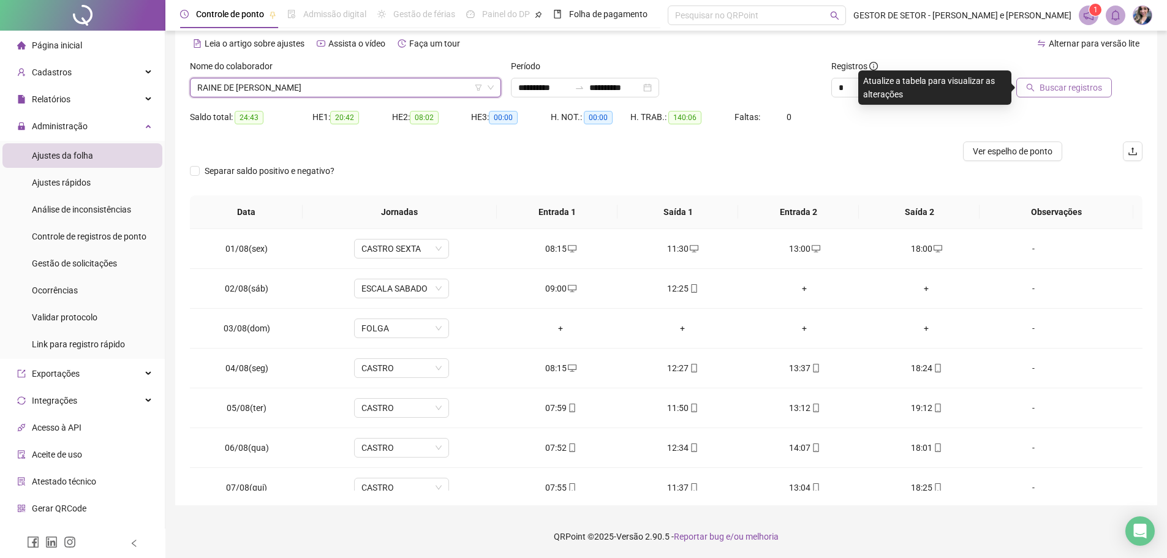
click at [1034, 88] on icon "search" at bounding box center [1031, 88] width 8 height 8
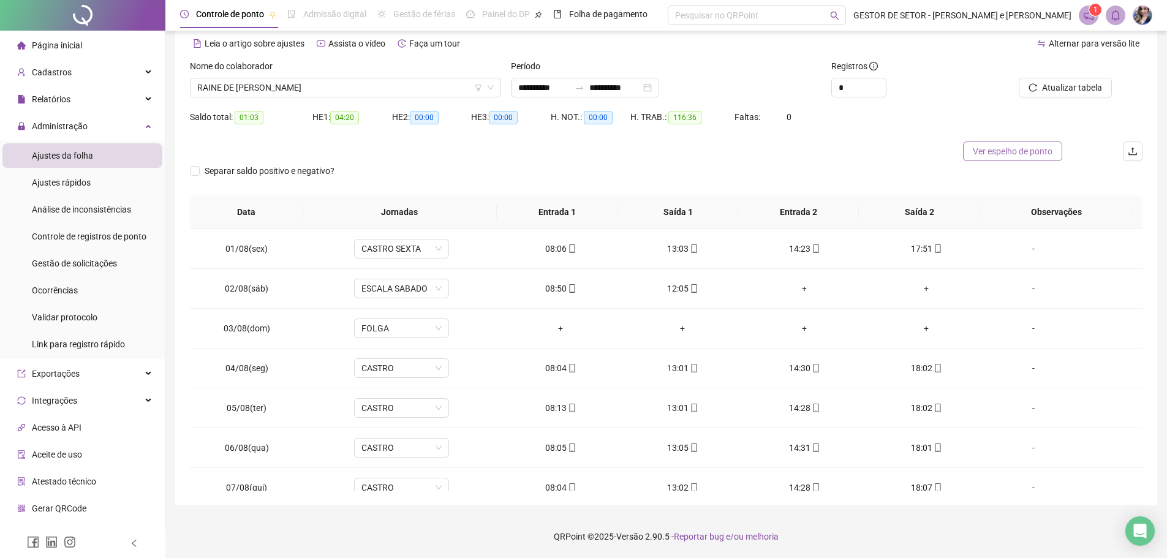
click at [985, 154] on span "Ver espelho de ponto" at bounding box center [1013, 151] width 80 height 13
click at [339, 88] on span "RAINE DE [PERSON_NAME]" at bounding box center [345, 87] width 297 height 18
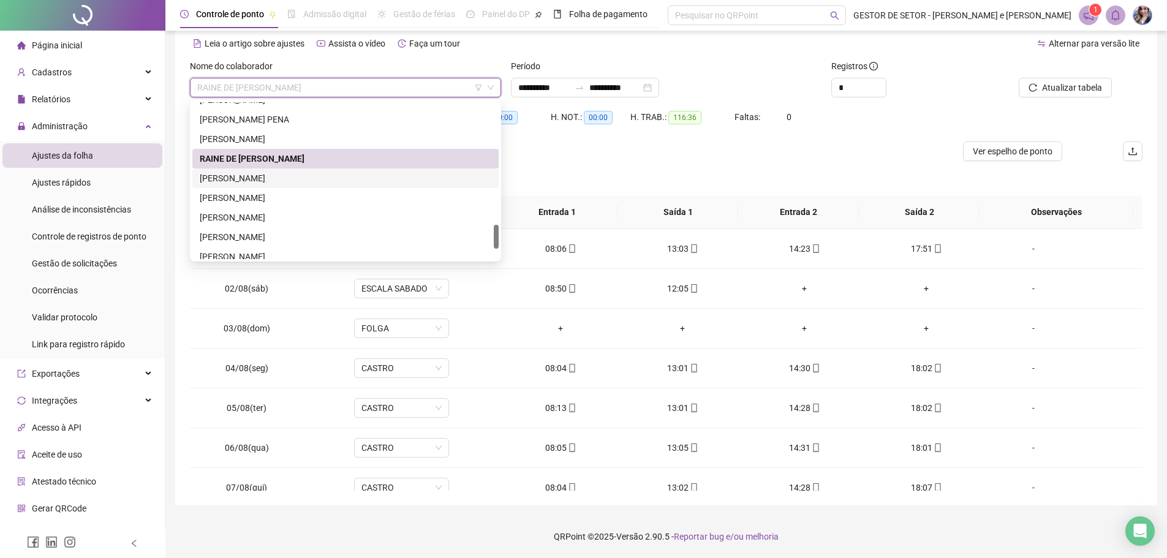
click at [294, 176] on div "[PERSON_NAME]" at bounding box center [346, 178] width 292 height 13
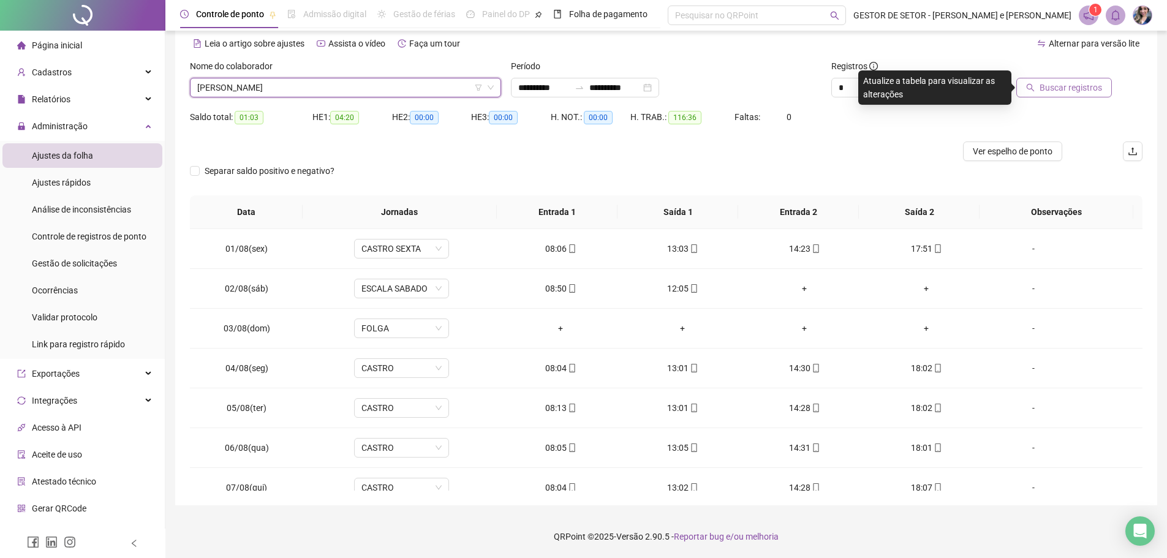
click at [1042, 91] on span "Buscar registros" at bounding box center [1071, 87] width 62 height 13
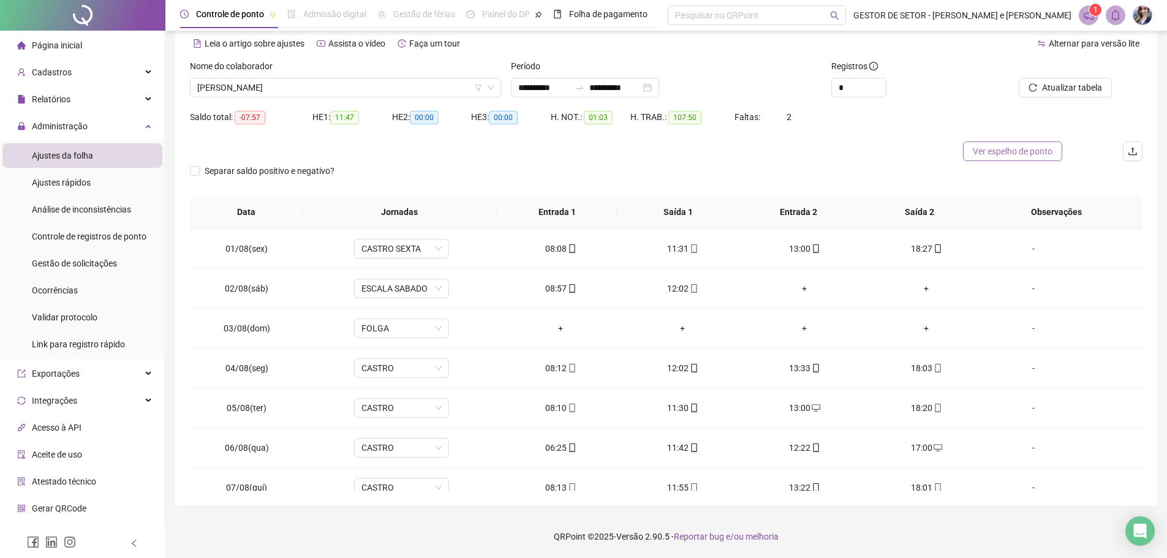
click at [981, 151] on span "Ver espelho de ponto" at bounding box center [1013, 151] width 80 height 13
click at [424, 77] on div "Nome do colaborador" at bounding box center [345, 68] width 311 height 18
click at [415, 83] on span "[PERSON_NAME]" at bounding box center [345, 87] width 297 height 18
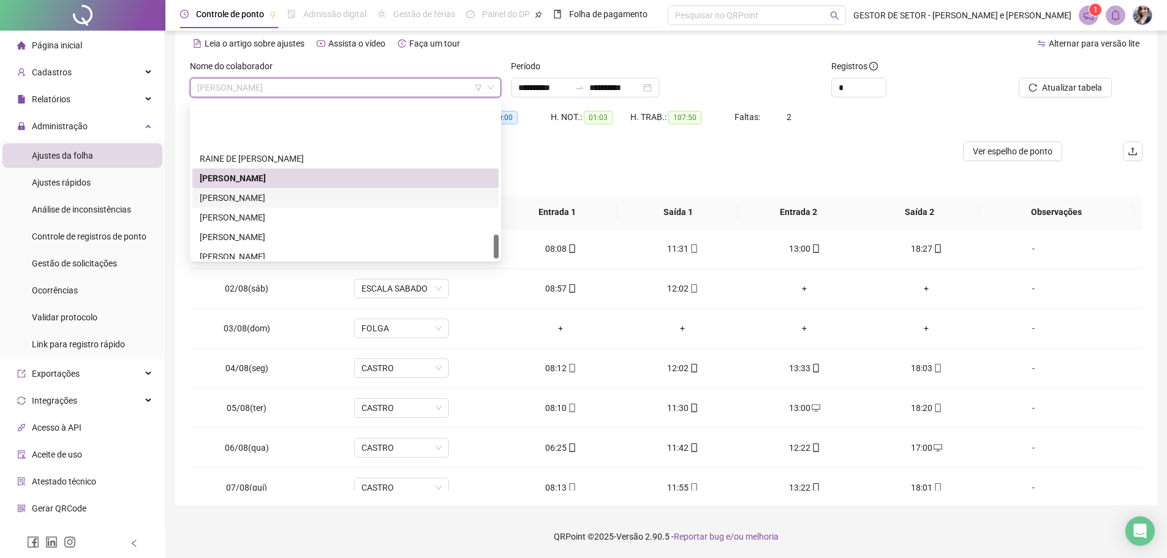
scroll to position [858, 0]
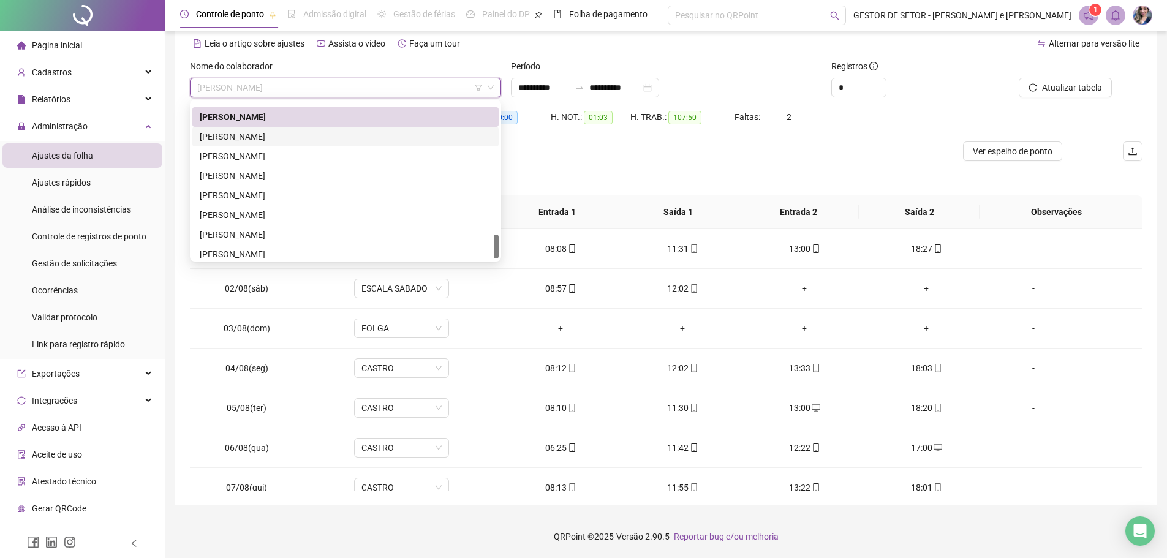
click at [261, 134] on div "[PERSON_NAME]" at bounding box center [346, 136] width 292 height 13
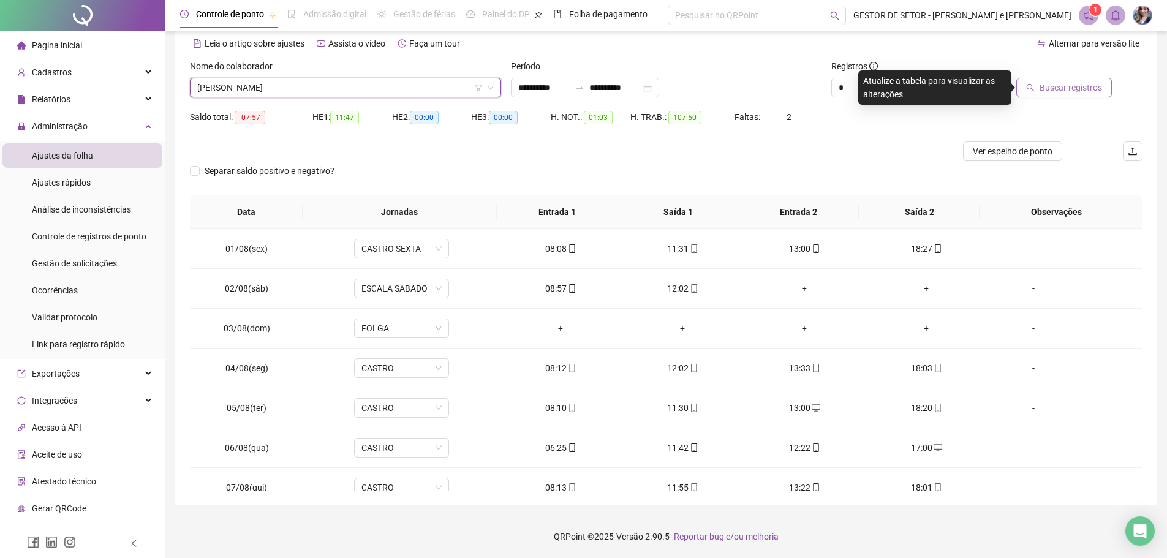
click at [1058, 82] on span "Buscar registros" at bounding box center [1071, 87] width 62 height 13
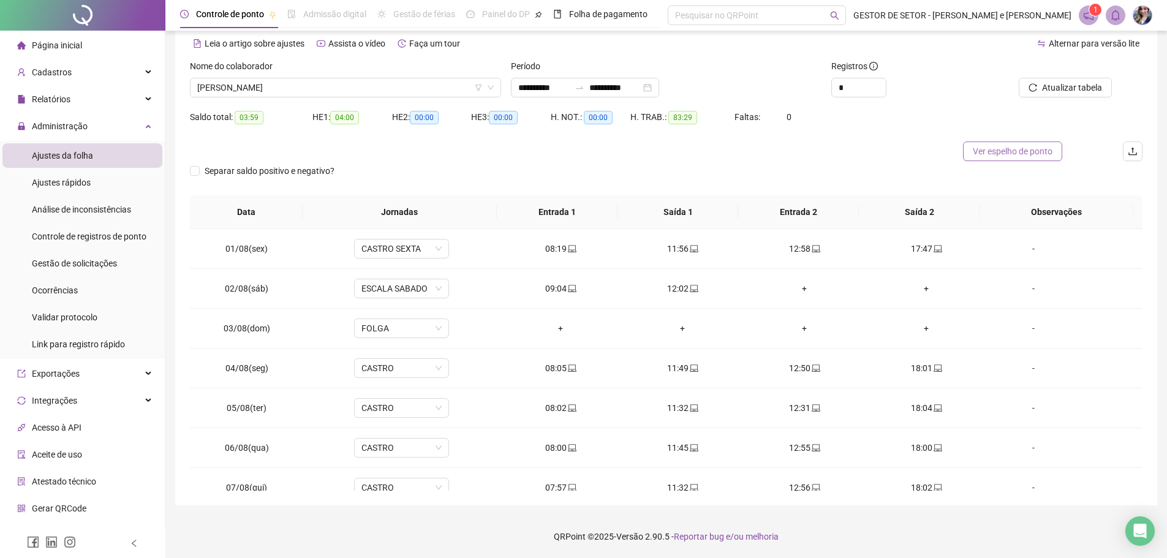
click at [1009, 152] on span "Ver espelho de ponto" at bounding box center [1013, 151] width 80 height 13
click at [384, 81] on span "[PERSON_NAME]" at bounding box center [345, 87] width 297 height 18
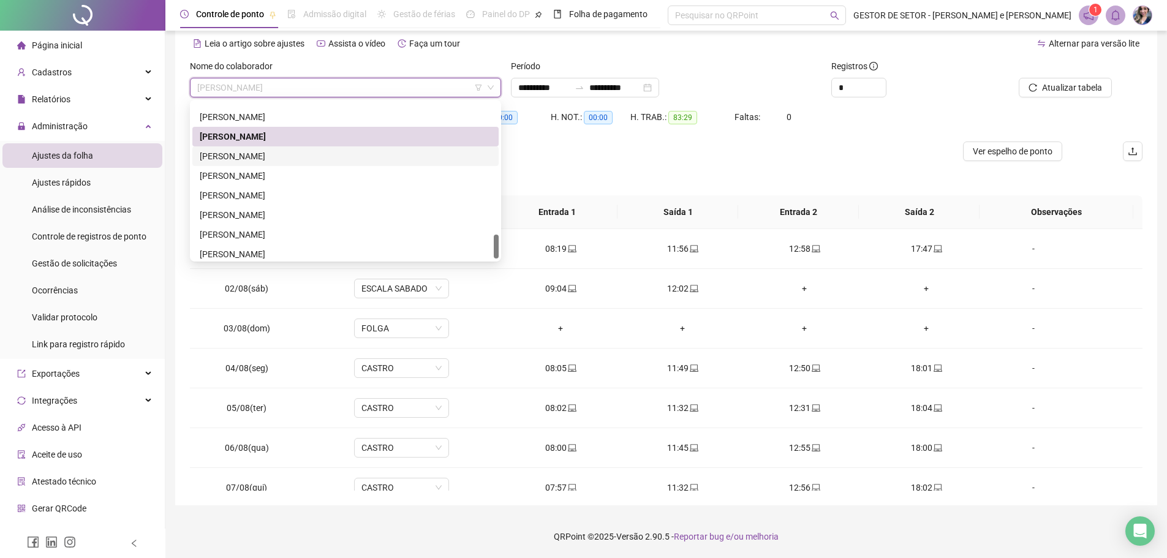
click at [298, 160] on div "[PERSON_NAME]" at bounding box center [346, 156] width 292 height 13
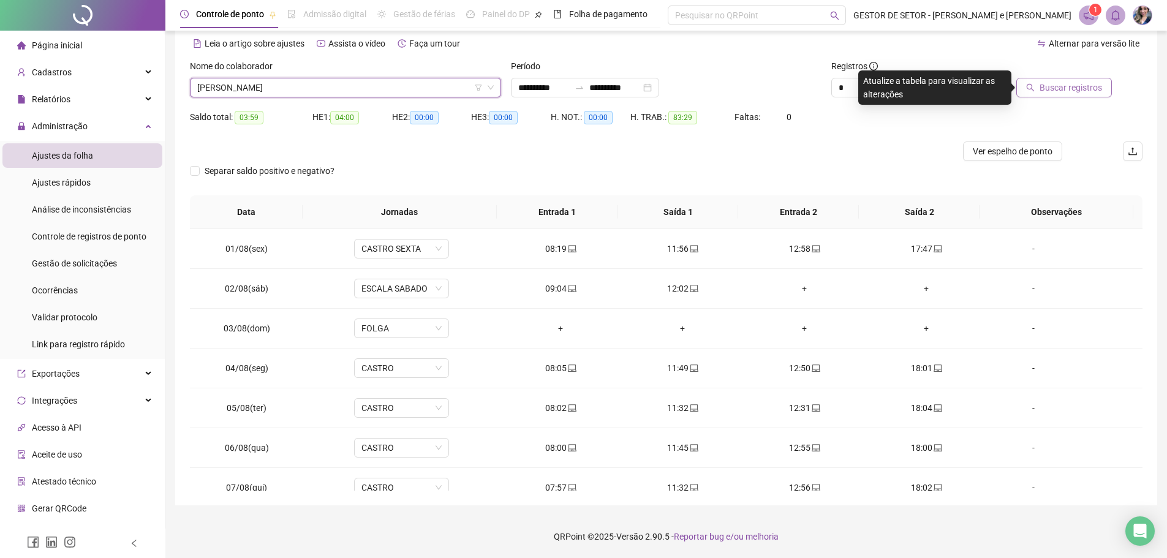
click at [1066, 93] on span "Buscar registros" at bounding box center [1071, 87] width 62 height 13
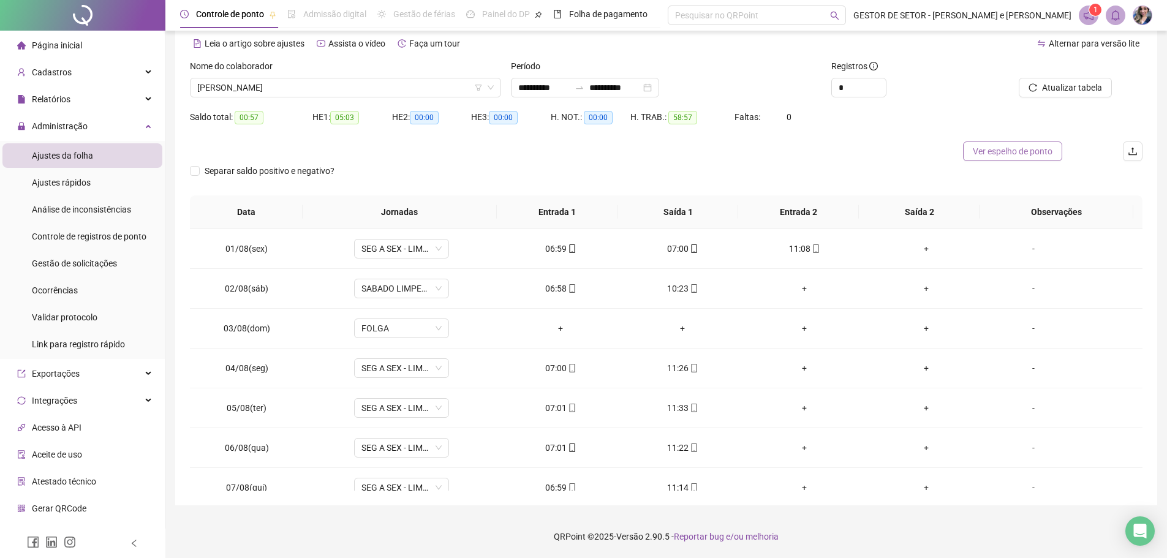
click at [1021, 150] on span "Ver espelho de ponto" at bounding box center [1013, 151] width 80 height 13
click at [349, 86] on span "[PERSON_NAME]" at bounding box center [345, 87] width 297 height 18
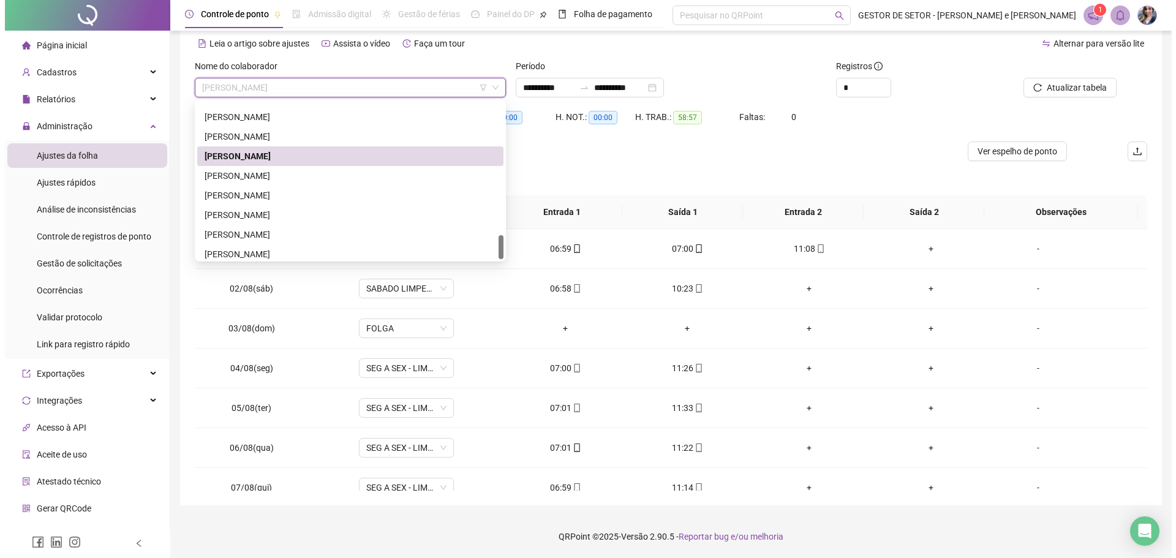
scroll to position [863, 0]
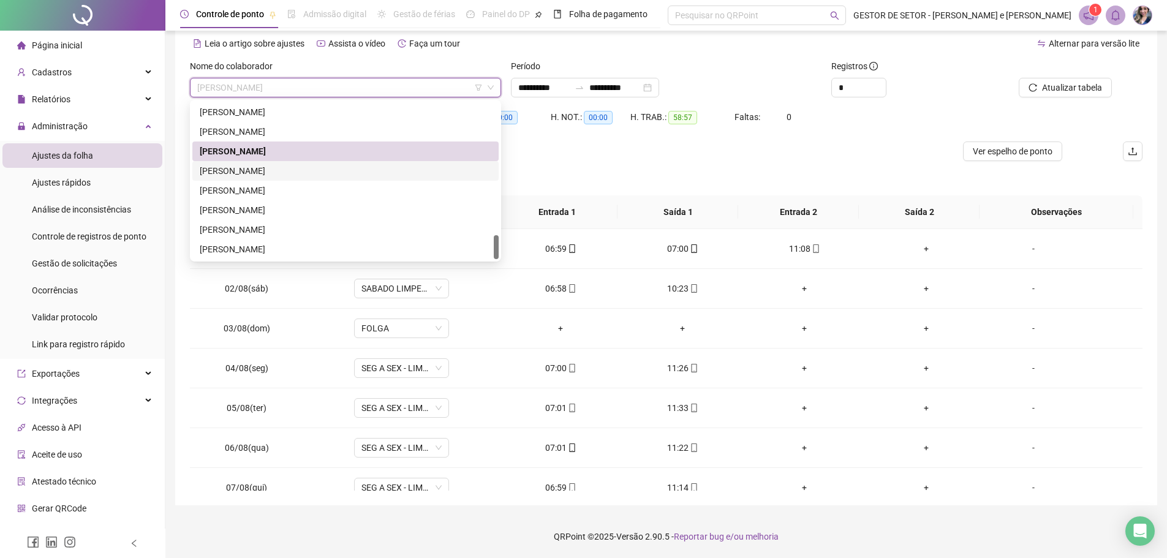
click at [286, 169] on div "[PERSON_NAME]" at bounding box center [346, 170] width 292 height 13
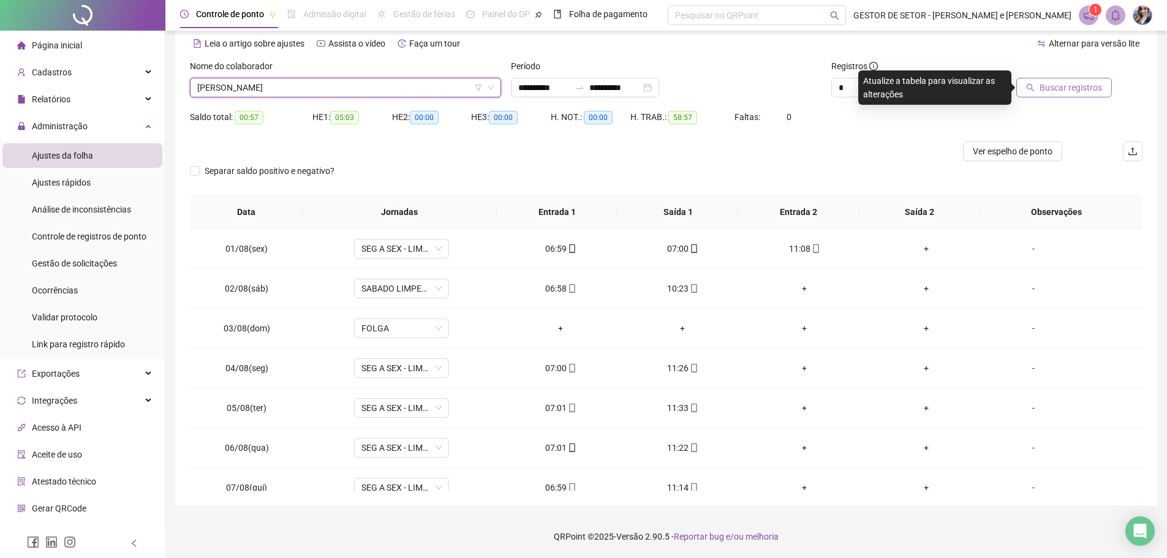
click at [1042, 89] on button "Buscar registros" at bounding box center [1065, 88] width 96 height 20
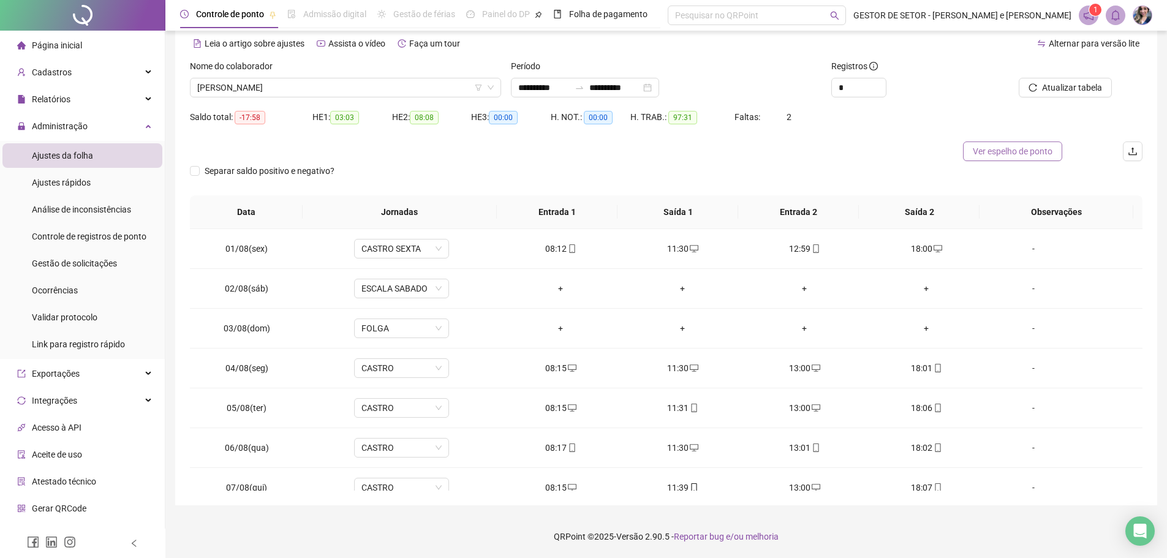
click at [1030, 153] on span "Ver espelho de ponto" at bounding box center [1013, 151] width 80 height 13
click at [445, 83] on span "[PERSON_NAME]" at bounding box center [345, 87] width 297 height 18
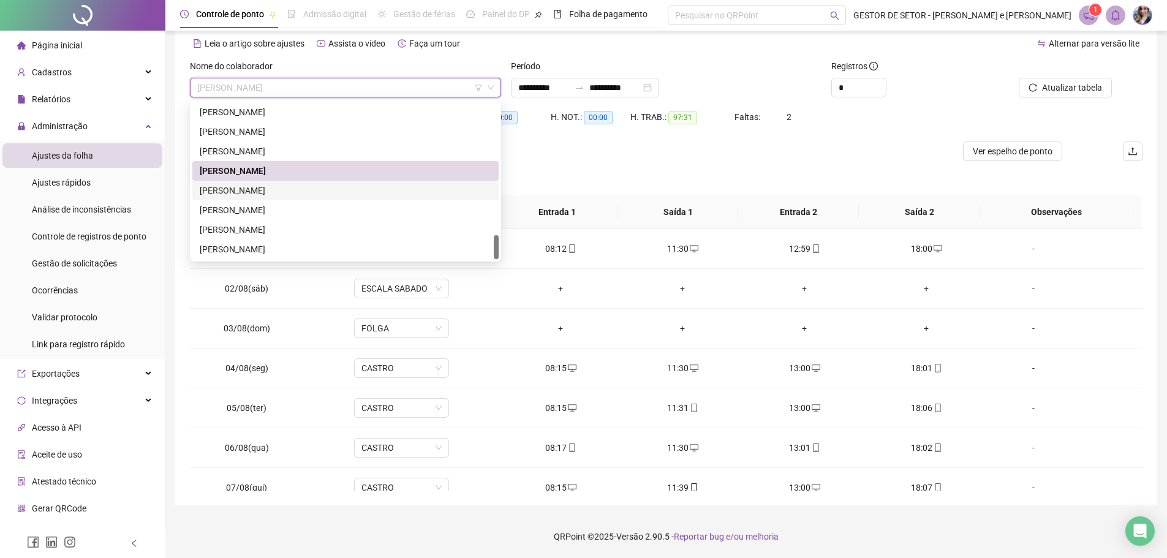
click at [284, 192] on div "[PERSON_NAME]" at bounding box center [346, 190] width 292 height 13
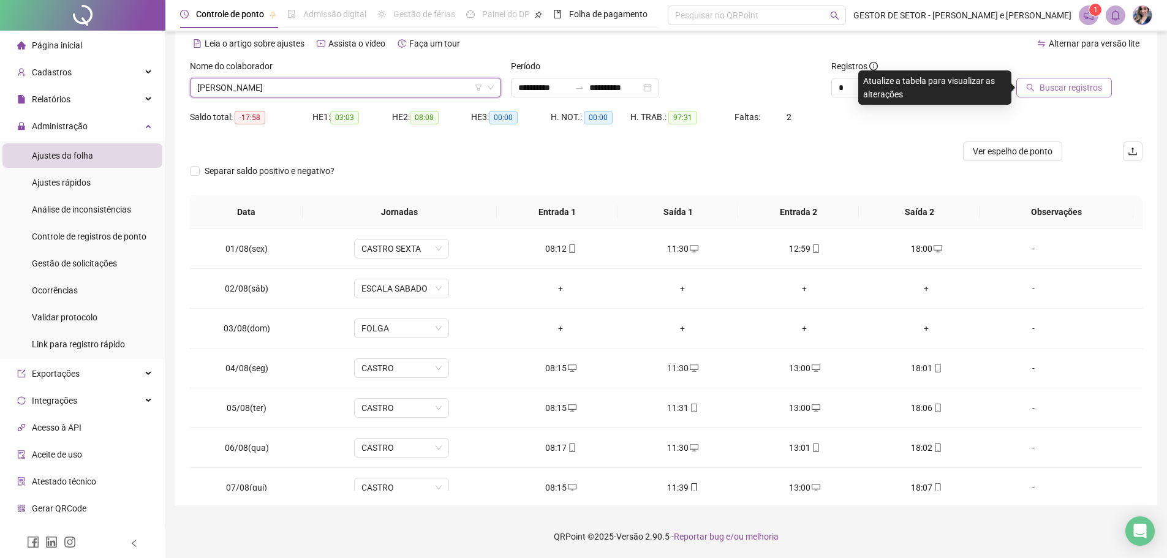
click at [1036, 80] on button "Buscar registros" at bounding box center [1065, 88] width 96 height 20
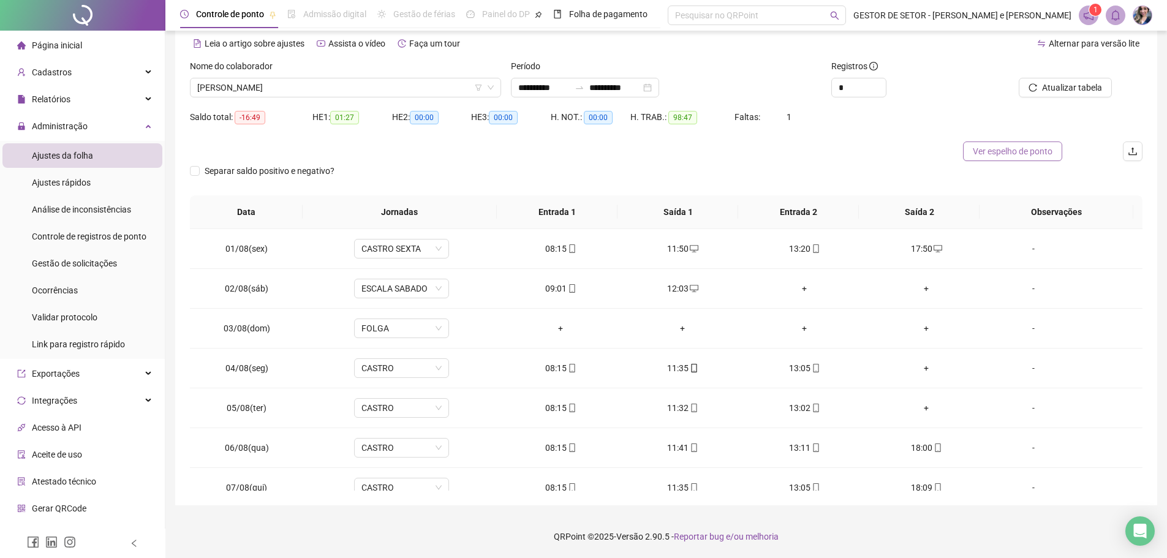
click at [1029, 156] on span "Ver espelho de ponto" at bounding box center [1013, 151] width 80 height 13
click at [426, 92] on span "[PERSON_NAME]" at bounding box center [345, 87] width 297 height 18
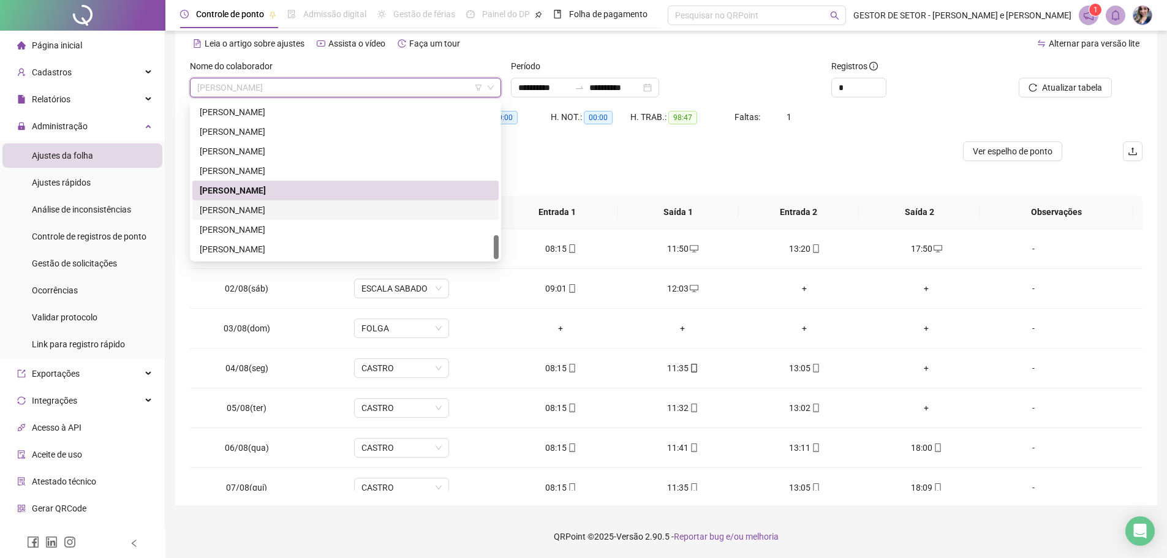
click at [283, 206] on div "[PERSON_NAME]" at bounding box center [346, 209] width 292 height 13
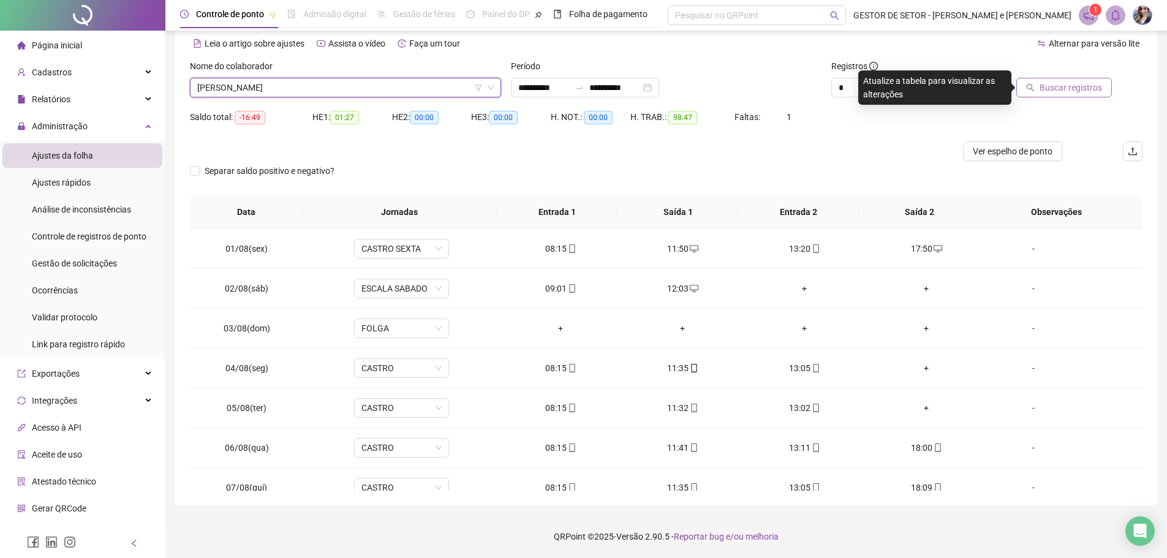
click at [1051, 81] on span "Buscar registros" at bounding box center [1071, 87] width 62 height 13
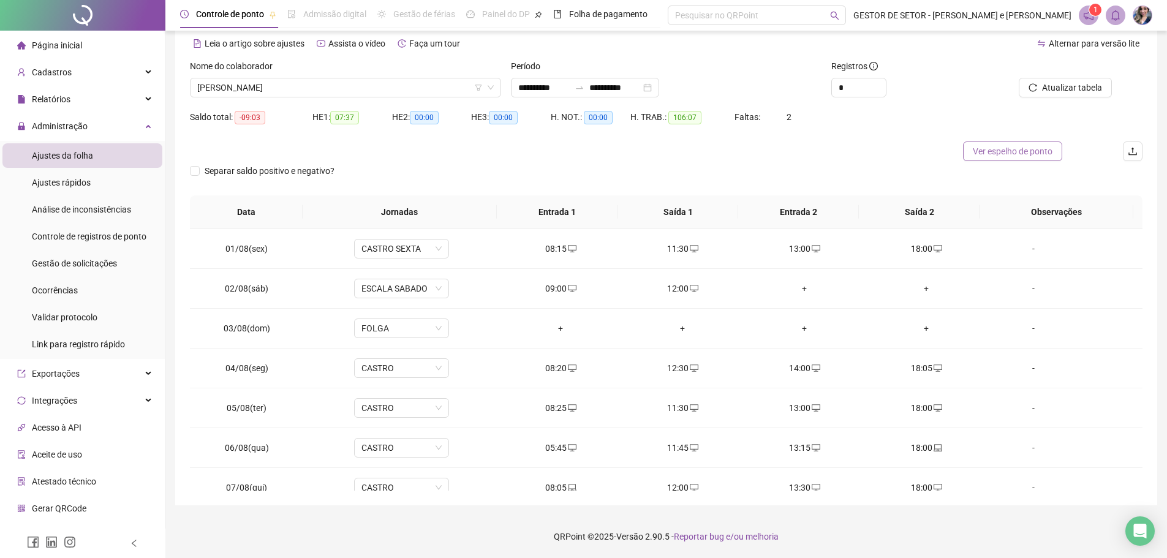
click at [1001, 152] on span "Ver espelho de ponto" at bounding box center [1013, 151] width 80 height 13
click at [412, 83] on span "[PERSON_NAME]" at bounding box center [345, 87] width 297 height 18
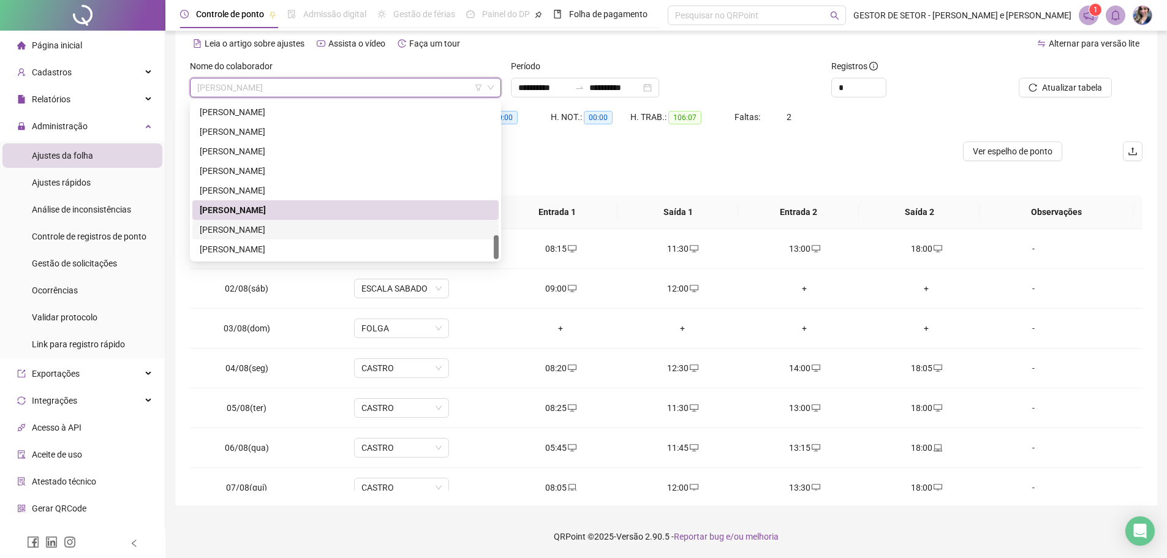
click at [292, 229] on div "[PERSON_NAME]" at bounding box center [346, 229] width 292 height 13
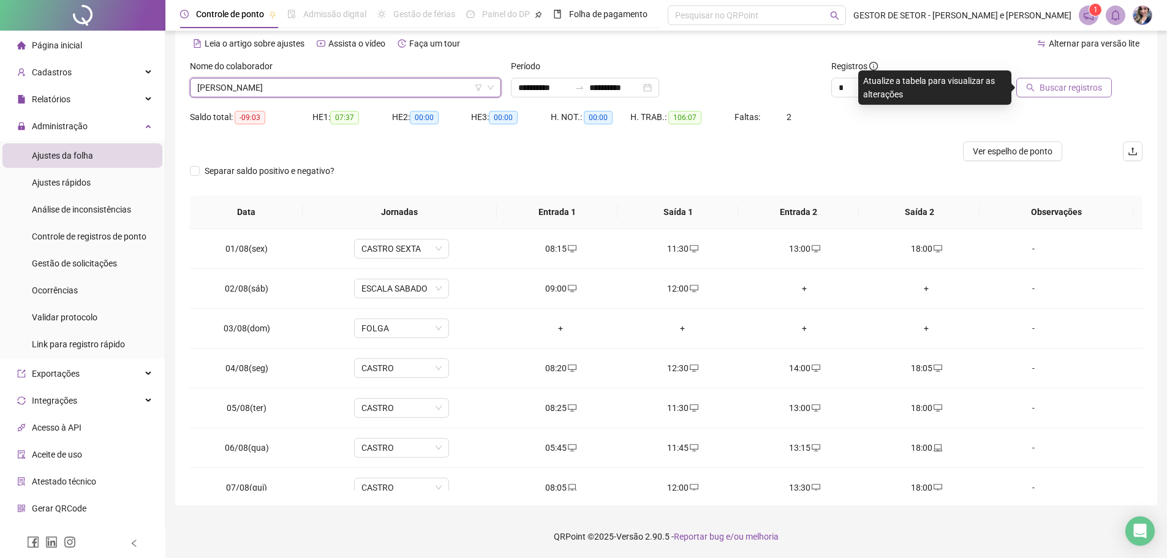
click at [1045, 84] on span "Buscar registros" at bounding box center [1071, 87] width 62 height 13
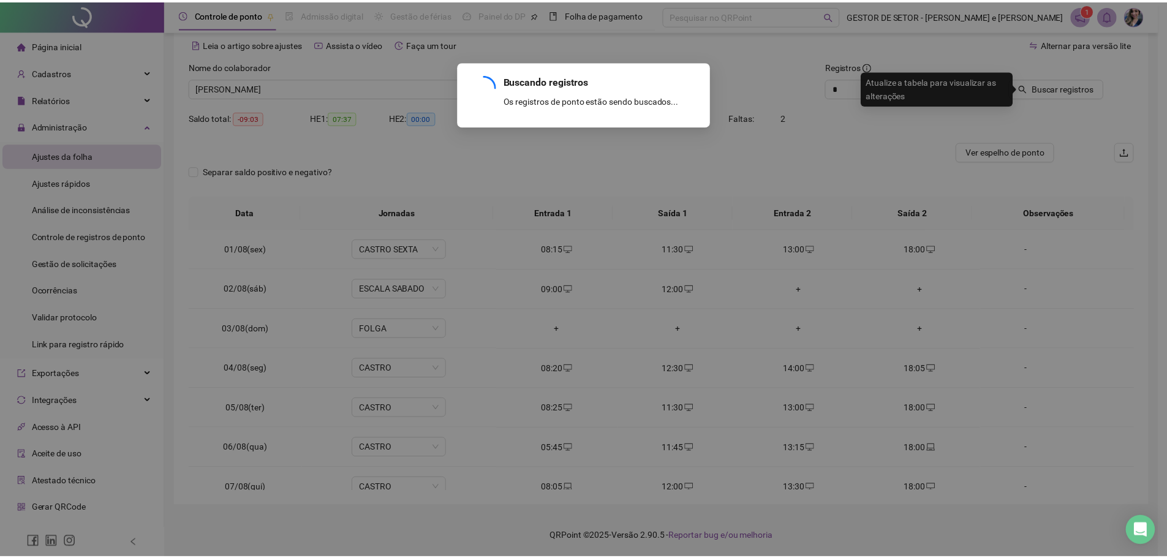
scroll to position [0, 0]
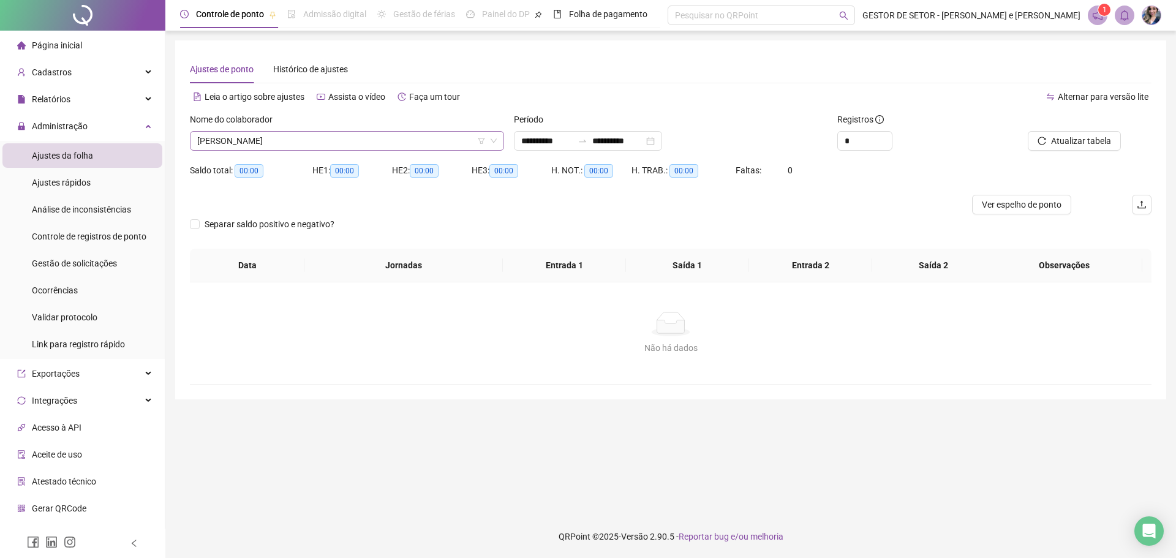
click at [395, 136] on span "[PERSON_NAME]" at bounding box center [347, 141] width 300 height 18
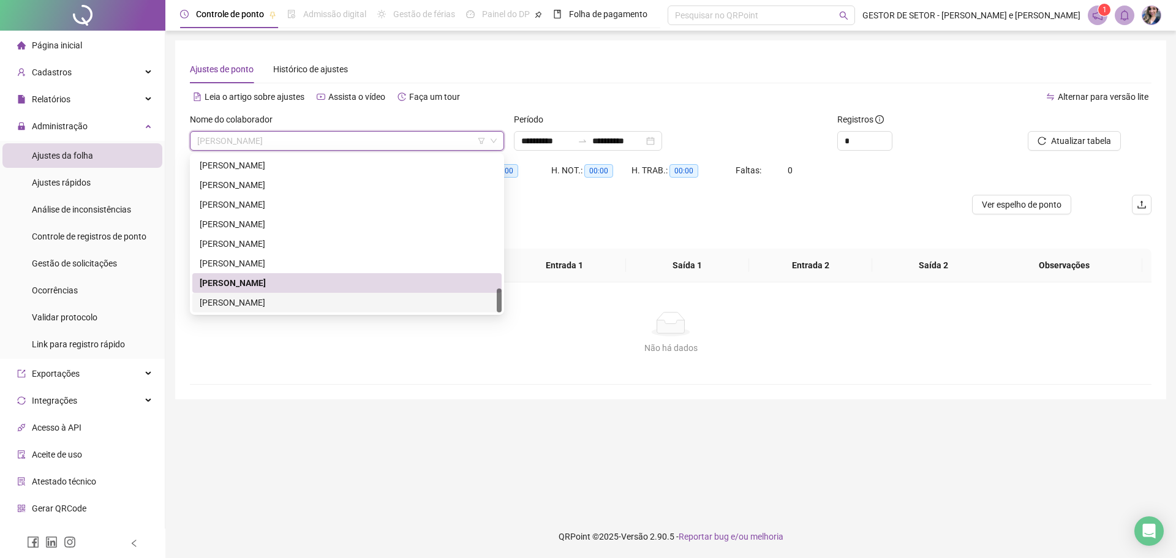
click at [279, 308] on div "[PERSON_NAME]" at bounding box center [347, 302] width 295 height 13
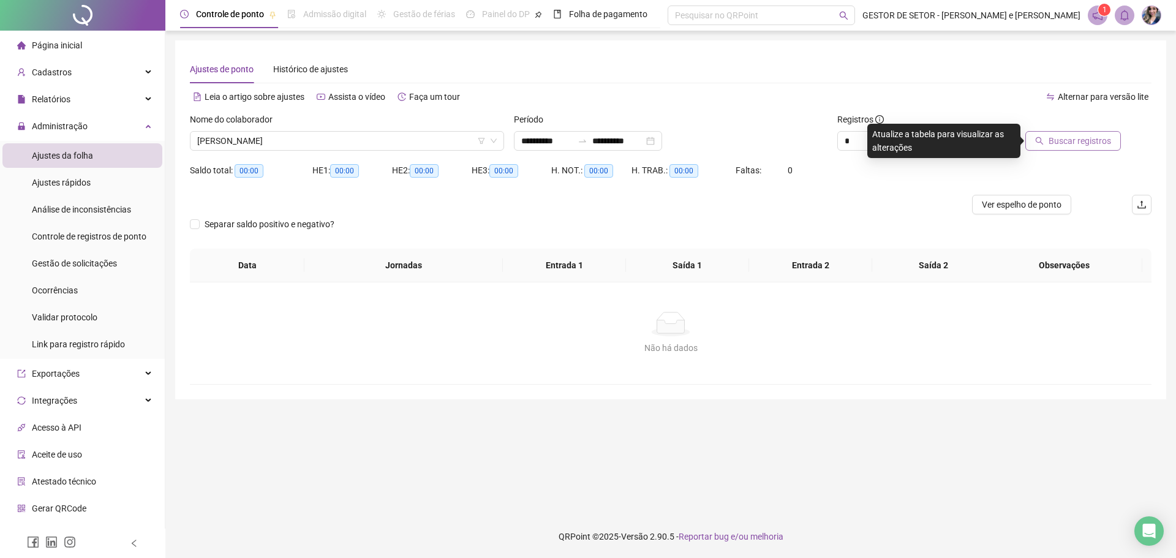
click at [1055, 138] on span "Buscar registros" at bounding box center [1080, 140] width 62 height 13
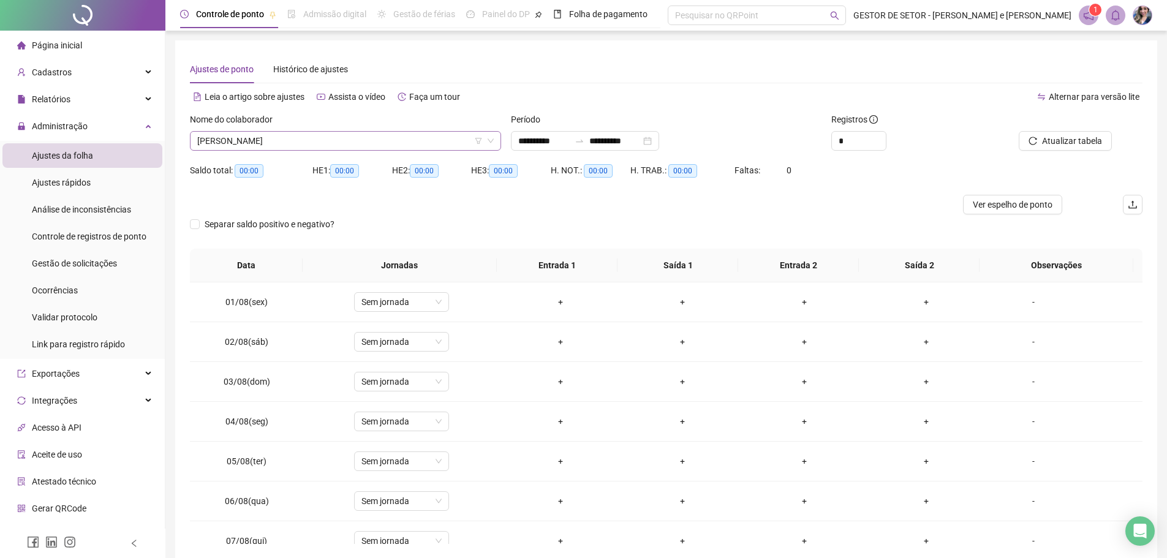
click at [256, 141] on span "[PERSON_NAME]" at bounding box center [345, 141] width 297 height 18
